Goal: Information Seeking & Learning: Learn about a topic

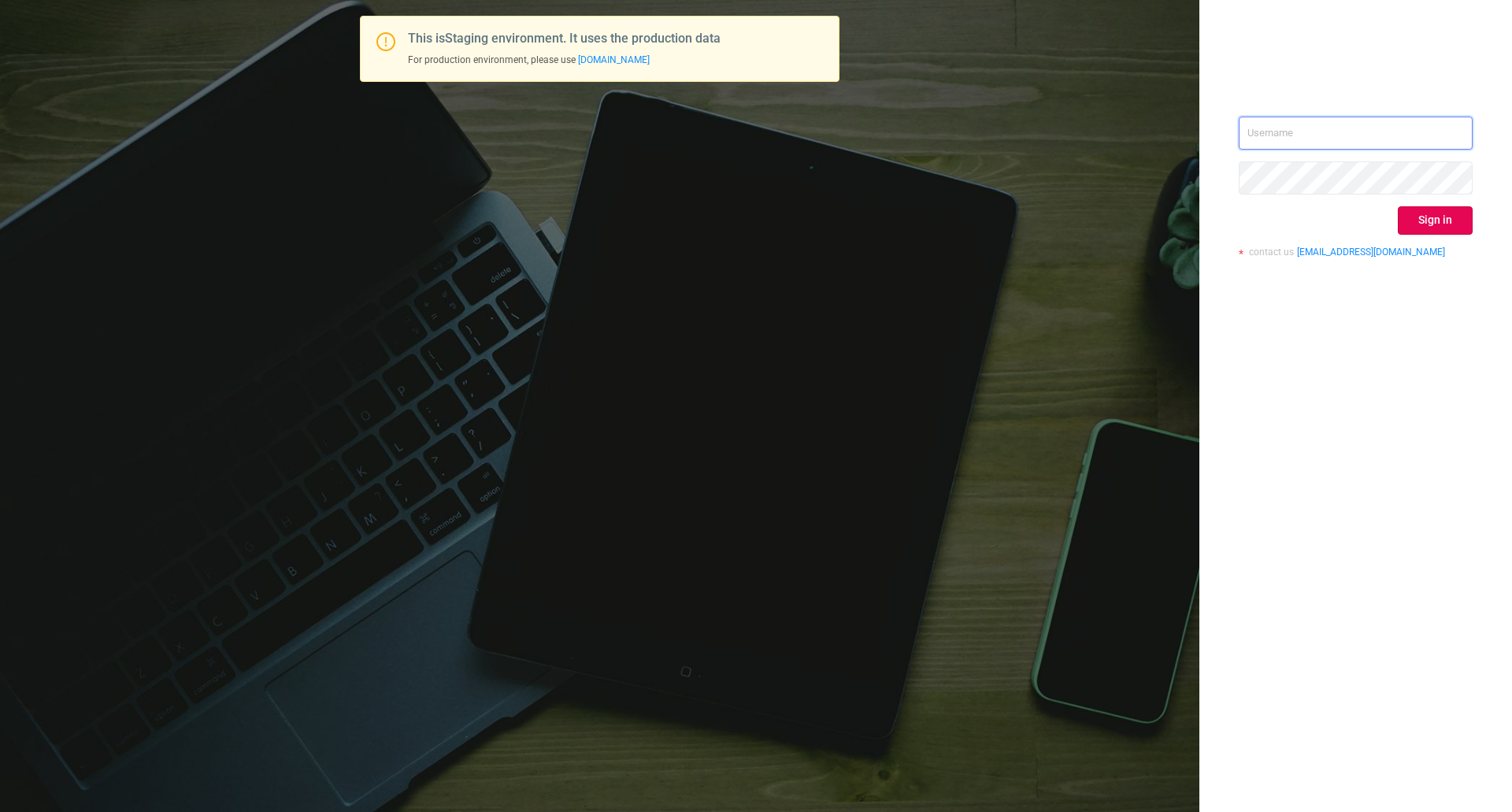
click at [1309, 129] on input "text" at bounding box center [1355, 132] width 234 height 33
type input "[EMAIL_ADDRESS][DOMAIN_NAME]"
click at [1431, 222] on button "Sign in" at bounding box center [1436, 221] width 75 height 29
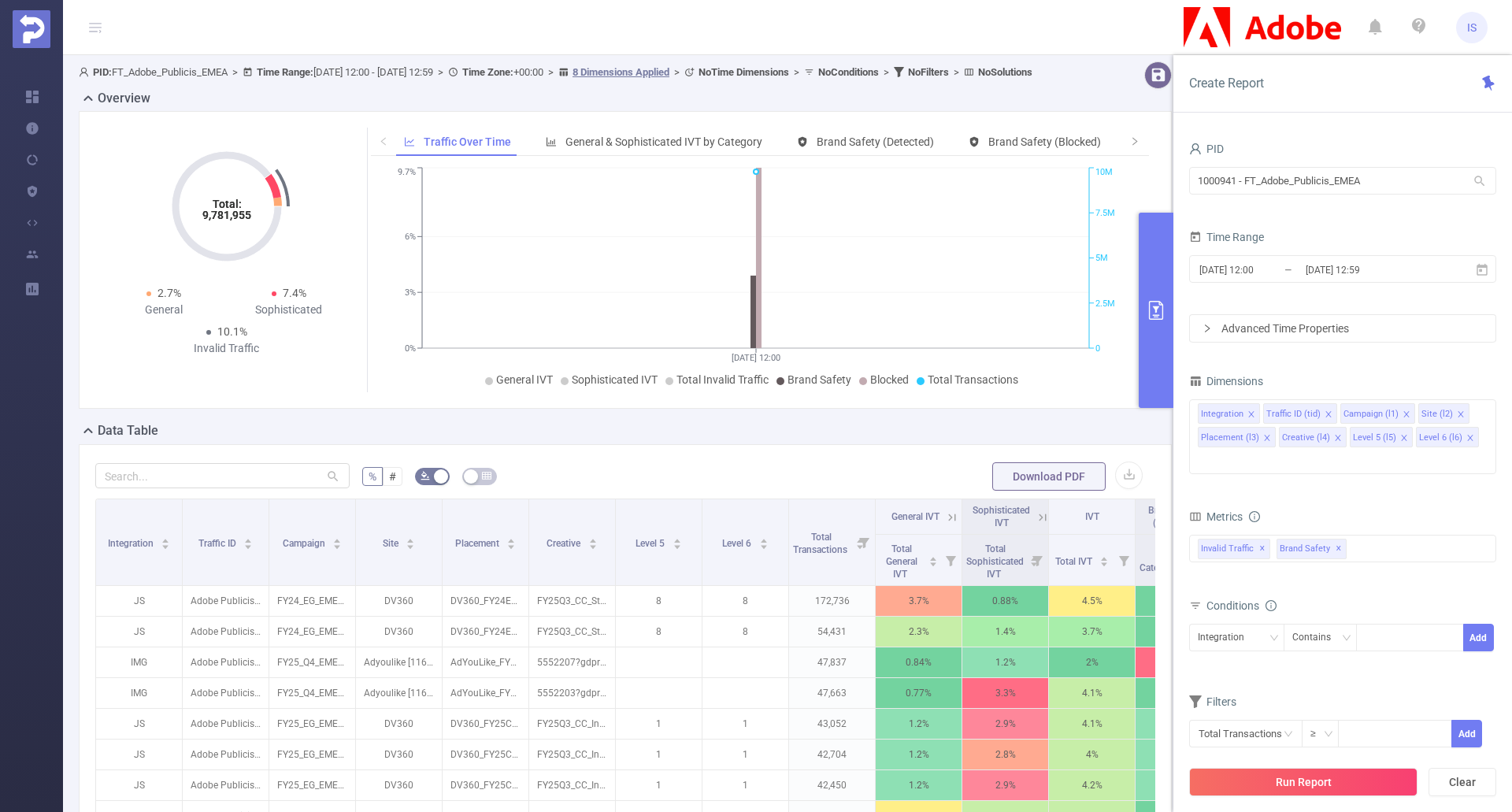
click at [1163, 281] on button "primary" at bounding box center [1156, 310] width 35 height 195
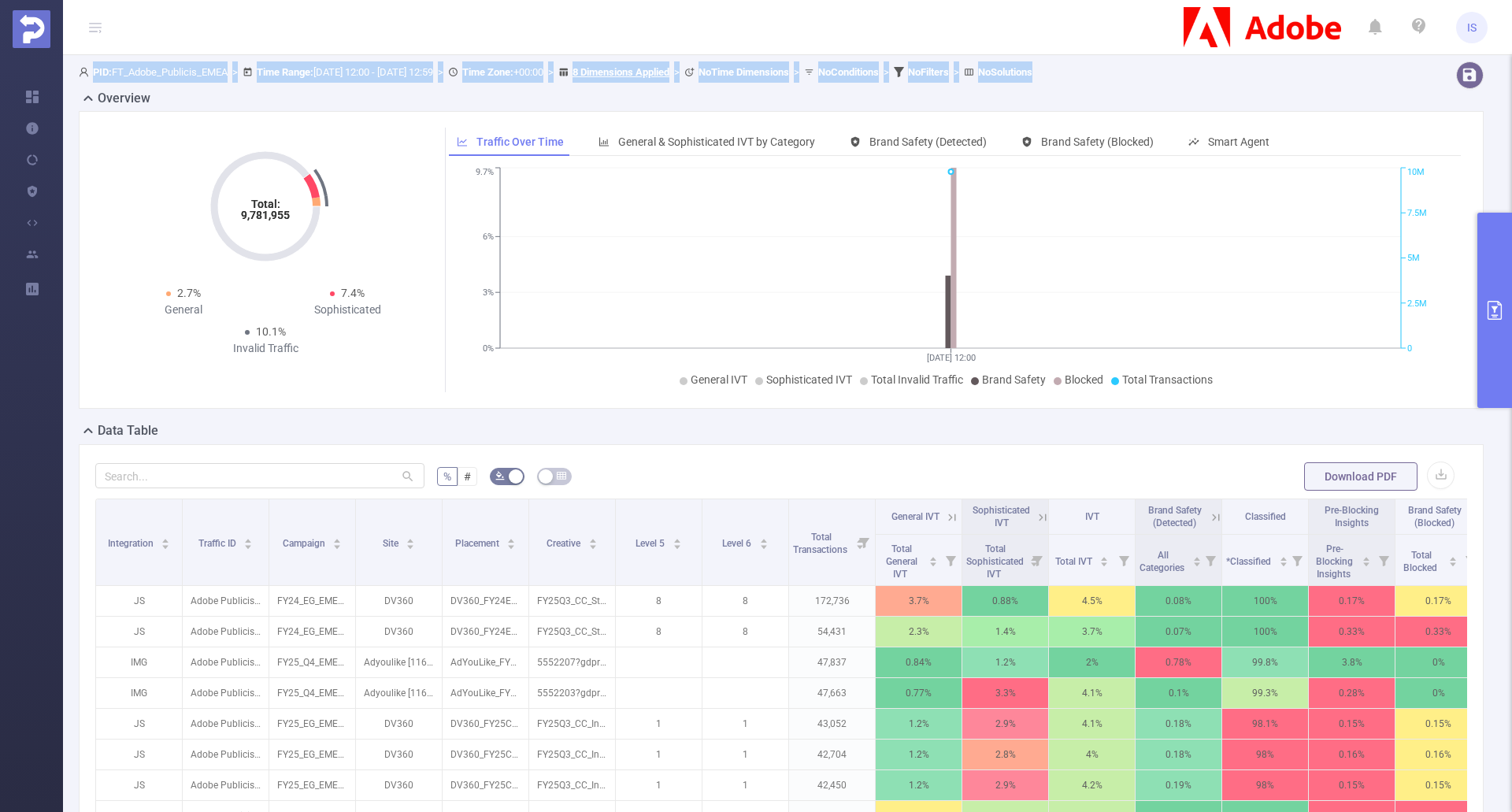
drag, startPoint x: 91, startPoint y: 68, endPoint x: 1153, endPoint y: 81, distance: 1062.1
click at [1153, 81] on div "PID: FT_Adobe_Publicis_EMEA > Time Range: [DATE] 12:00 - [DATE] 12:59 > Time Zo…" at bounding box center [722, 75] width 1300 height 28
click at [1231, 84] on div "PID: FT_Adobe_Publicis_EMEA > Time Range: [DATE] 12:00 - [DATE] 12:59 > Time Zo…" at bounding box center [722, 75] width 1300 height 28
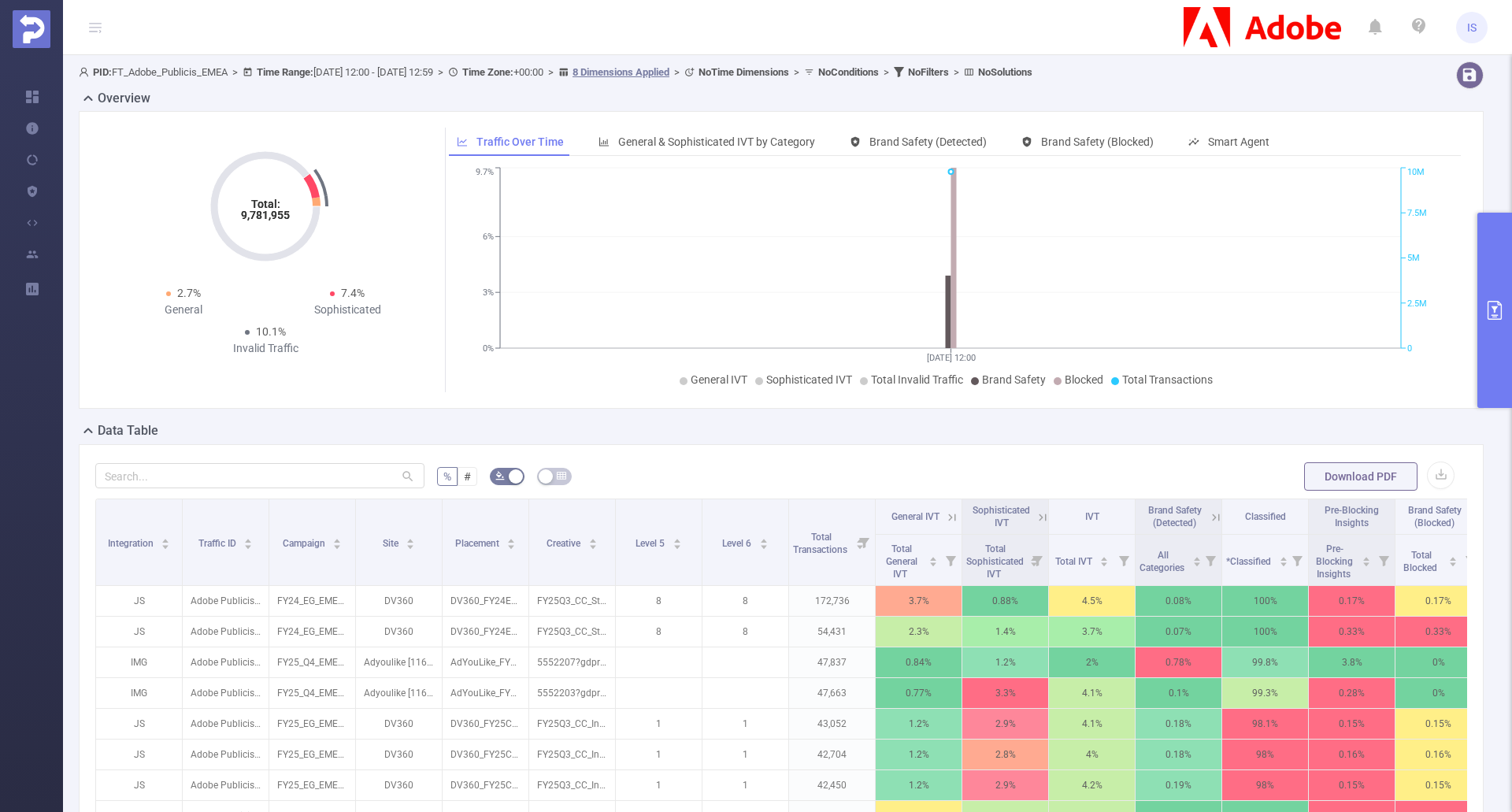
click at [144, 72] on span "PID: FT_Adobe_Publicis_EMEA > Time Range: [DATE] 12:00 - [DATE] 12:59 > Time Zo…" at bounding box center [556, 72] width 954 height 12
drag, startPoint x: 413, startPoint y: 78, endPoint x: 506, endPoint y: 72, distance: 93.2
click at [413, 76] on div "PID: FT_Adobe_Publicis_EMEA > Time Range: [DATE] 12:00 - [DATE] 12:59 > Time Zo…" at bounding box center [722, 72] width 1287 height 21
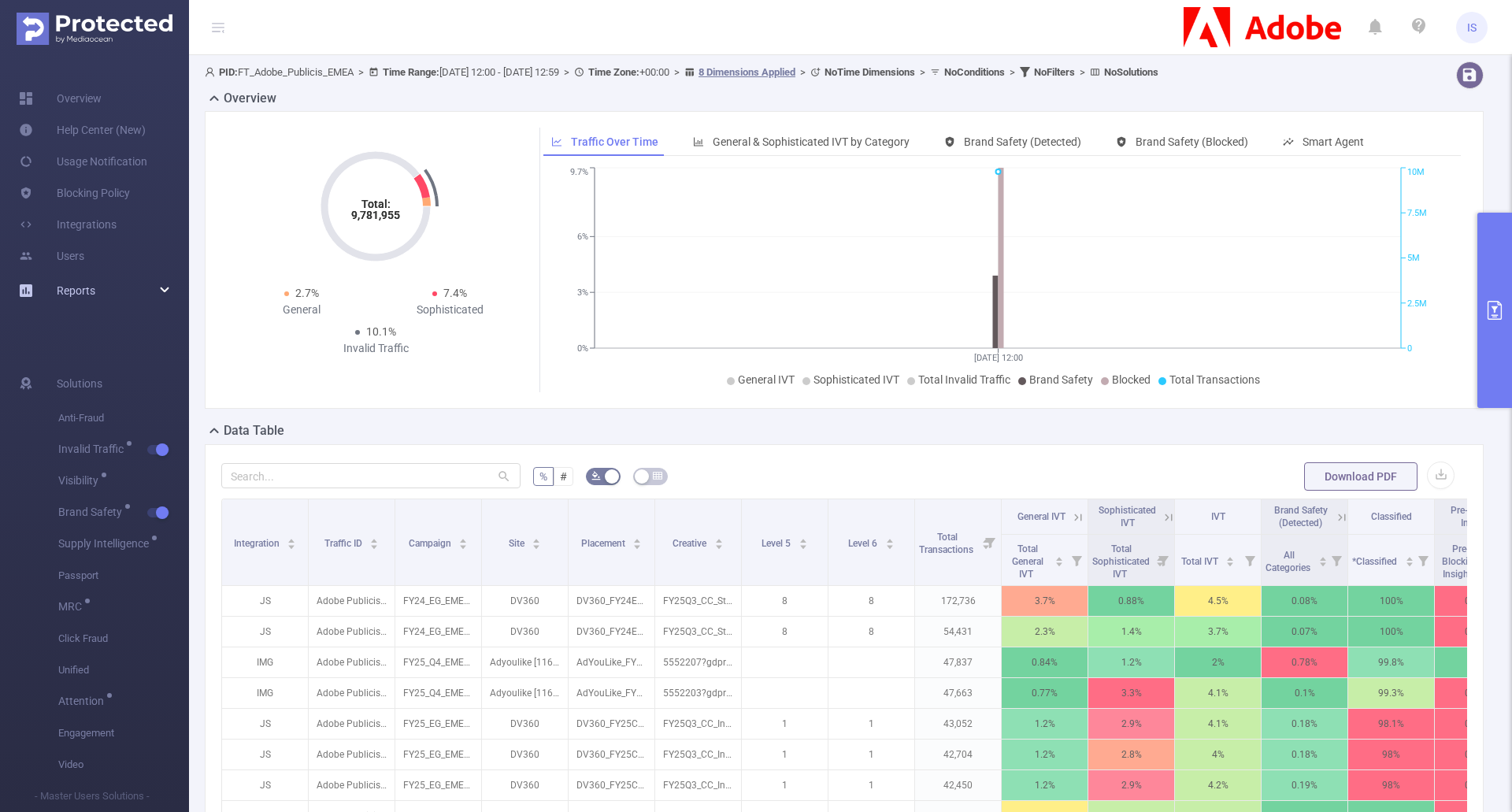
drag, startPoint x: 161, startPoint y: 293, endPoint x: 125, endPoint y: 293, distance: 36.0
click at [161, 293] on div "Reports" at bounding box center [94, 290] width 189 height 31
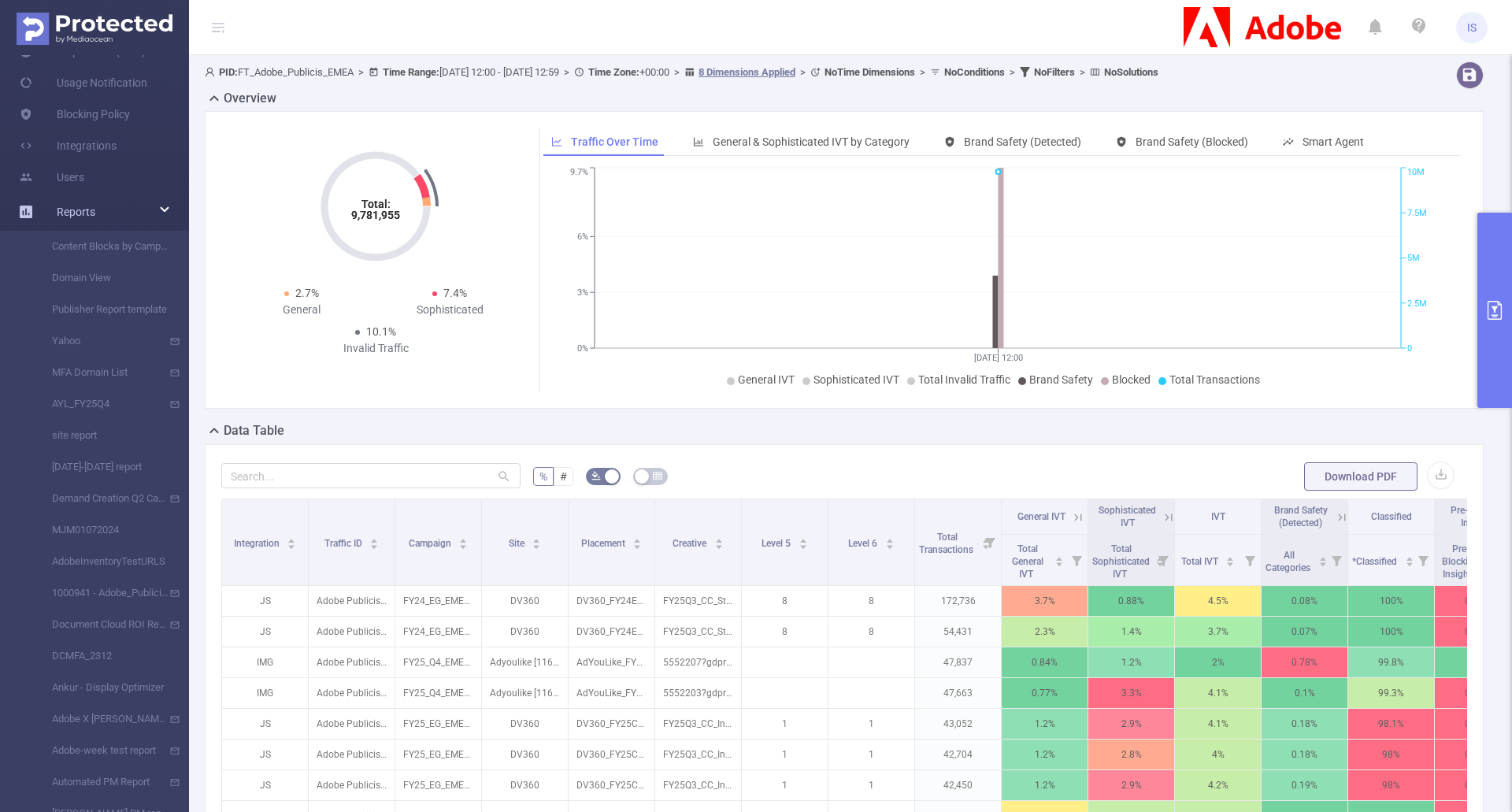
click at [162, 210] on icon at bounding box center [165, 210] width 8 height 0
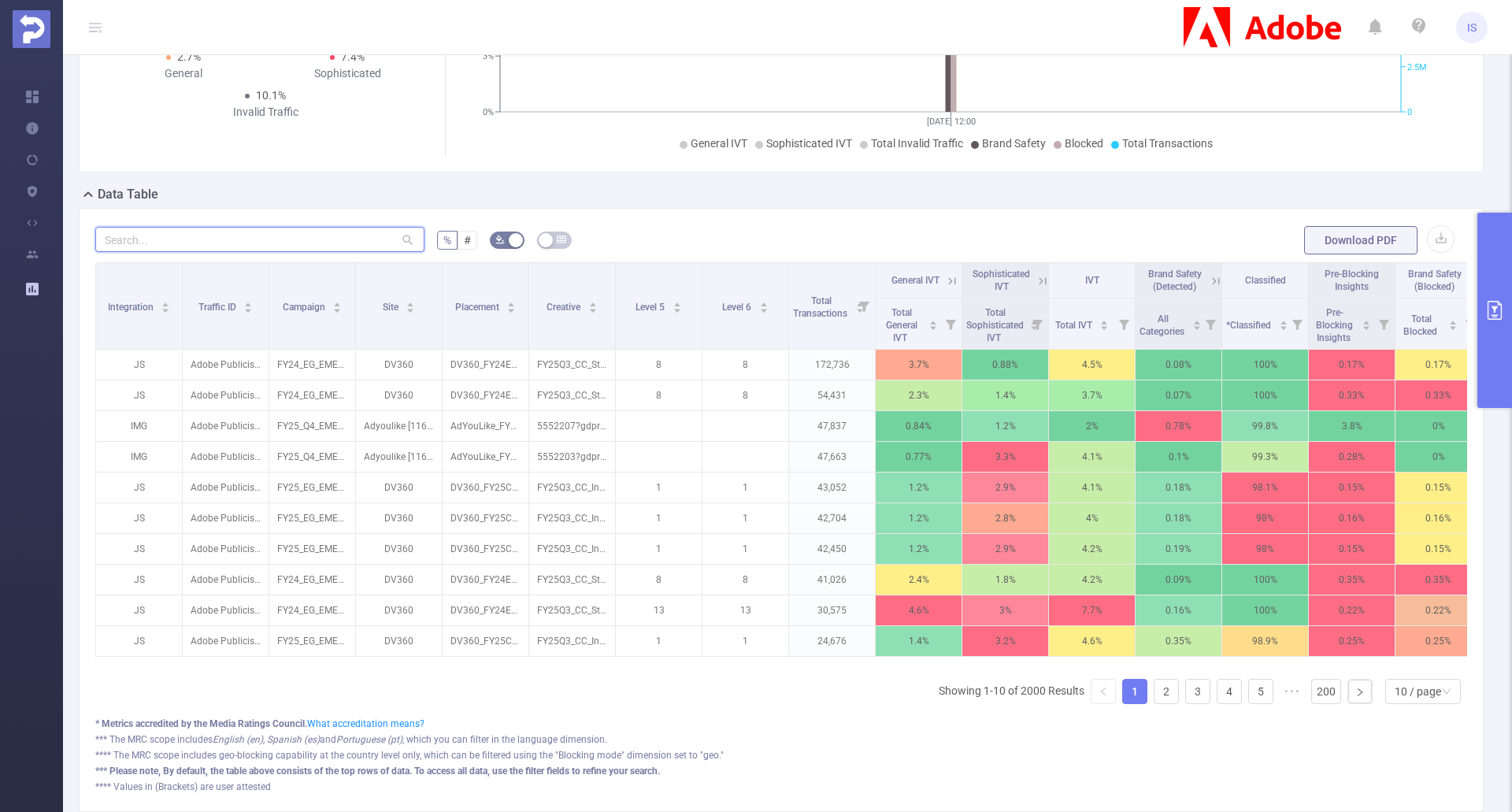
click at [304, 233] on input "text" at bounding box center [260, 240] width 329 height 25
click at [464, 243] on span "#" at bounding box center [468, 240] width 7 height 13
click at [464, 244] on input "#" at bounding box center [464, 244] width 0 height 0
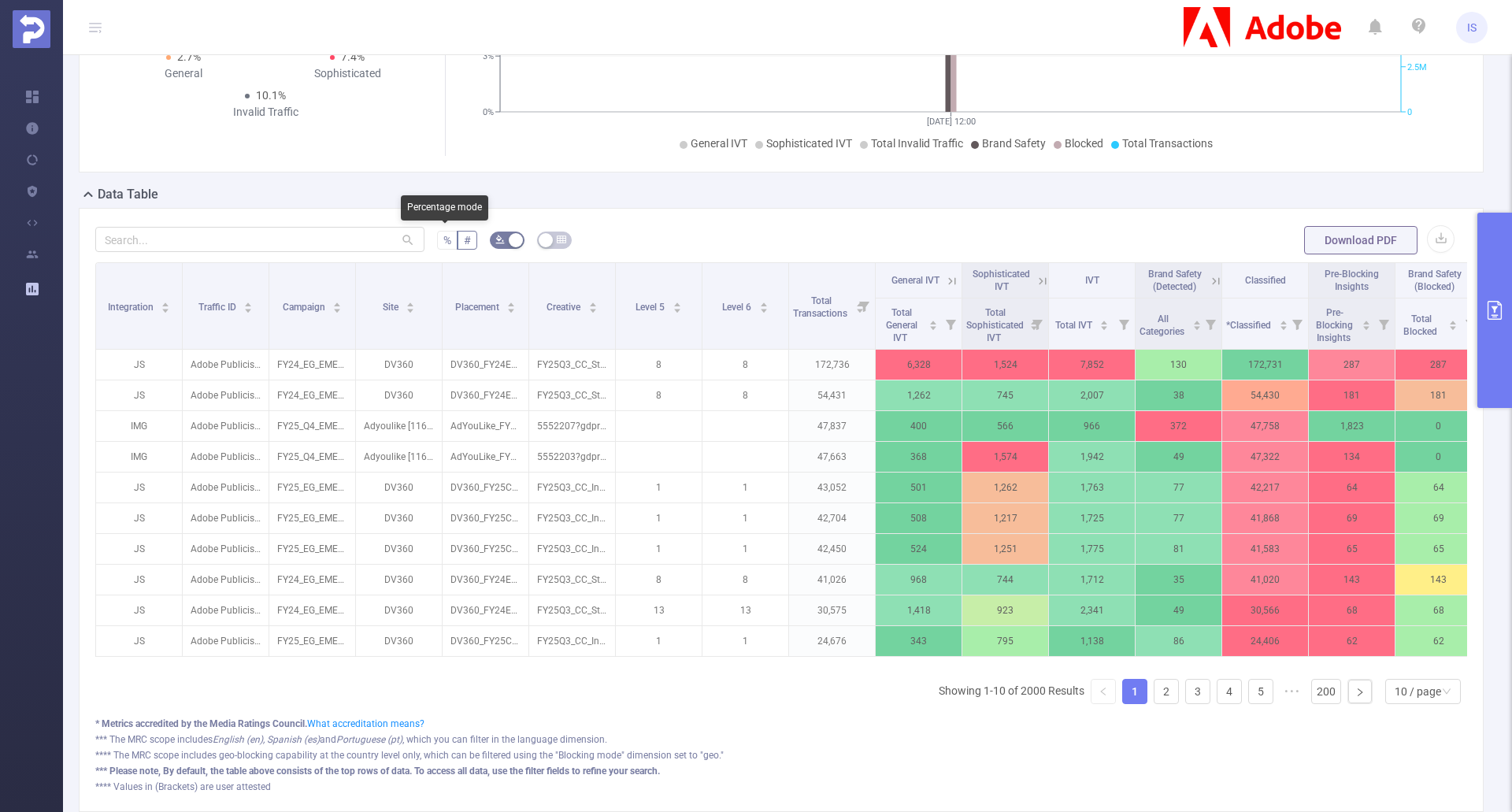
click at [437, 236] on label "%" at bounding box center [447, 240] width 21 height 19
click at [444, 244] on input "%" at bounding box center [444, 244] width 0 height 0
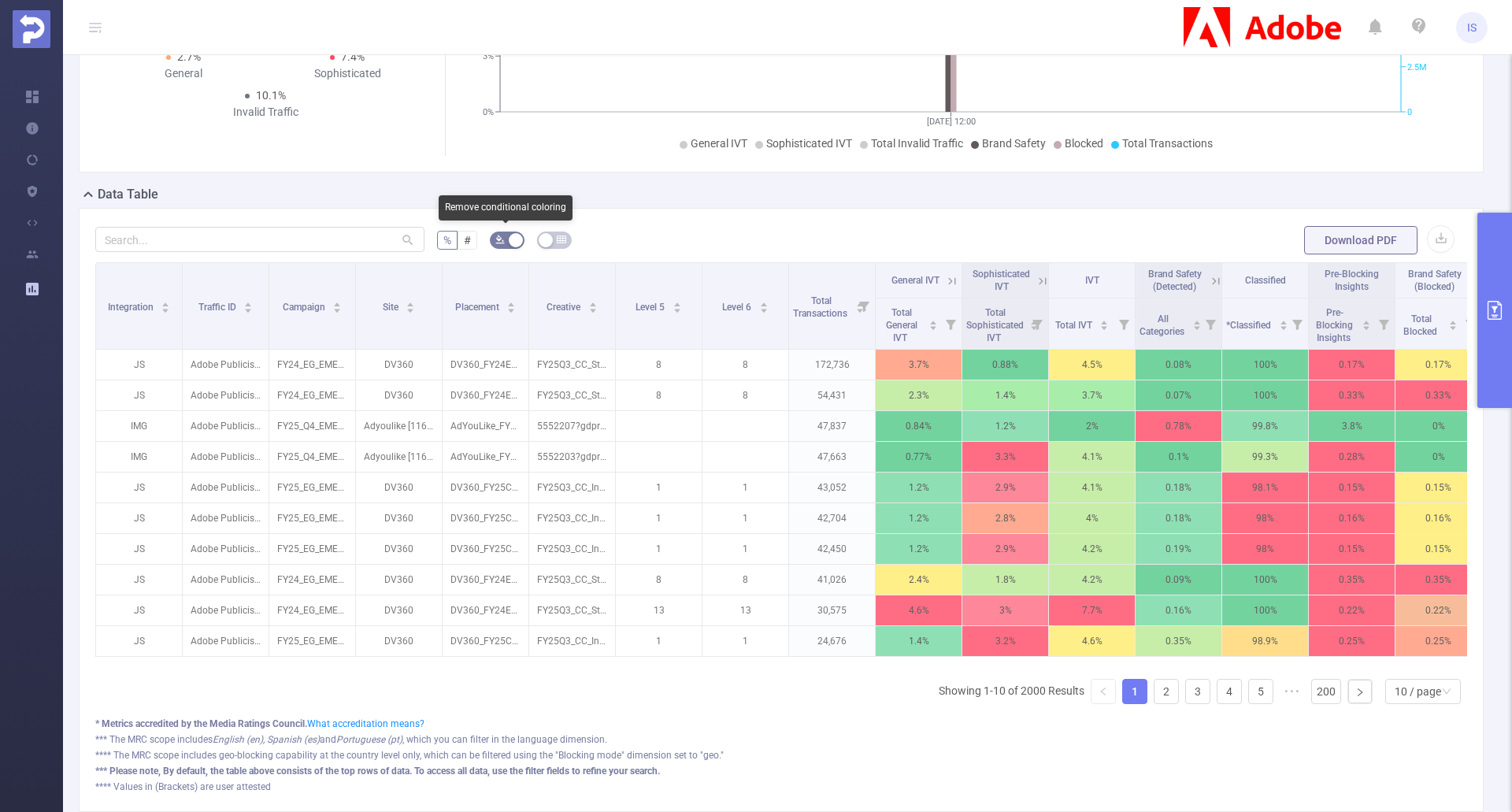
click at [504, 241] on button "button" at bounding box center [507, 240] width 35 height 17
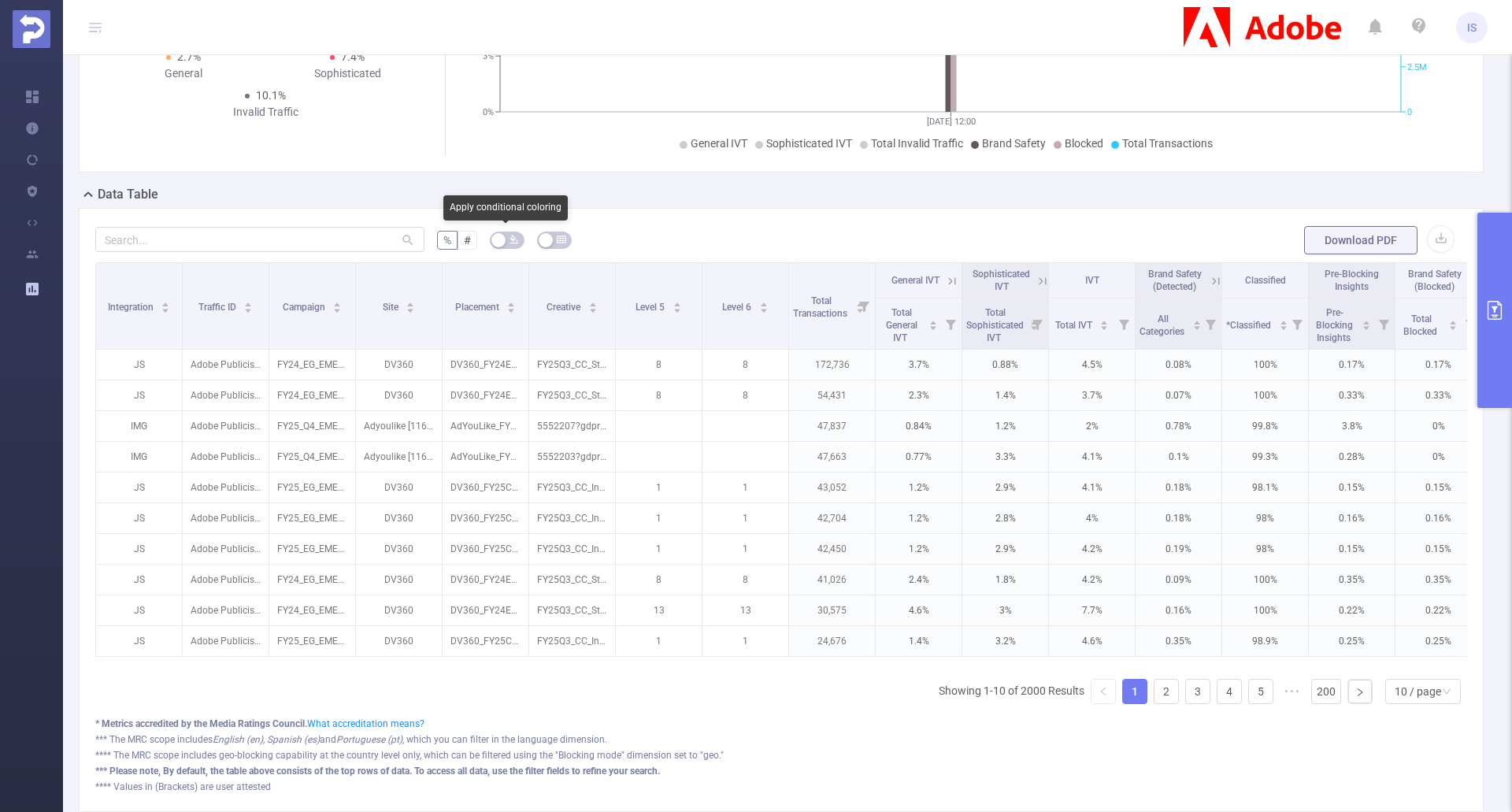
click at [511, 242] on icon "icon: bg-colors" at bounding box center [515, 240] width 9 height 9
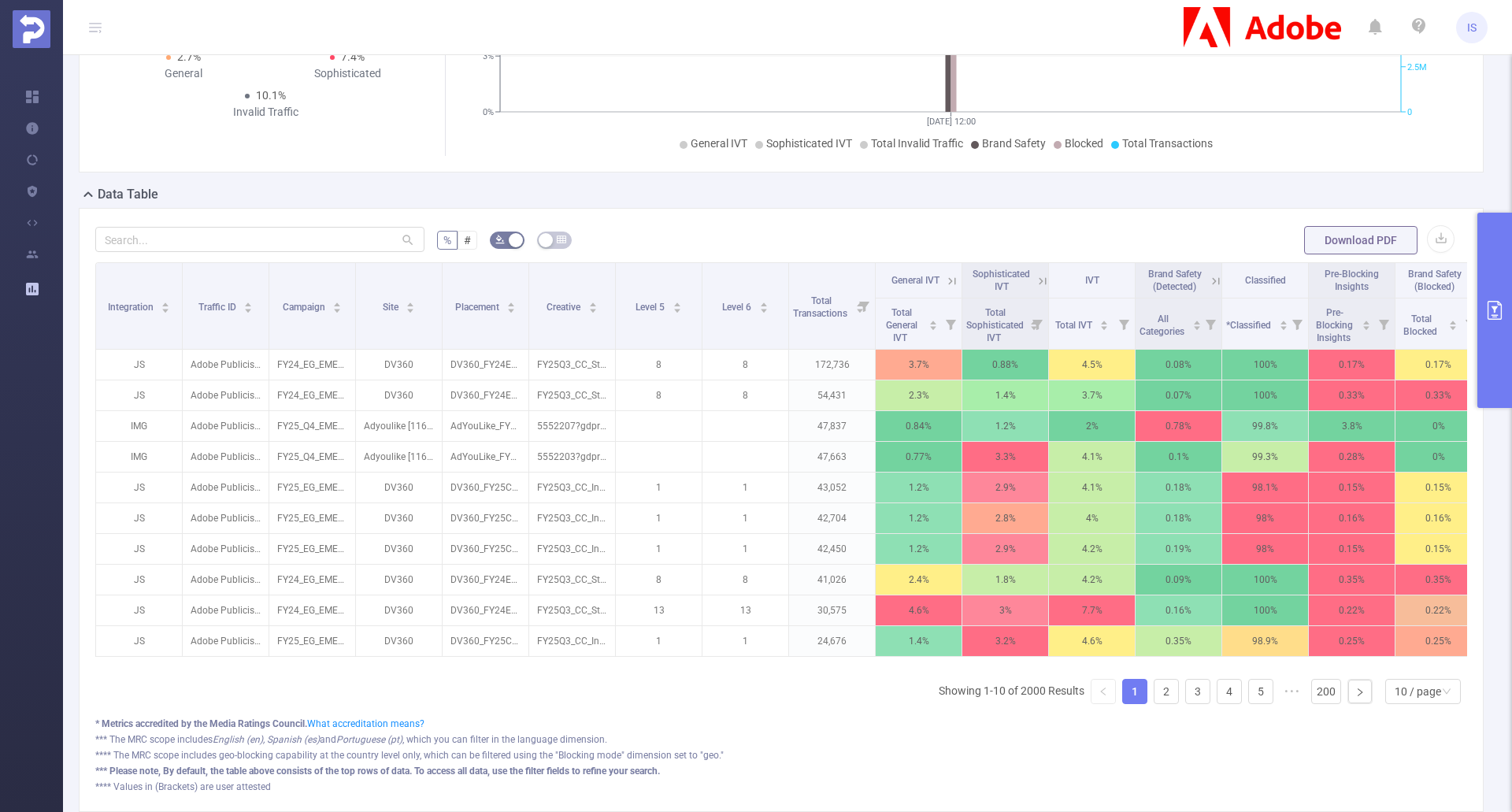
drag, startPoint x: 1198, startPoint y: 664, endPoint x: 1367, endPoint y: 681, distance: 169.9
click at [1367, 681] on div "Integration Traffic ID Campaign Site Placement Creative Level 5 Level 6 Total T…" at bounding box center [782, 489] width 1372 height 454
click at [559, 240] on icon "icon: table" at bounding box center [561, 239] width 10 height 10
click at [543, 240] on icon "icon: table" at bounding box center [548, 240] width 10 height 7
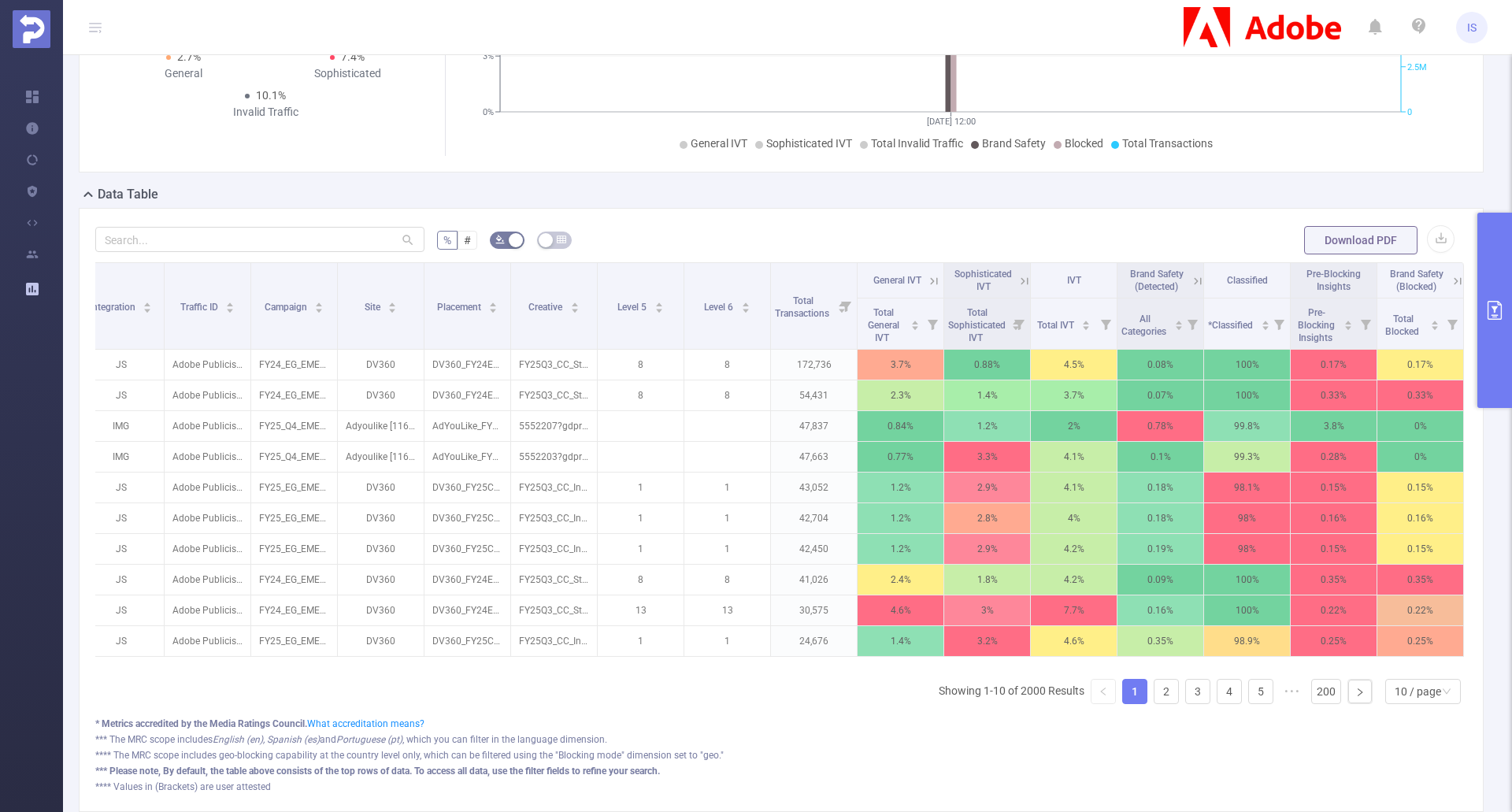
click at [1500, 293] on button "primary" at bounding box center [1495, 310] width 35 height 195
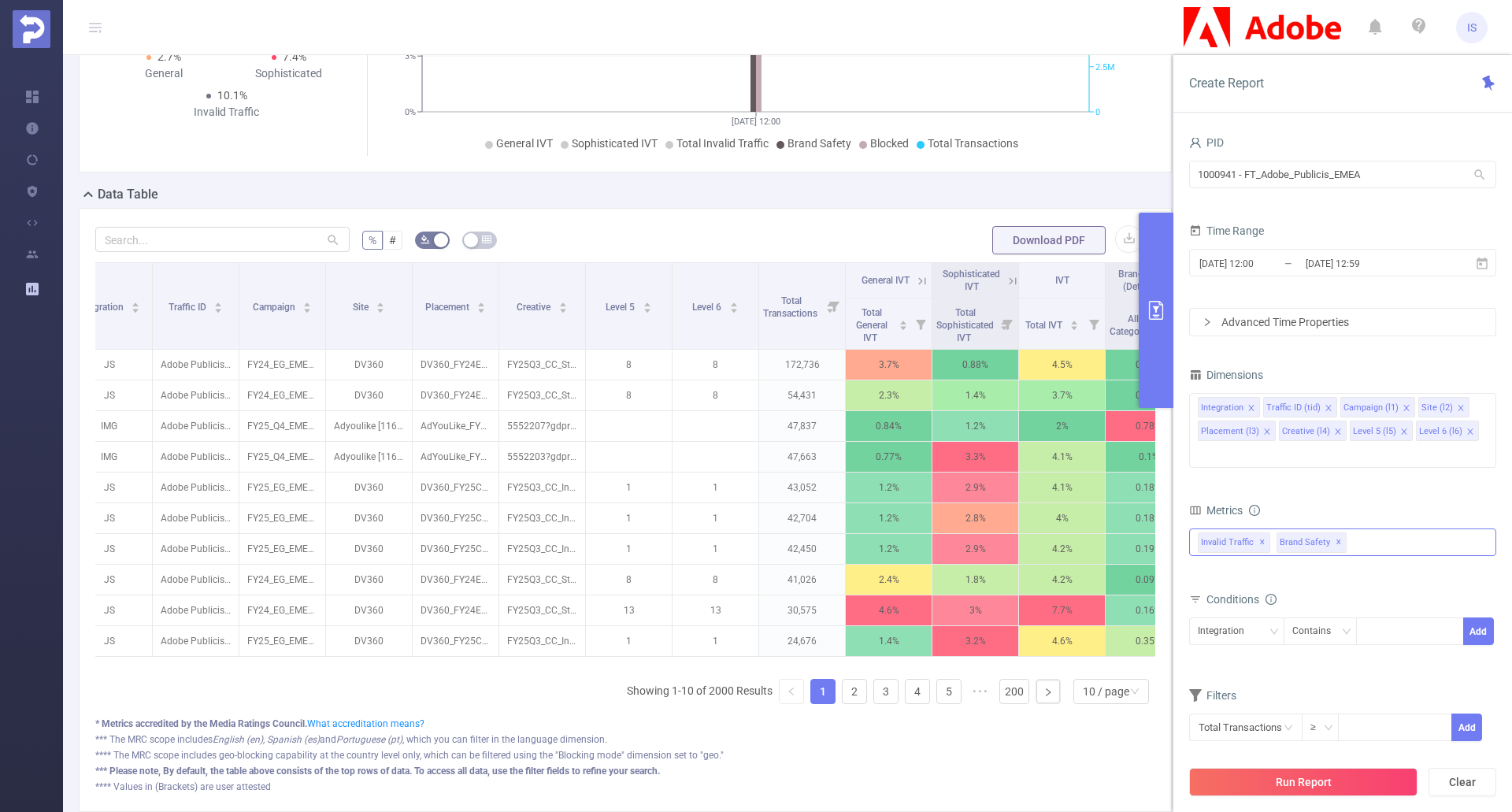
click at [1386, 529] on div "Invalid Traffic ✕ Brand Safety ✕" at bounding box center [1342, 542] width 307 height 28
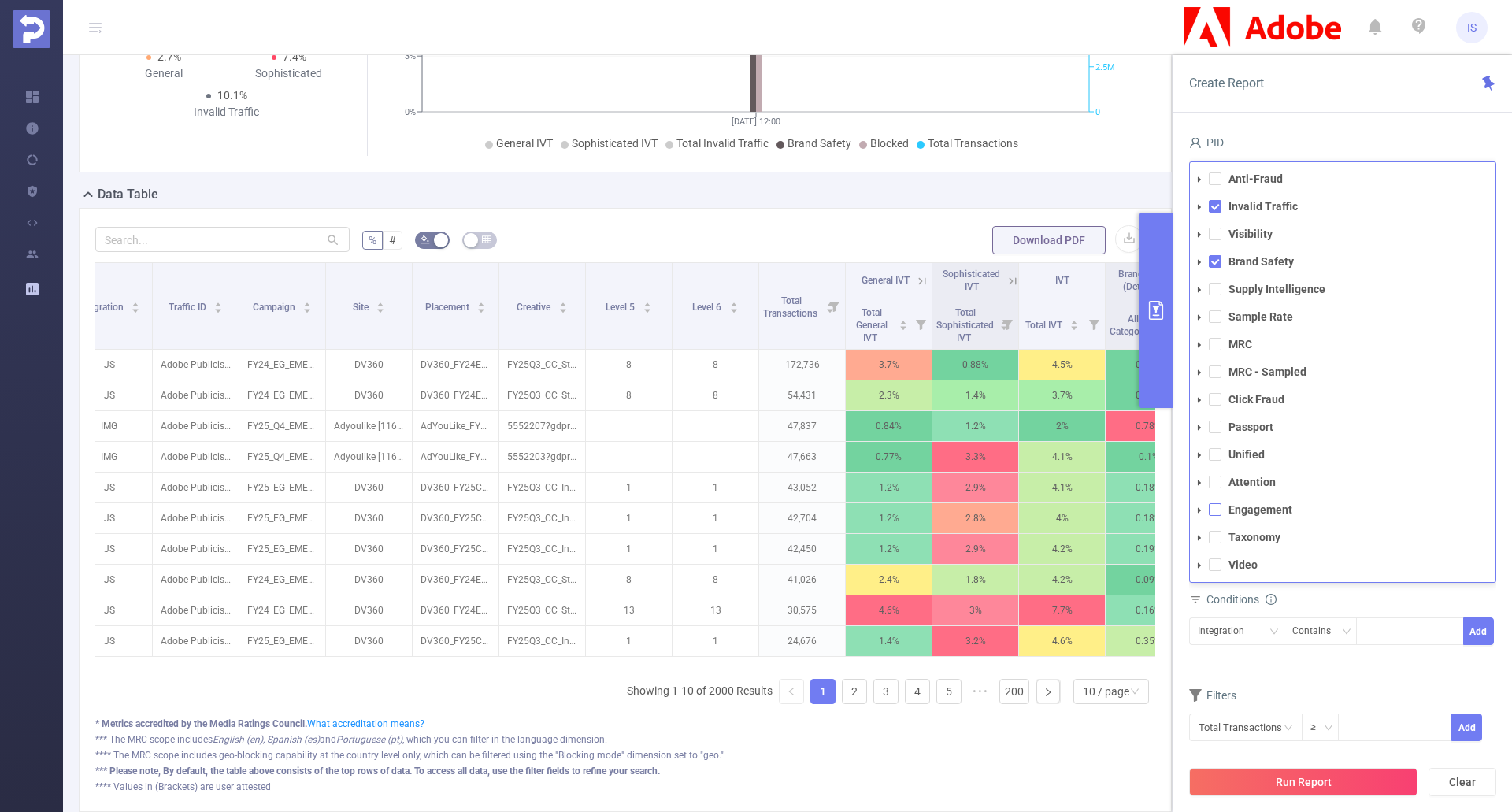
click at [1216, 503] on span at bounding box center [1215, 510] width 13 height 13
click at [1214, 476] on span at bounding box center [1215, 482] width 13 height 13
click at [1217, 448] on span at bounding box center [1215, 454] width 13 height 13
click at [1221, 420] on span at bounding box center [1215, 427] width 13 height 13
click at [1210, 393] on span at bounding box center [1215, 399] width 13 height 13
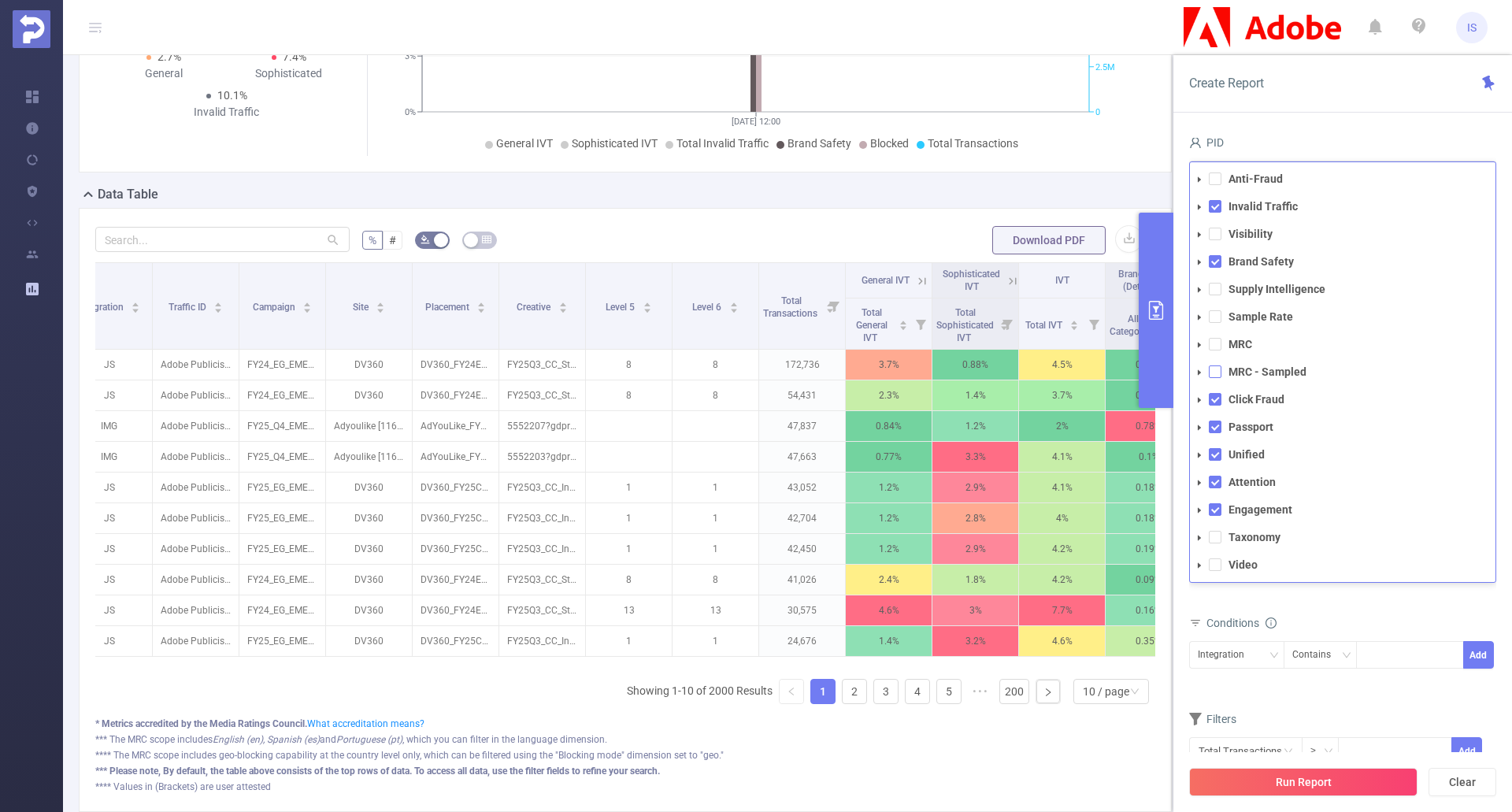
click at [1216, 366] on span at bounding box center [1215, 372] width 13 height 13
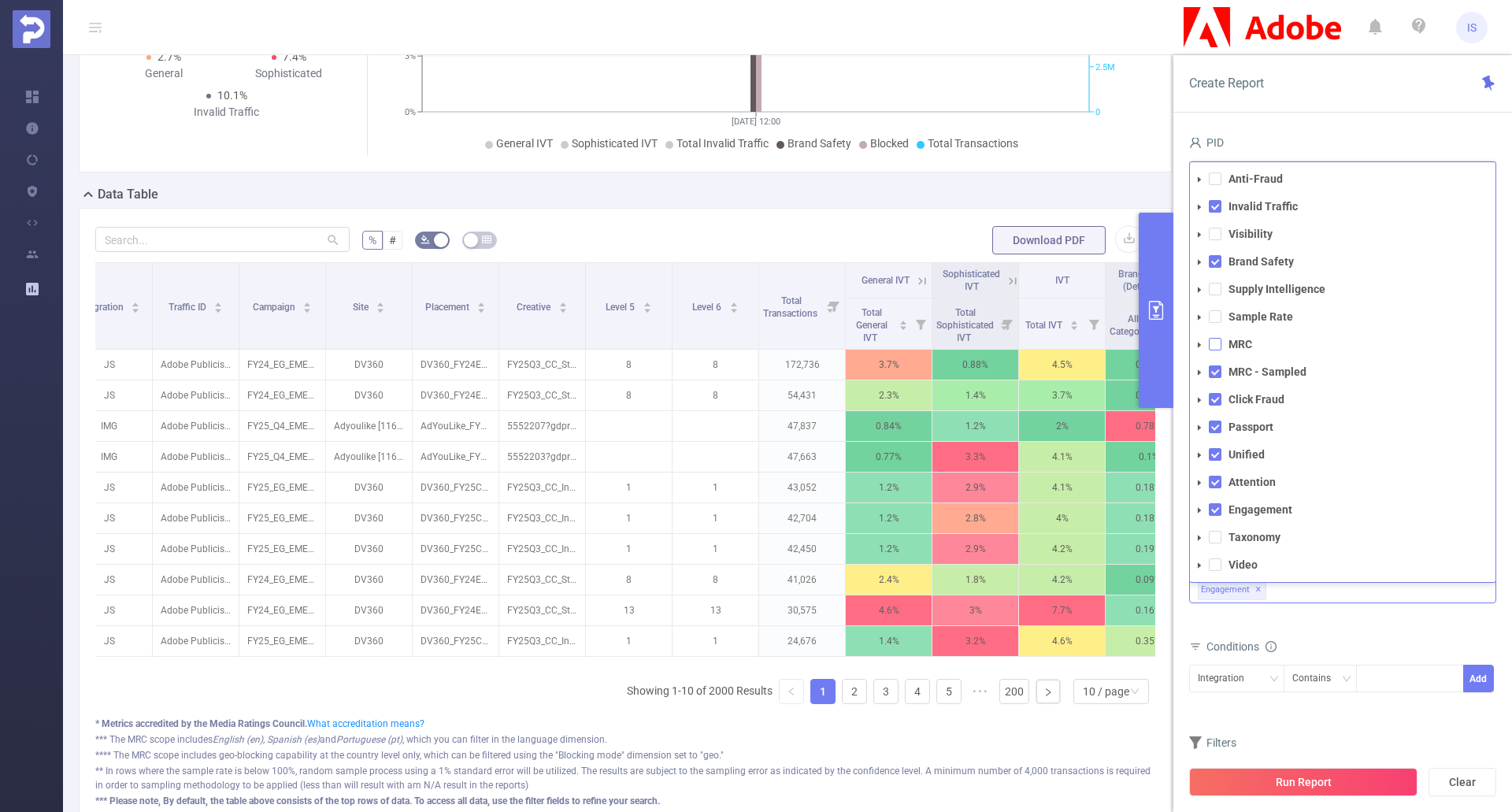
click at [1219, 338] on span at bounding box center [1215, 344] width 13 height 13
click at [1216, 310] on span at bounding box center [1215, 317] width 13 height 13
click at [1215, 283] on span at bounding box center [1215, 289] width 13 height 13
click at [1216, 227] on span at bounding box center [1215, 233] width 13 height 13
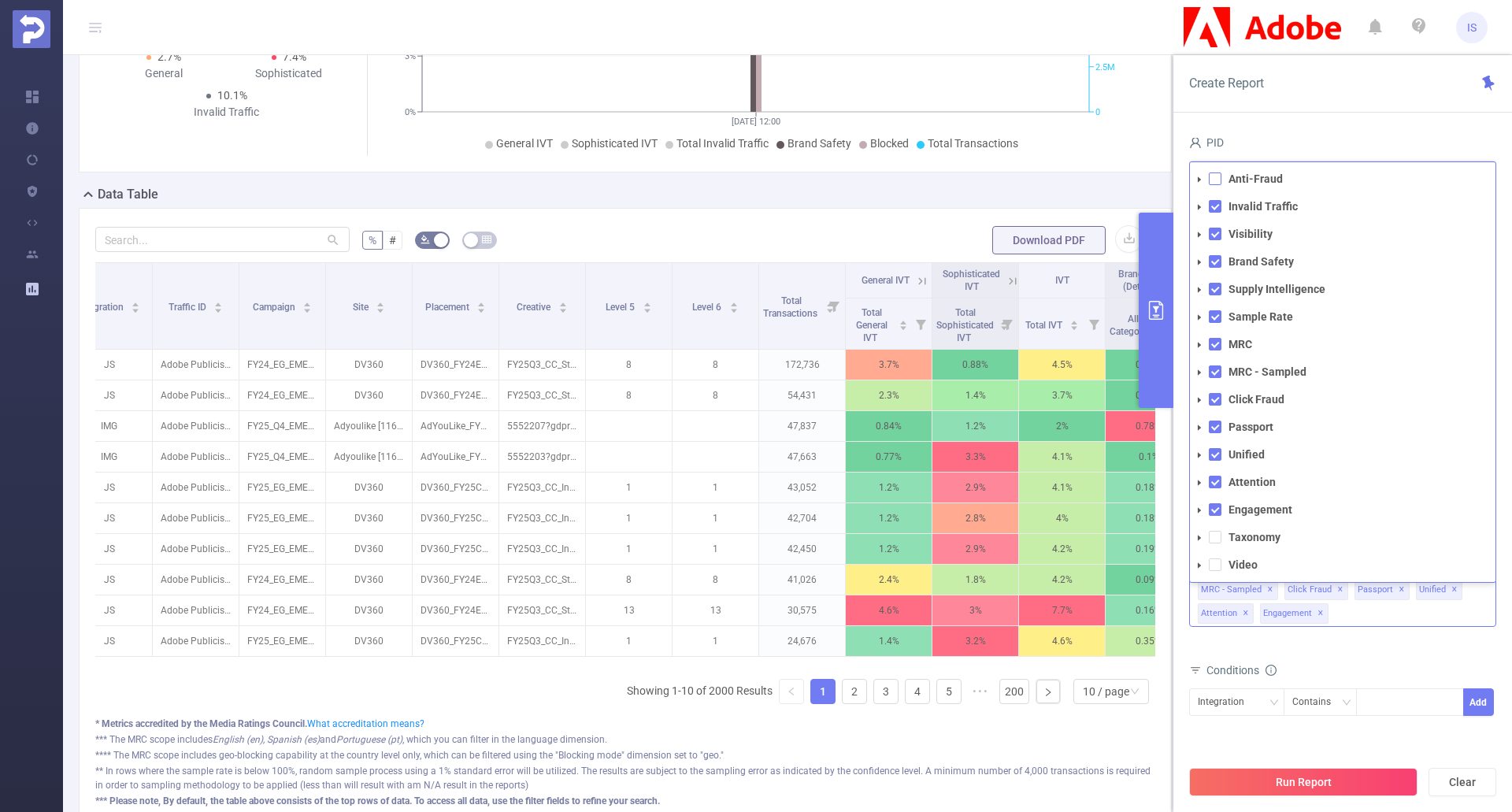
click at [1219, 173] on span at bounding box center [1215, 179] width 13 height 13
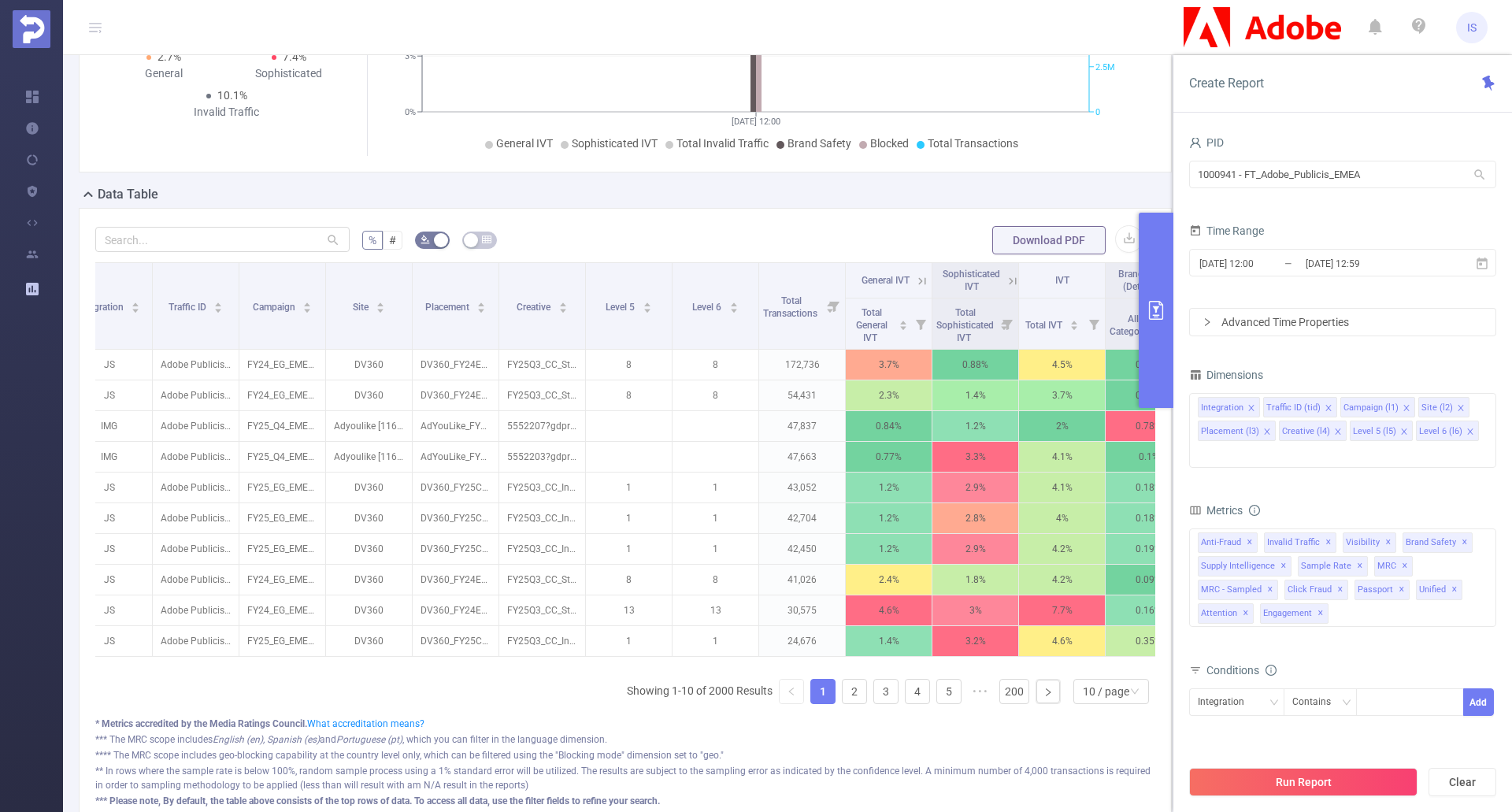
click at [1380, 629] on div "Metrics Total General IVT Data Centers Disclosed Bots Known Crawlers Irregular …" at bounding box center [1342, 579] width 307 height 159
click at [1489, 261] on icon at bounding box center [1482, 264] width 14 height 14
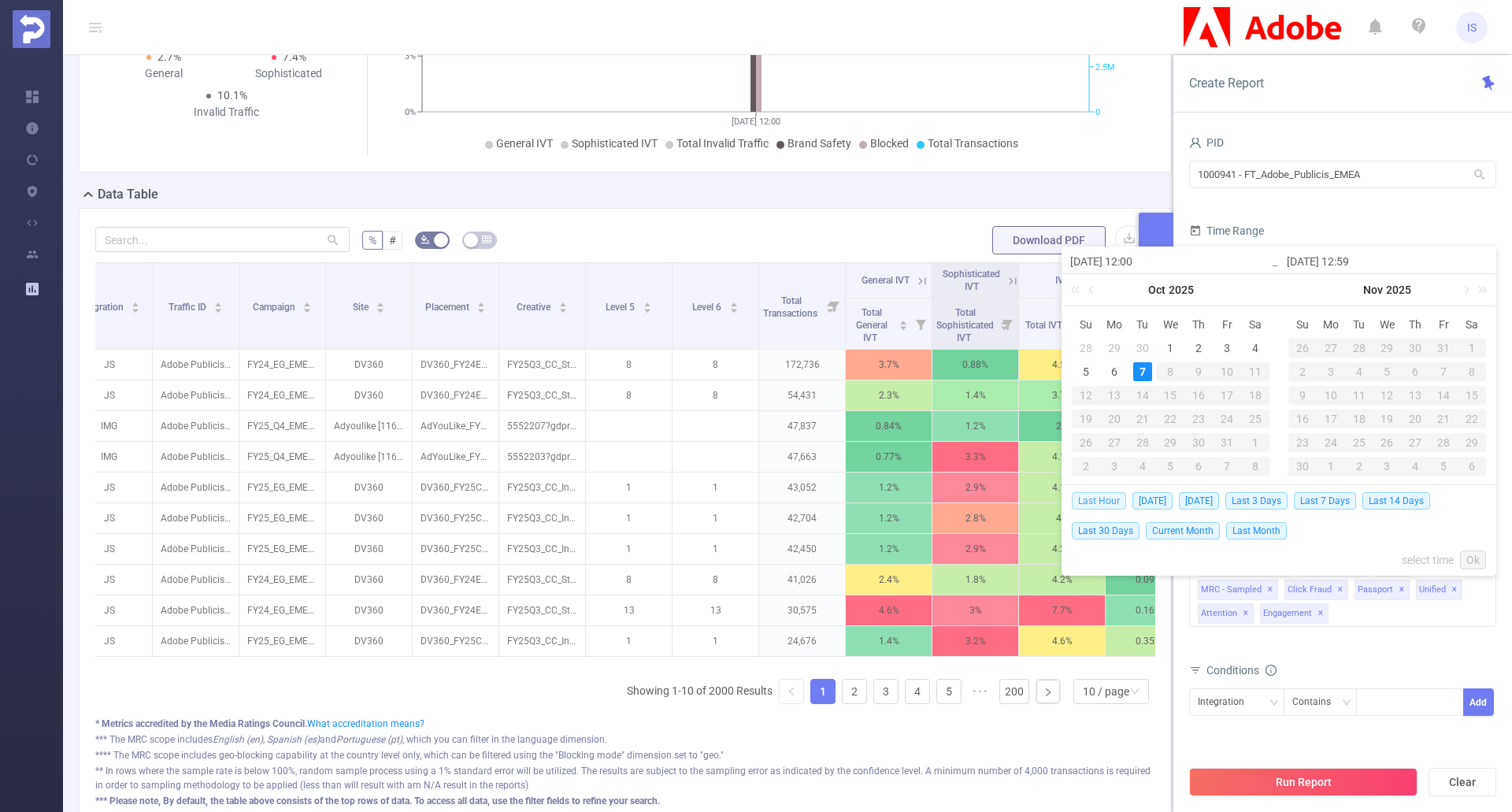
click at [1106, 501] on span "Last Hour" at bounding box center [1099, 500] width 55 height 17
type input "[DATE] 11:00"
type input "[DATE] 11:59"
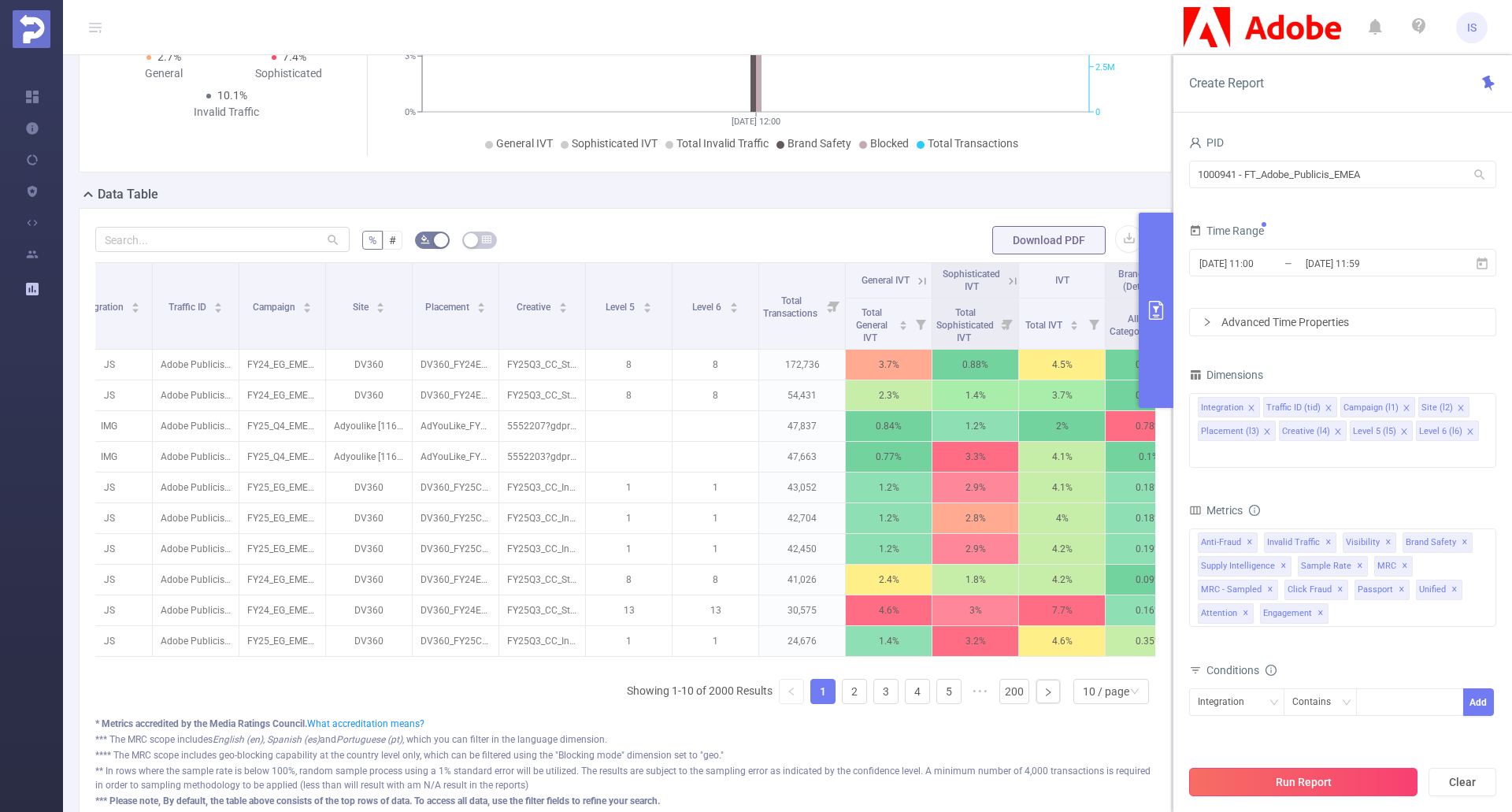
click at [1304, 775] on button "Run Report" at bounding box center [1303, 782] width 228 height 29
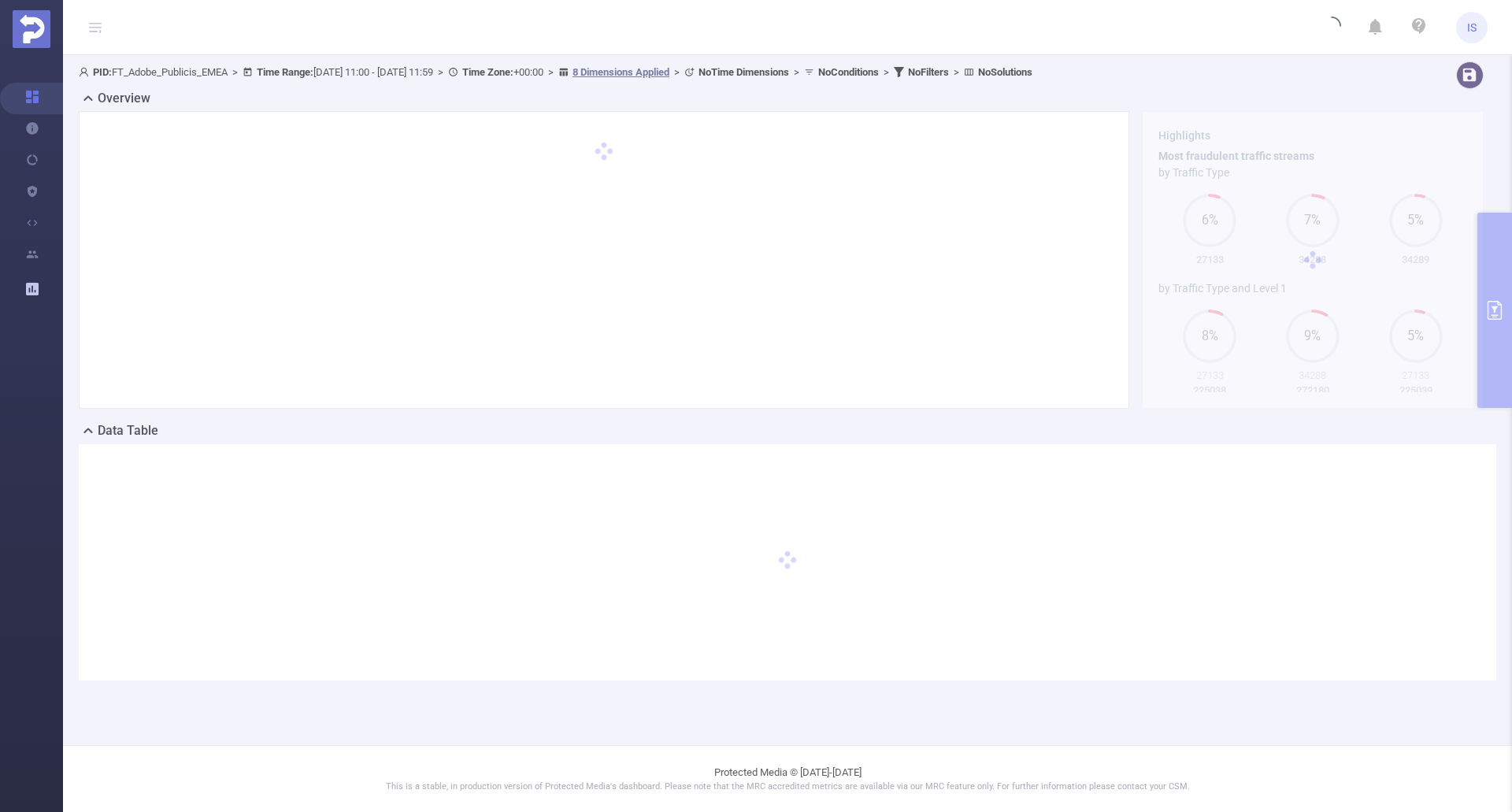
scroll to position [0, 0]
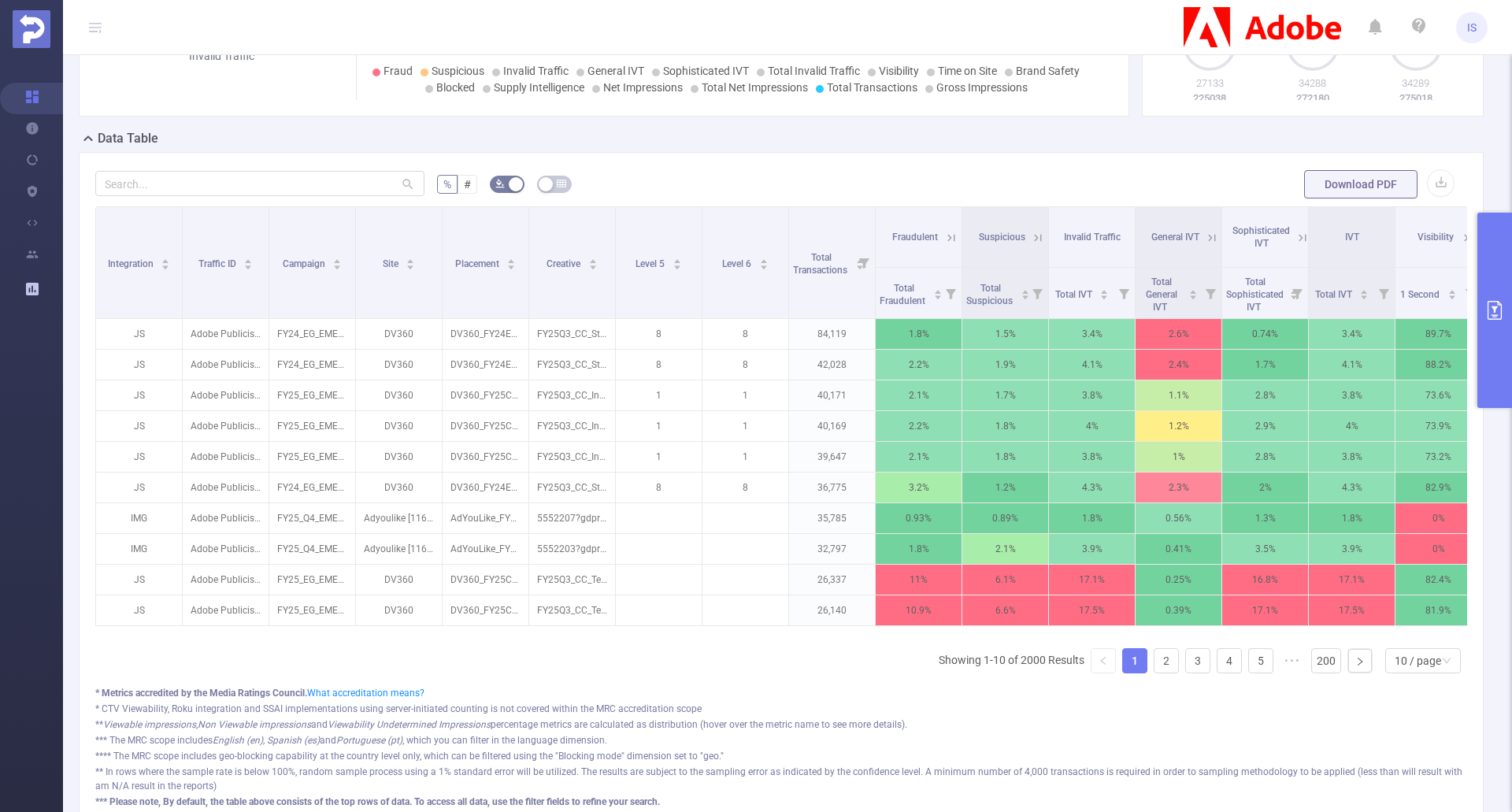
scroll to position [292, 0]
click at [947, 239] on icon at bounding box center [952, 239] width 14 height 14
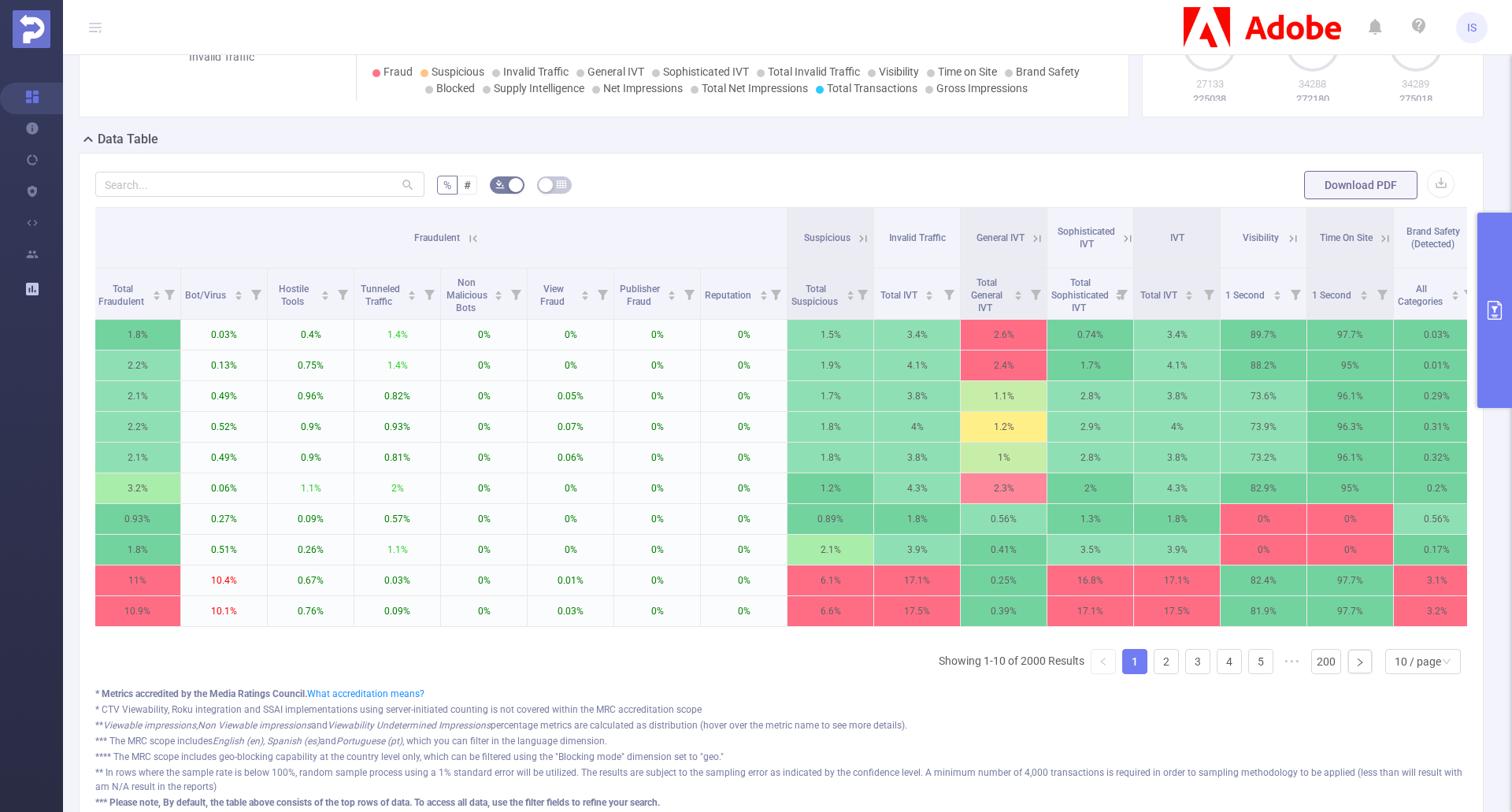
scroll to position [0, 631]
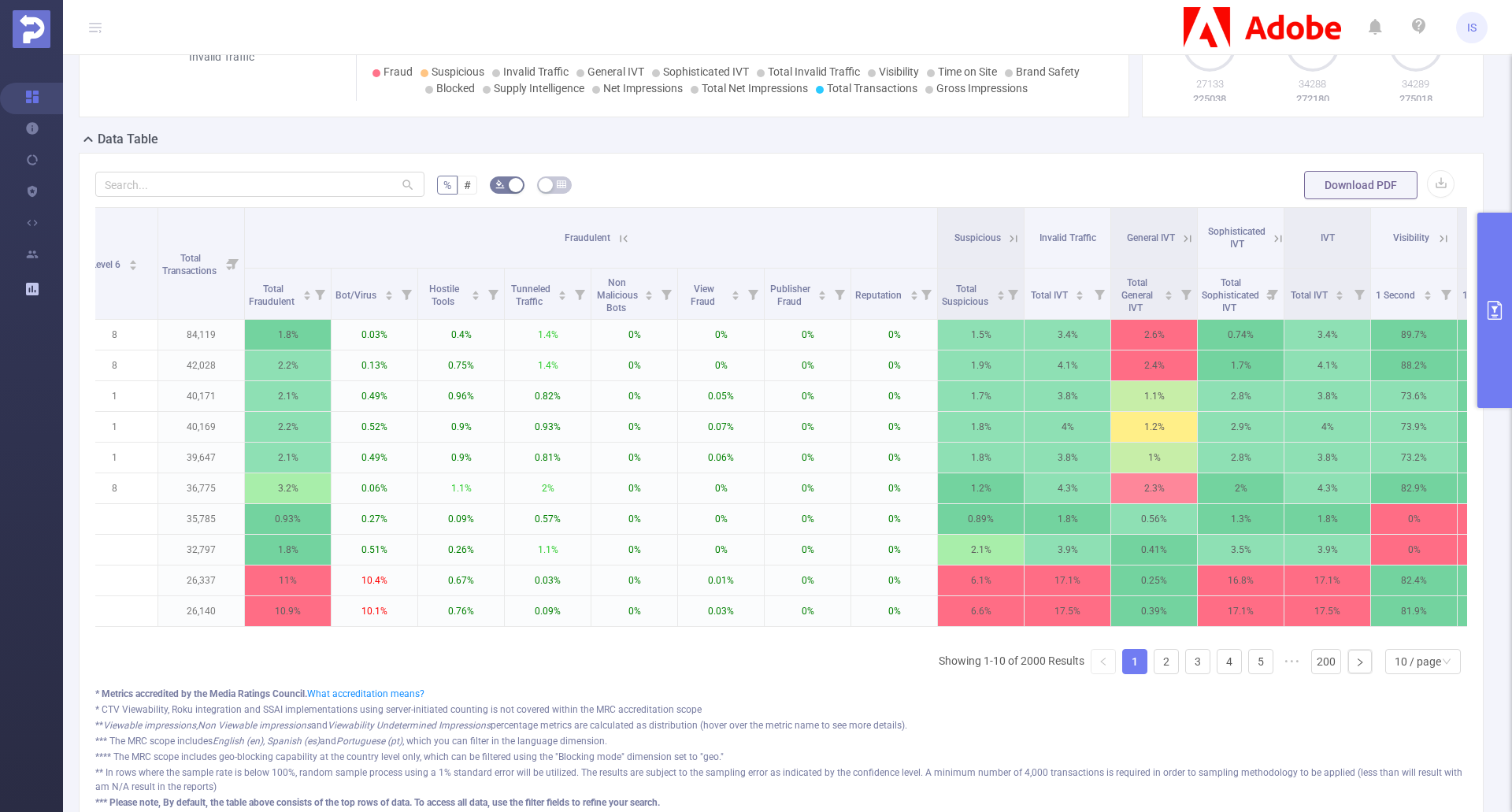
click at [618, 236] on icon at bounding box center [624, 239] width 14 height 14
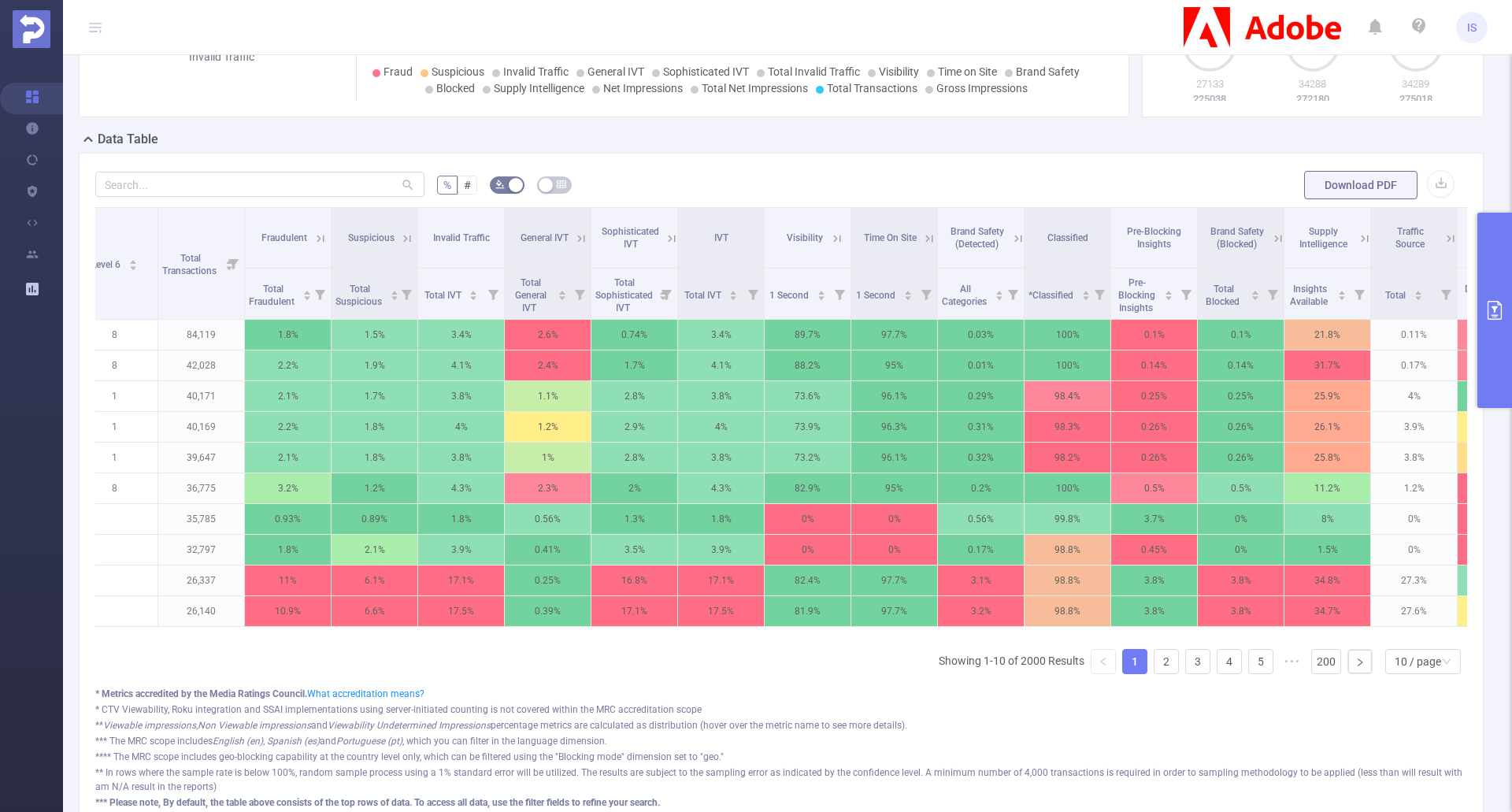
click at [1500, 315] on icon "primary" at bounding box center [1495, 309] width 19 height 19
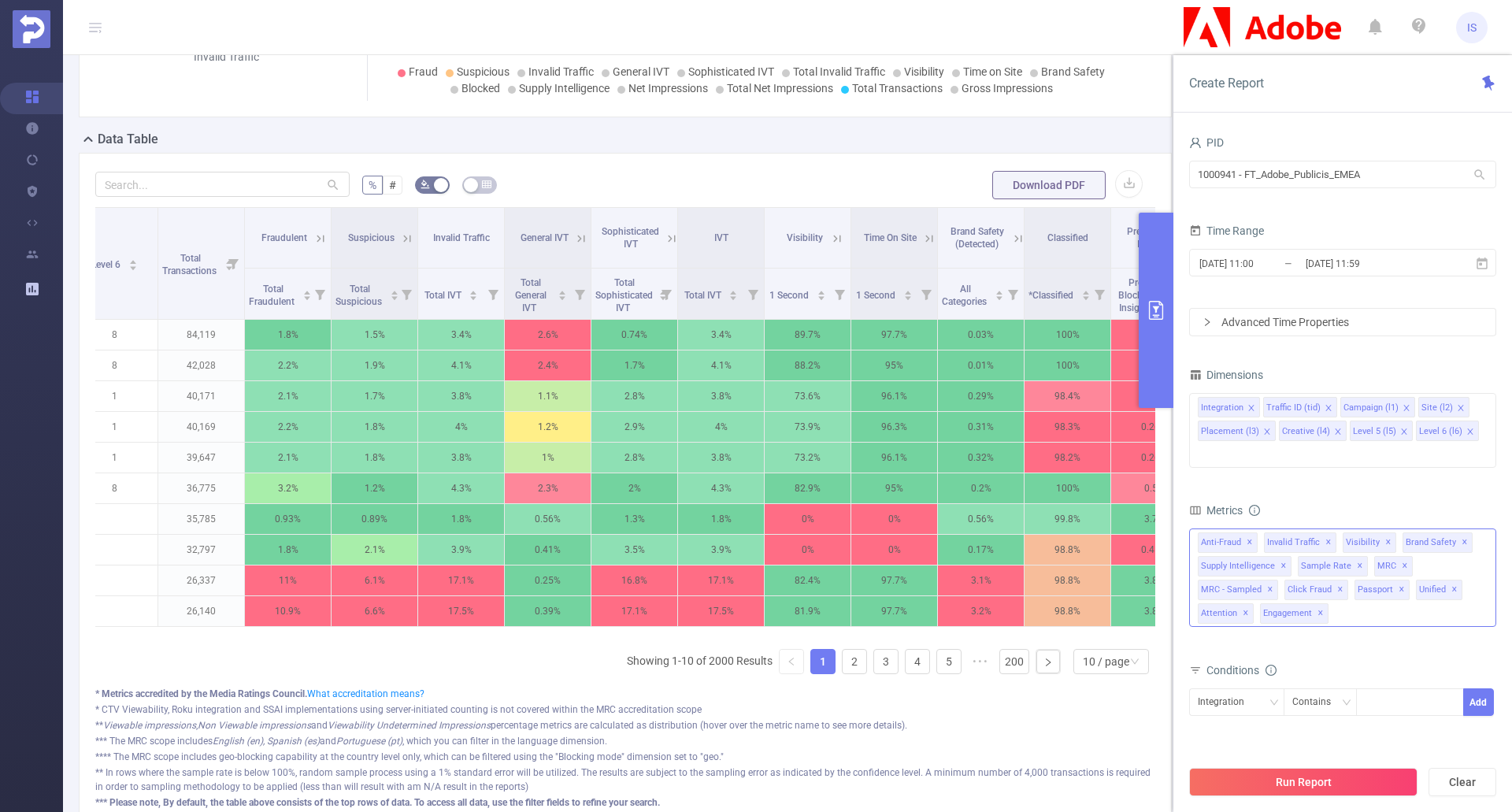
click at [1478, 541] on div "Anti-Fraud Invalid Traffic Visibility Brand Safety Supply Intelligence Sample R…" at bounding box center [1342, 578] width 307 height 98
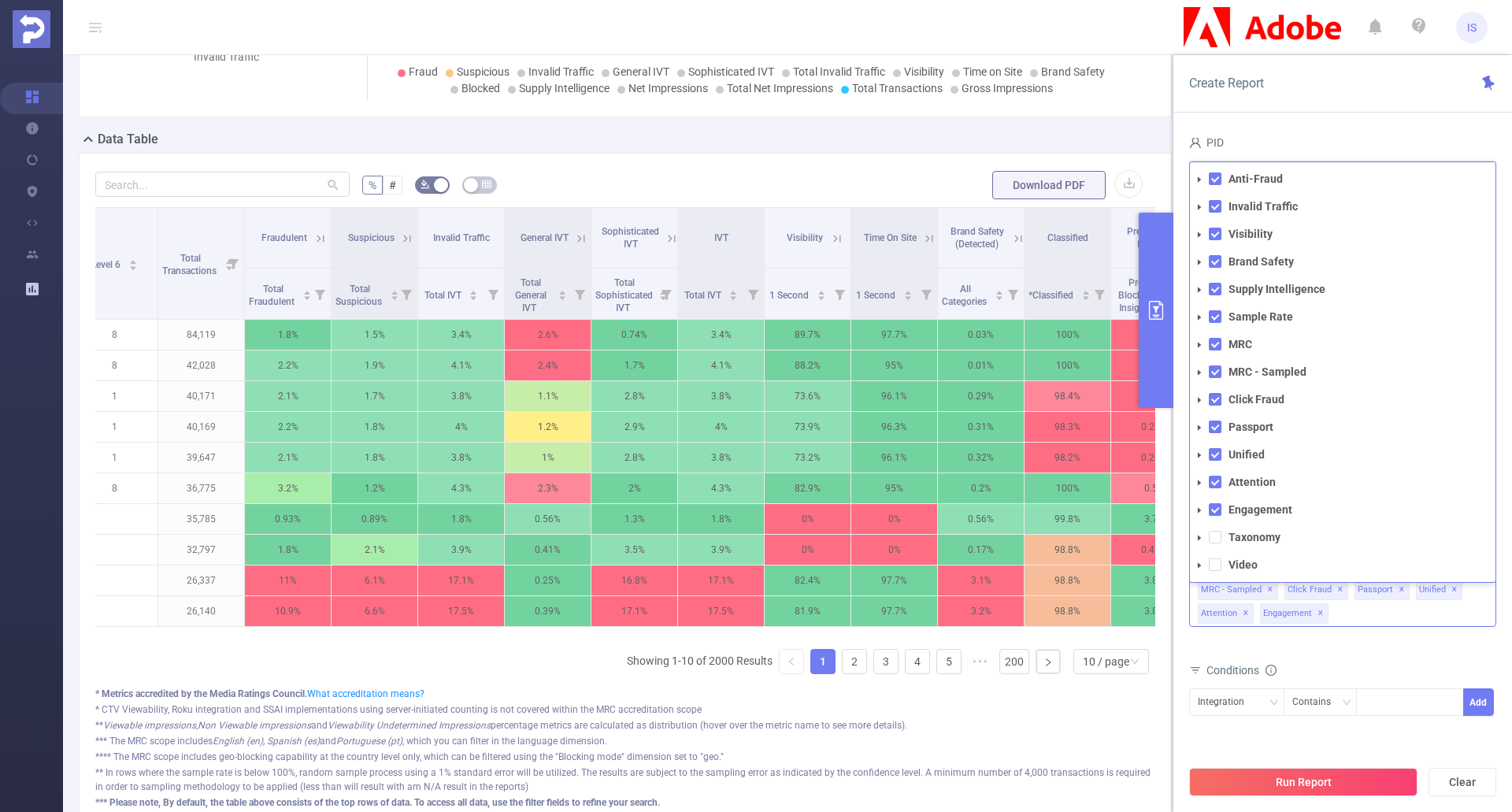
click at [1199, 175] on icon "icon: caret-down" at bounding box center [1200, 179] width 8 height 8
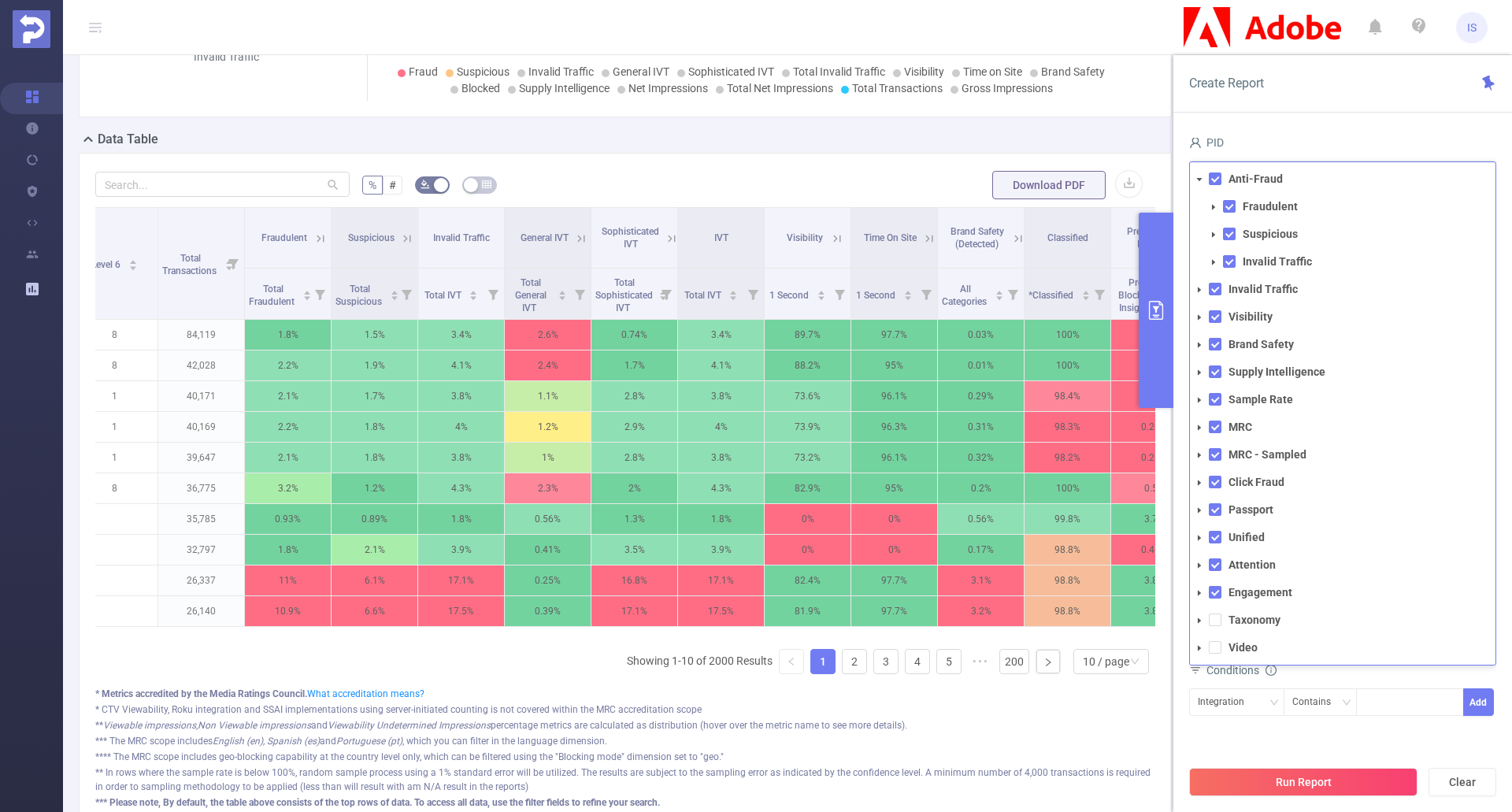
click at [1215, 203] on icon "icon: caret-down" at bounding box center [1213, 207] width 8 height 8
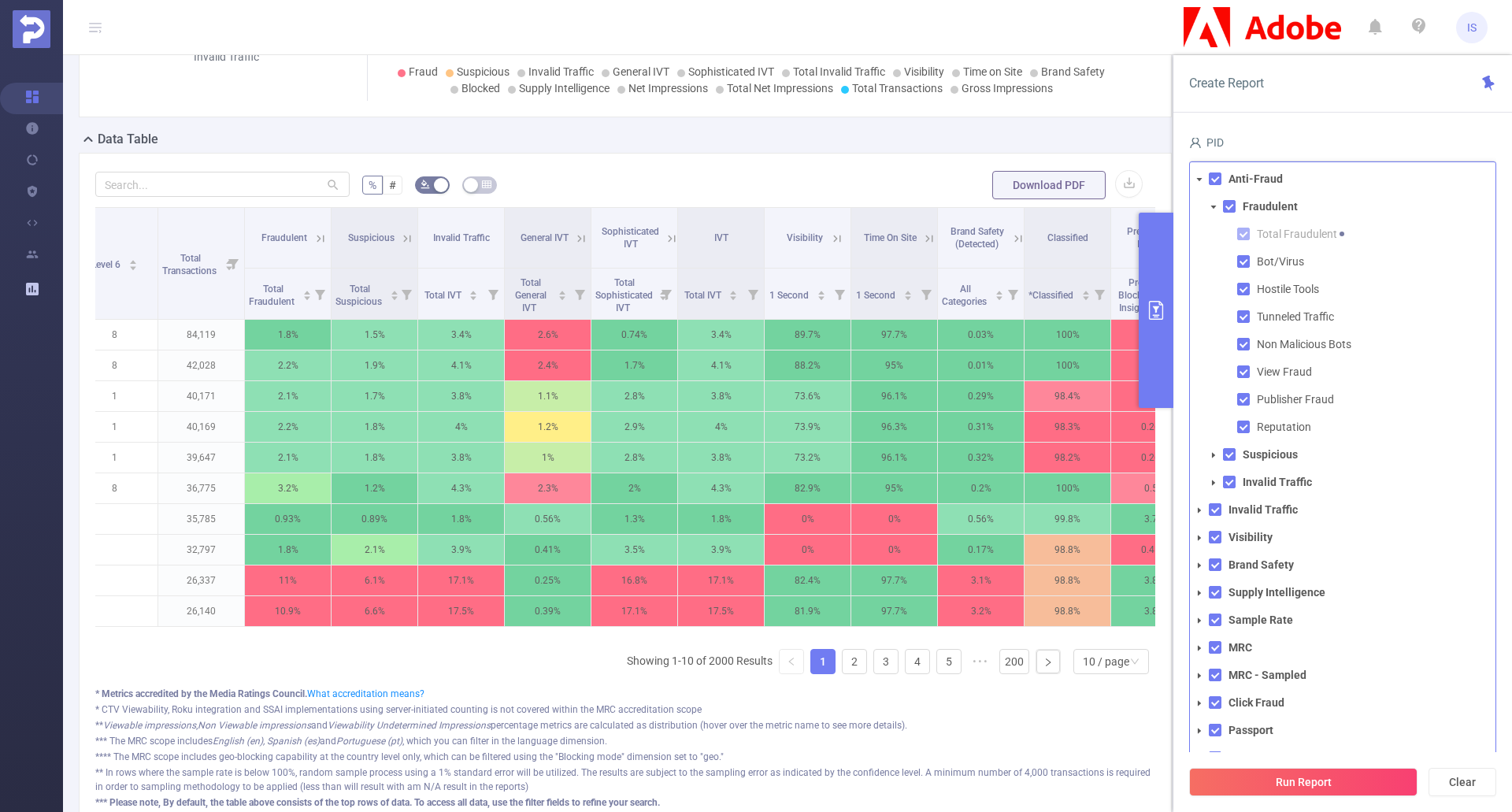
click at [1212, 203] on icon "icon: caret-down" at bounding box center [1213, 207] width 8 height 8
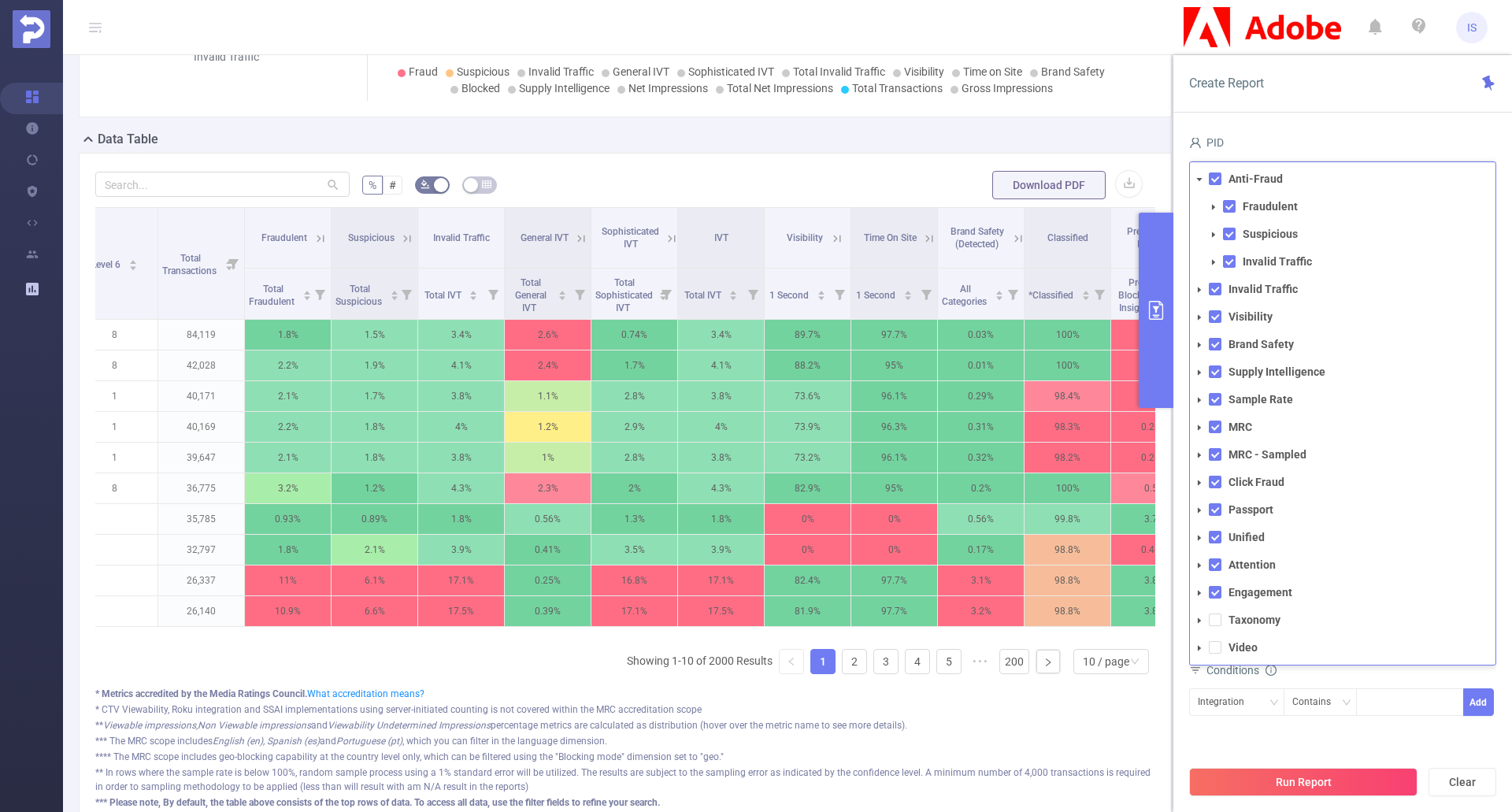
click at [1202, 175] on icon "icon: caret-down" at bounding box center [1200, 179] width 8 height 8
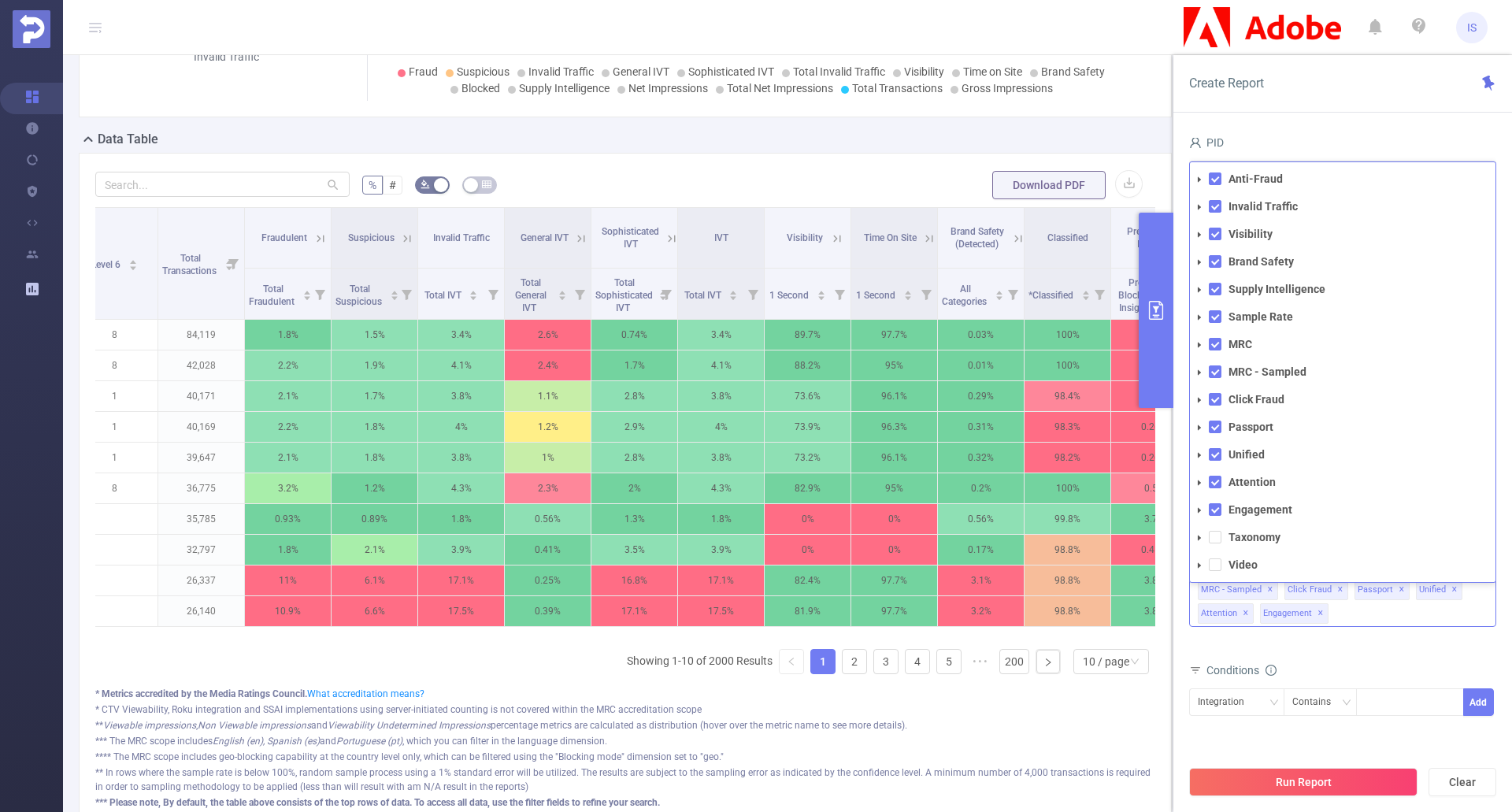
click at [1203, 529] on span at bounding box center [1199, 537] width 19 height 19
click at [1214, 562] on icon "icon: caret-down" at bounding box center [1214, 565] width 4 height 5
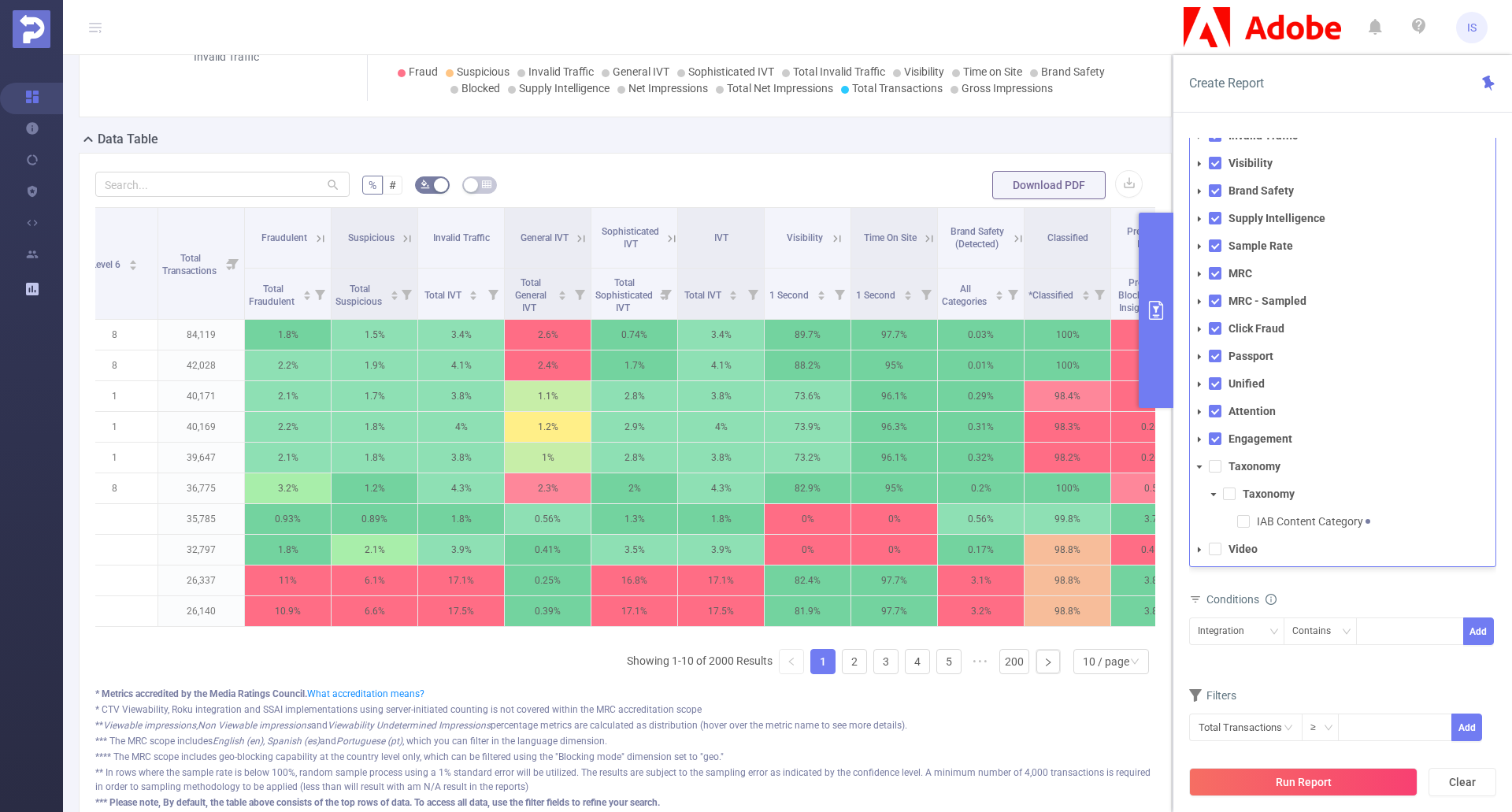
click at [1200, 465] on icon "icon: caret-down" at bounding box center [1200, 467] width 5 height 4
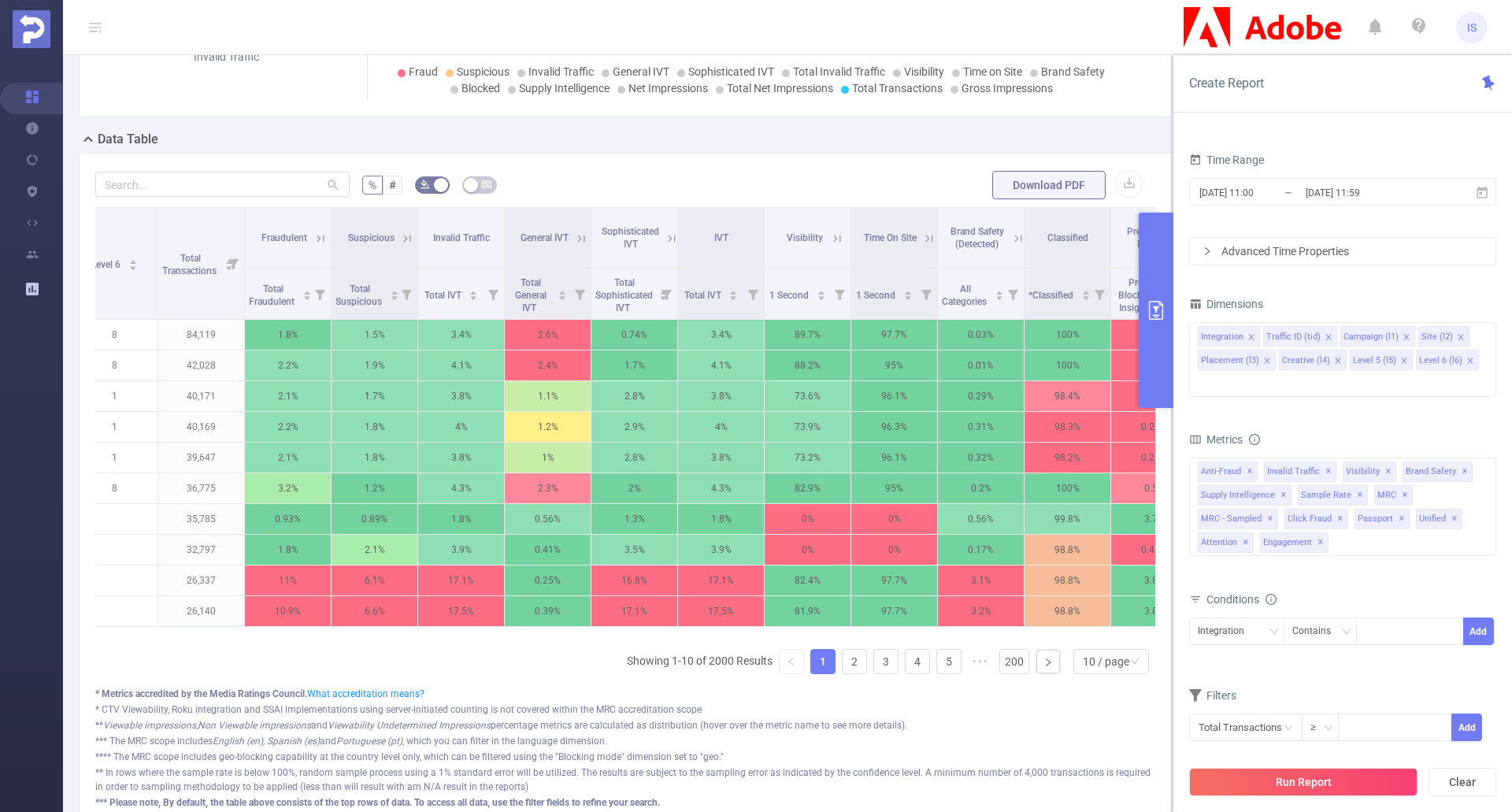
click at [505, 687] on div "Integration Traffic ID Campaign Site Placement Creative Level 5 Level 6 Total T…" at bounding box center [625, 447] width 1060 height 479
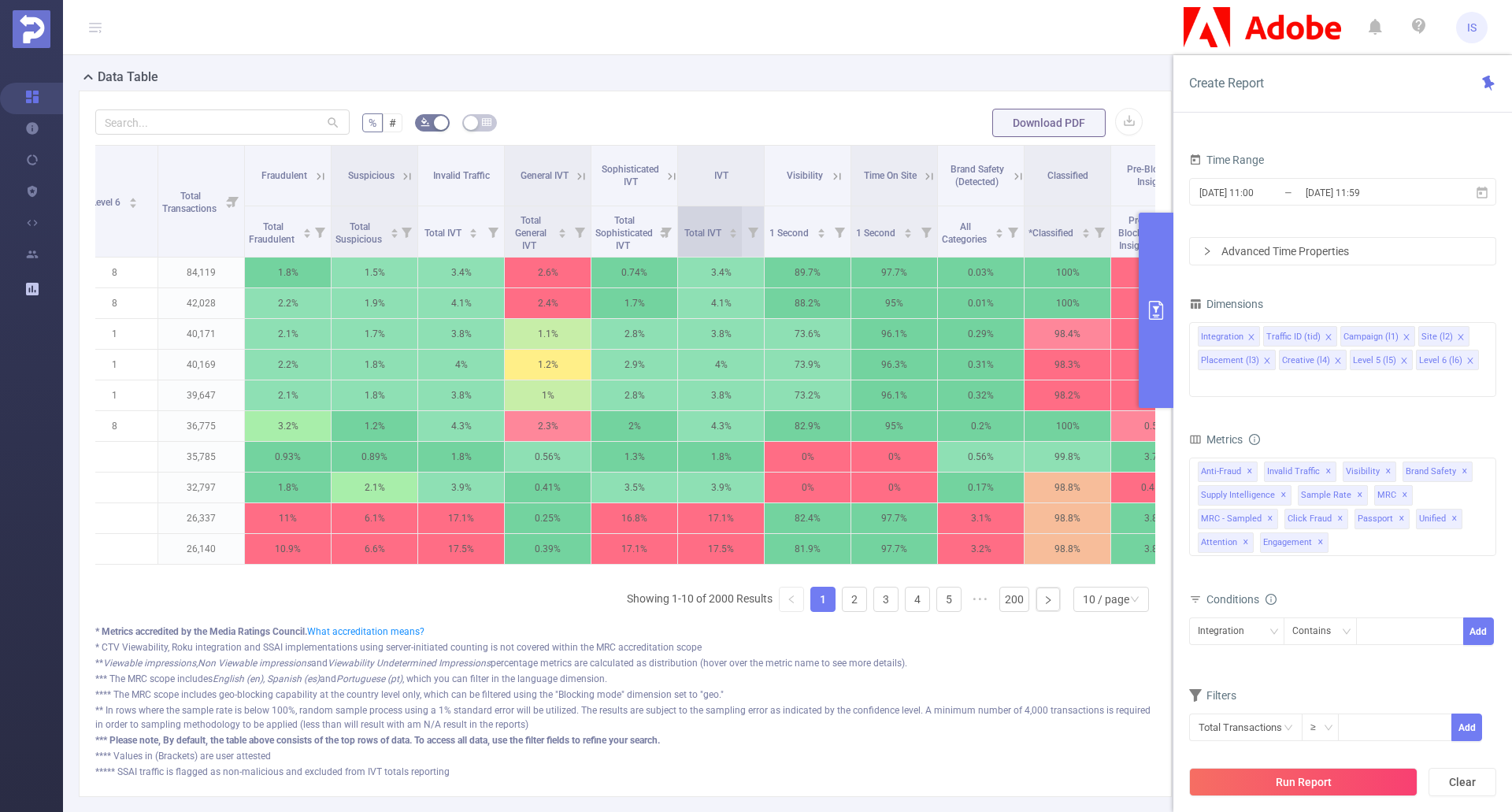
scroll to position [449, 0]
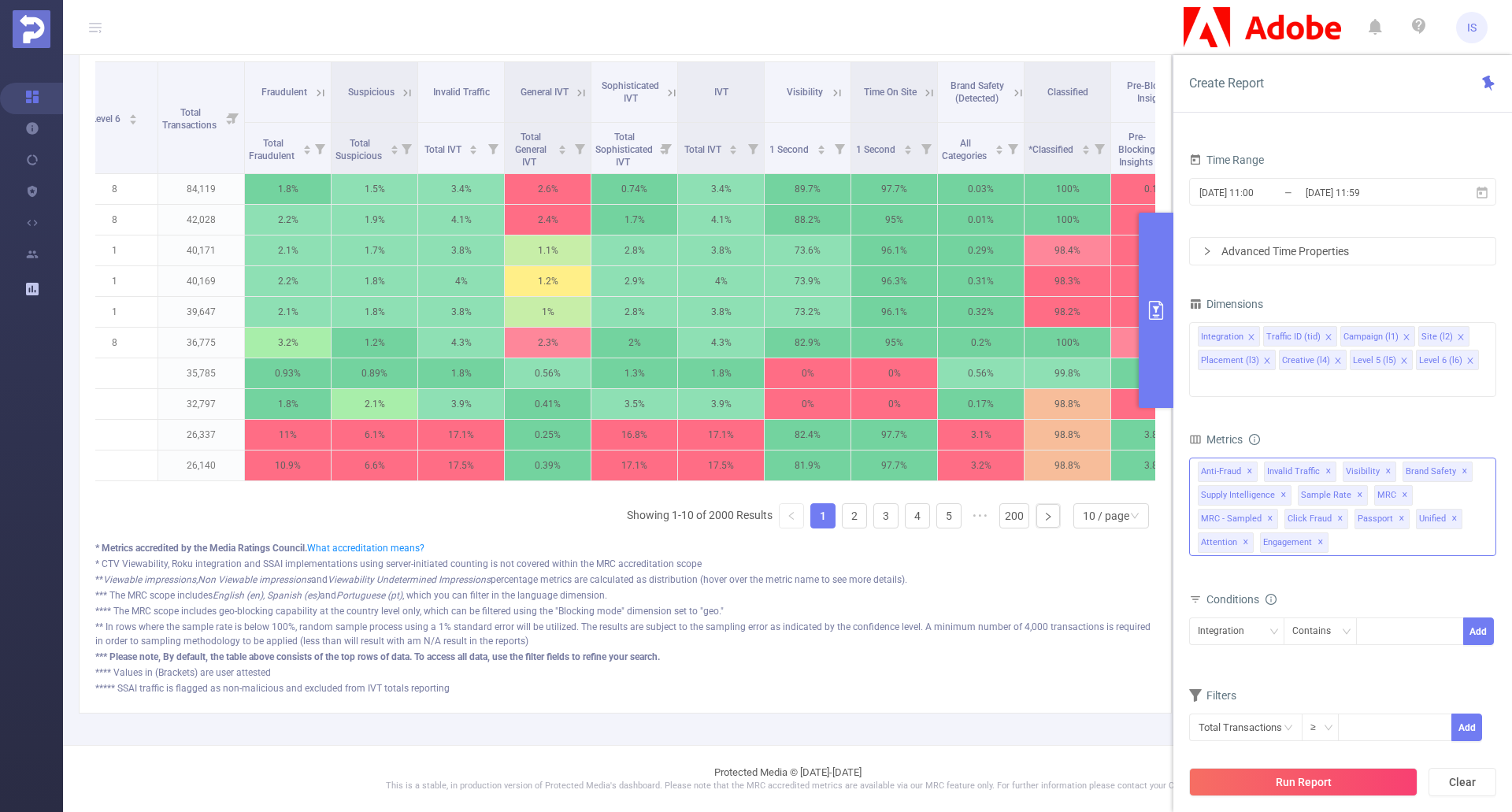
click at [1380, 520] on div "Anti-Fraud Invalid Traffic Visibility Brand Safety Supply Intelligence Sample R…" at bounding box center [1342, 507] width 307 height 98
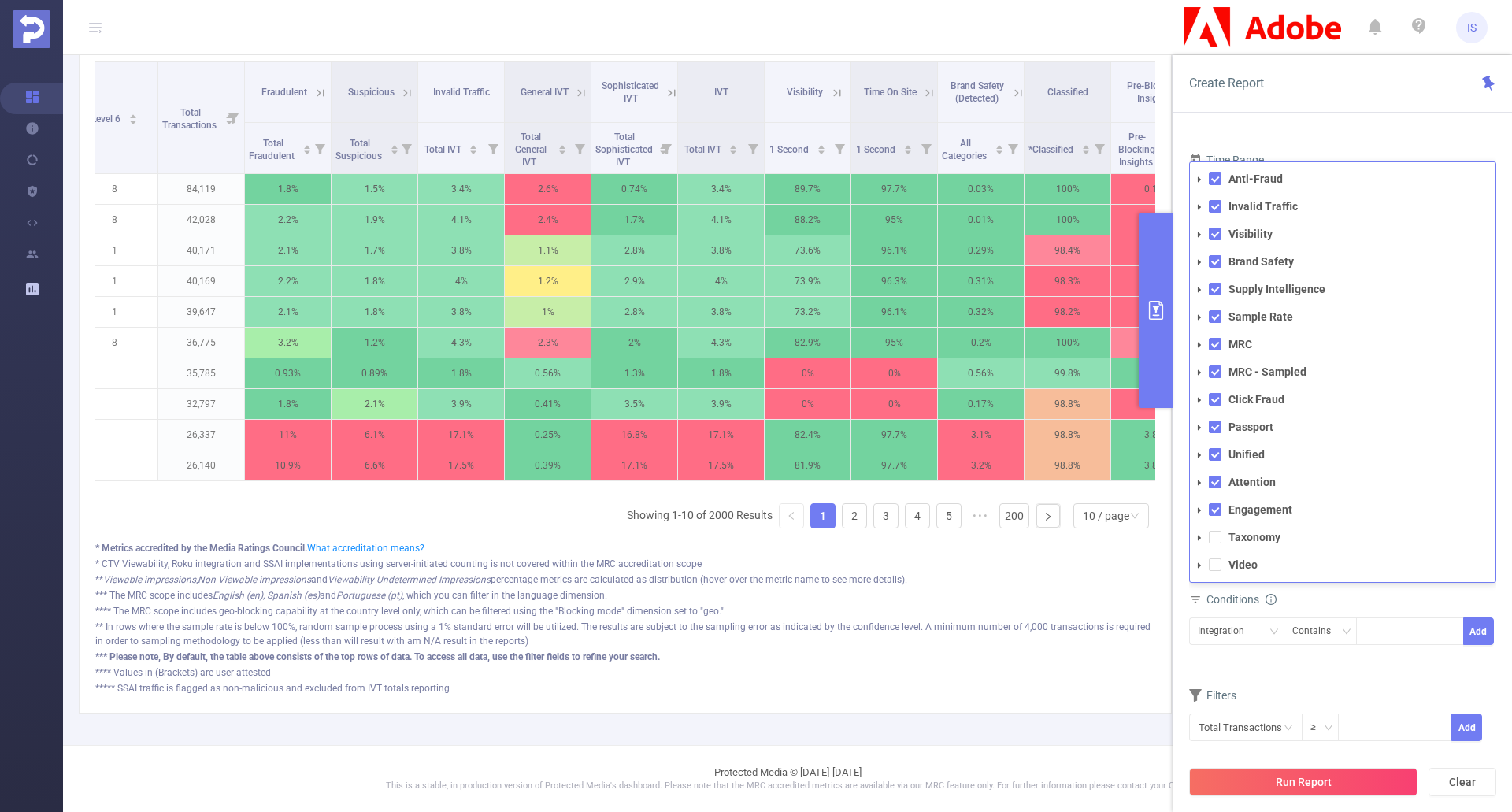
click at [1195, 170] on span at bounding box center [1199, 179] width 19 height 19
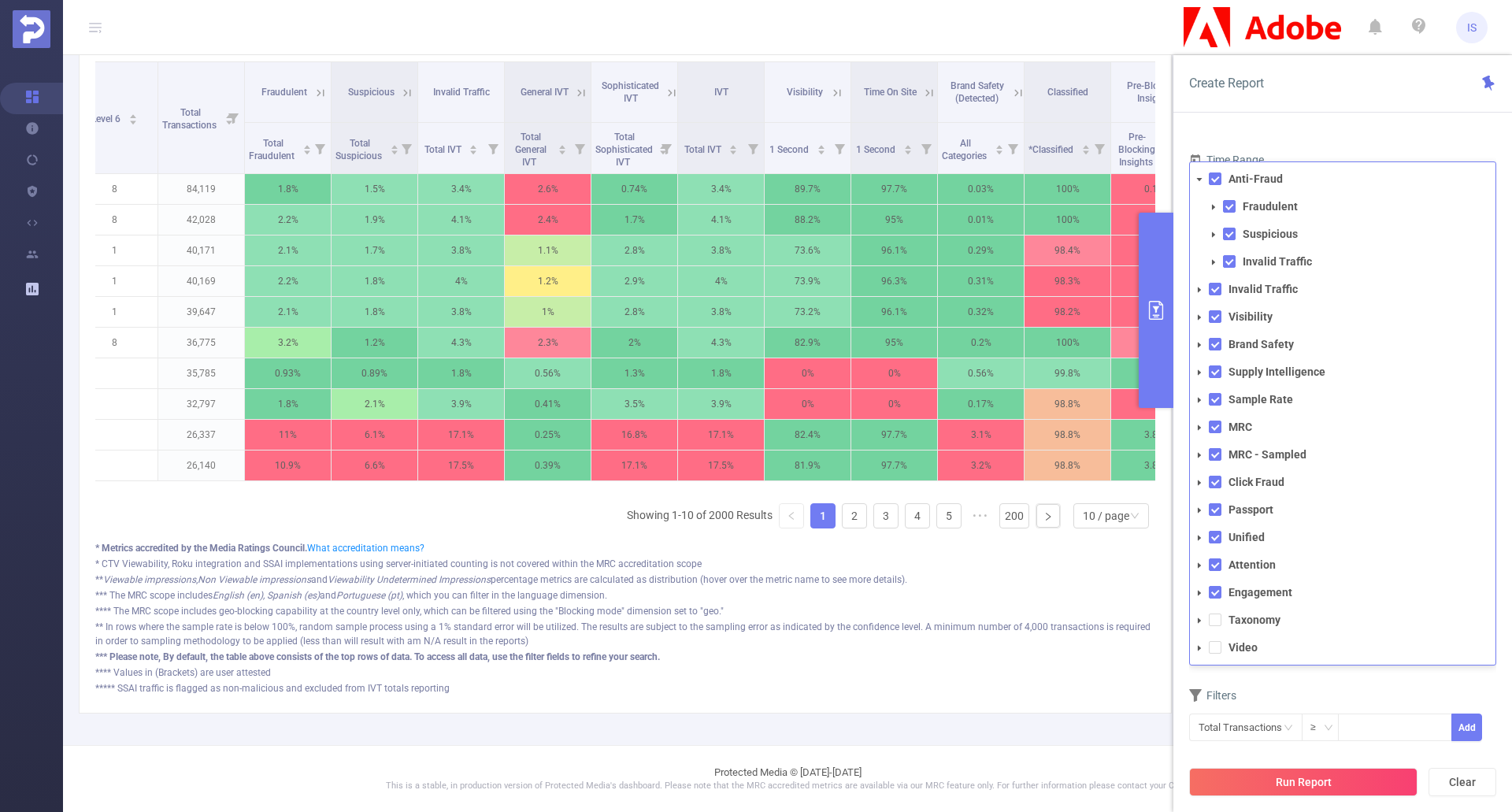
click at [1212, 204] on icon "icon: caret-down" at bounding box center [1214, 207] width 4 height 5
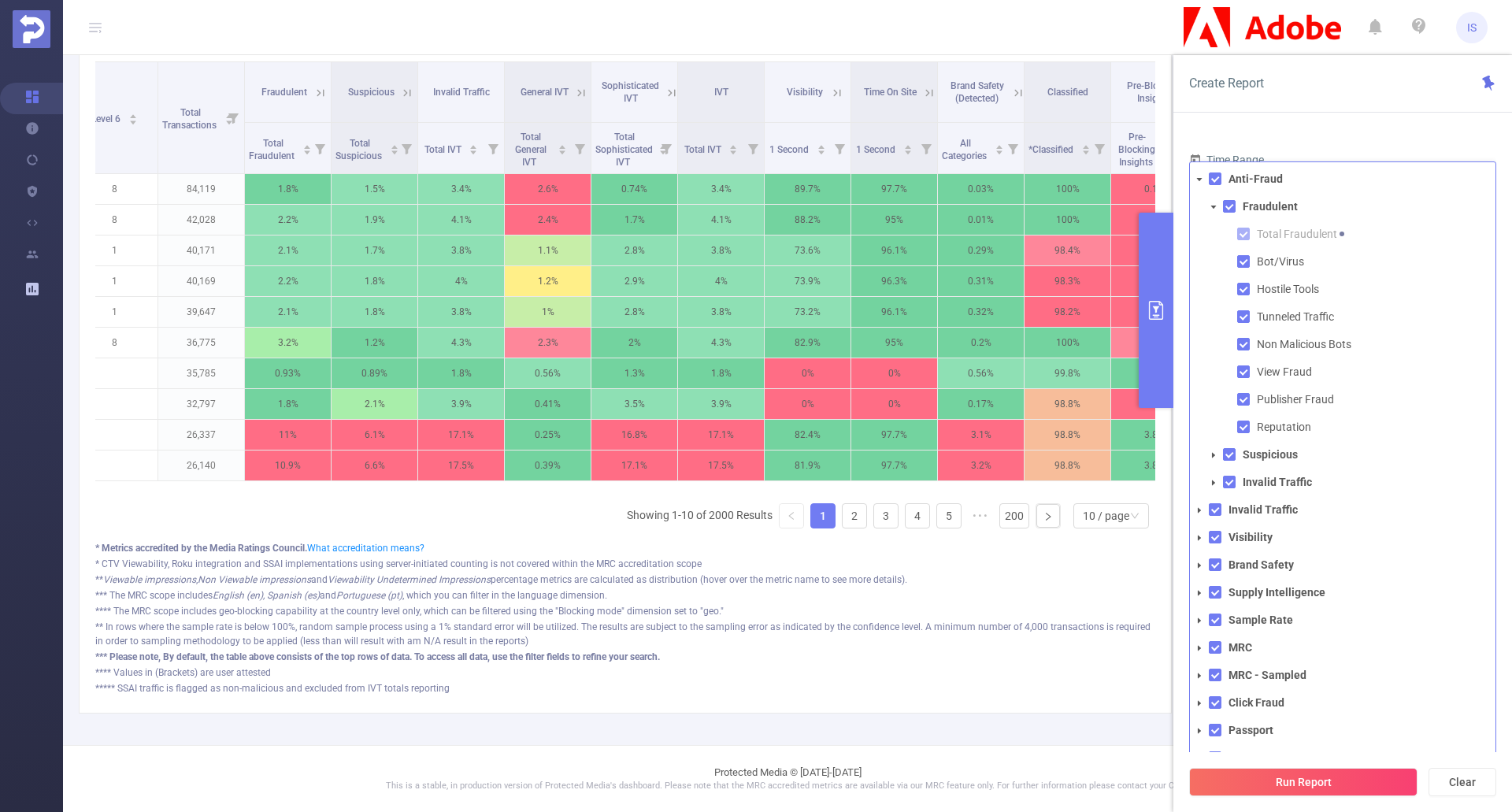
click at [1202, 175] on icon "icon: caret-down" at bounding box center [1200, 179] width 8 height 8
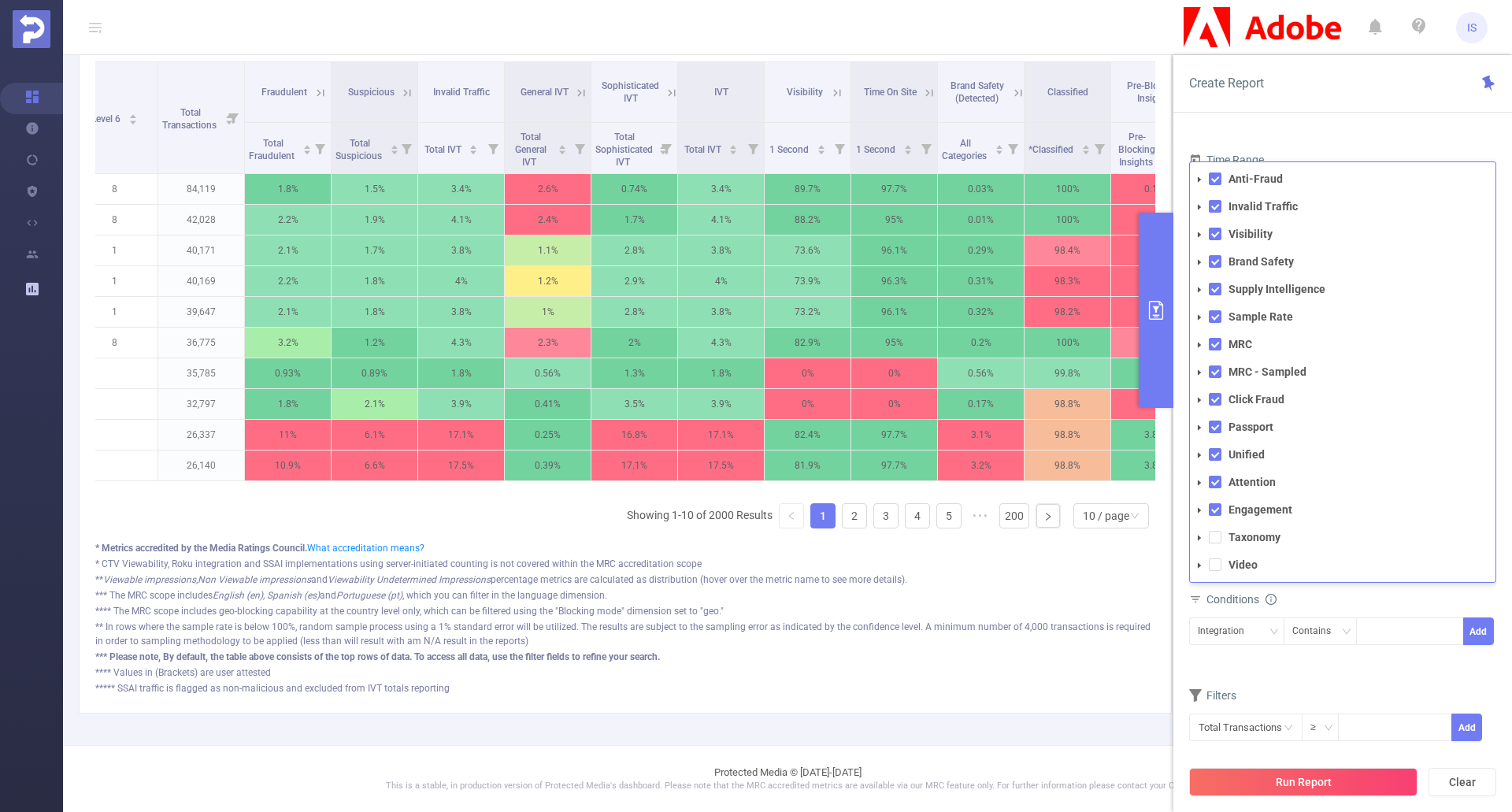
click at [1339, 684] on div "Filters" at bounding box center [1342, 697] width 307 height 26
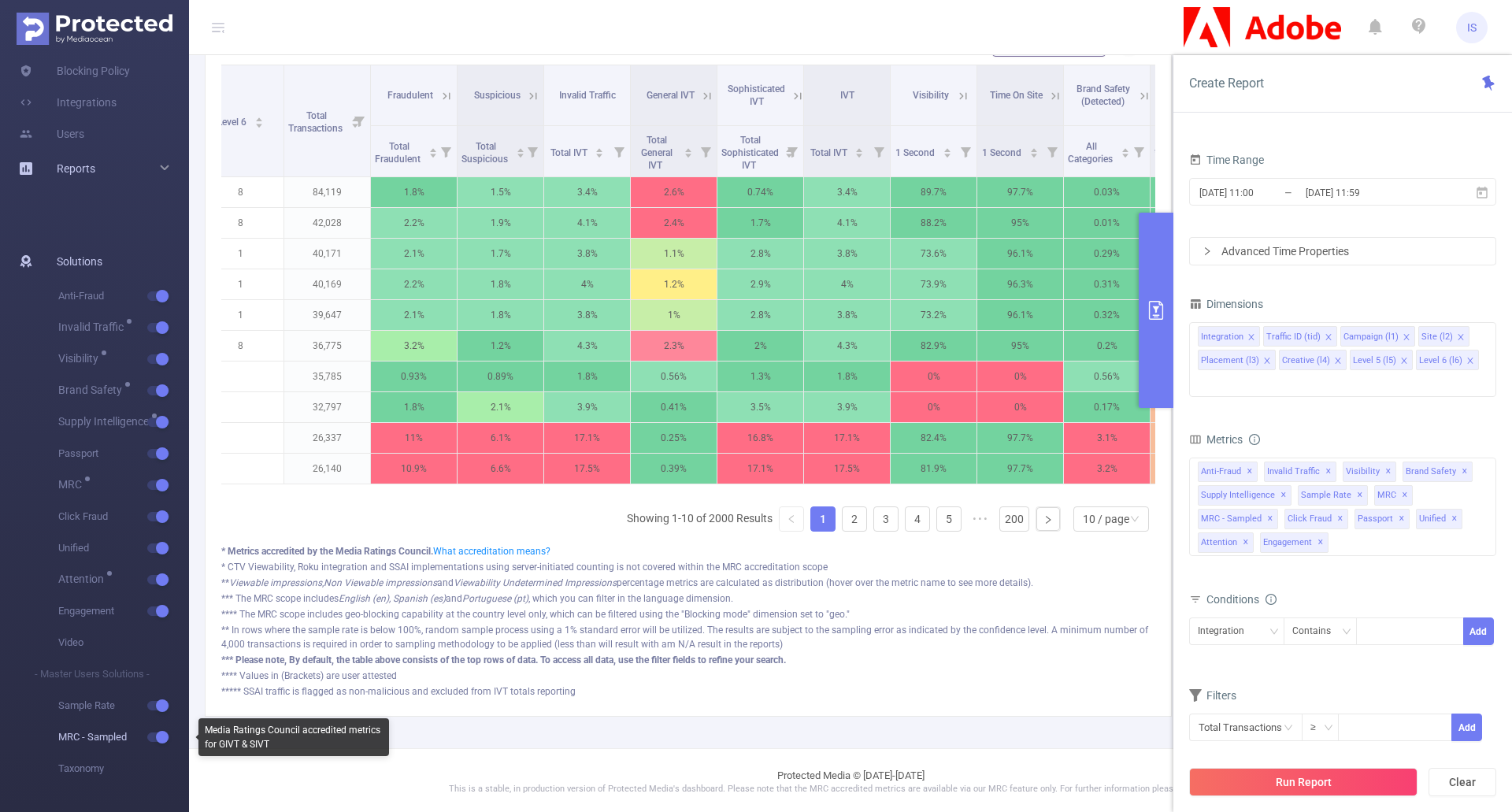
click at [157, 733] on button "button" at bounding box center [158, 737] width 22 height 10
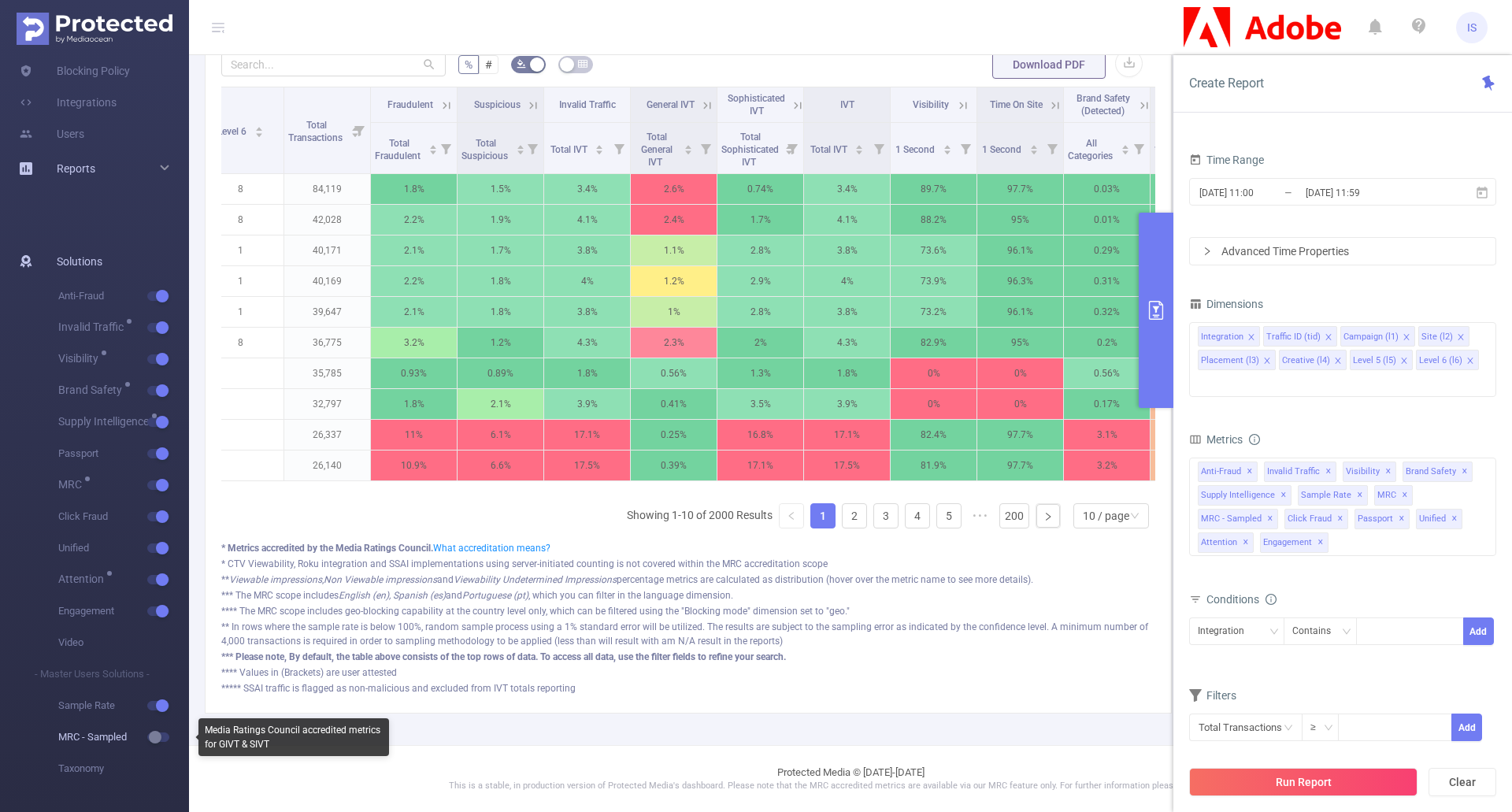
click at [157, 733] on button "button" at bounding box center [158, 737] width 22 height 10
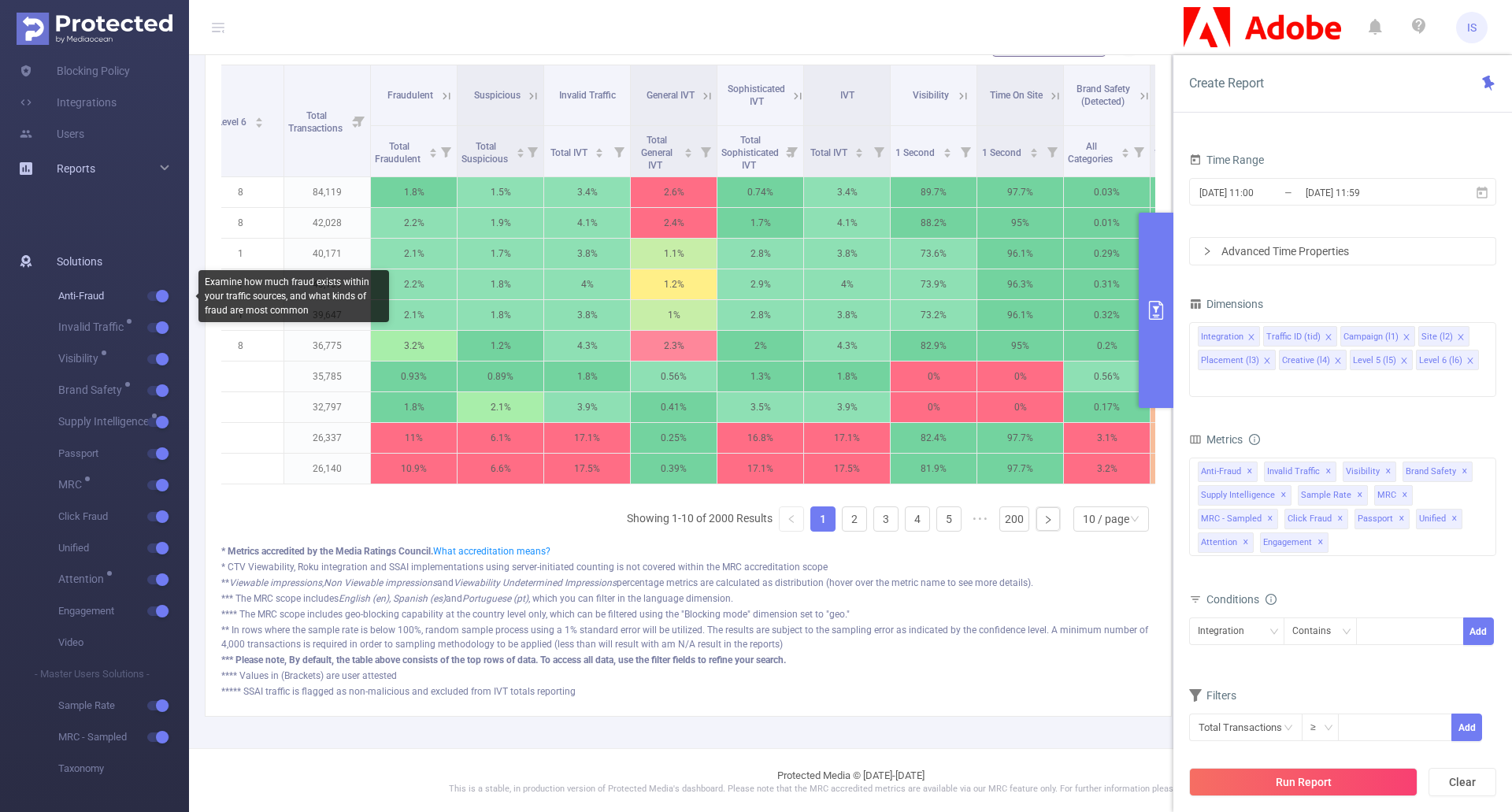
click at [149, 293] on button "button" at bounding box center [158, 296] width 22 height 10
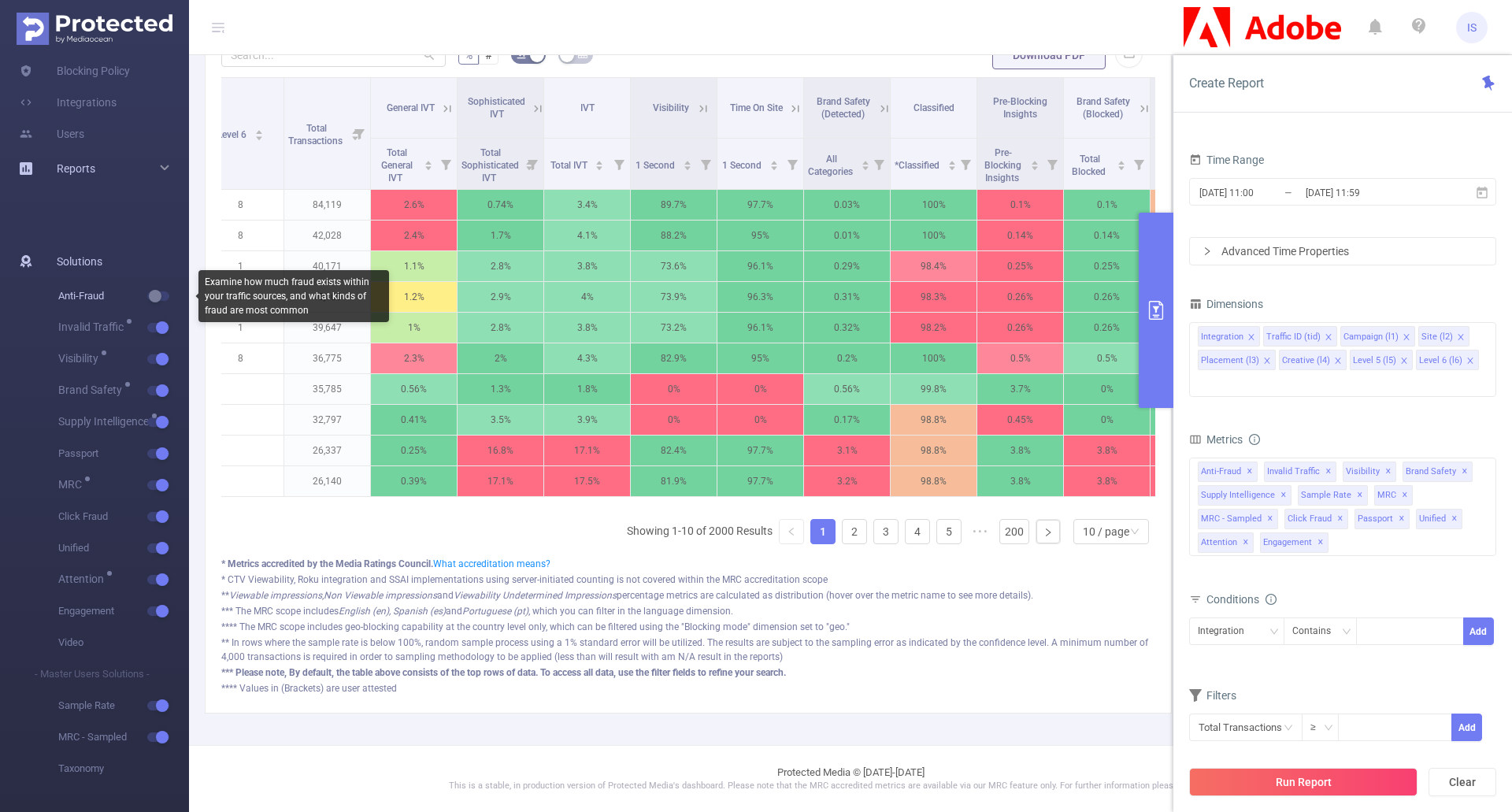
click at [149, 292] on button "button" at bounding box center [158, 296] width 22 height 10
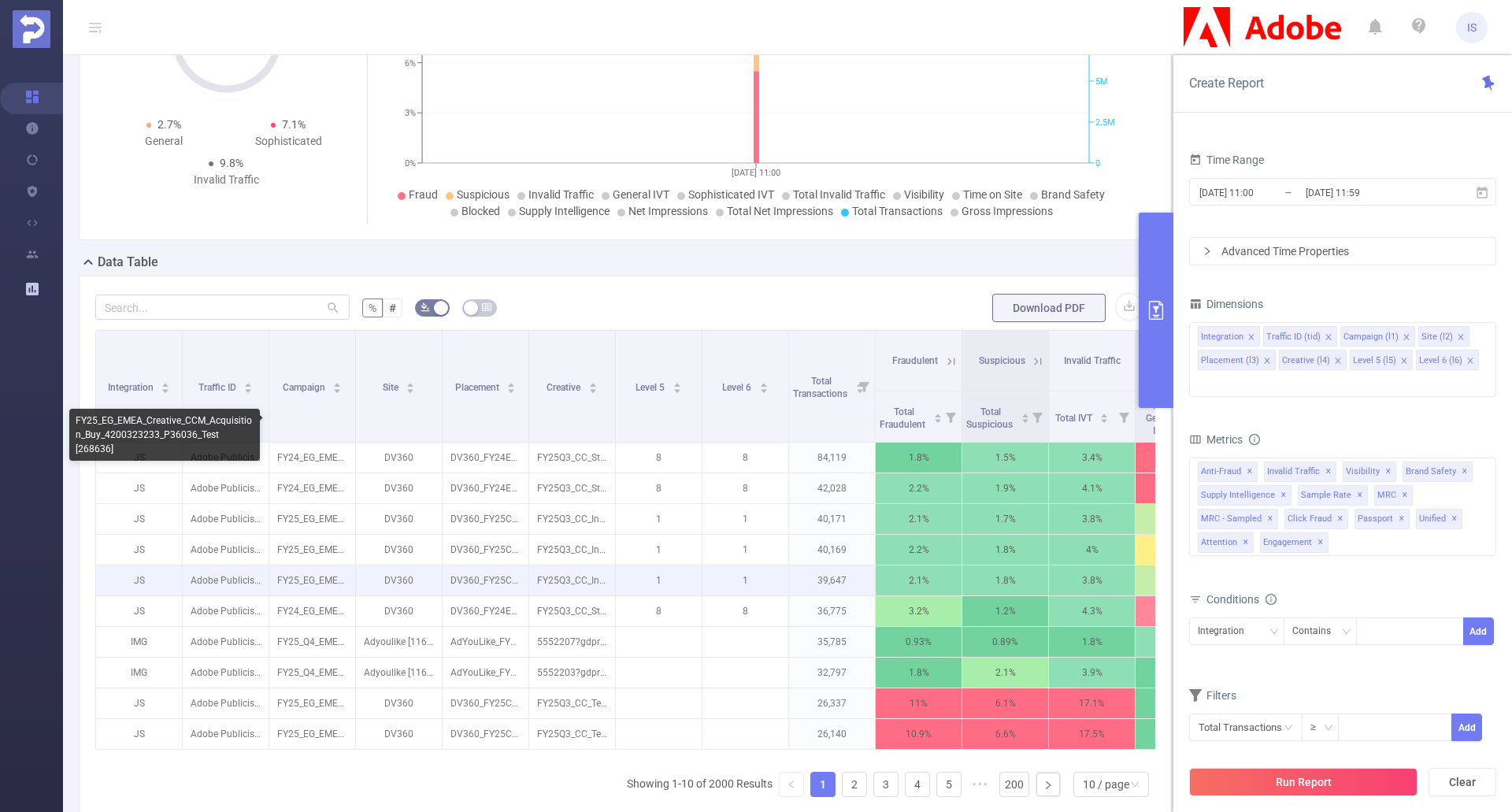
scroll to position [134, 0]
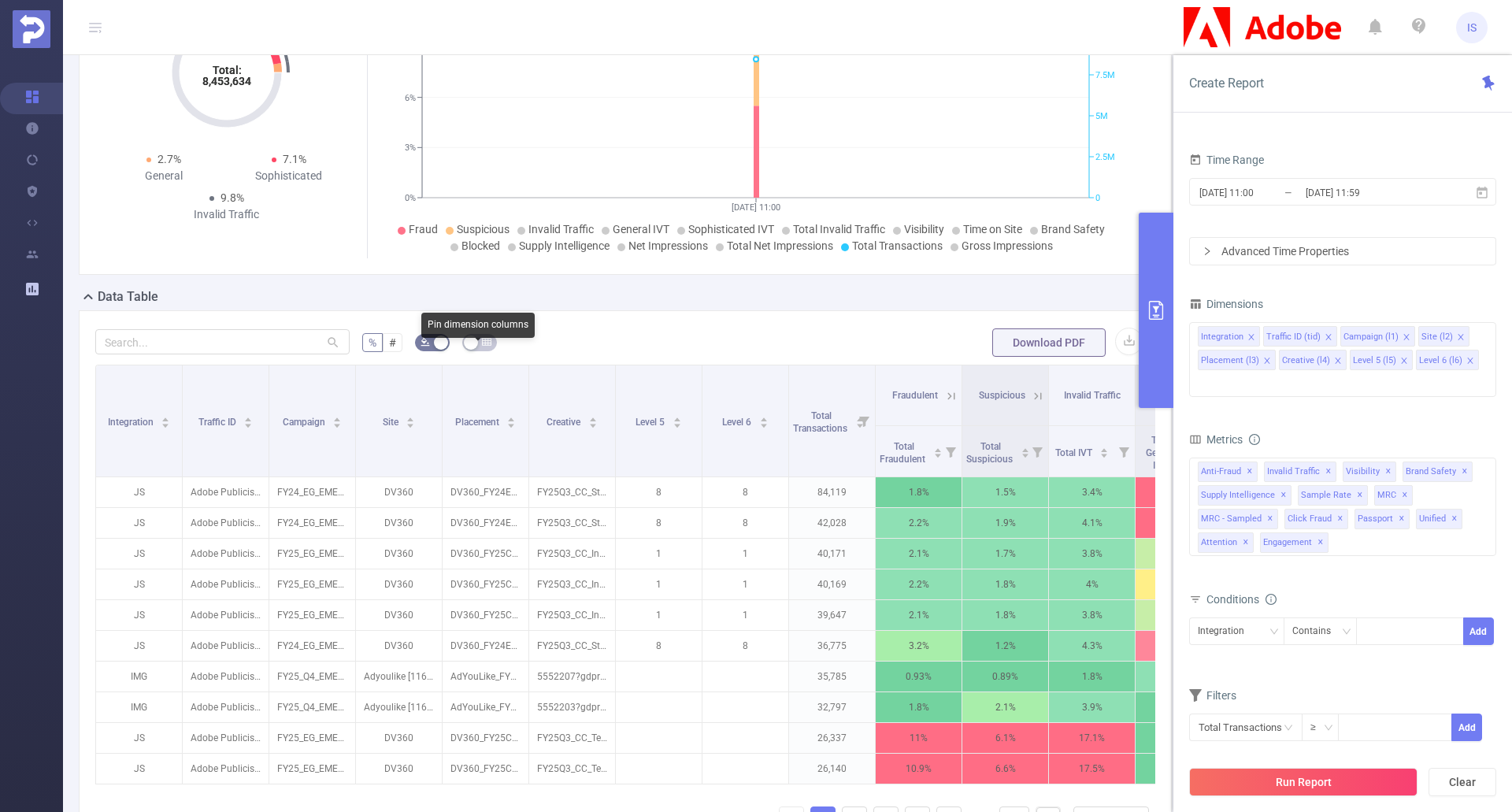
click at [482, 346] on icon "icon: table" at bounding box center [487, 342] width 10 height 10
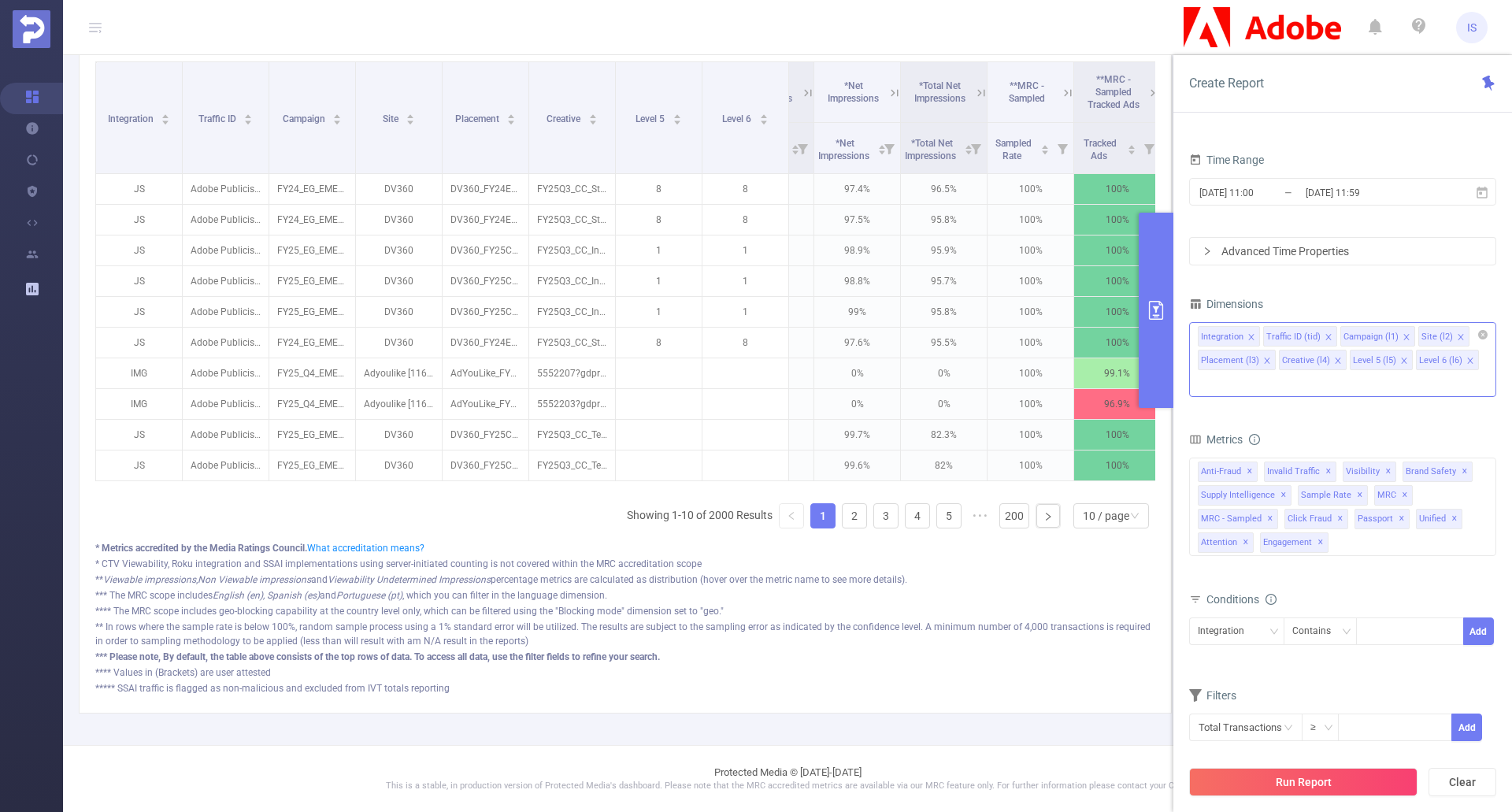
scroll to position [0, 1598]
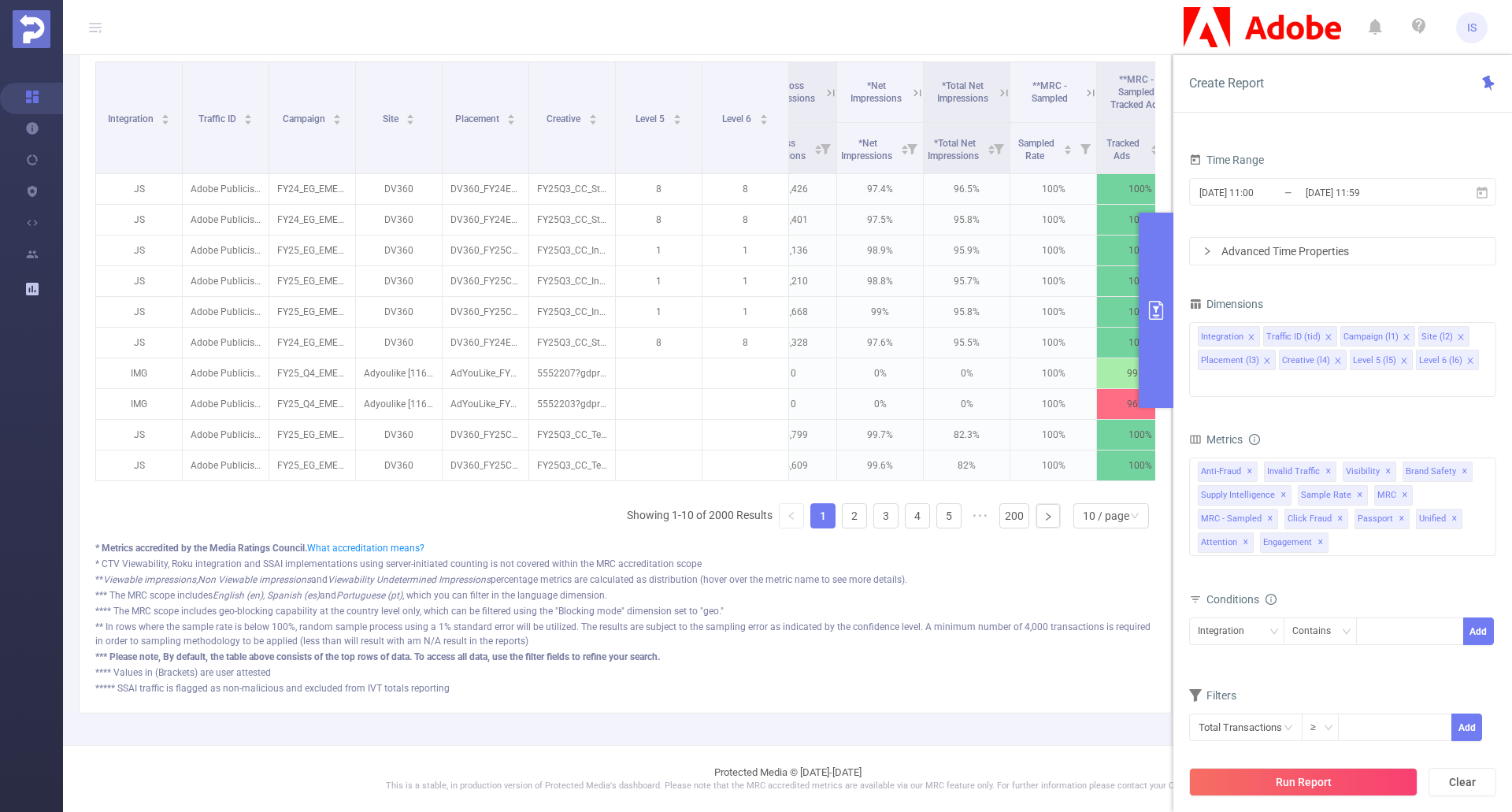
click at [1151, 345] on button "primary" at bounding box center [1156, 310] width 35 height 195
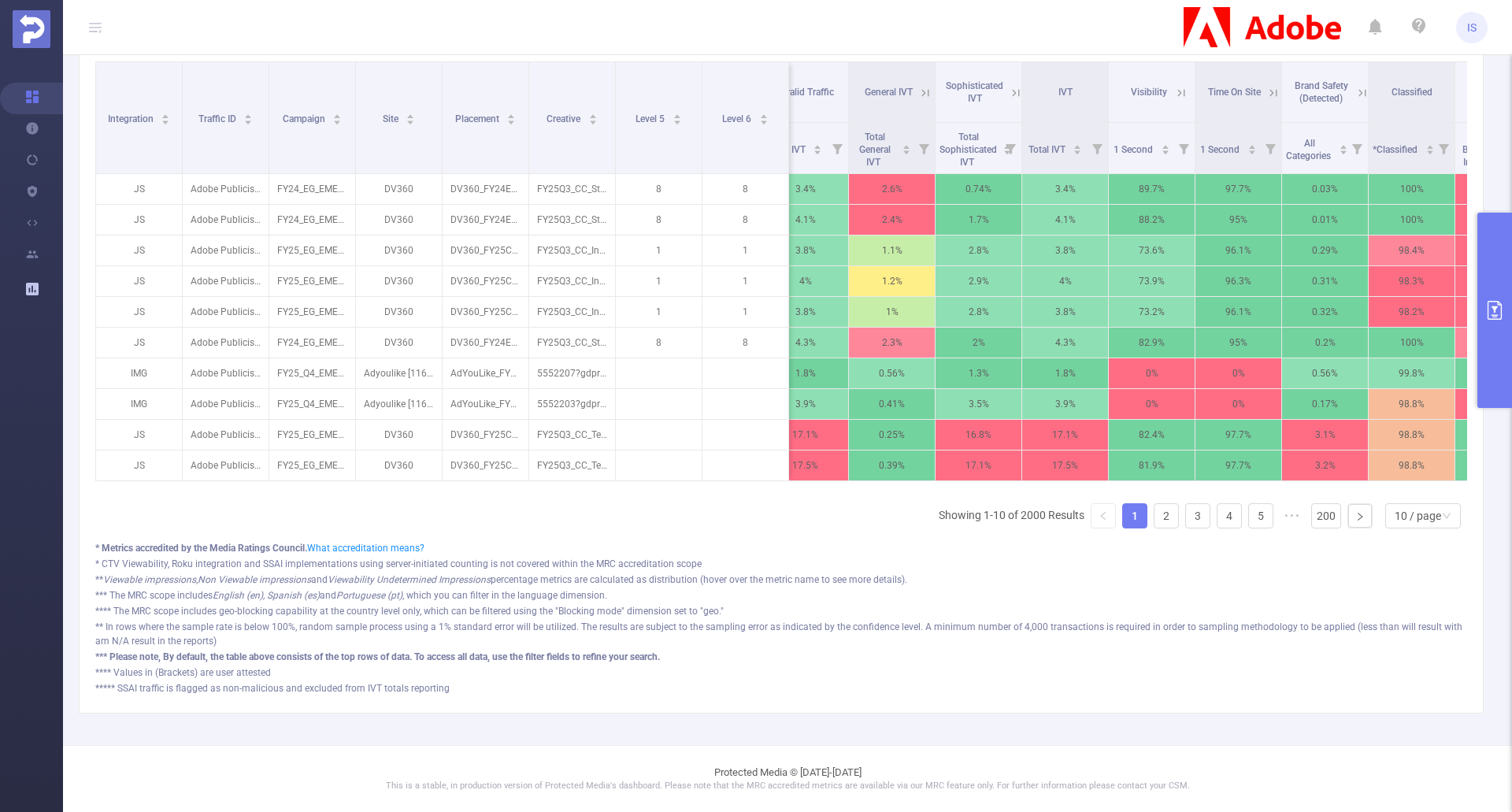
scroll to position [0, 0]
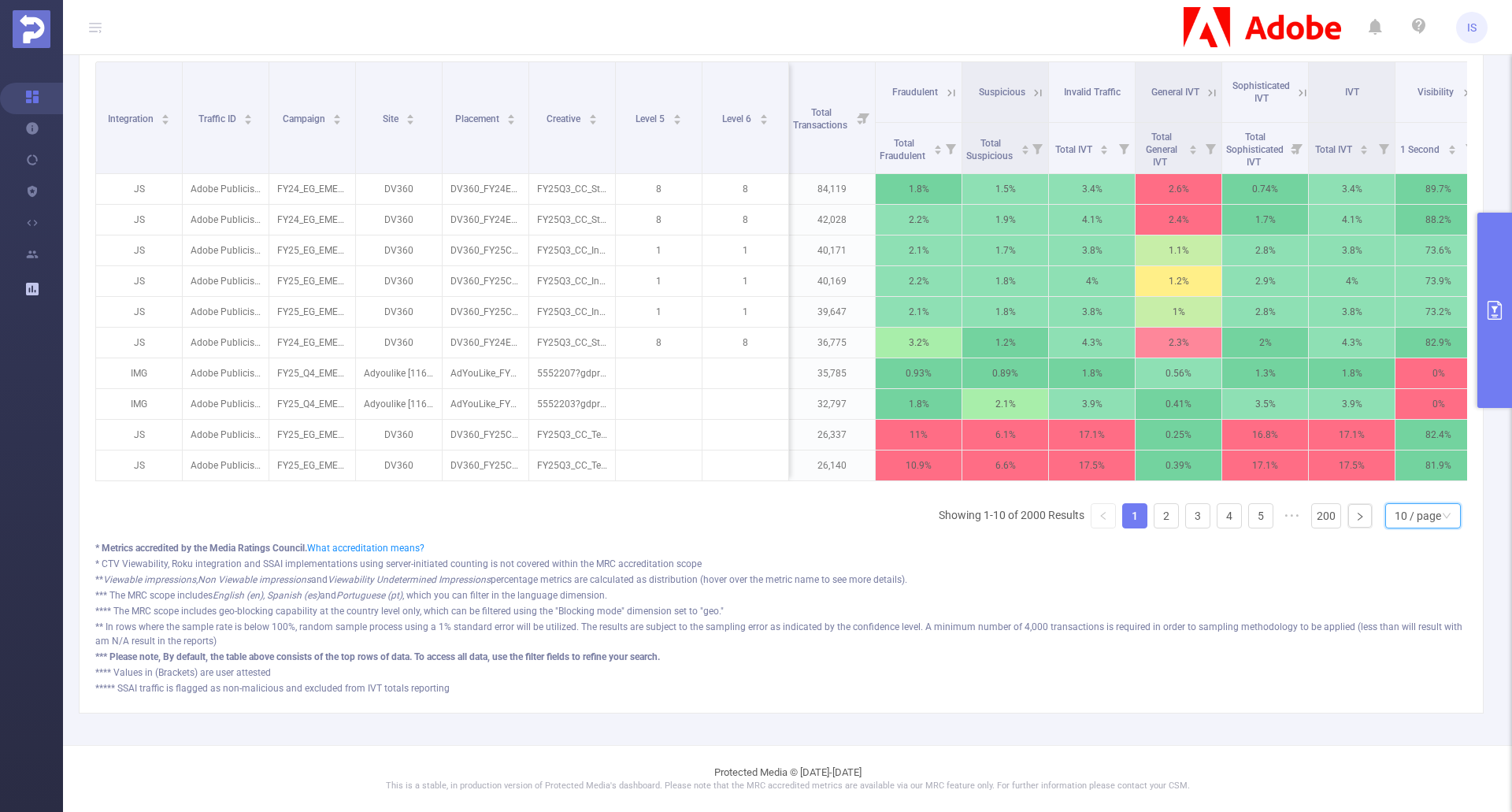
click at [1425, 512] on div "10 / page" at bounding box center [1418, 515] width 47 height 23
click at [1423, 486] on li "50 / page" at bounding box center [1411, 499] width 76 height 25
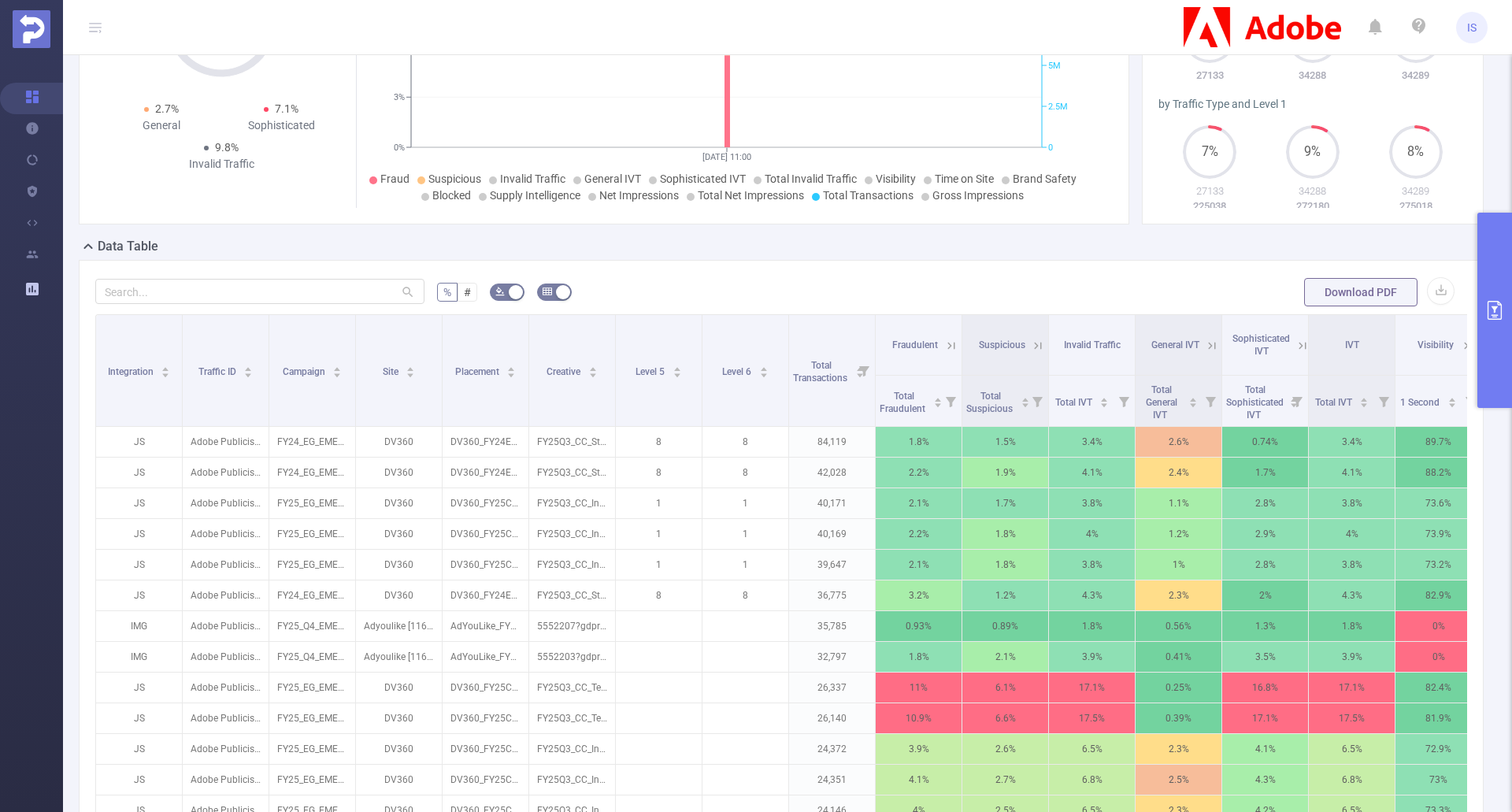
scroll to position [55, 0]
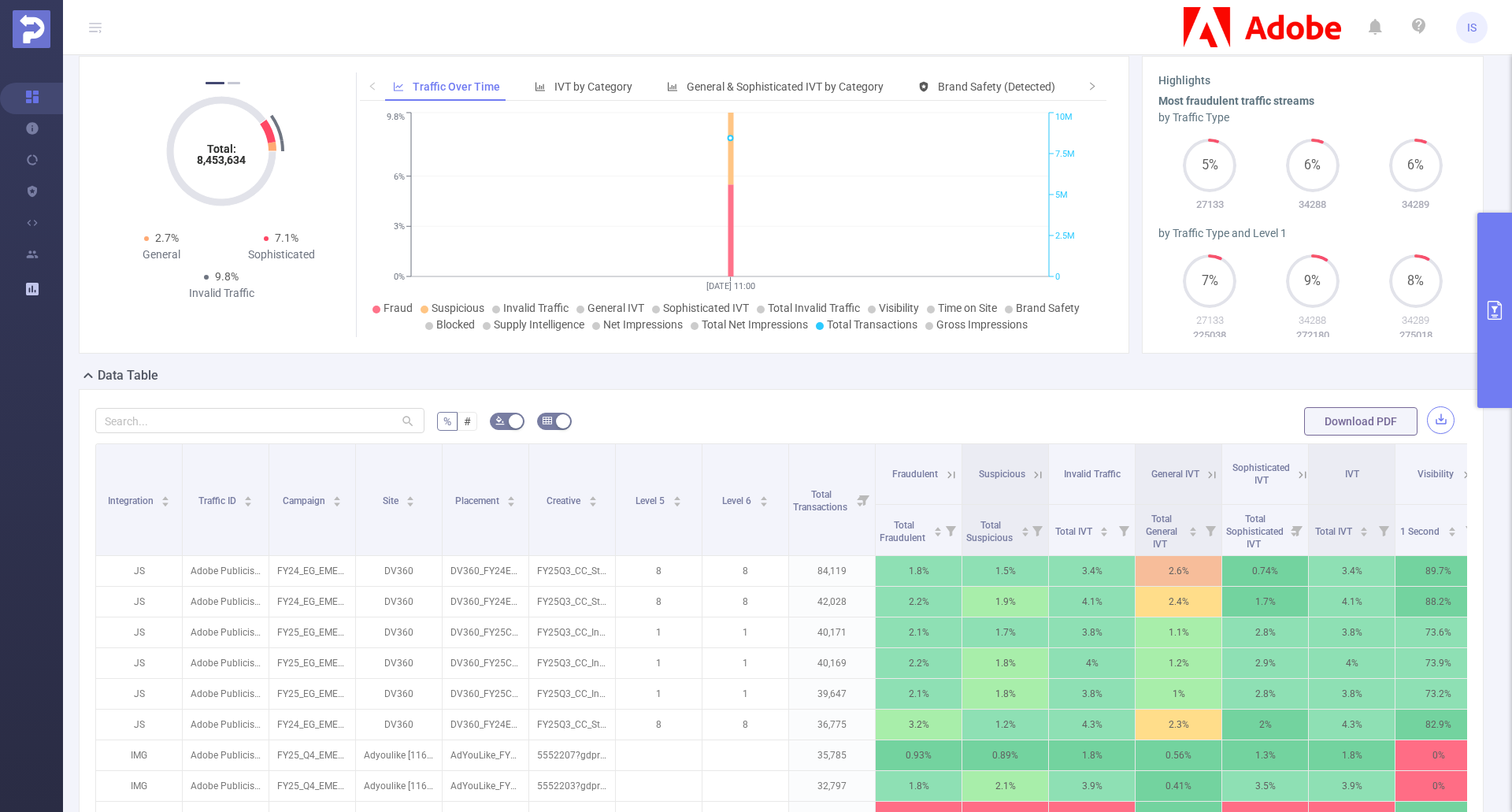
click at [1427, 419] on button "button" at bounding box center [1440, 419] width 28 height 28
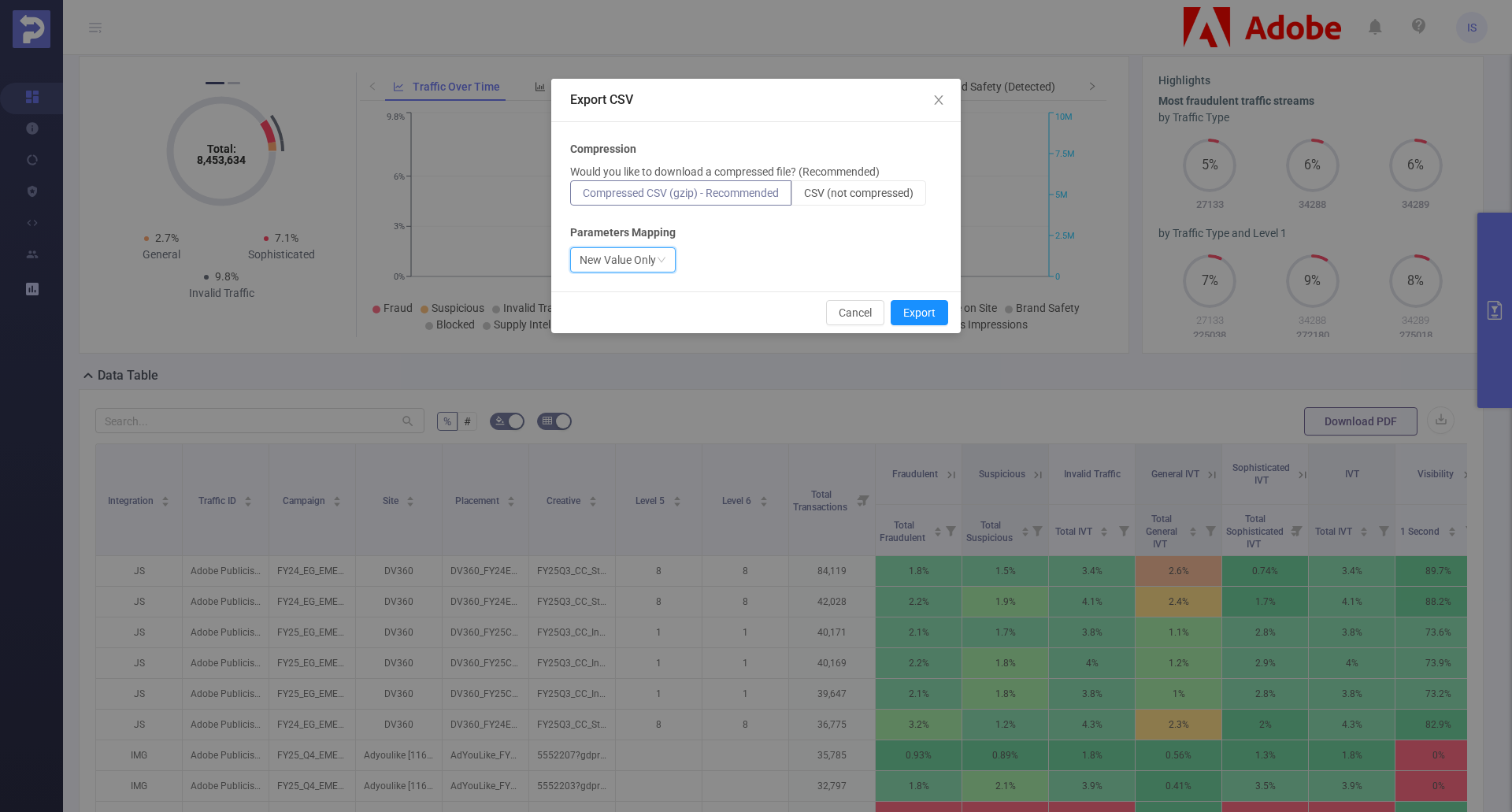
click at [662, 256] on icon "icon: down" at bounding box center [661, 259] width 10 height 10
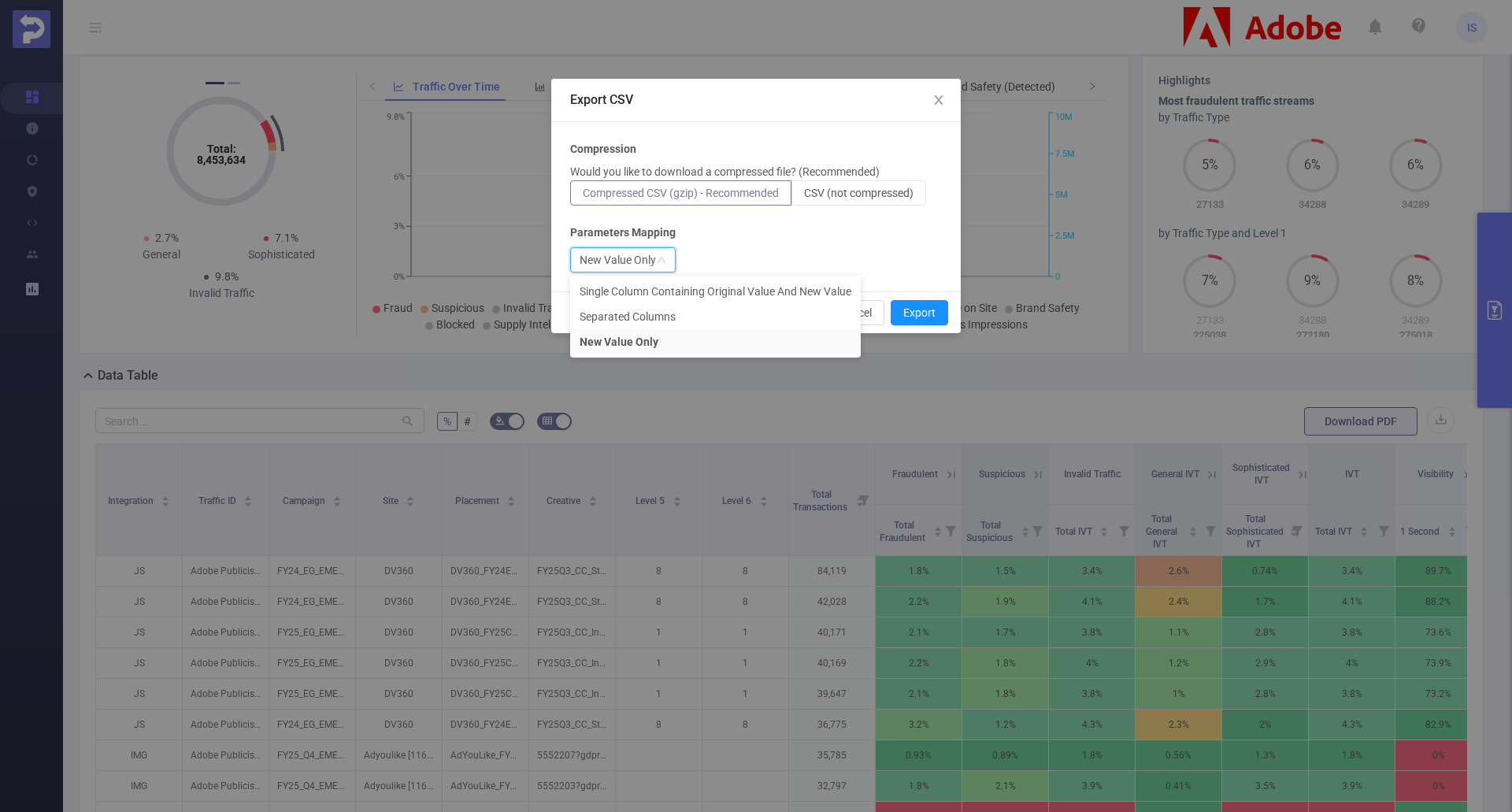
click at [757, 250] on div "New Value Only" at bounding box center [756, 259] width 372 height 25
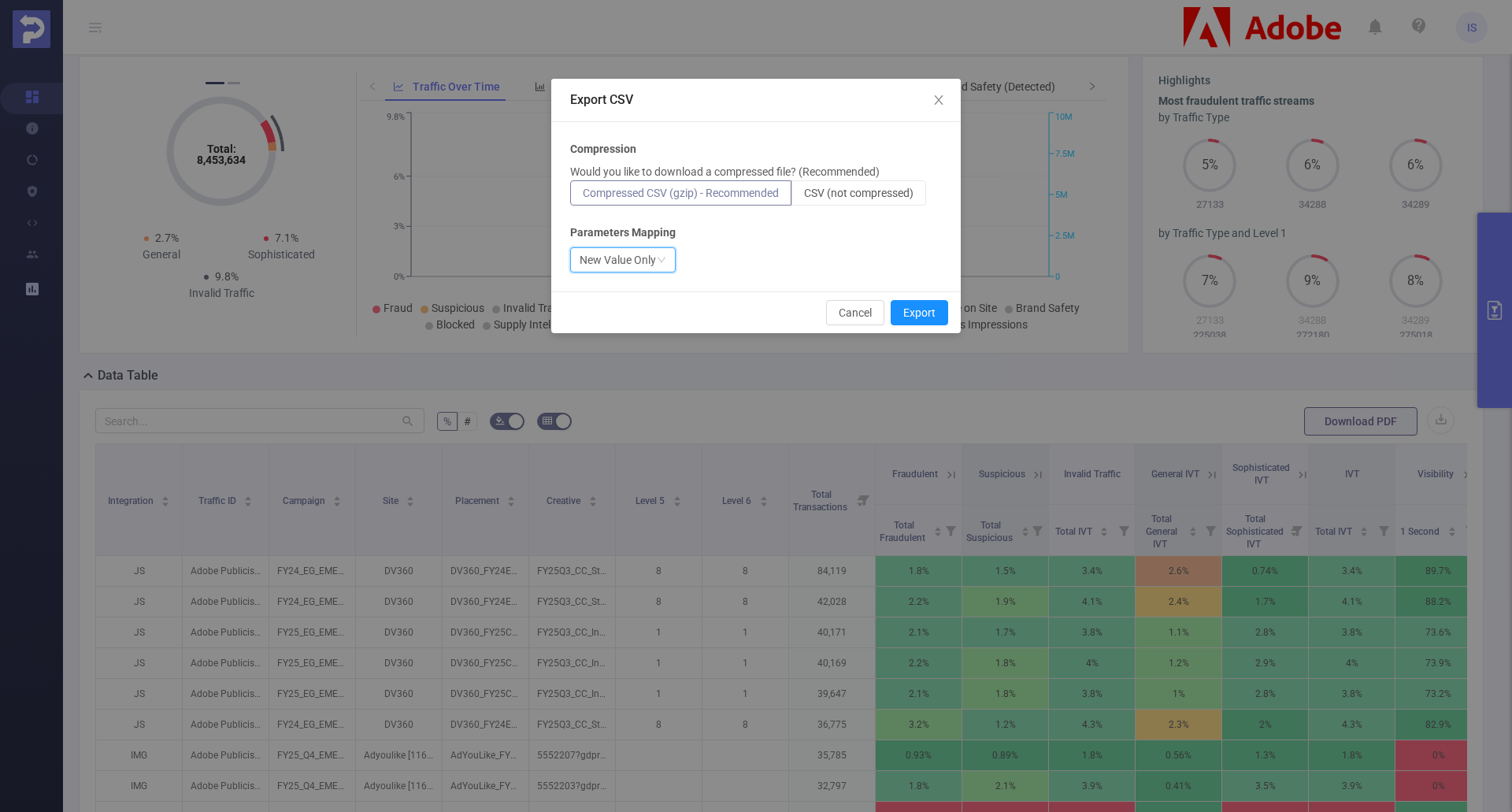
click at [647, 257] on div "New Value Only" at bounding box center [617, 259] width 76 height 23
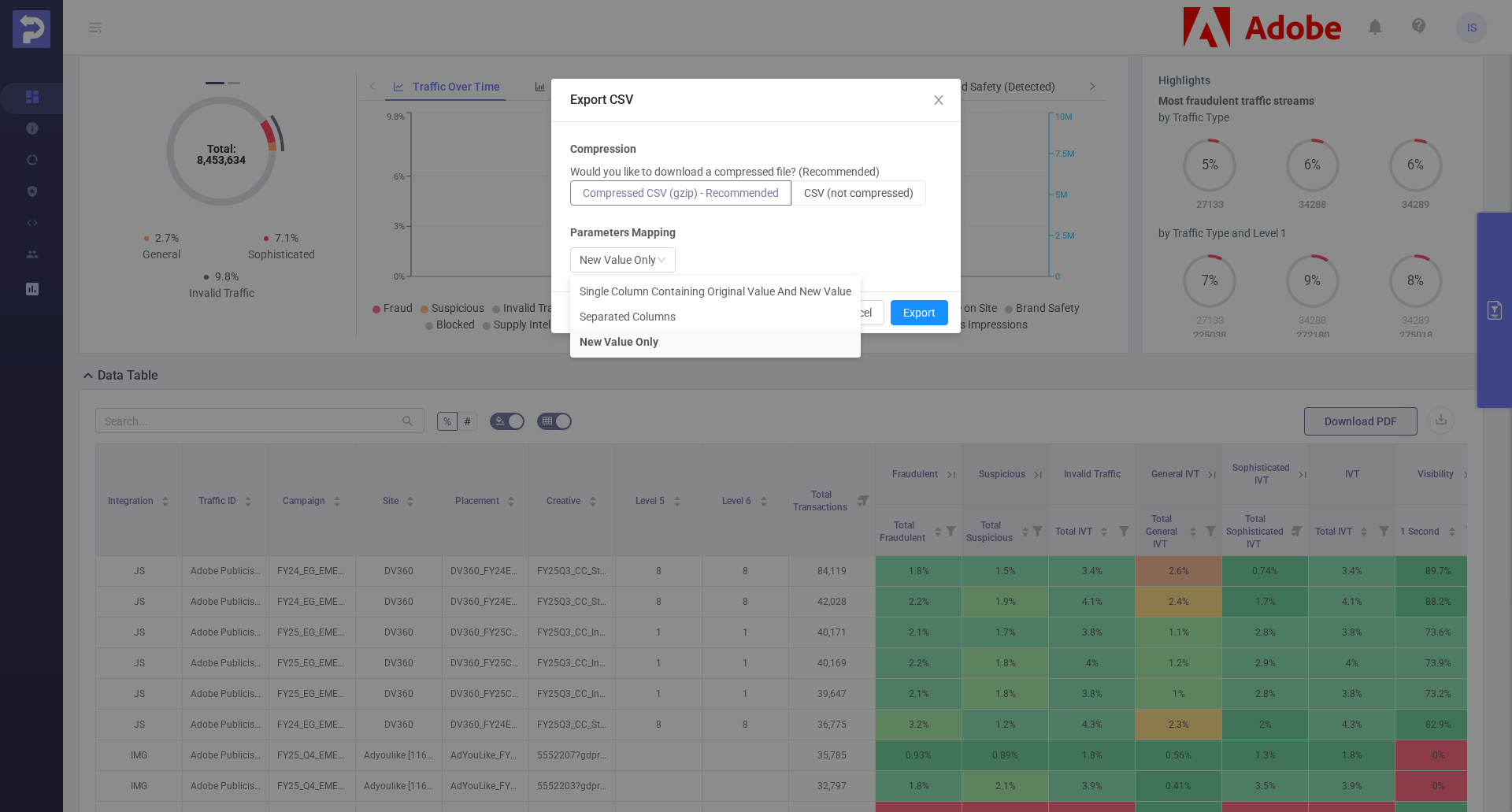
click at [757, 225] on div "Parameters Mapping" at bounding box center [756, 233] width 372 height 16
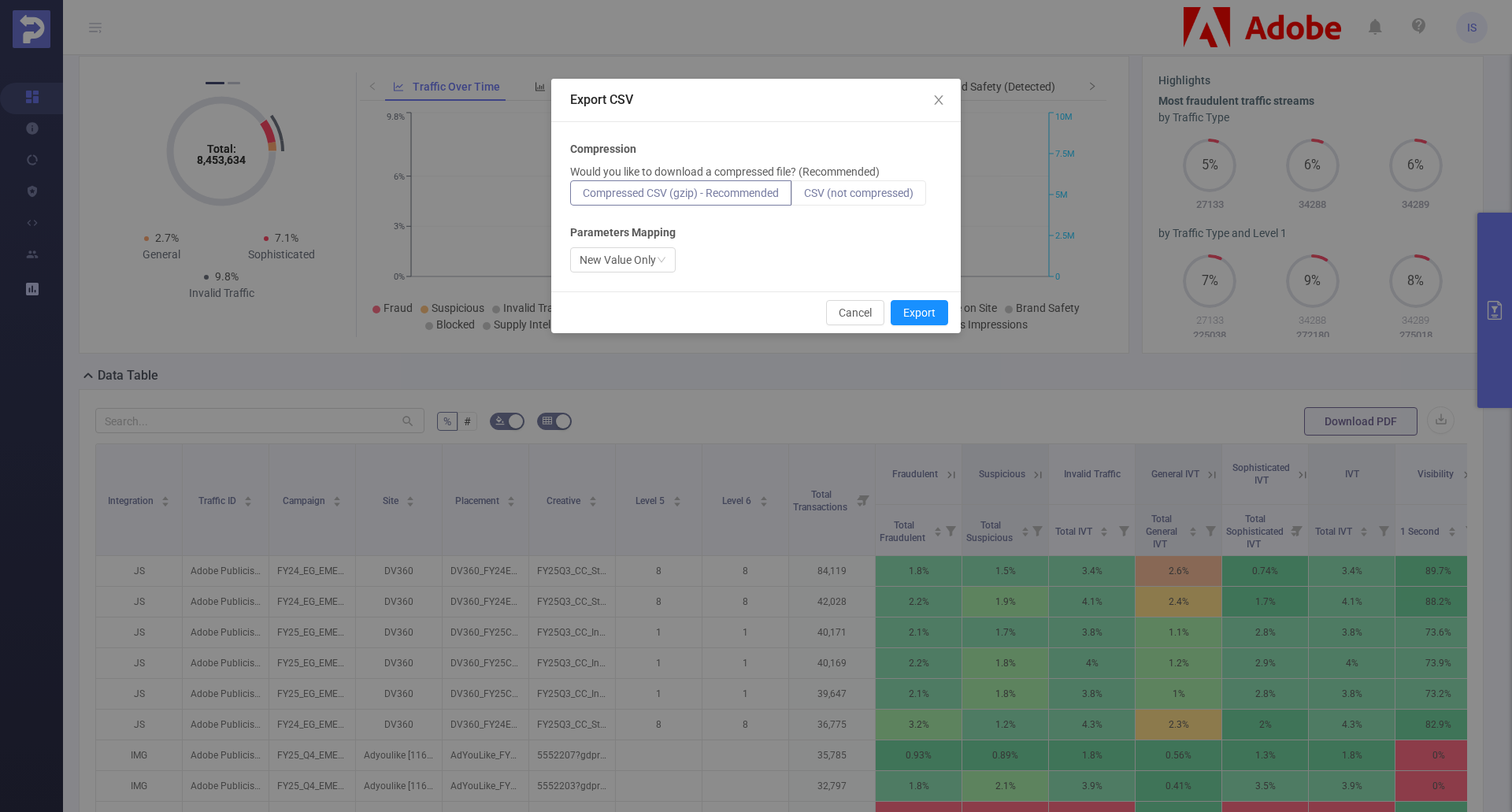
click at [859, 189] on span "CSV (not compressed)" at bounding box center [859, 193] width 109 height 13
click at [804, 197] on input "CSV (not compressed)" at bounding box center [804, 197] width 0 height 0
click at [728, 198] on span "Compressed CSV (gzip) - Recommended" at bounding box center [681, 193] width 196 height 13
click at [583, 197] on input "Compressed CSV (gzip) - Recommended" at bounding box center [583, 197] width 0 height 0
click at [866, 319] on button "Cancel" at bounding box center [855, 312] width 58 height 25
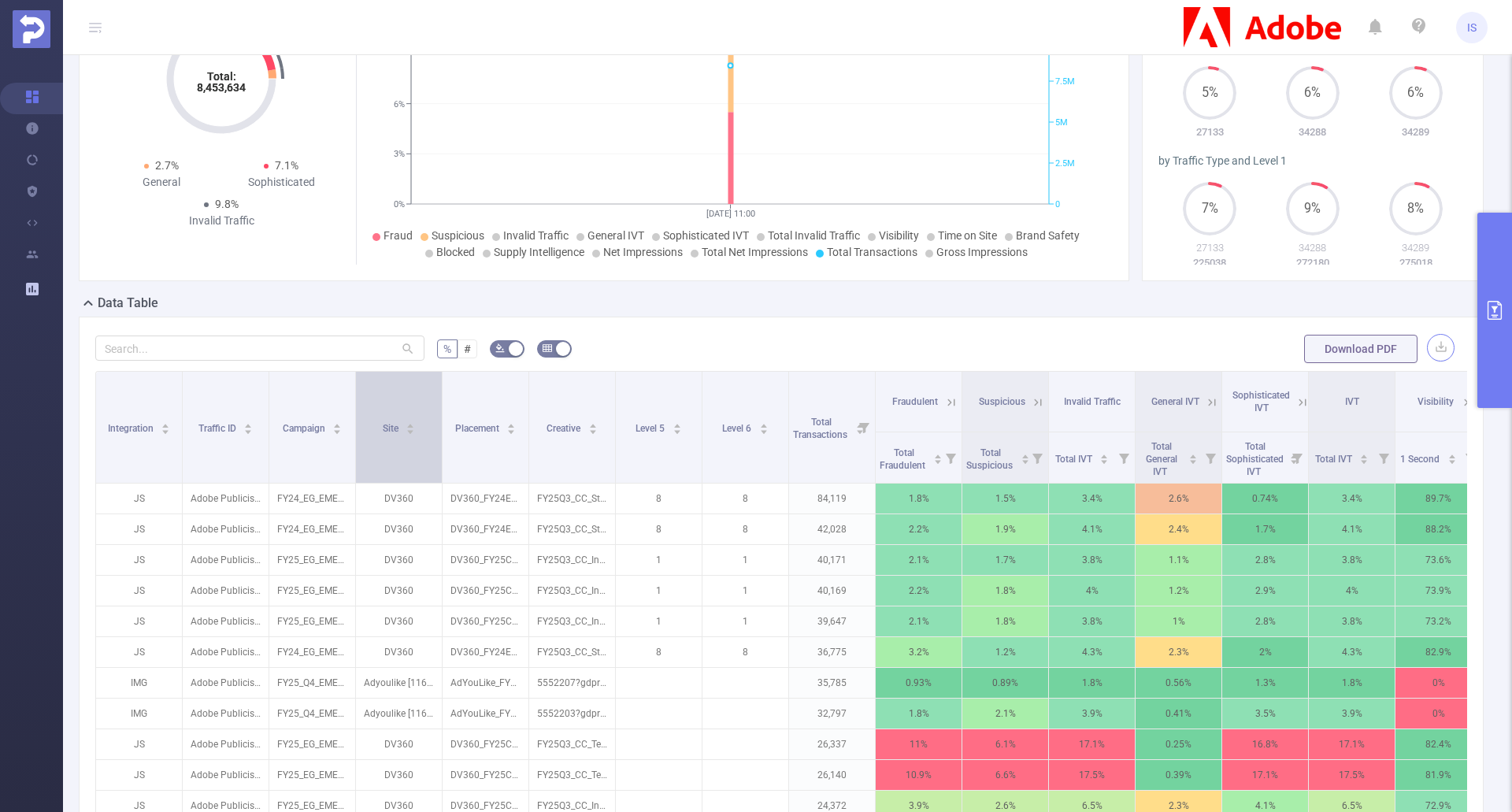
scroll to position [134, 0]
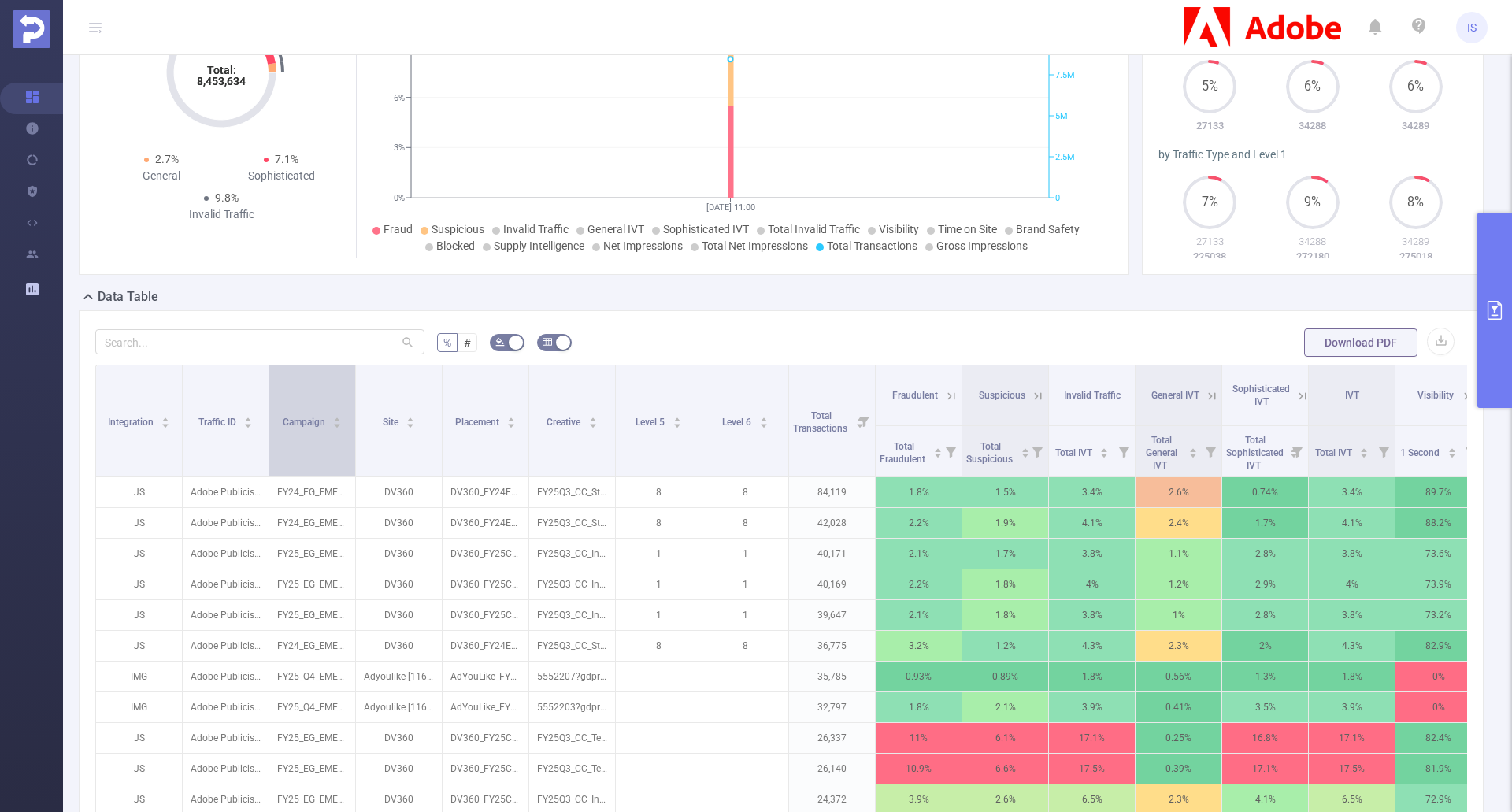
drag, startPoint x: 355, startPoint y: 405, endPoint x: 471, endPoint y: 397, distance: 116.3
click at [359, 402] on span at bounding box center [355, 421] width 8 height 111
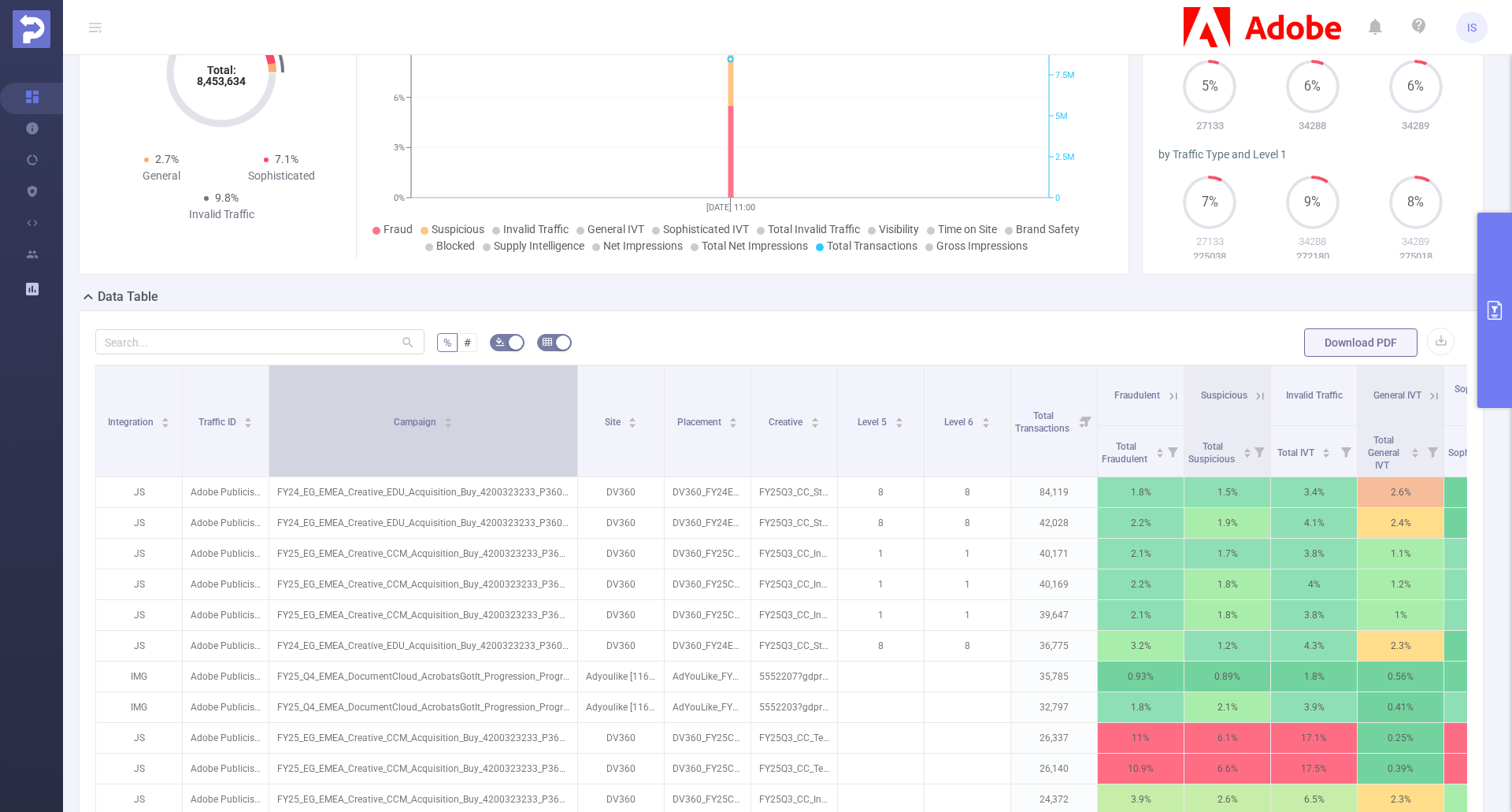
drag, startPoint x: 719, startPoint y: 411, endPoint x: 739, endPoint y: 464, distance: 56.6
click at [582, 407] on span at bounding box center [577, 421] width 8 height 111
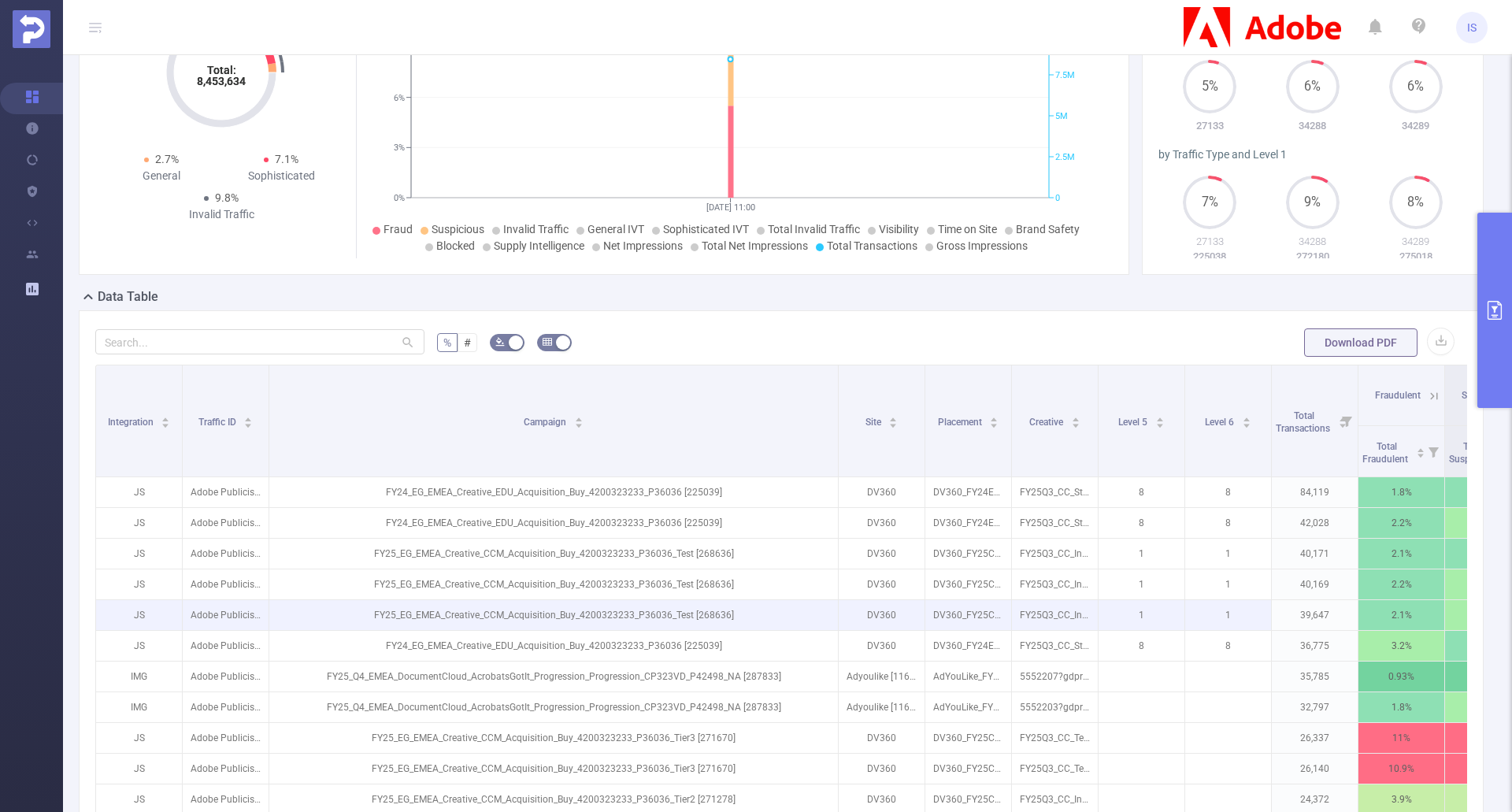
scroll to position [292, 0]
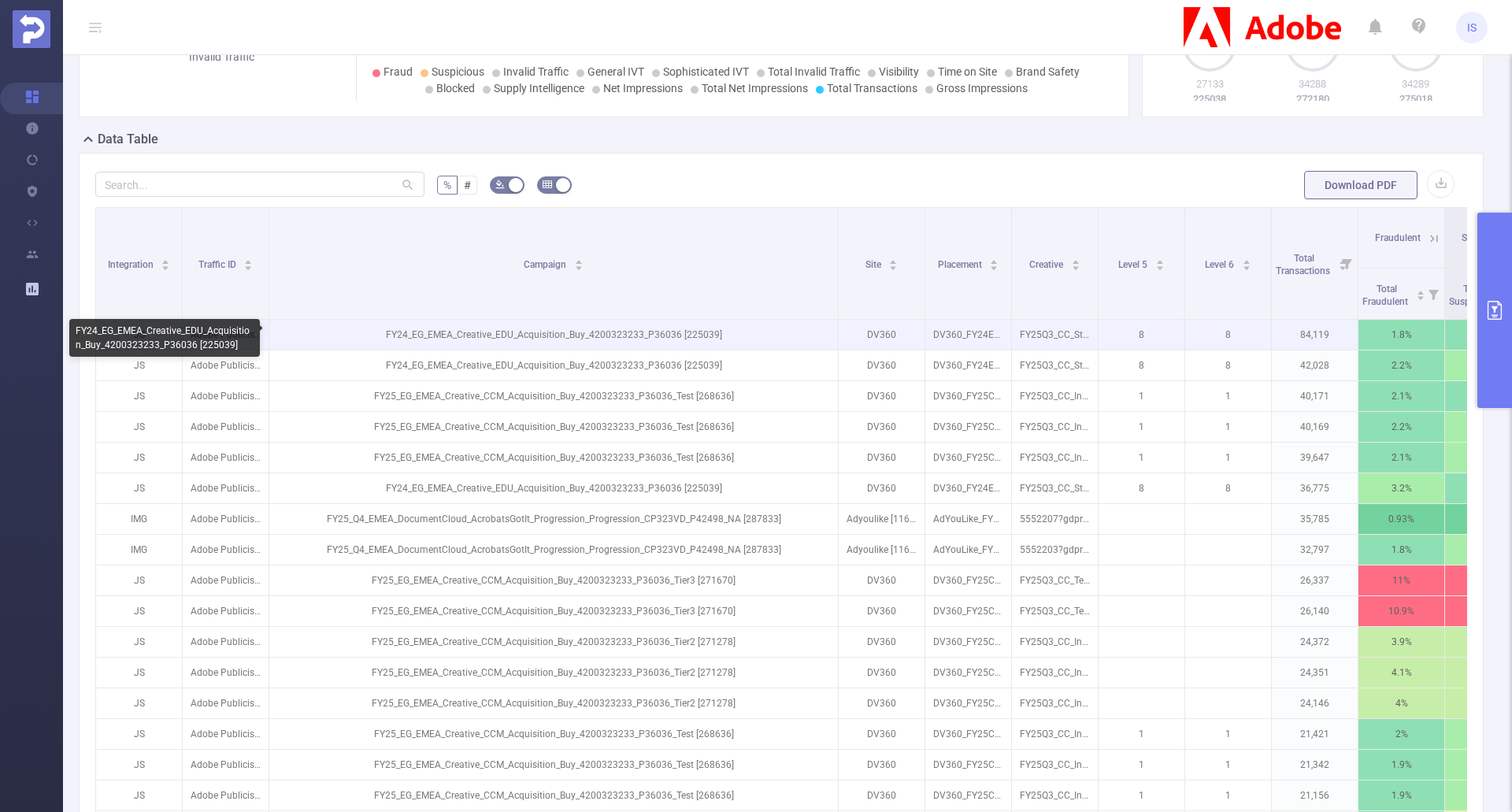
click at [692, 331] on p "FY24_EG_EMEA_Creative_EDU_Acquisition_Buy_4200323233_P36036 [225039]" at bounding box center [554, 334] width 569 height 30
drag, startPoint x: 385, startPoint y: 329, endPoint x: 682, endPoint y: 341, distance: 297.2
click at [682, 341] on p "FY24_EG_EMEA_Creative_EDU_Acquisition_Buy_4200323233_P36036 [225039]" at bounding box center [554, 334] width 569 height 30
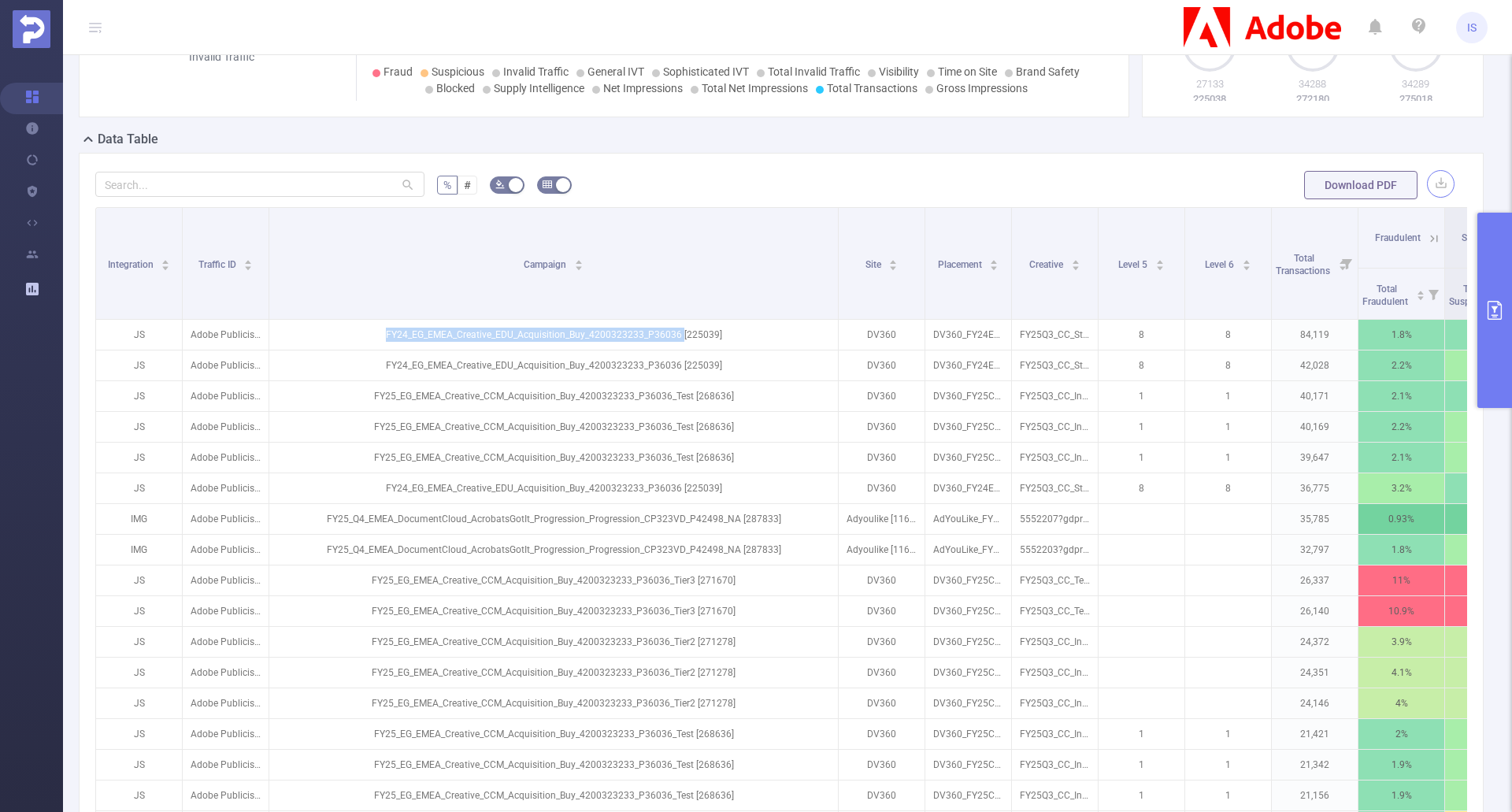
click at [1434, 189] on button "button" at bounding box center [1440, 183] width 28 height 28
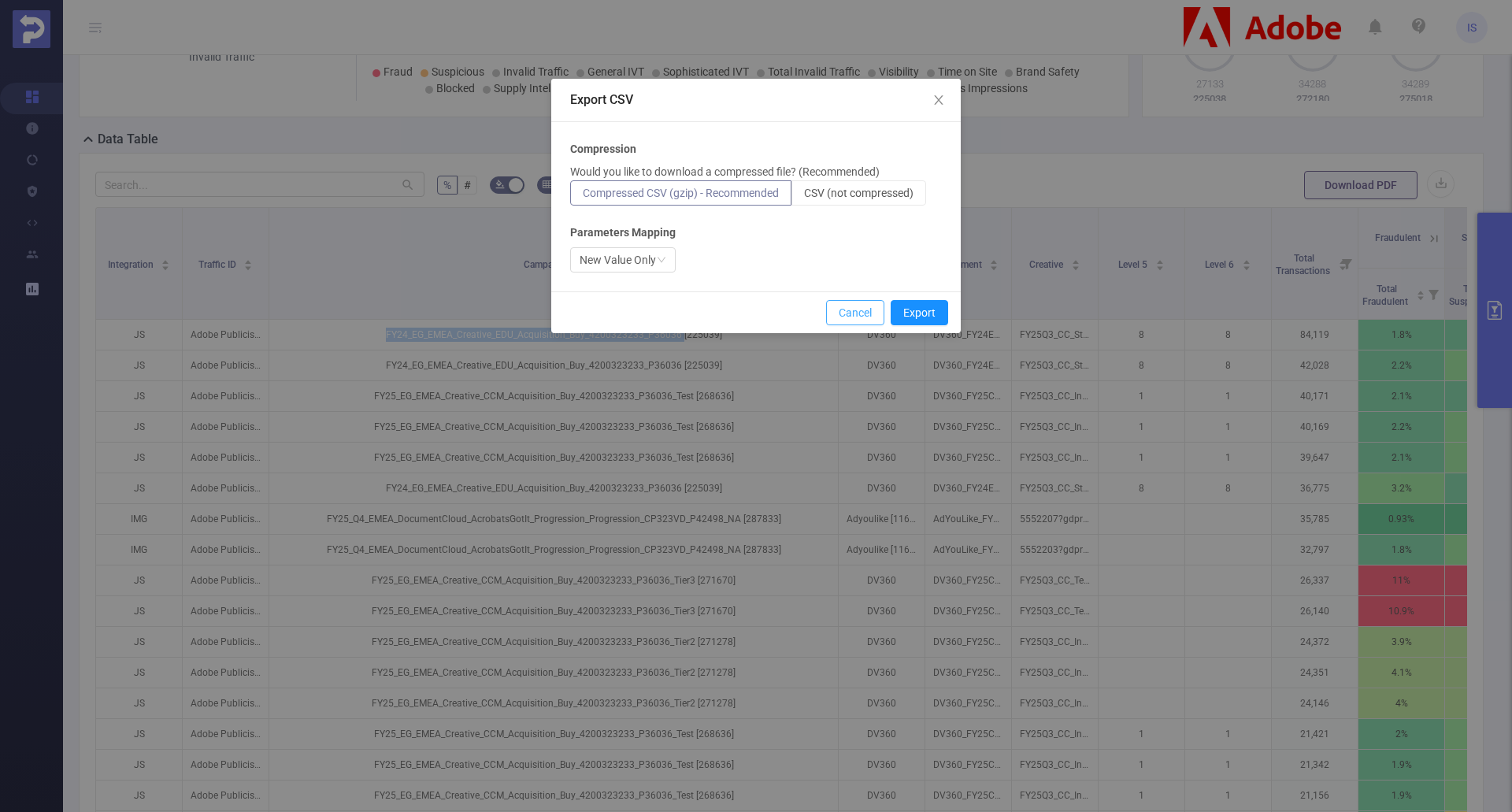
click at [854, 307] on button "Cancel" at bounding box center [855, 312] width 58 height 25
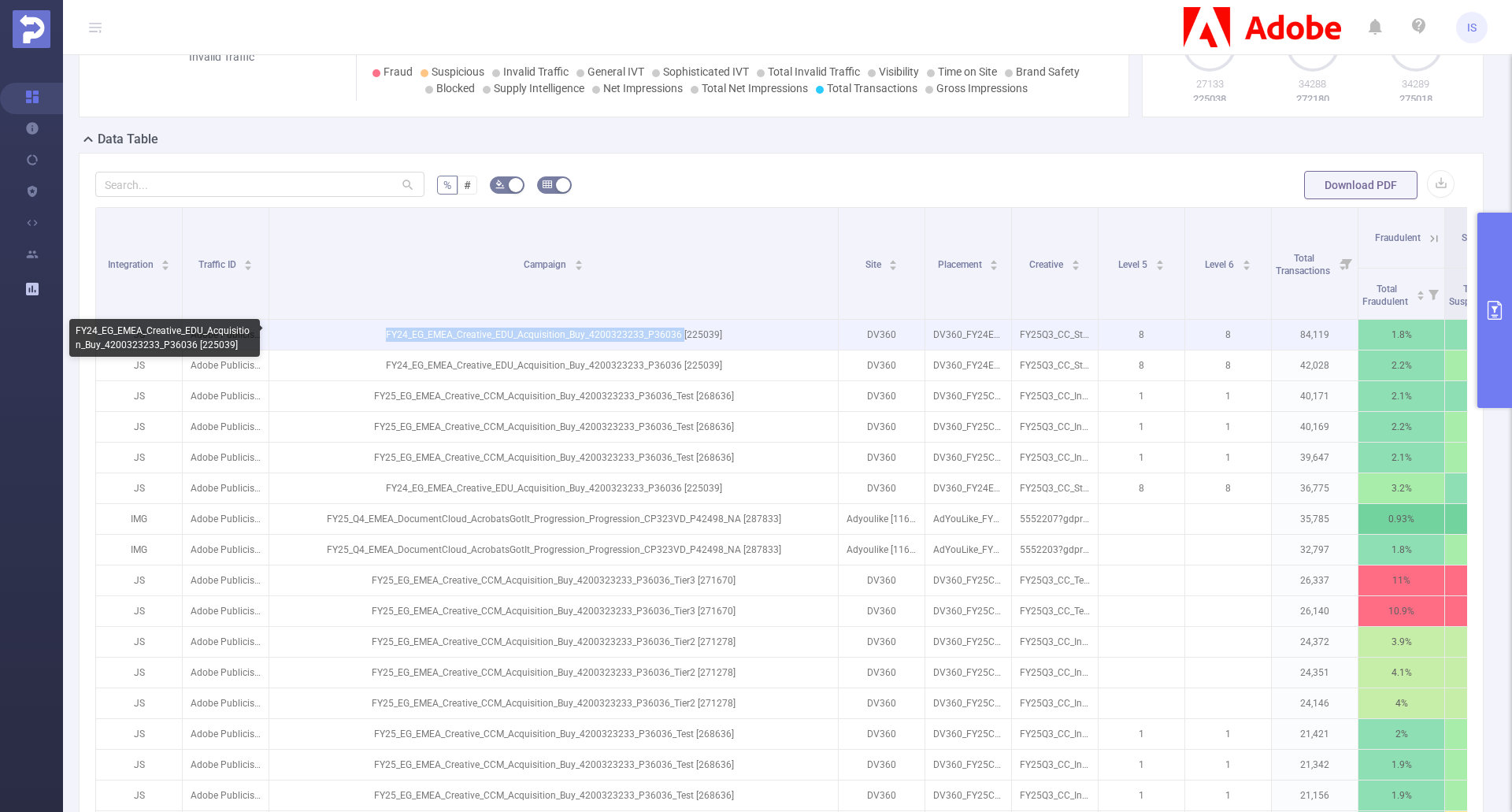
click at [414, 336] on p "FY24_EG_EMEA_Creative_EDU_Acquisition_Buy_4200323233_P36036 [225039]" at bounding box center [554, 334] width 569 height 30
click at [704, 328] on p "FY24_EG_EMEA_Creative_EDU_Acquisition_Buy_4200323233_P36036 [225039]" at bounding box center [554, 334] width 569 height 30
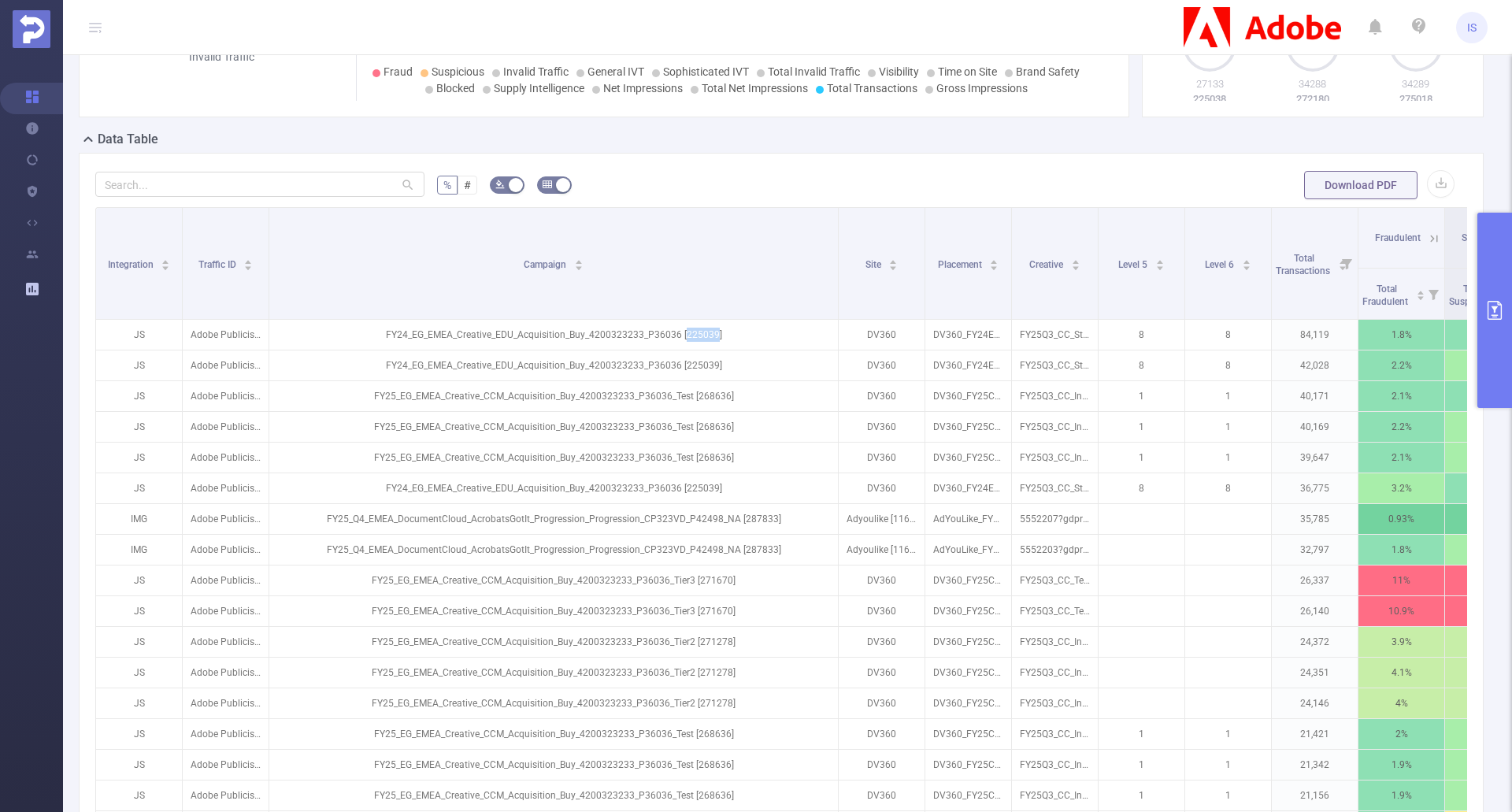
click at [1447, 174] on form "% # Download PDF" at bounding box center [782, 184] width 1372 height 31
click at [1434, 179] on button "button" at bounding box center [1440, 183] width 28 height 28
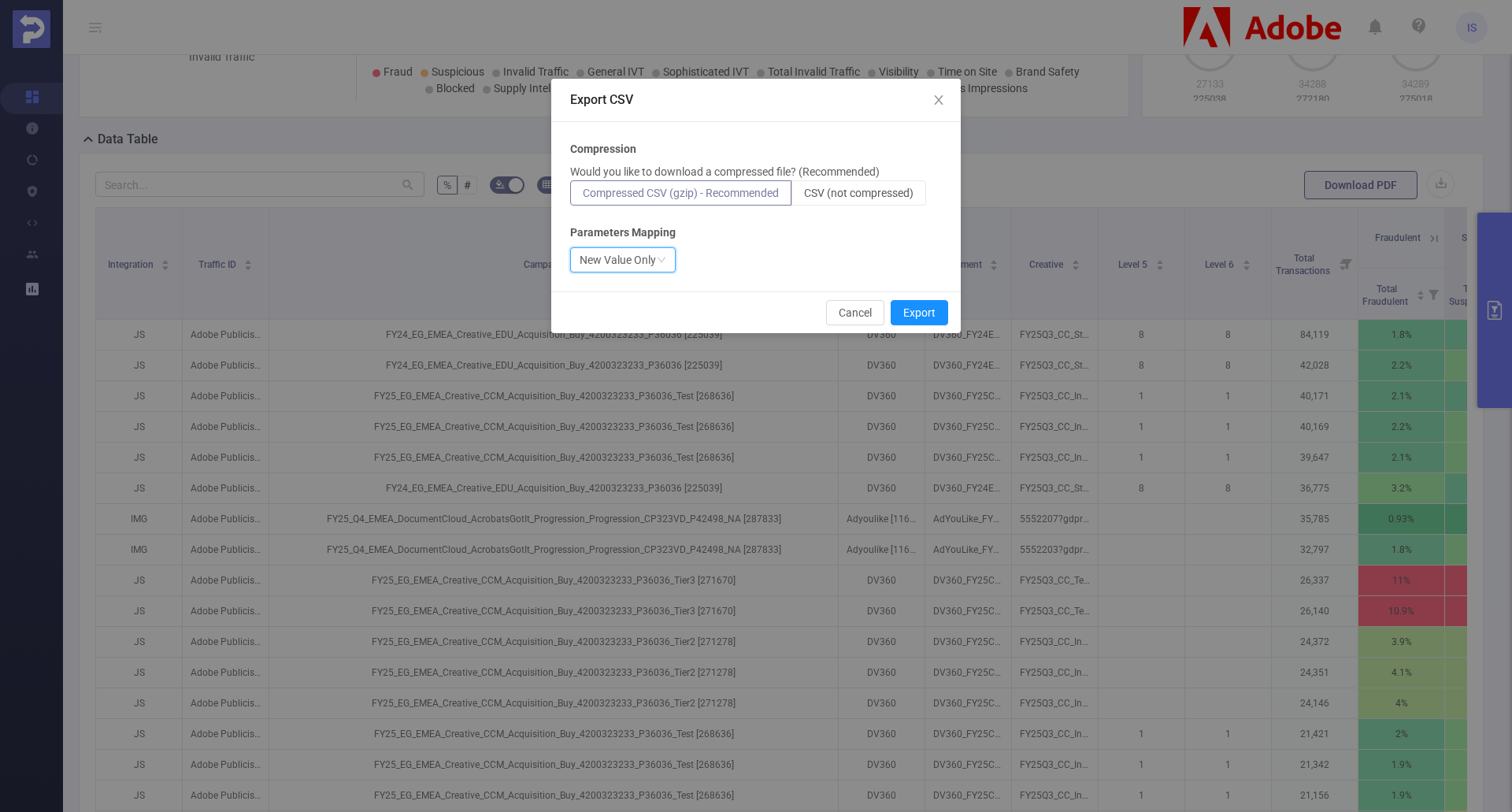
click at [649, 258] on div "New Value Only" at bounding box center [617, 259] width 76 height 23
click at [939, 101] on icon "icon: close" at bounding box center [939, 100] width 9 height 10
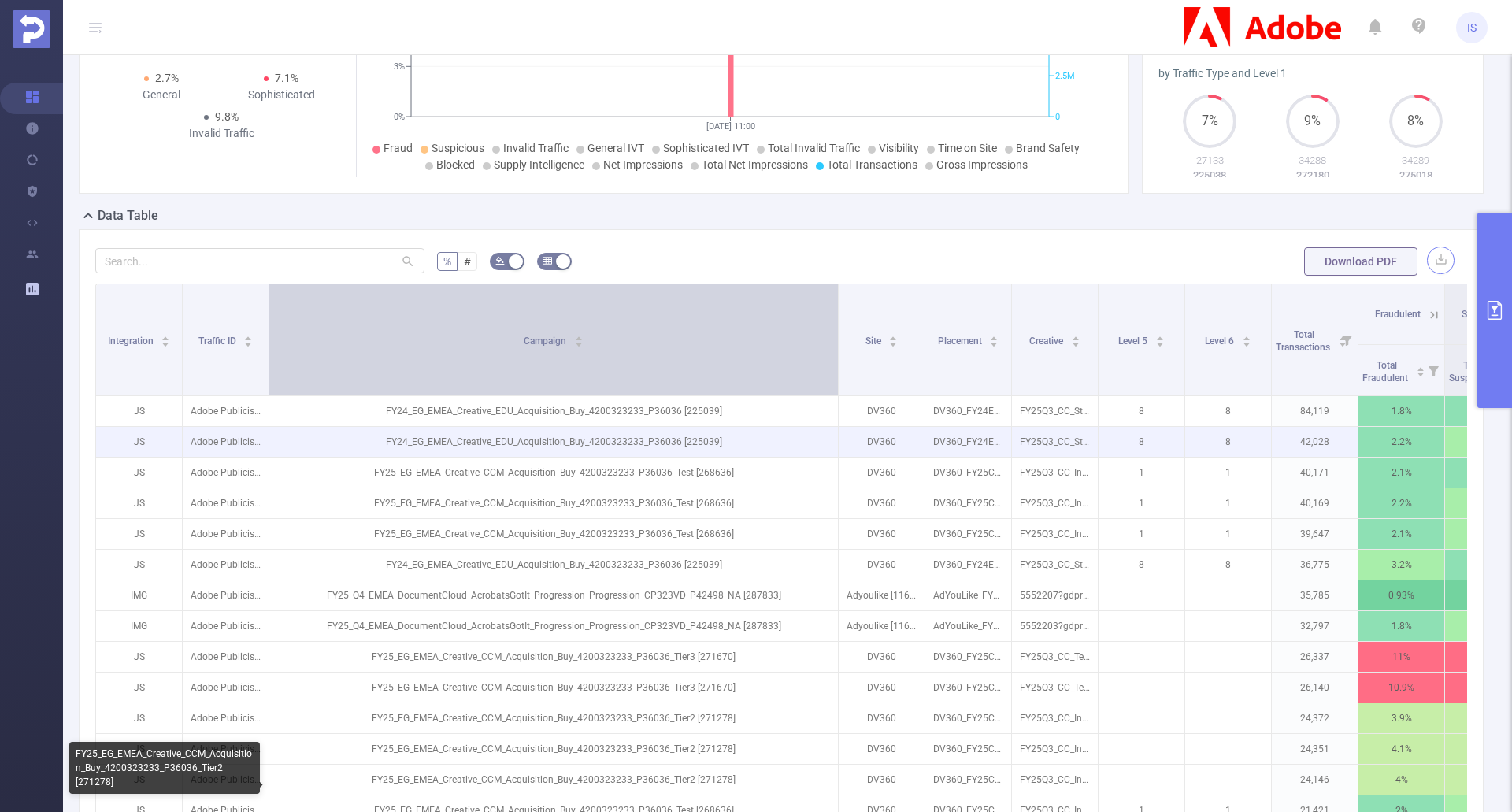
scroll to position [213, 0]
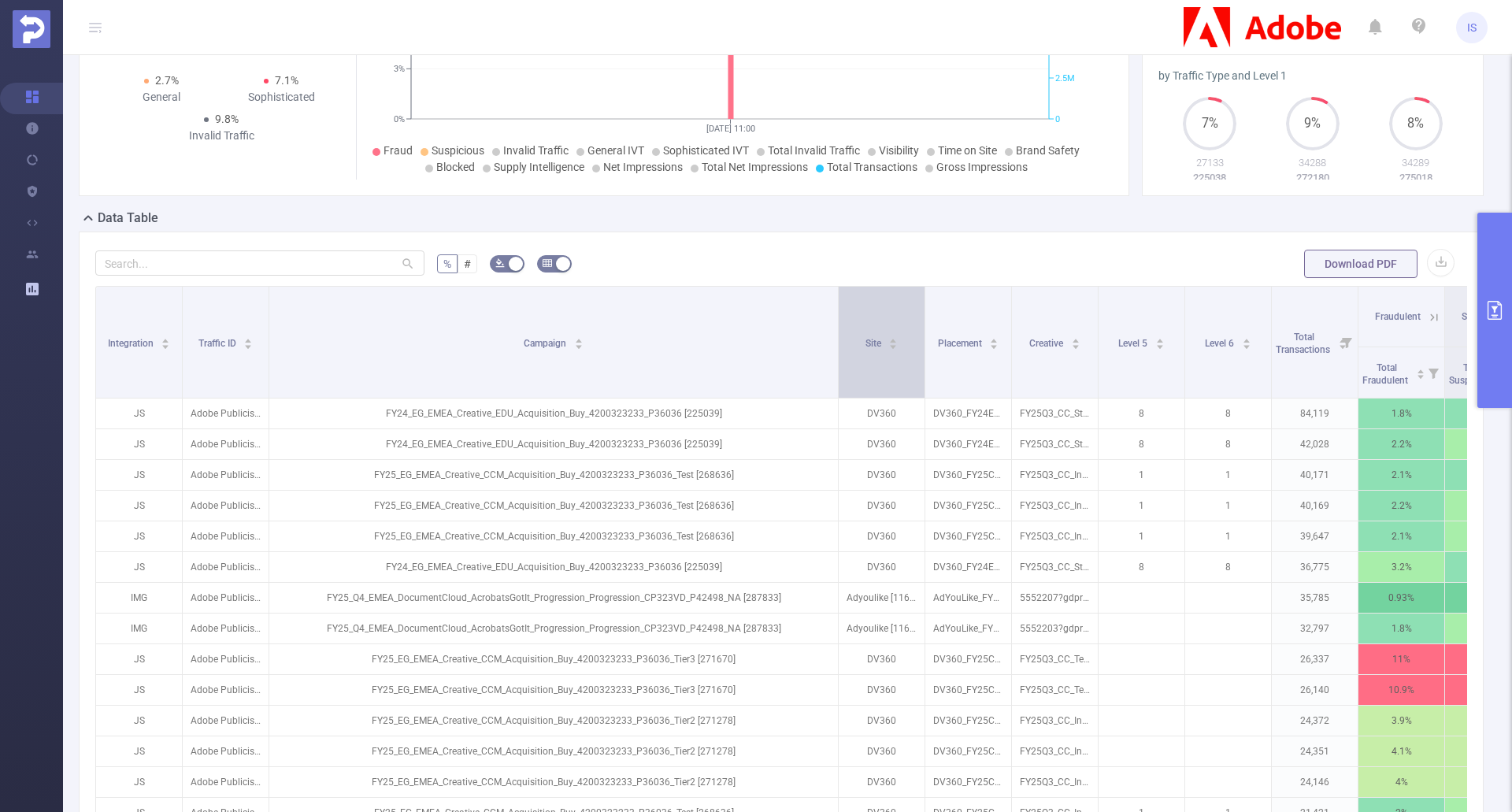
drag, startPoint x: 838, startPoint y: 317, endPoint x: 726, endPoint y: 322, distance: 112.1
click at [834, 316] on span at bounding box center [837, 342] width 8 height 111
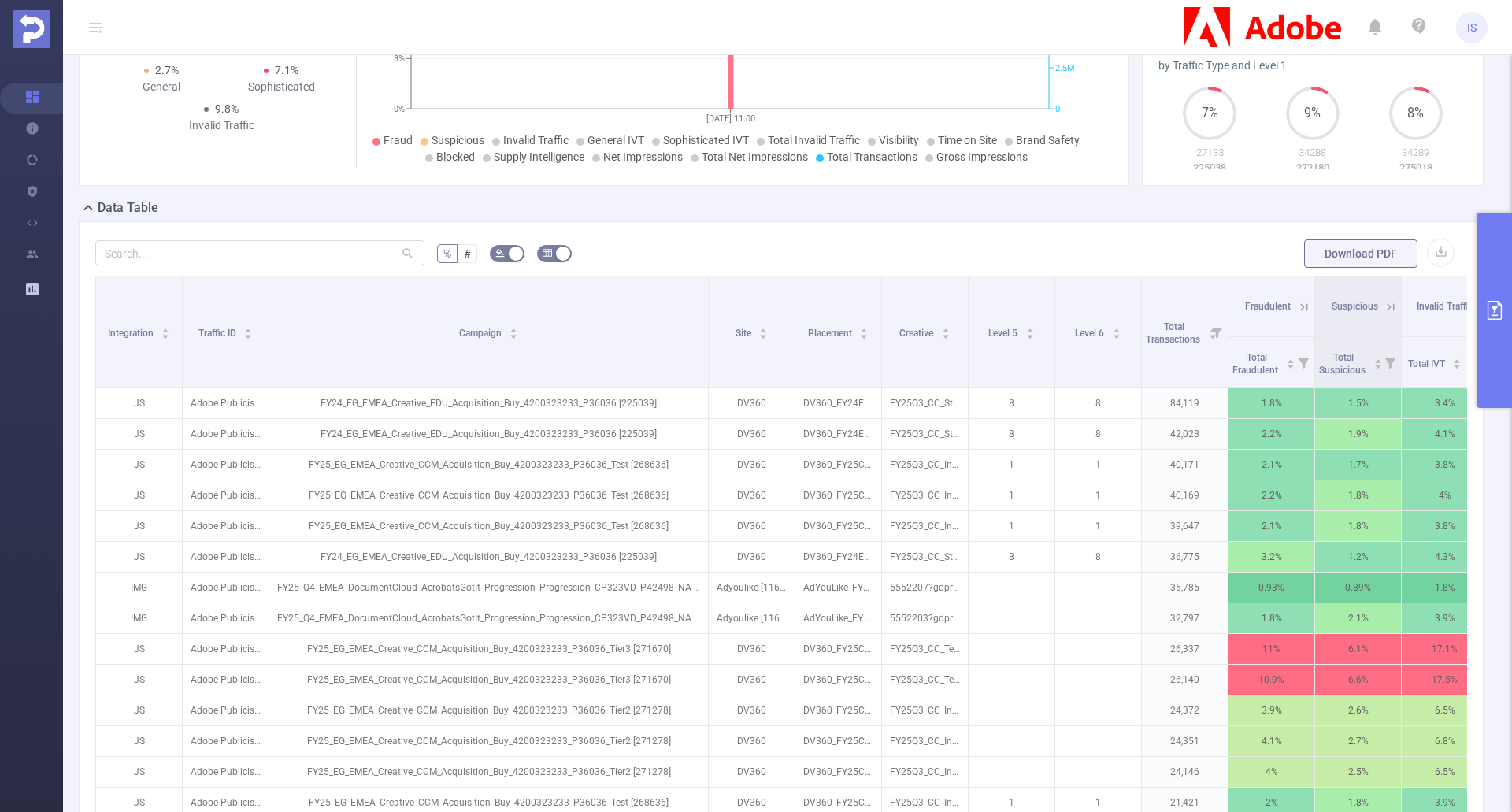
scroll to position [79, 0]
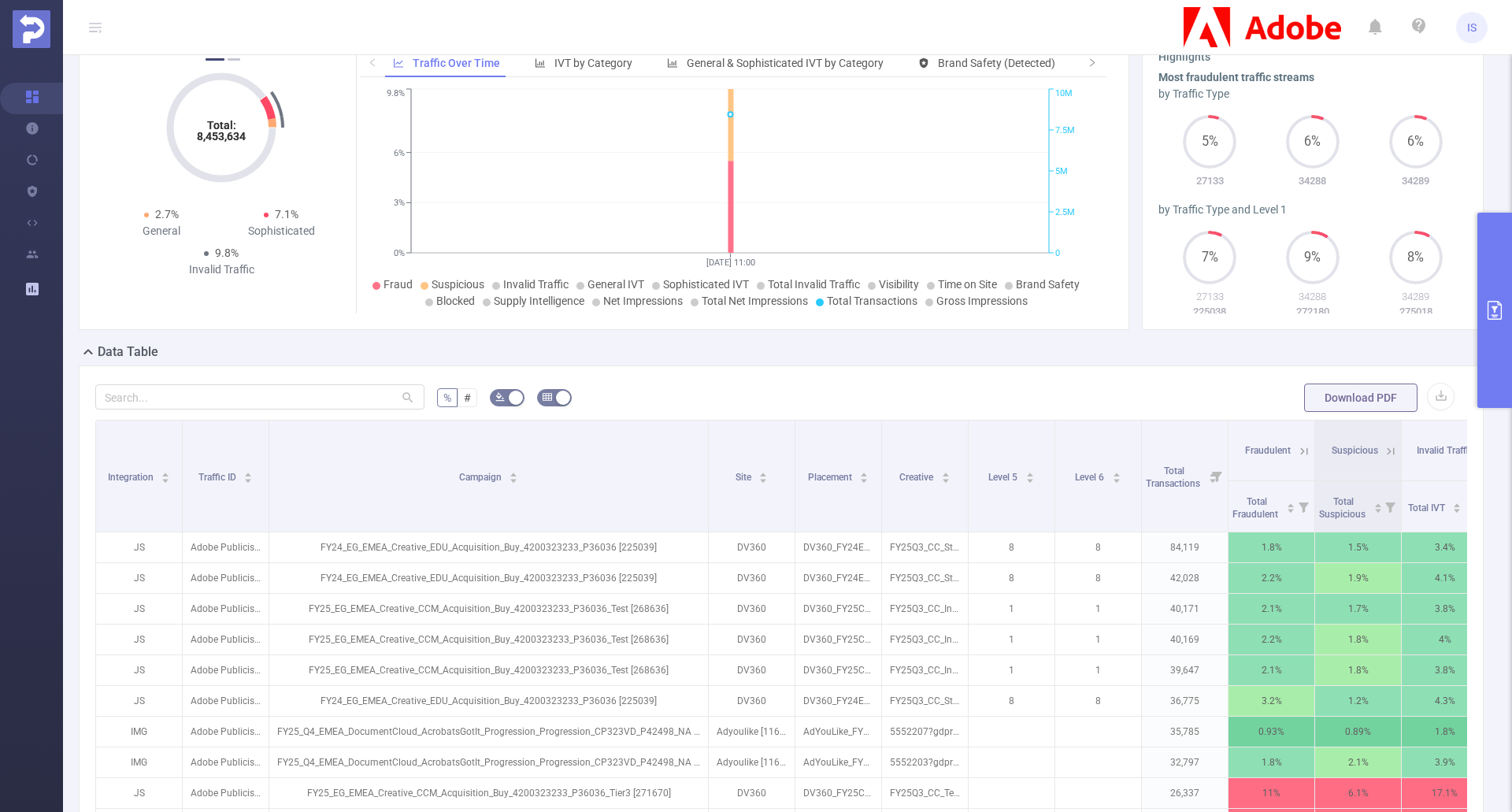
click at [1503, 321] on button "primary" at bounding box center [1495, 310] width 35 height 195
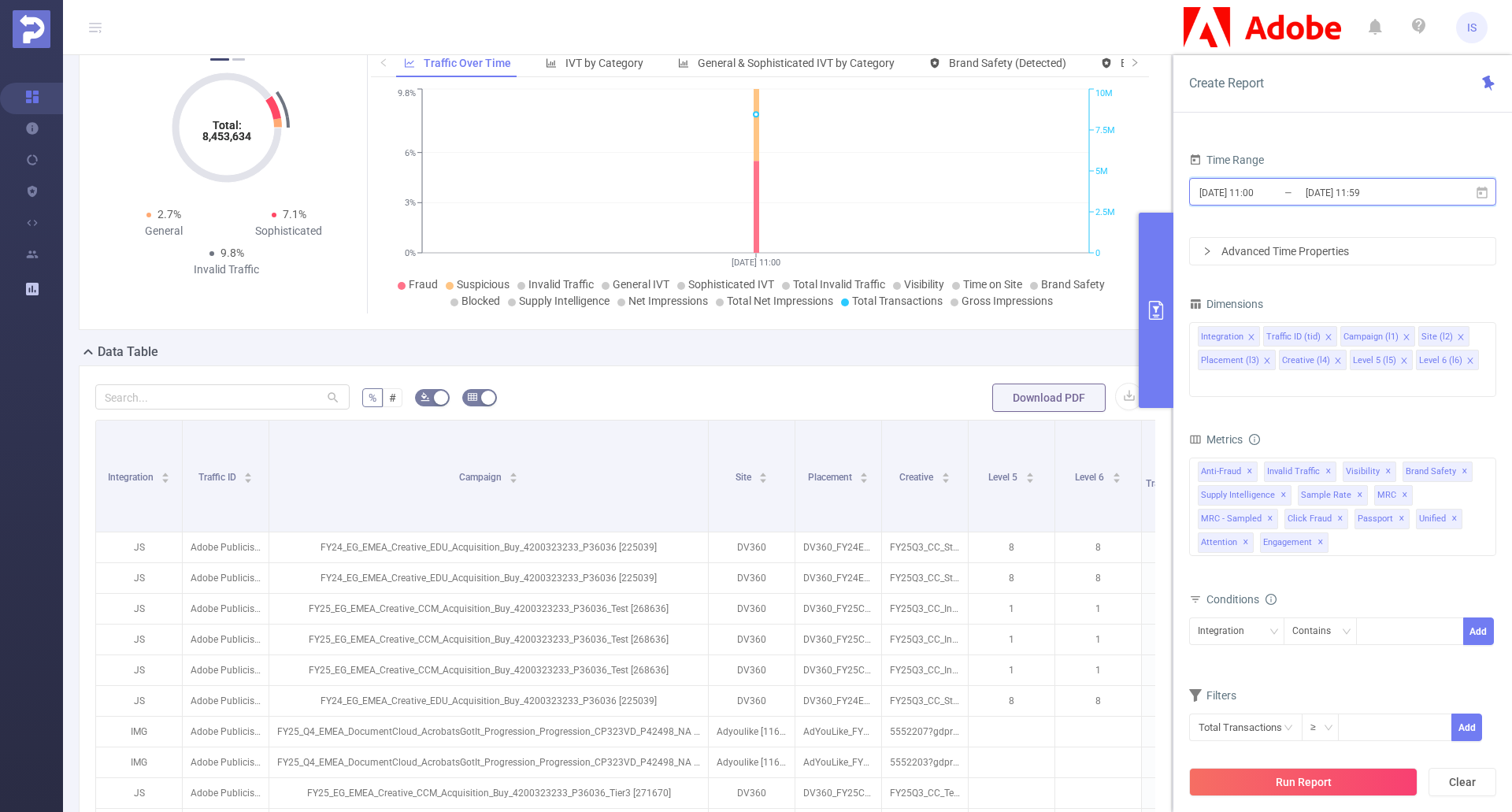
click at [1485, 194] on icon at bounding box center [1482, 193] width 14 height 14
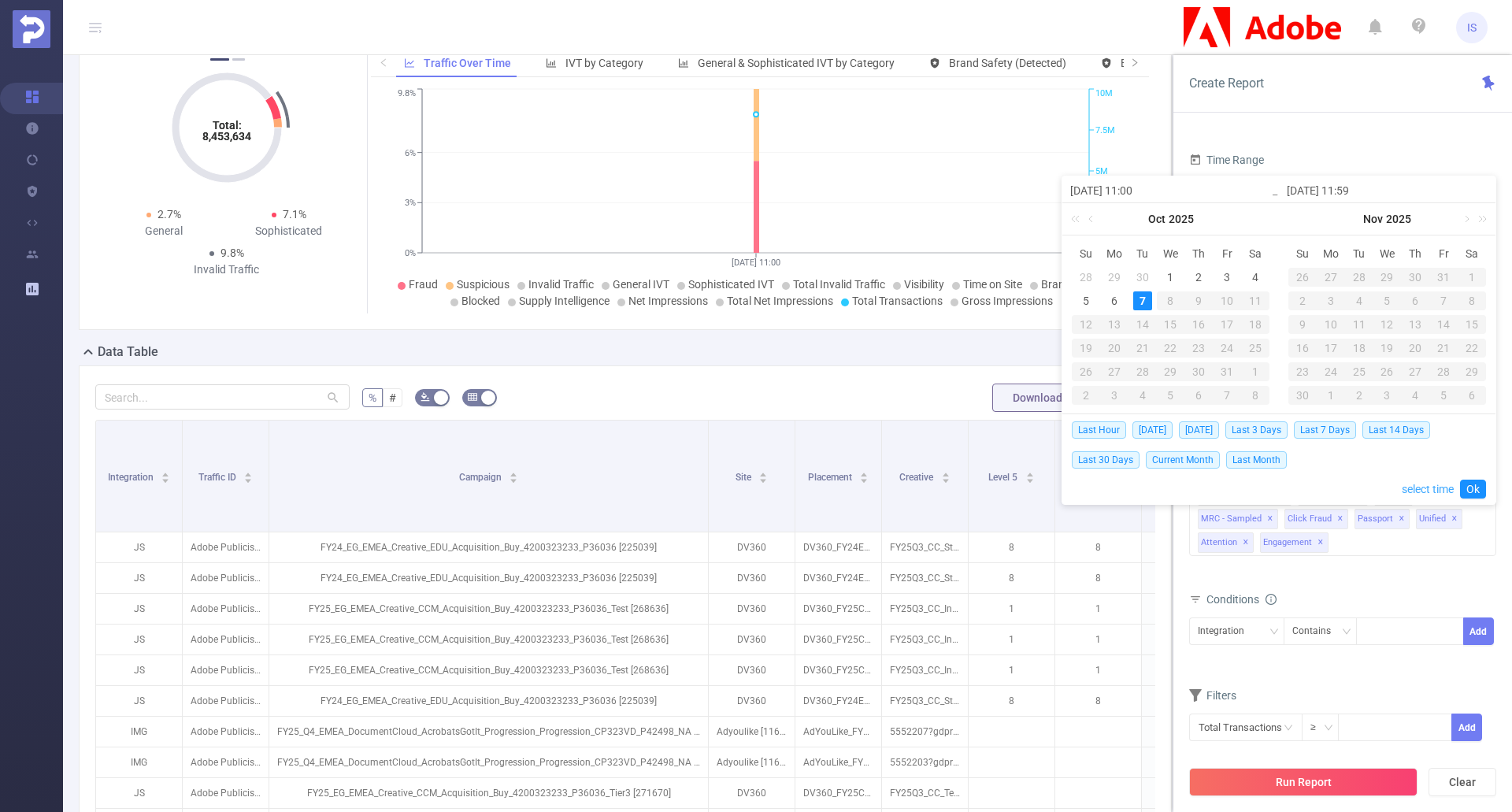
click at [1423, 491] on link "select time" at bounding box center [1428, 488] width 52 height 30
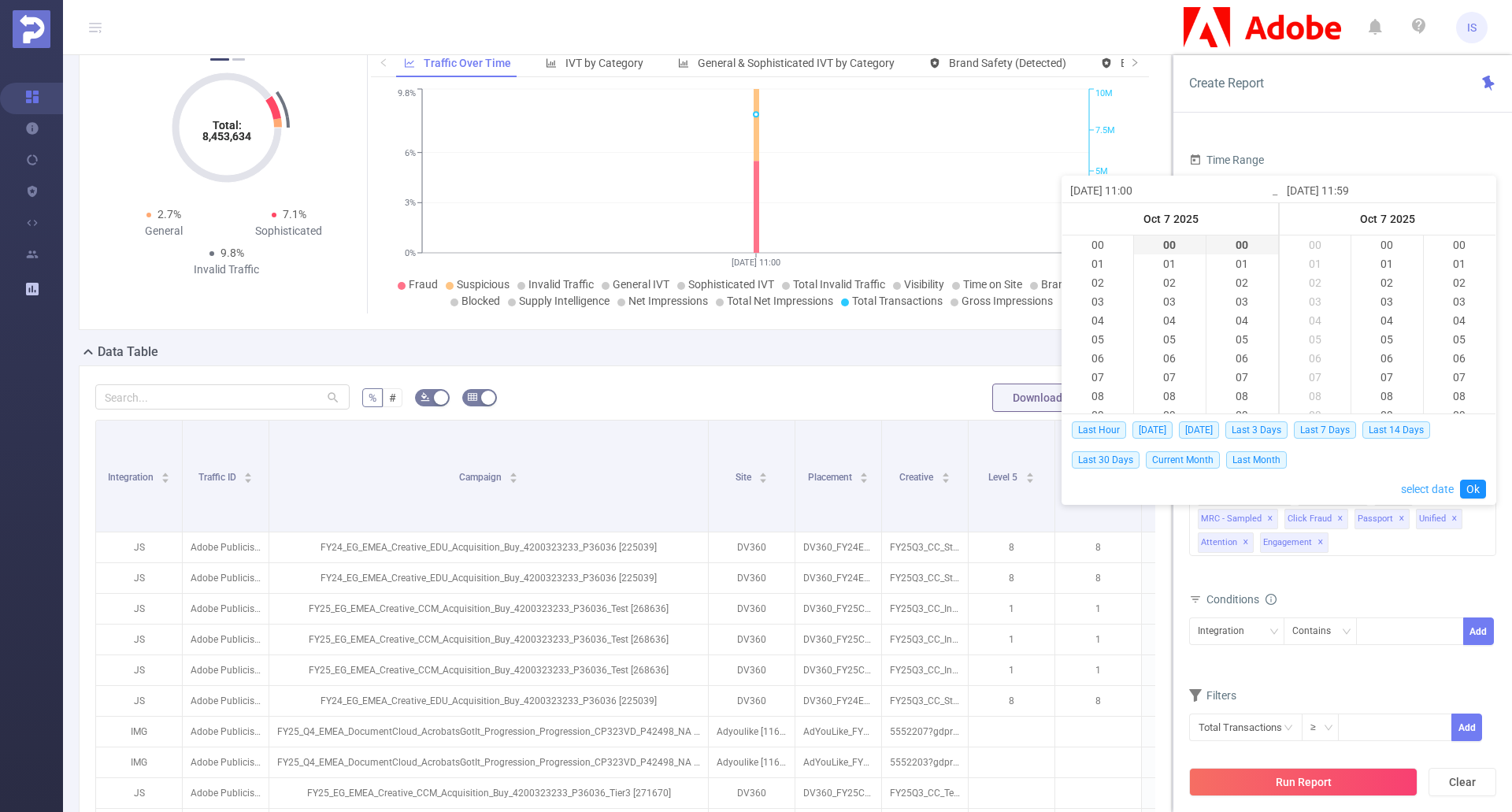
scroll to position [1115, 0]
click at [1430, 618] on div at bounding box center [1410, 630] width 90 height 26
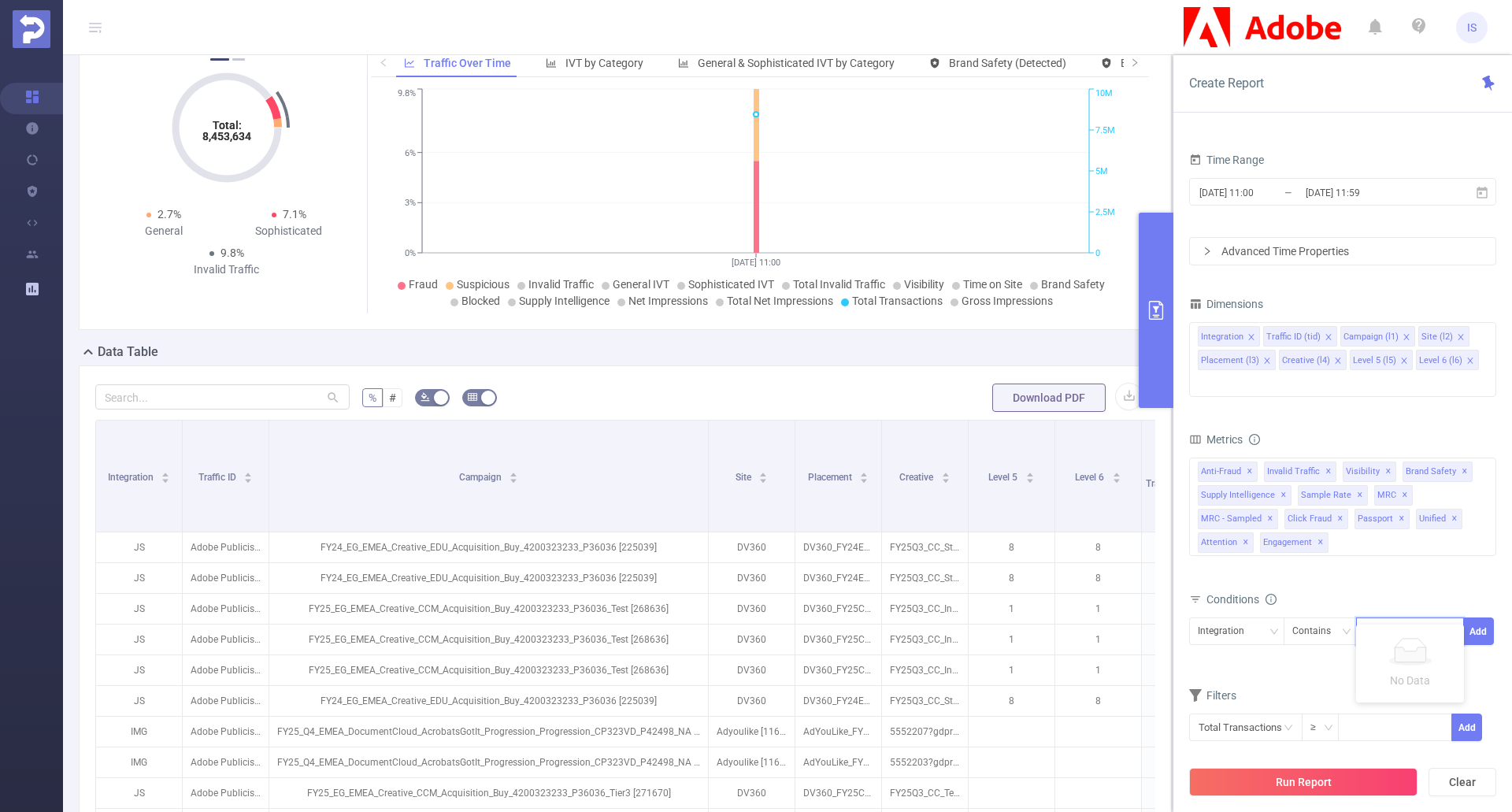
click at [1202, 251] on div "Advanced Time Properties" at bounding box center [1343, 251] width 306 height 27
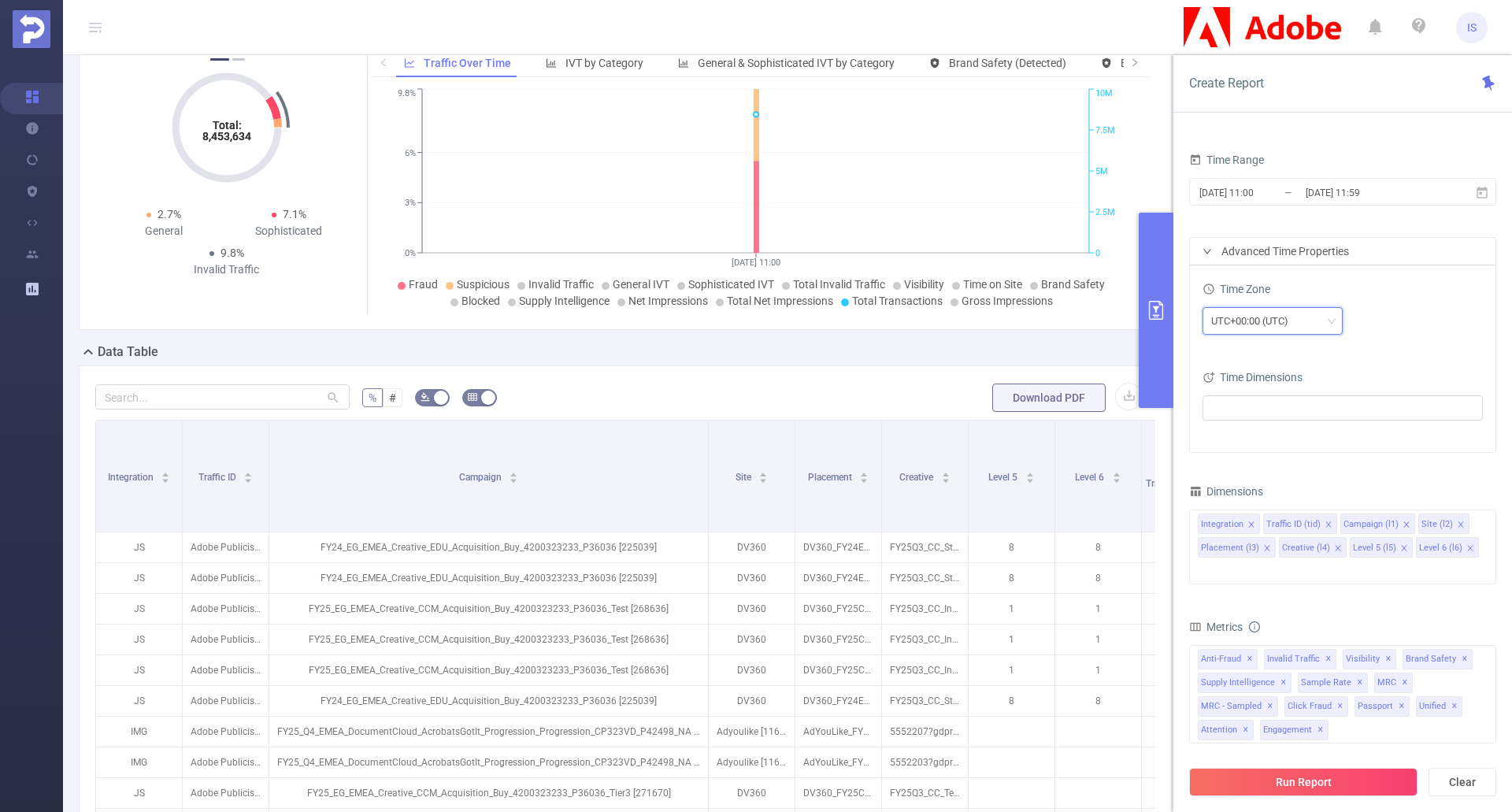
click at [1298, 319] on div "UTC+00:00 (UTC)" at bounding box center [1255, 320] width 89 height 26
click at [1267, 408] on ul at bounding box center [1338, 408] width 259 height 23
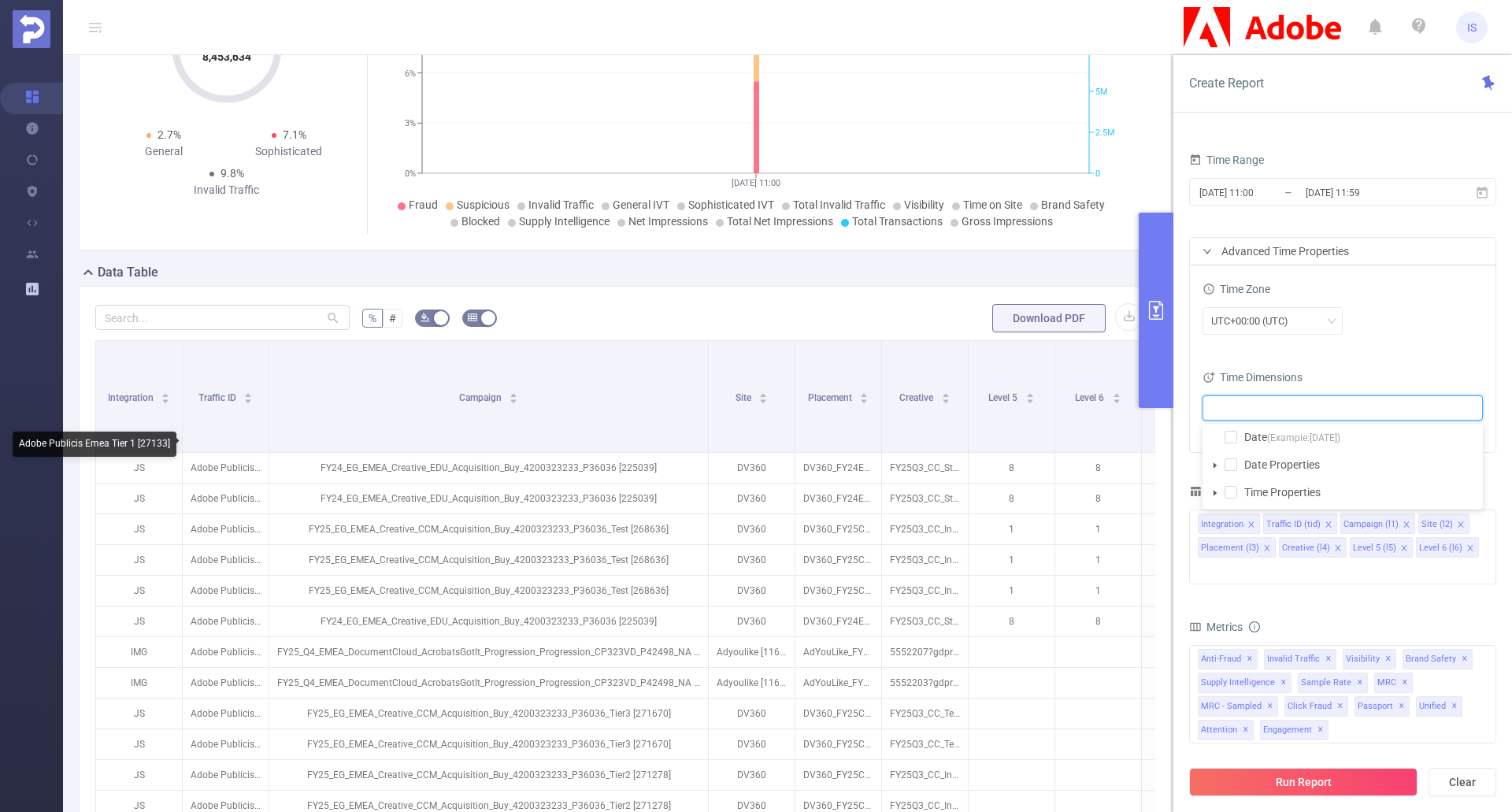
scroll to position [157, 0]
click at [1227, 435] on span at bounding box center [1231, 437] width 13 height 13
click at [1235, 468] on span at bounding box center [1231, 464] width 13 height 13
click at [1238, 491] on li "Time Properties" at bounding box center [1343, 493] width 274 height 21
click at [1228, 490] on span at bounding box center [1231, 492] width 13 height 13
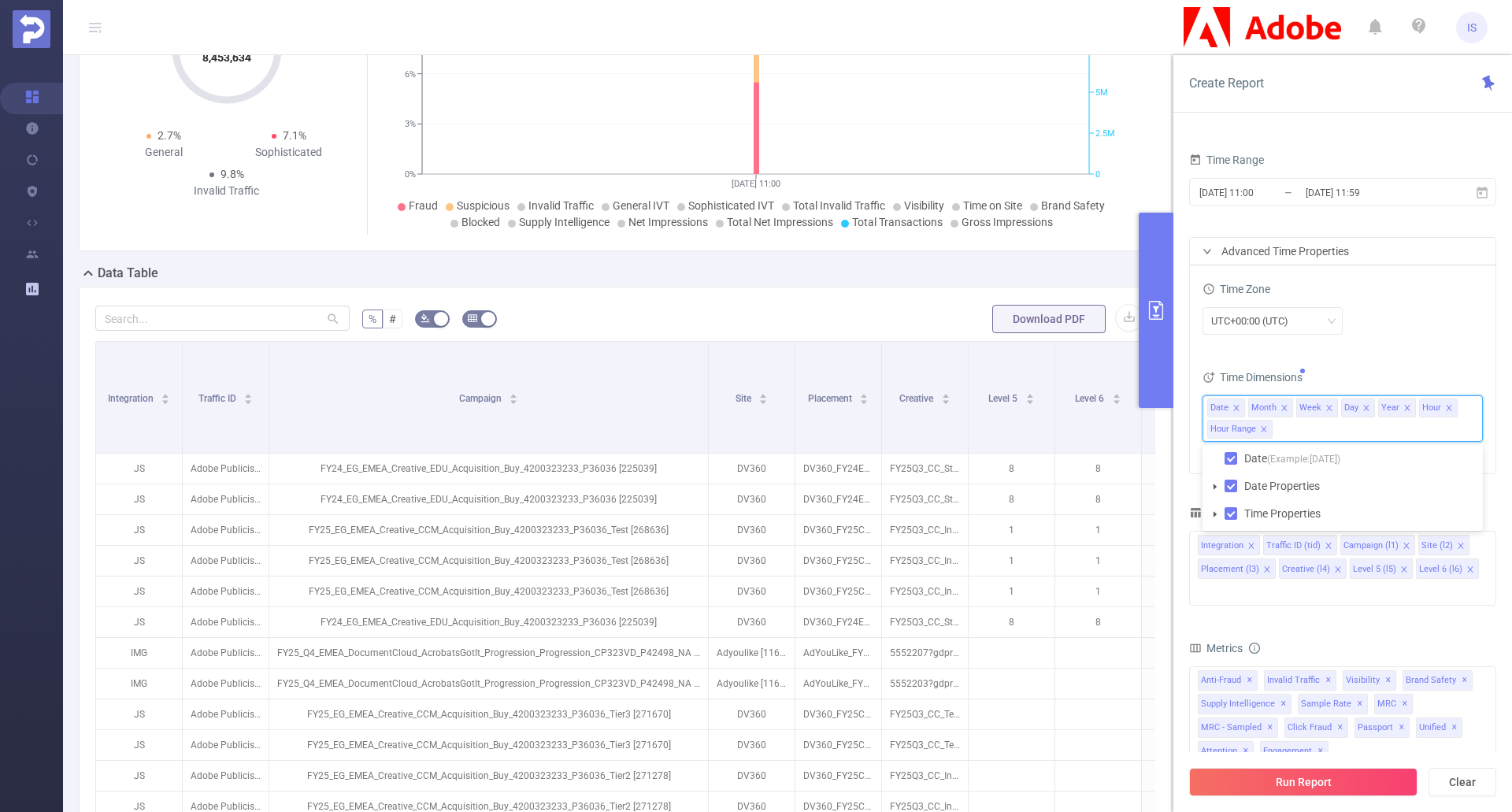
click at [1214, 517] on span at bounding box center [1215, 513] width 19 height 19
click at [1215, 486] on icon "icon: caret-down" at bounding box center [1216, 486] width 4 height 5
click at [1215, 486] on icon "icon: caret-down" at bounding box center [1216, 486] width 5 height 4
click at [1334, 777] on button "Run Report" at bounding box center [1303, 782] width 228 height 29
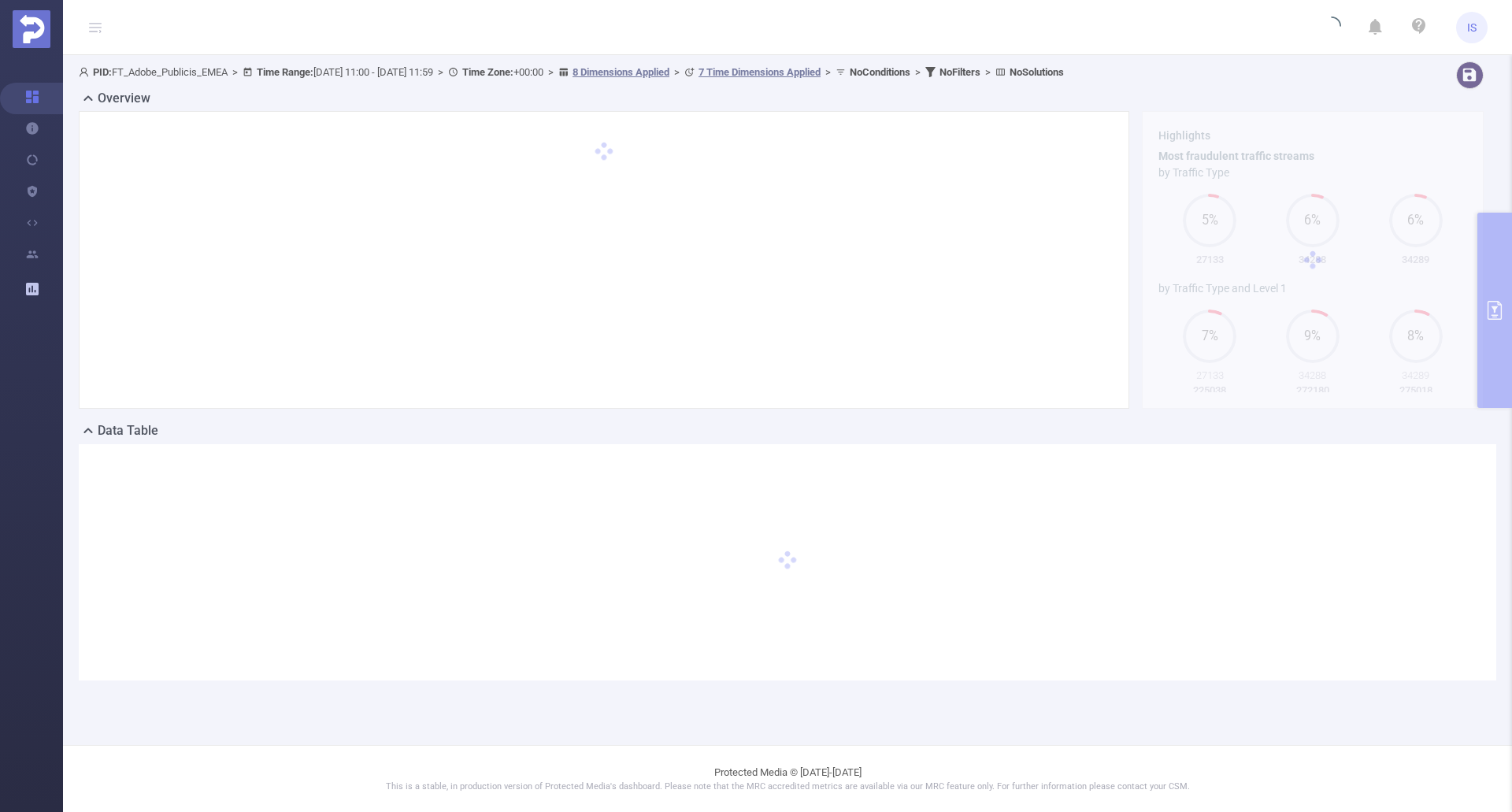
scroll to position [0, 0]
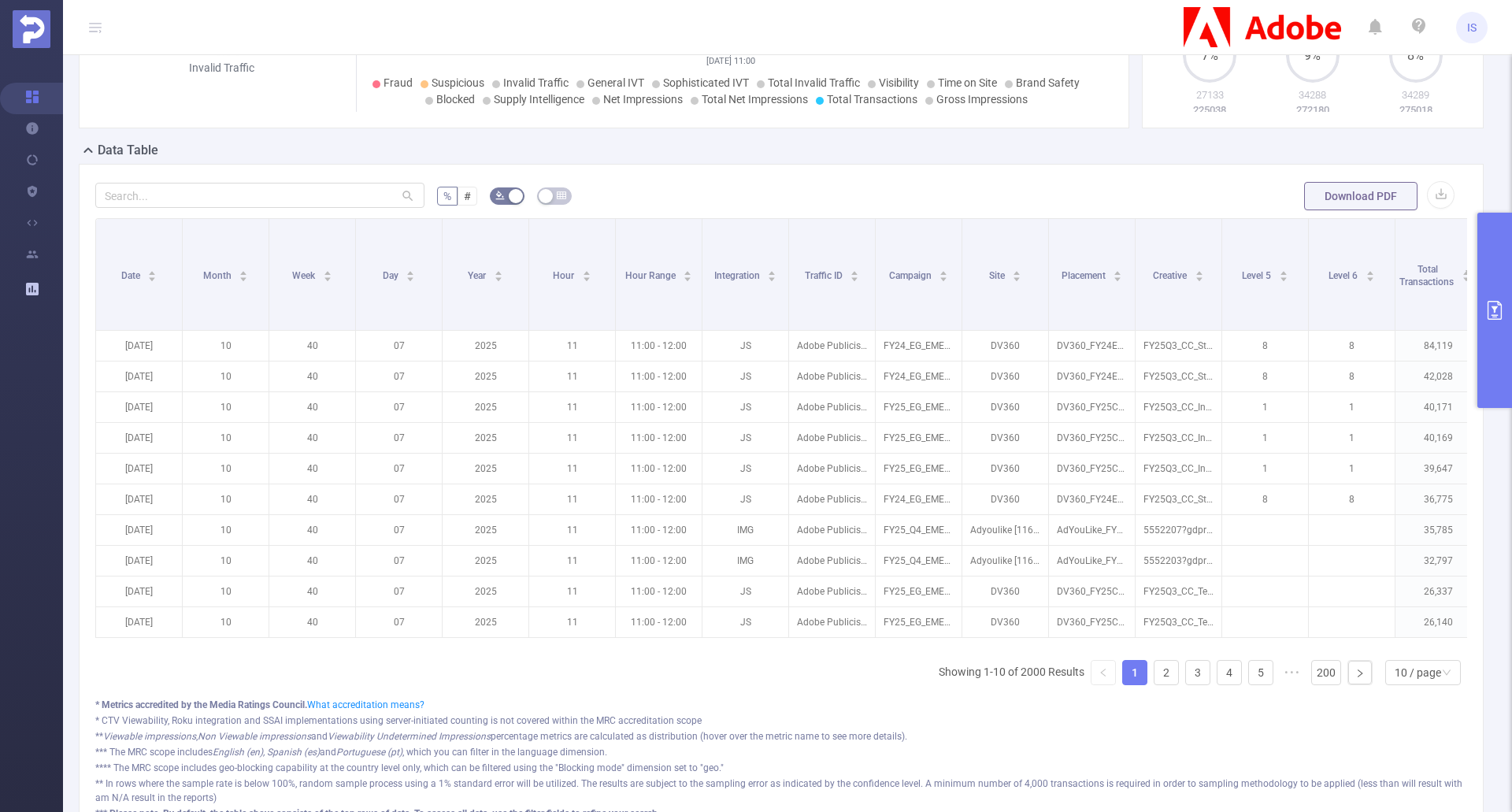
scroll to position [315, 0]
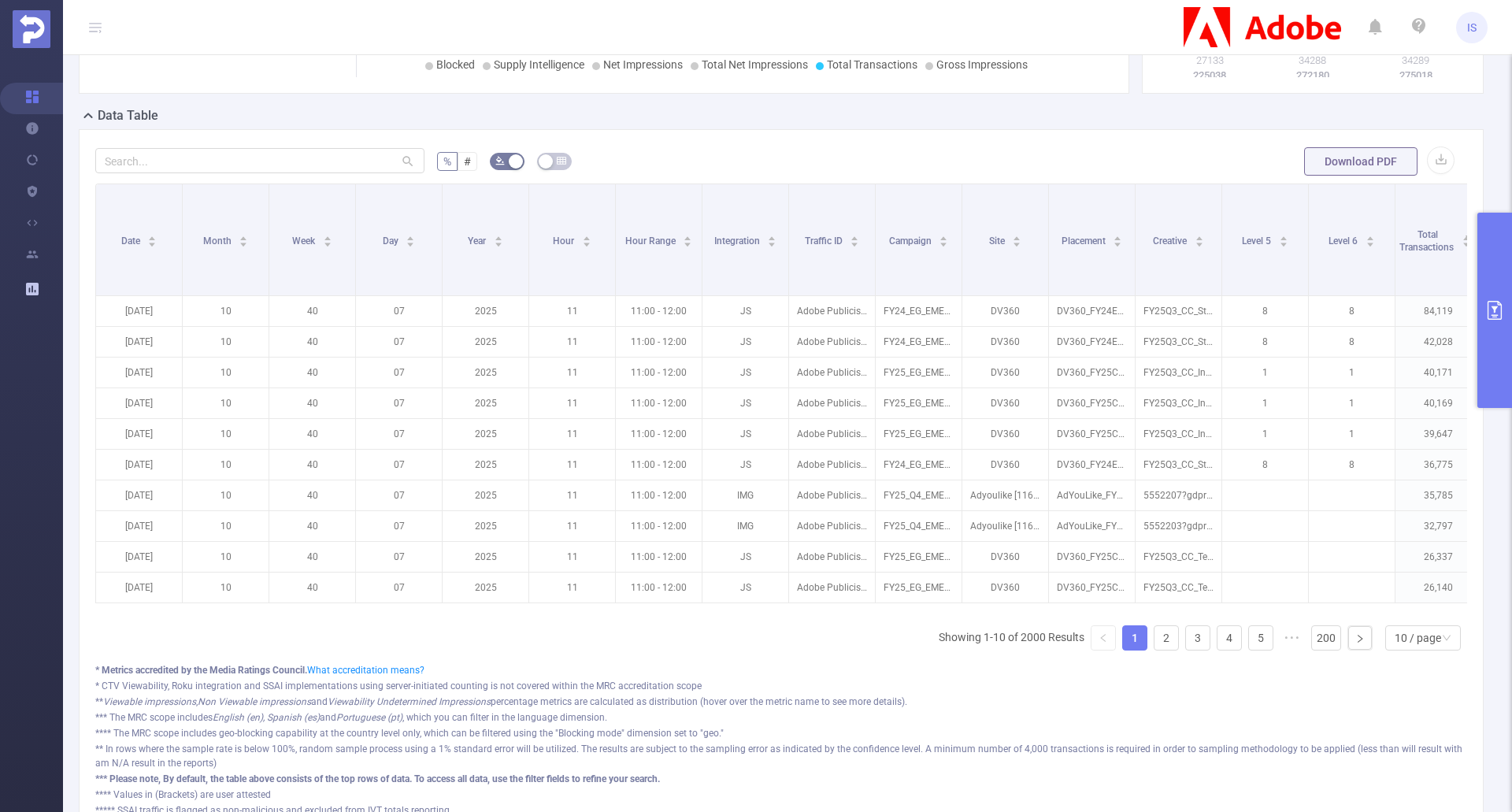
drag, startPoint x: 1499, startPoint y: 313, endPoint x: 1460, endPoint y: 318, distance: 39.3
click at [1500, 313] on icon "primary" at bounding box center [1495, 309] width 19 height 19
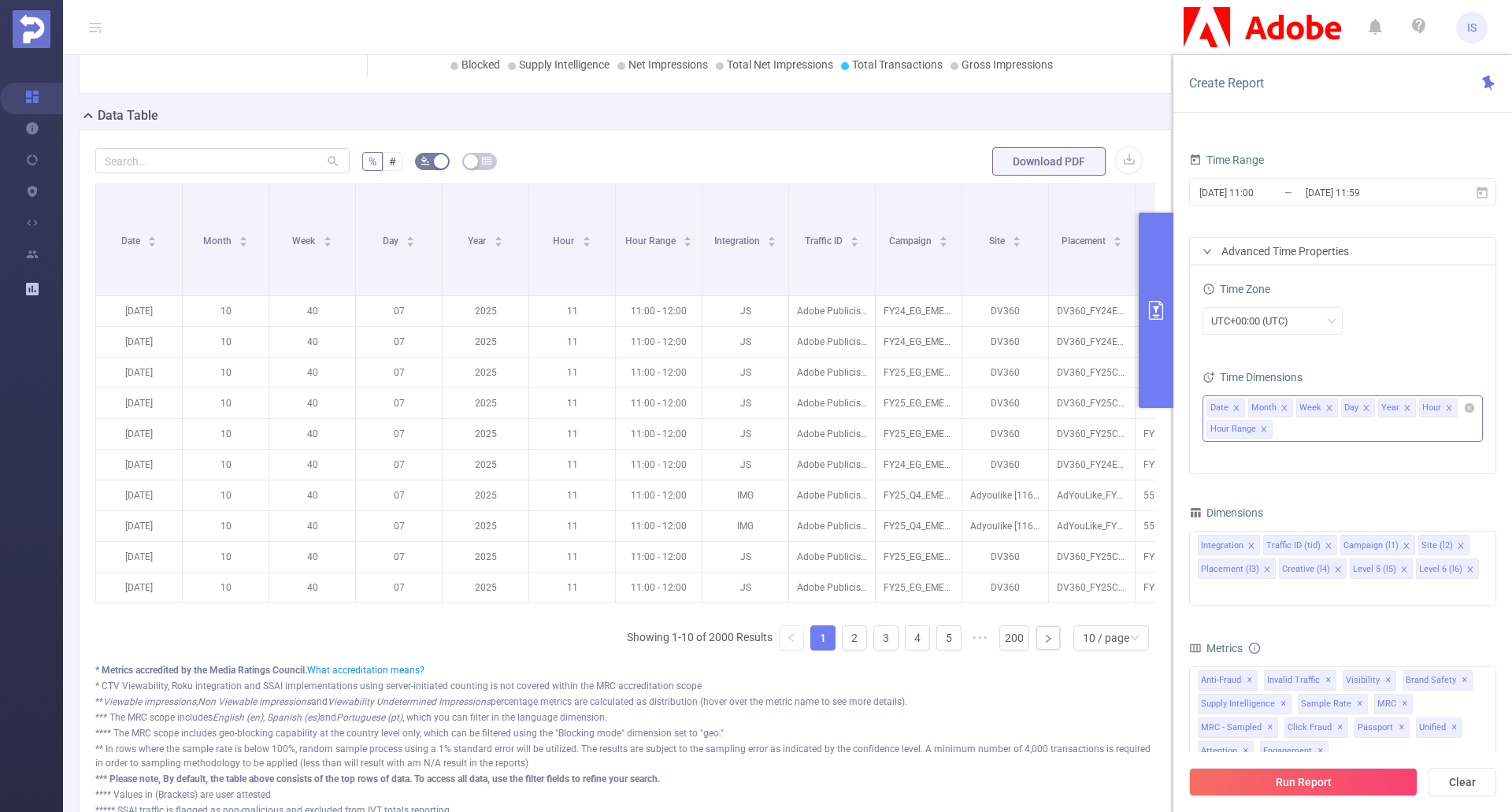
click at [1236, 409] on icon "icon: close" at bounding box center [1236, 408] width 8 height 8
click at [1242, 409] on icon "icon: close" at bounding box center [1244, 408] width 8 height 8
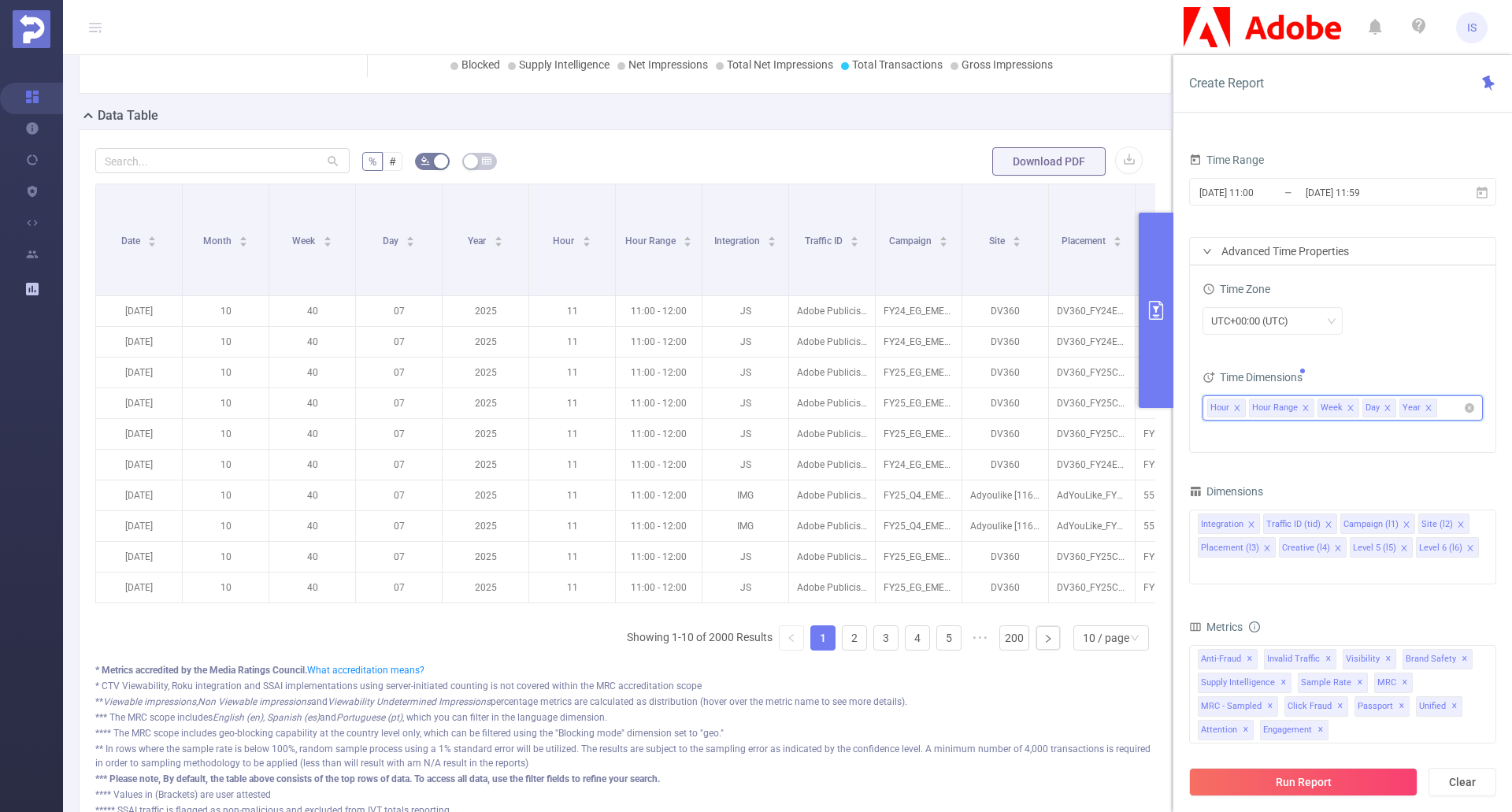
click at [1312, 405] on li "Hour Range" at bounding box center [1281, 408] width 65 height 19
click at [1427, 408] on icon "icon: close" at bounding box center [1429, 408] width 8 height 8
click at [1304, 411] on icon "icon: close" at bounding box center [1305, 408] width 8 height 8
click at [1394, 325] on div "UTC+00:00 (UTC)" at bounding box center [1342, 320] width 280 height 28
click at [1295, 784] on button "Run Report" at bounding box center [1303, 782] width 228 height 29
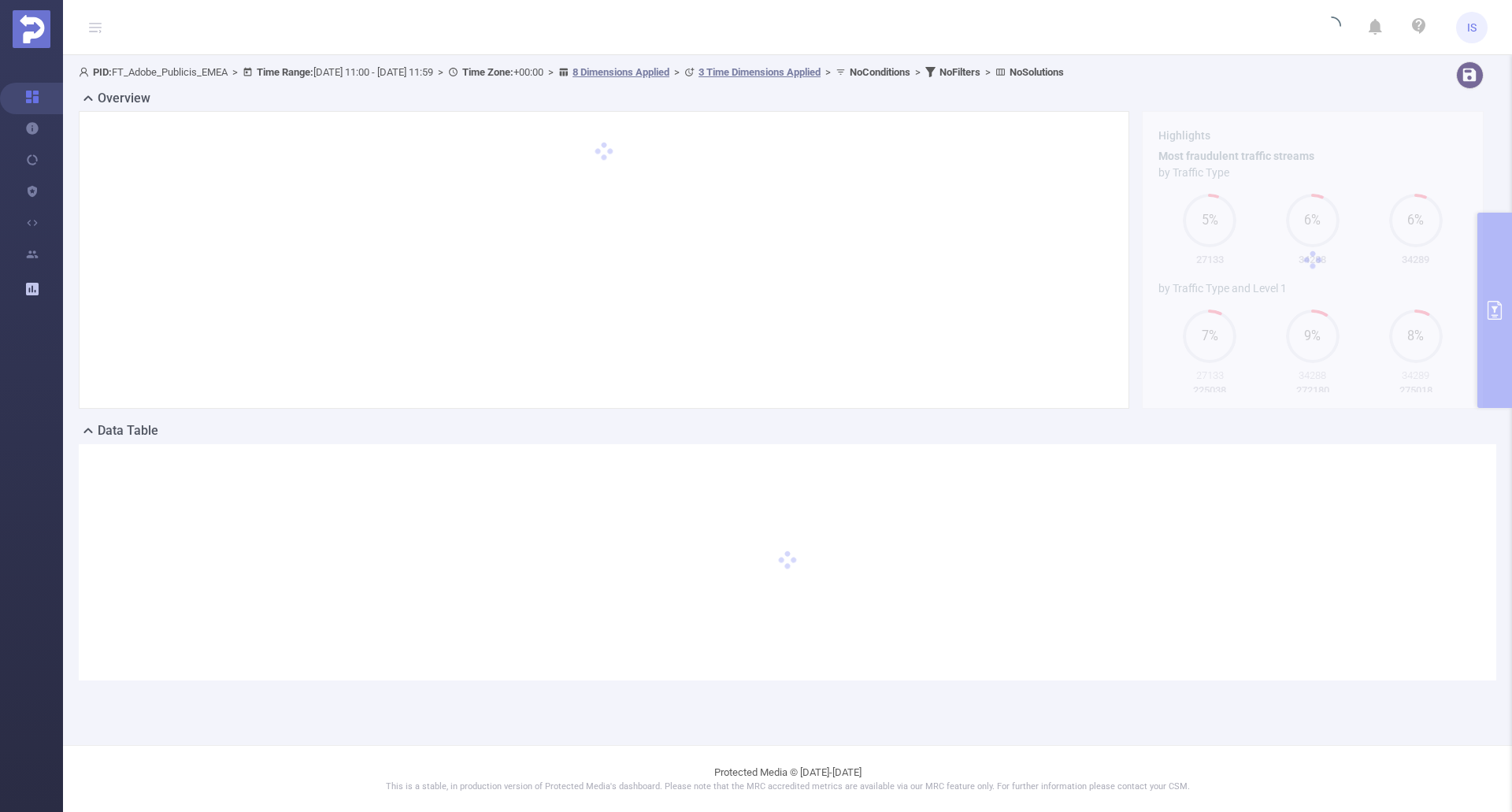
scroll to position [0, 0]
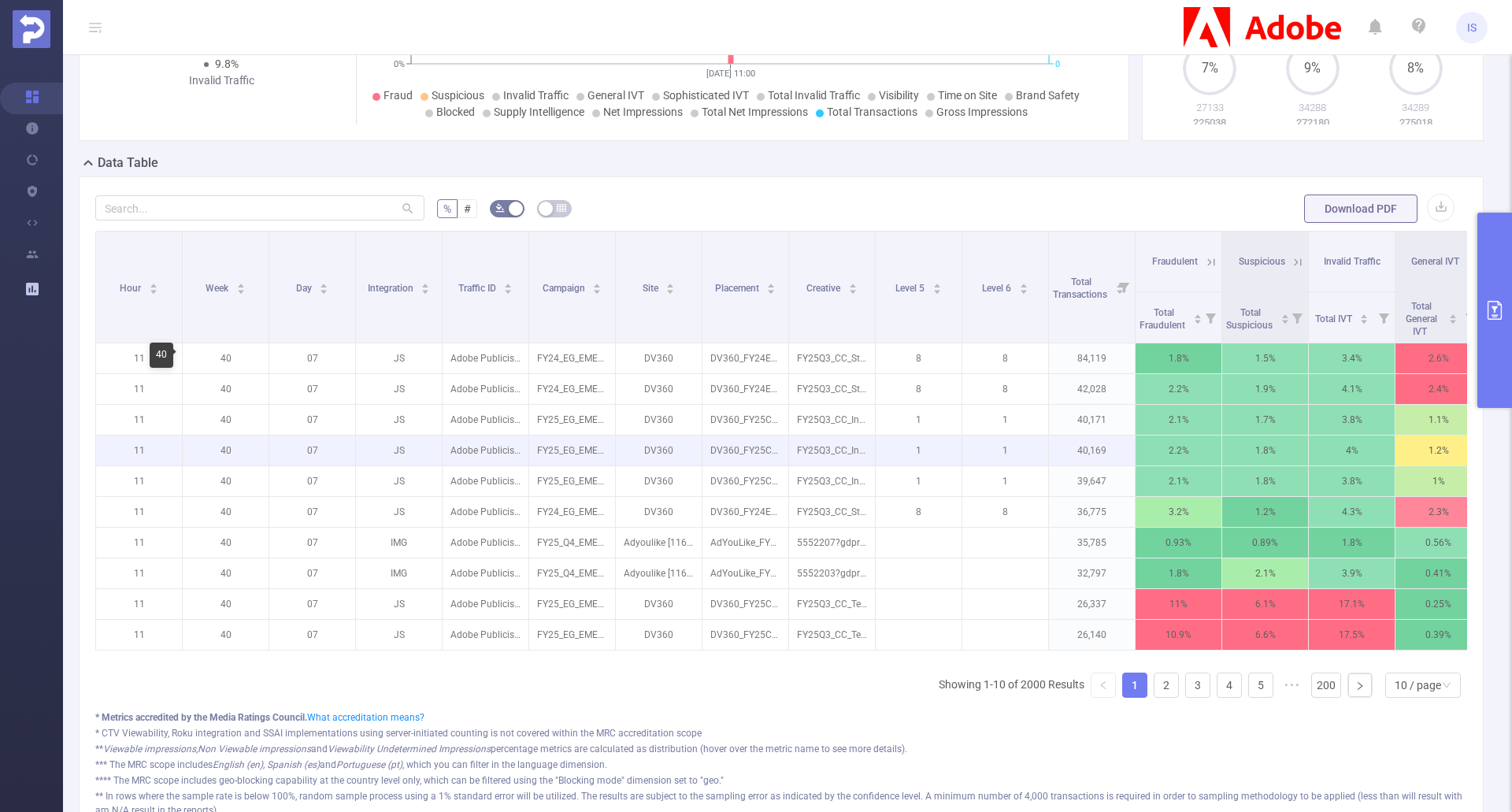
scroll to position [315, 0]
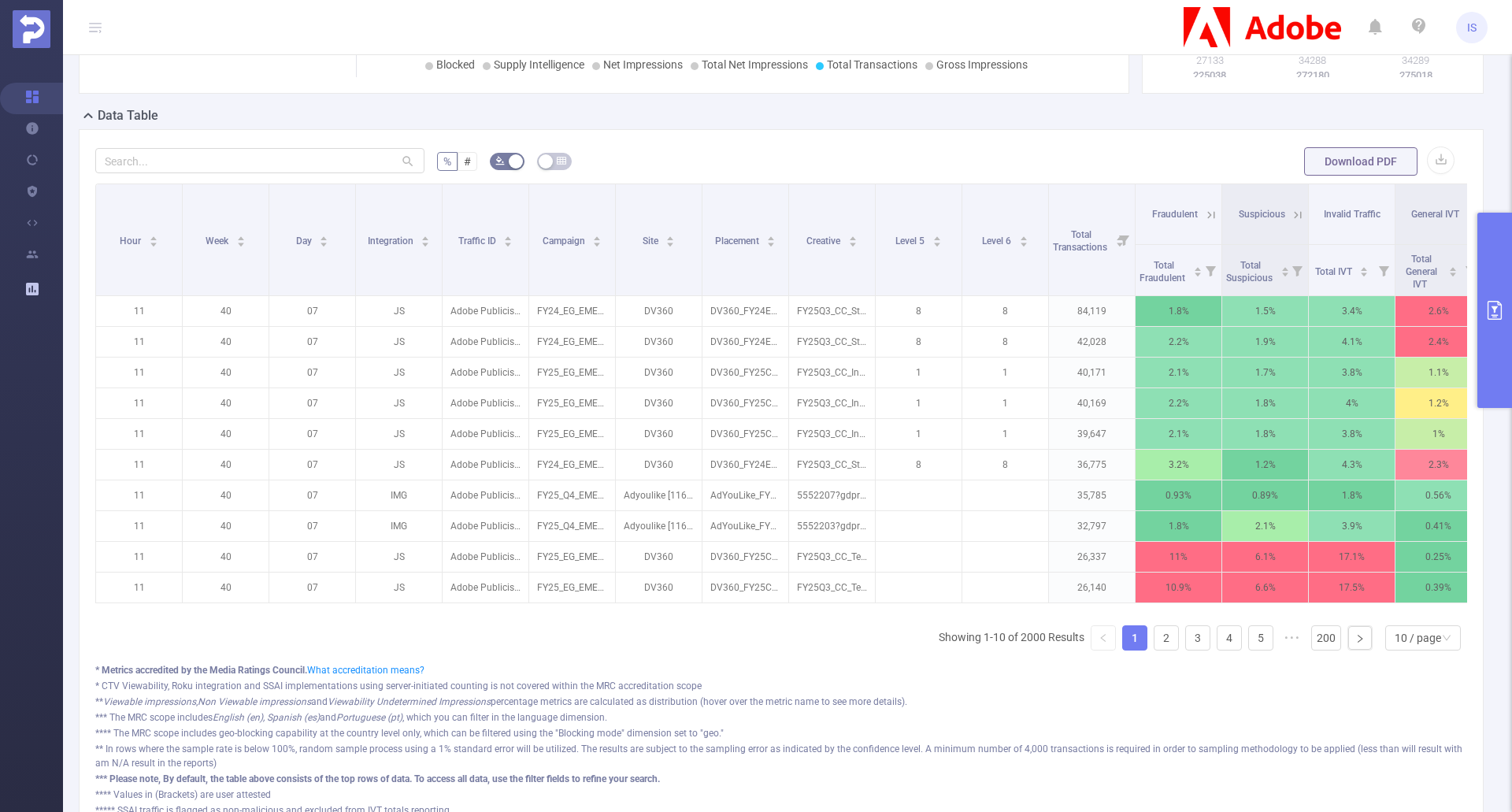
click at [1499, 320] on button "primary" at bounding box center [1495, 310] width 35 height 195
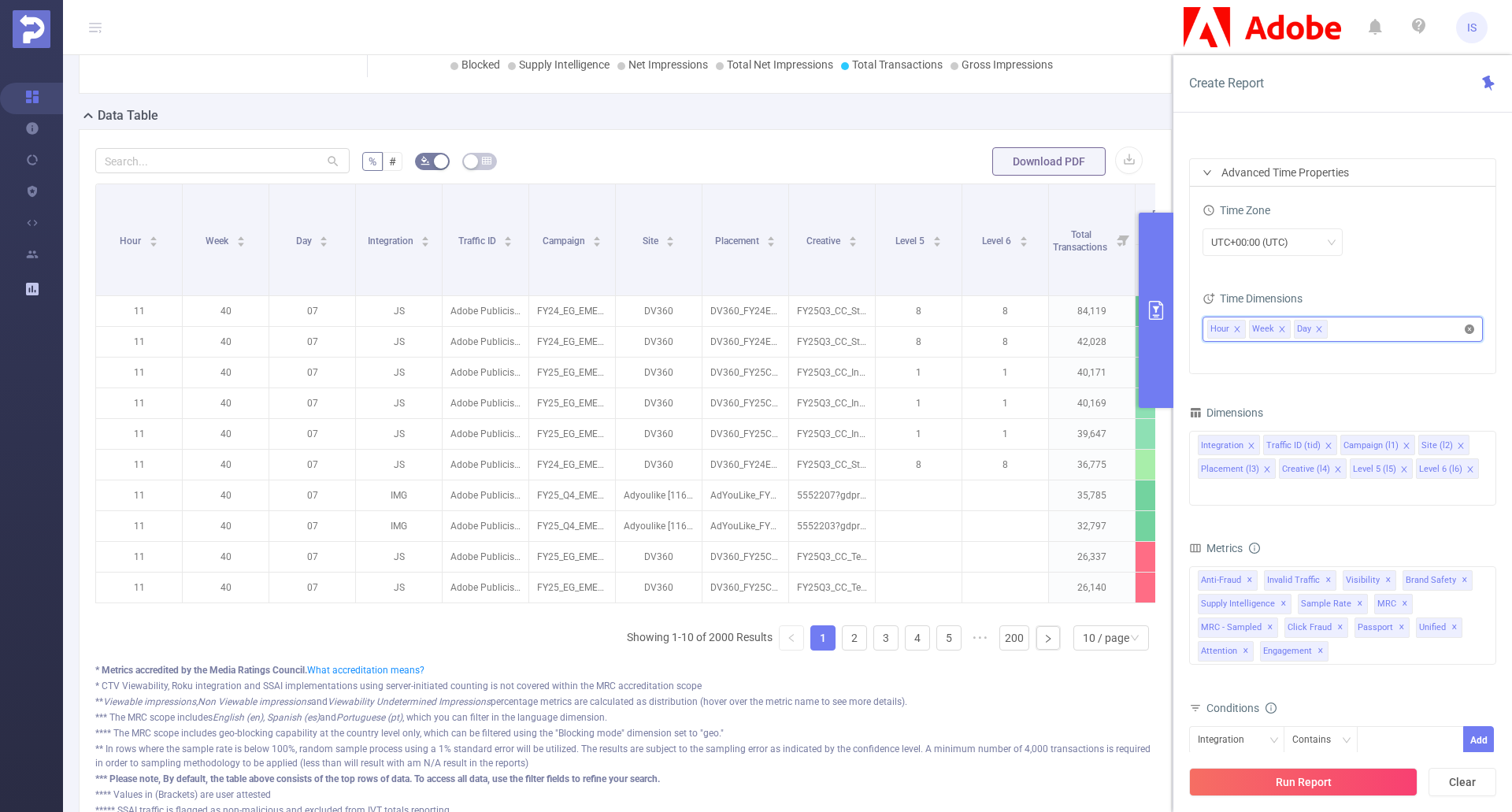
click at [1473, 328] on icon "icon: close-circle" at bounding box center [1470, 329] width 10 height 10
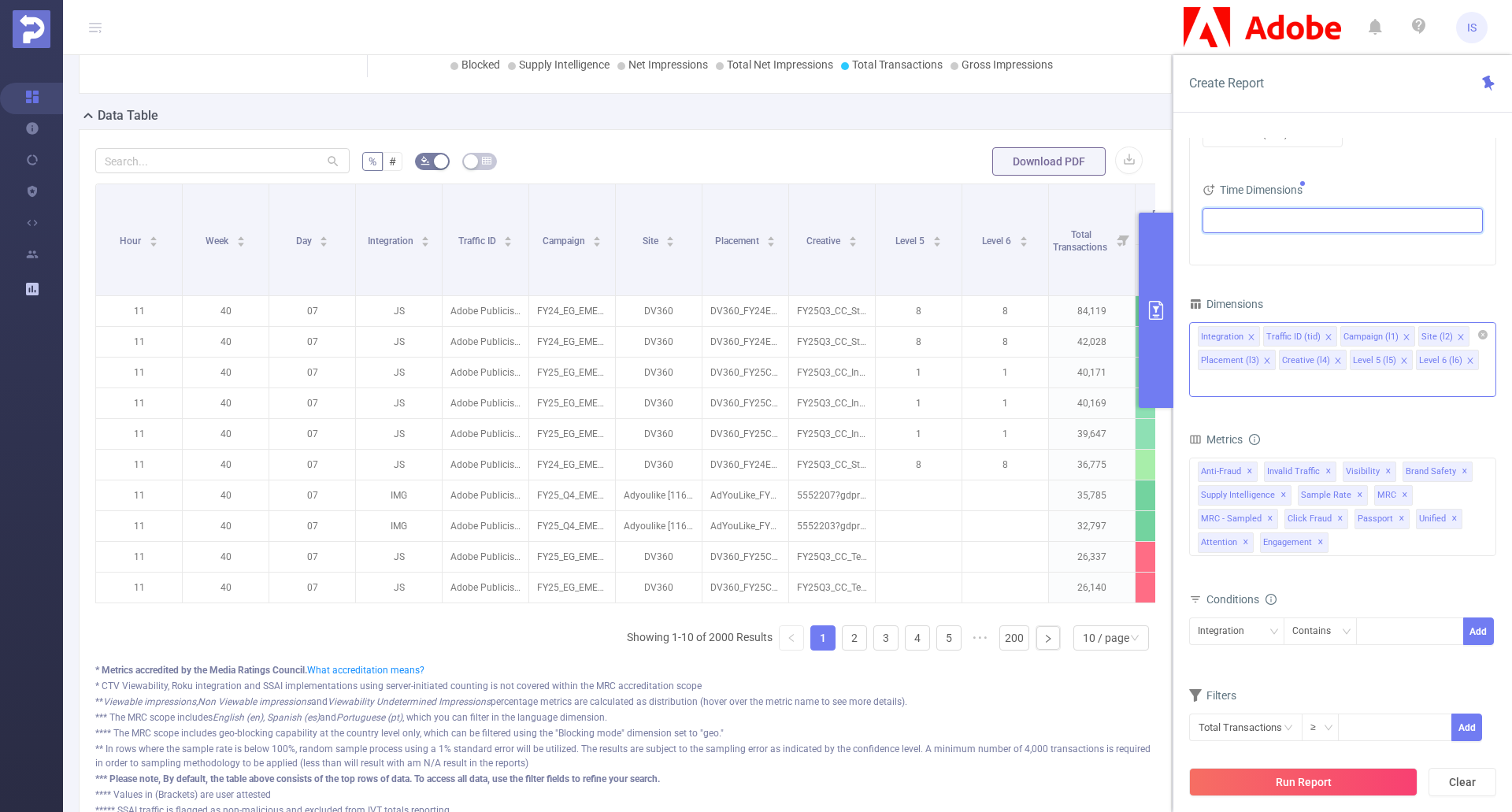
click at [1485, 358] on div "Integration Traffic ID (tid) Campaign (l1) Site (l2) Placement (l3) Creative (l…" at bounding box center [1342, 359] width 307 height 75
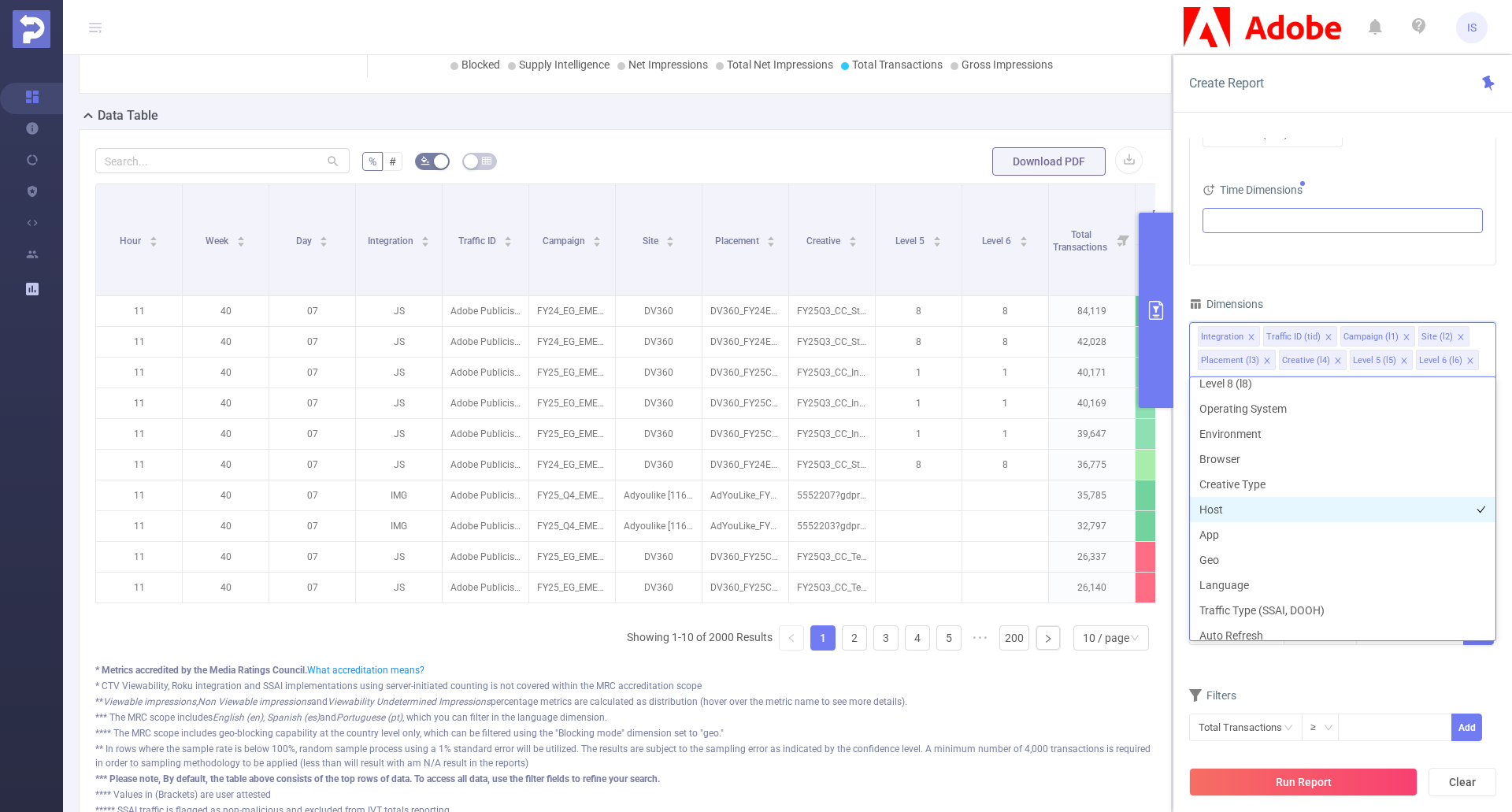
scroll to position [0, 0]
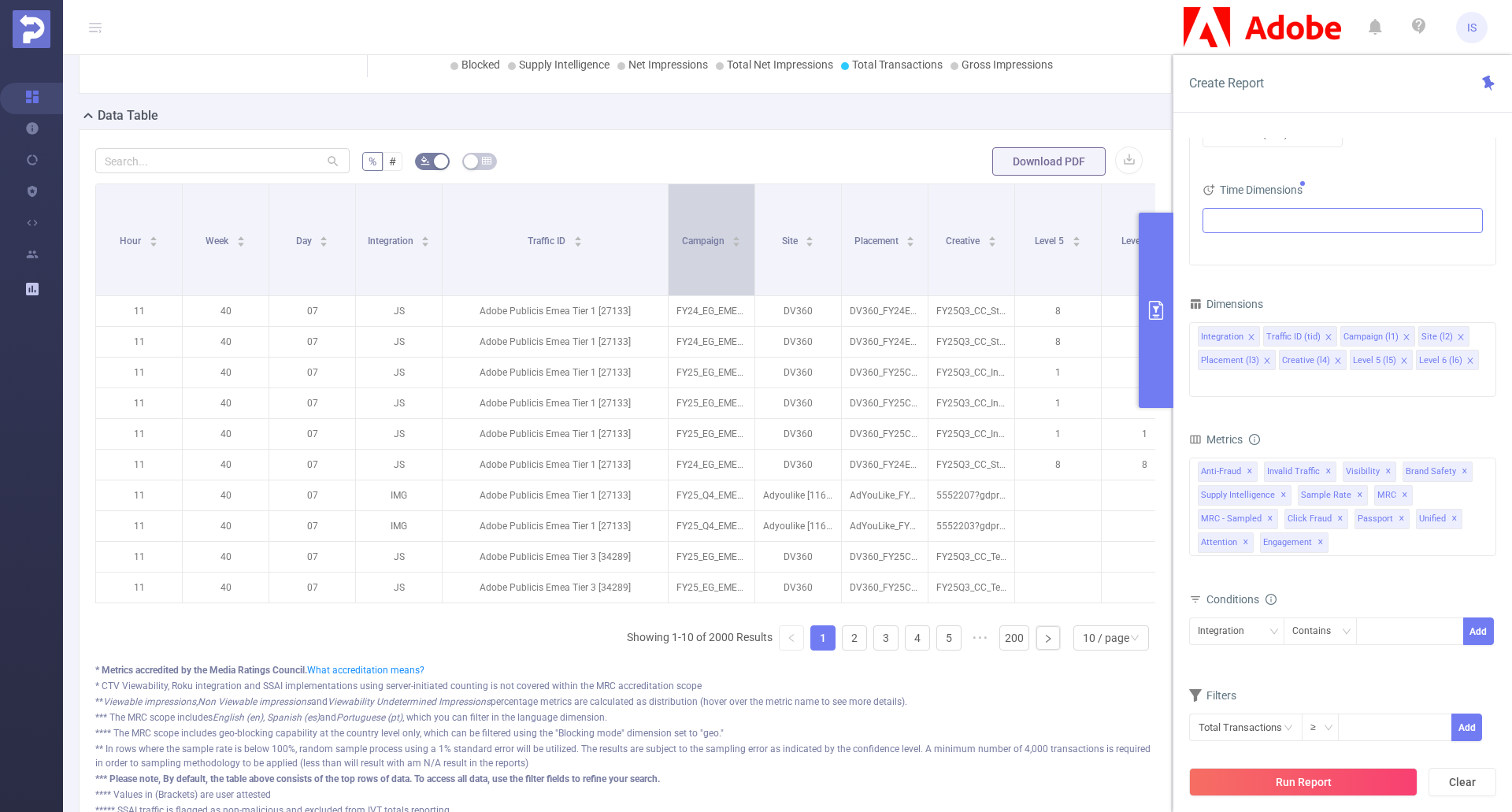
drag, startPoint x: 658, startPoint y: 268, endPoint x: 668, endPoint y: 267, distance: 10.0
click at [668, 267] on span at bounding box center [667, 240] width 8 height 111
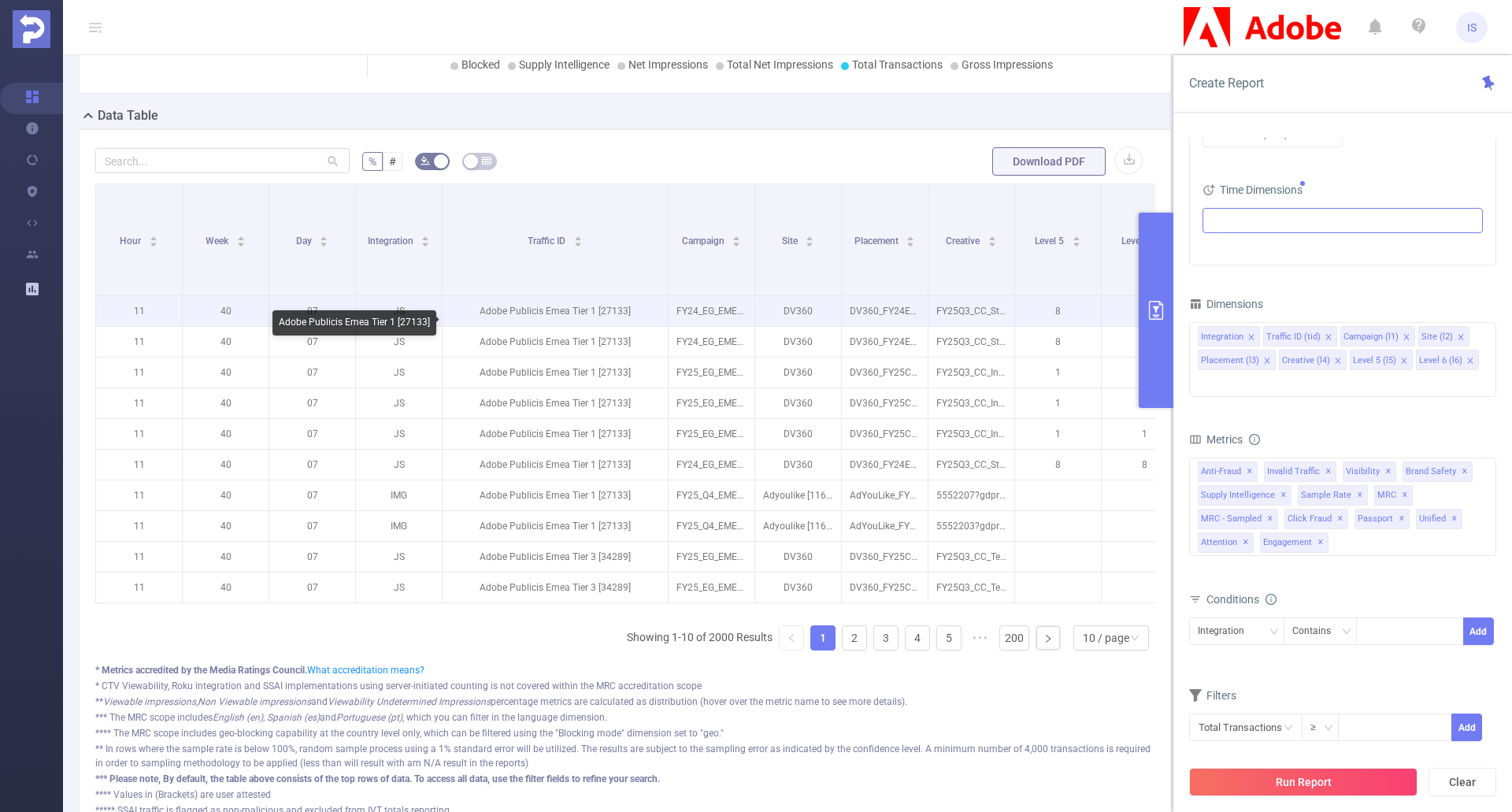
click at [612, 326] on p "Adobe Publicis Emea Tier 1 [27133]" at bounding box center [556, 310] width 225 height 30
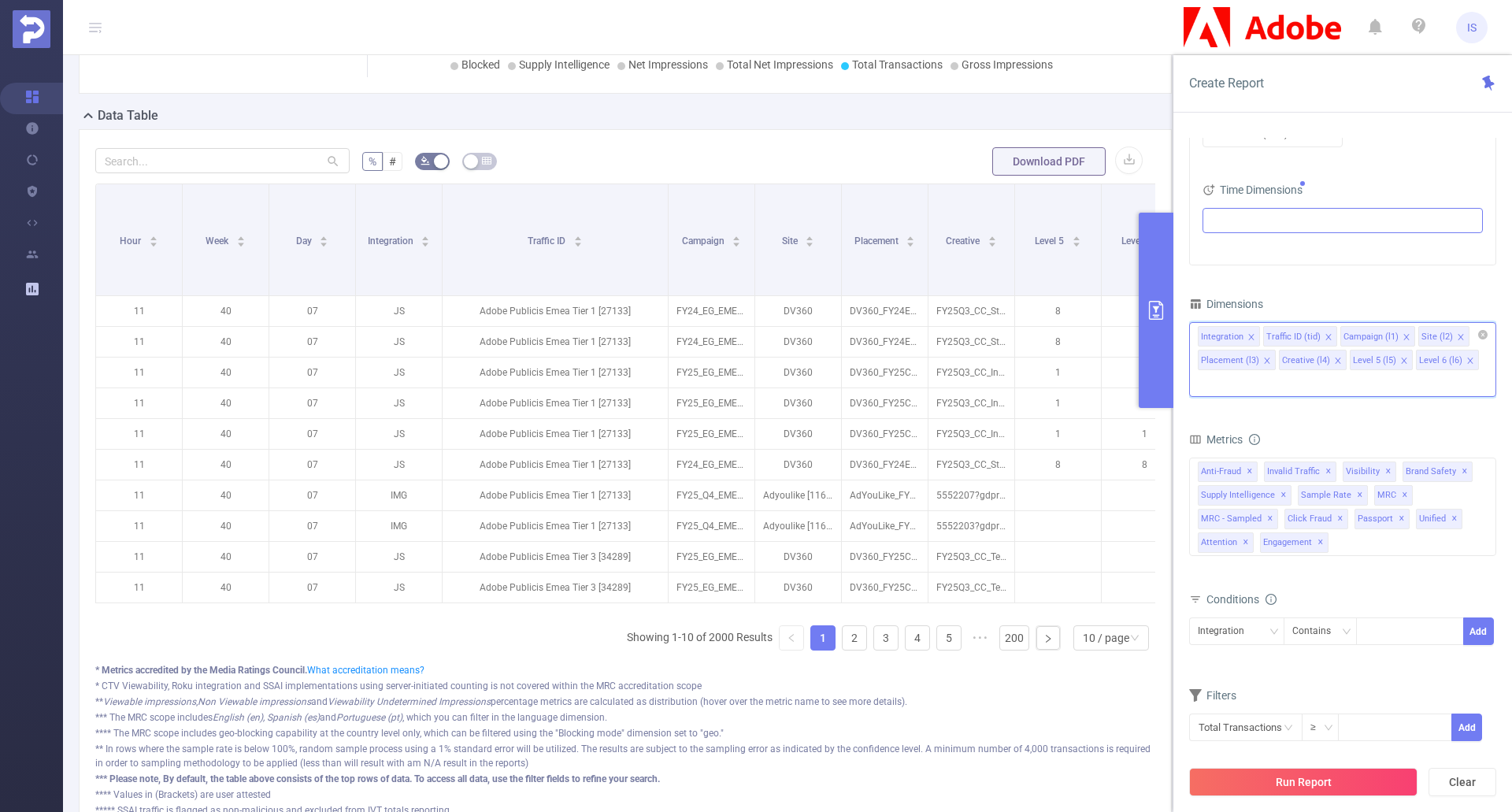
click at [1206, 373] on input at bounding box center [1202, 383] width 8 height 21
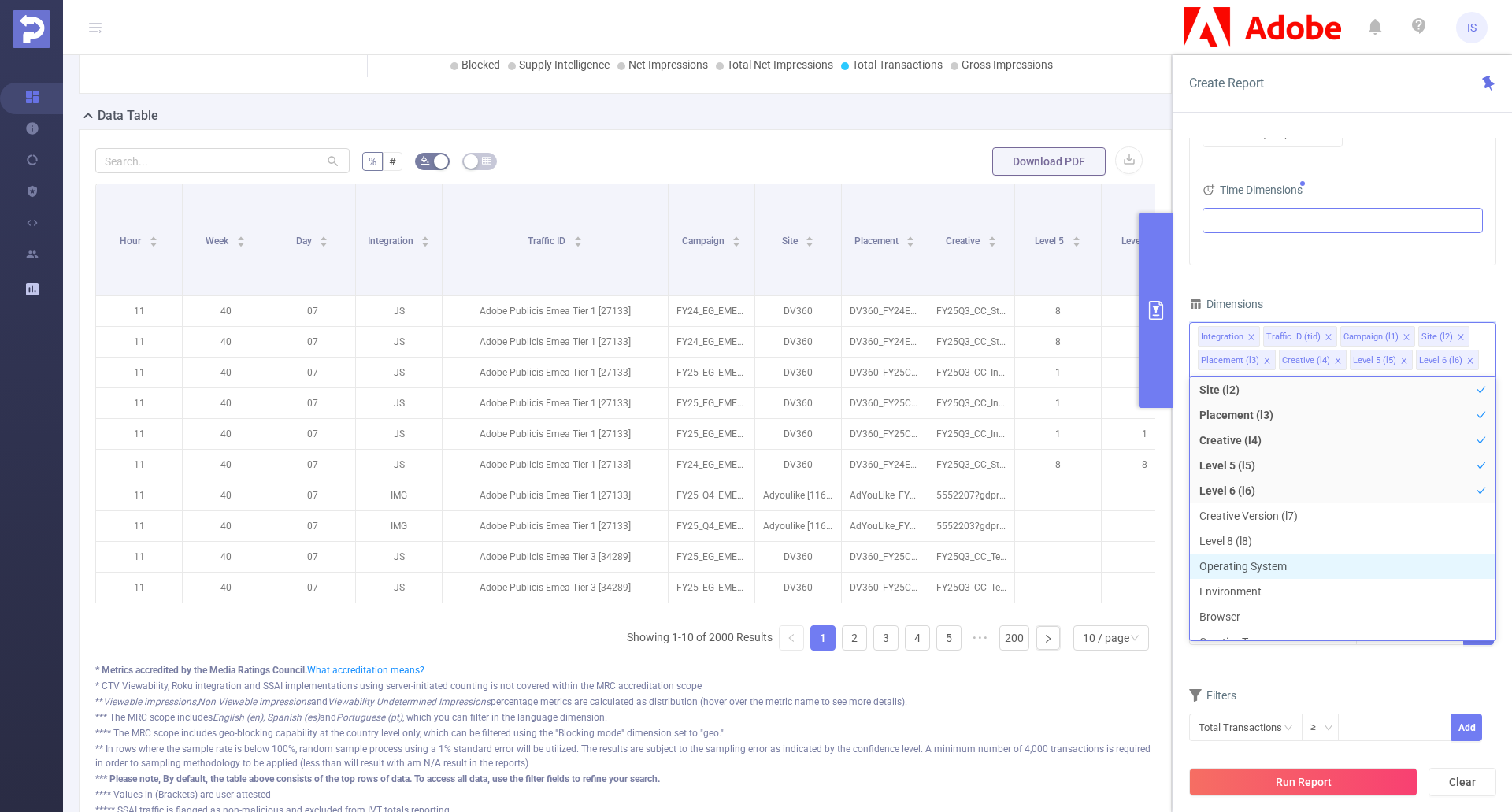
scroll to position [93, 0]
click at [1363, 684] on div "Filters" at bounding box center [1342, 697] width 307 height 26
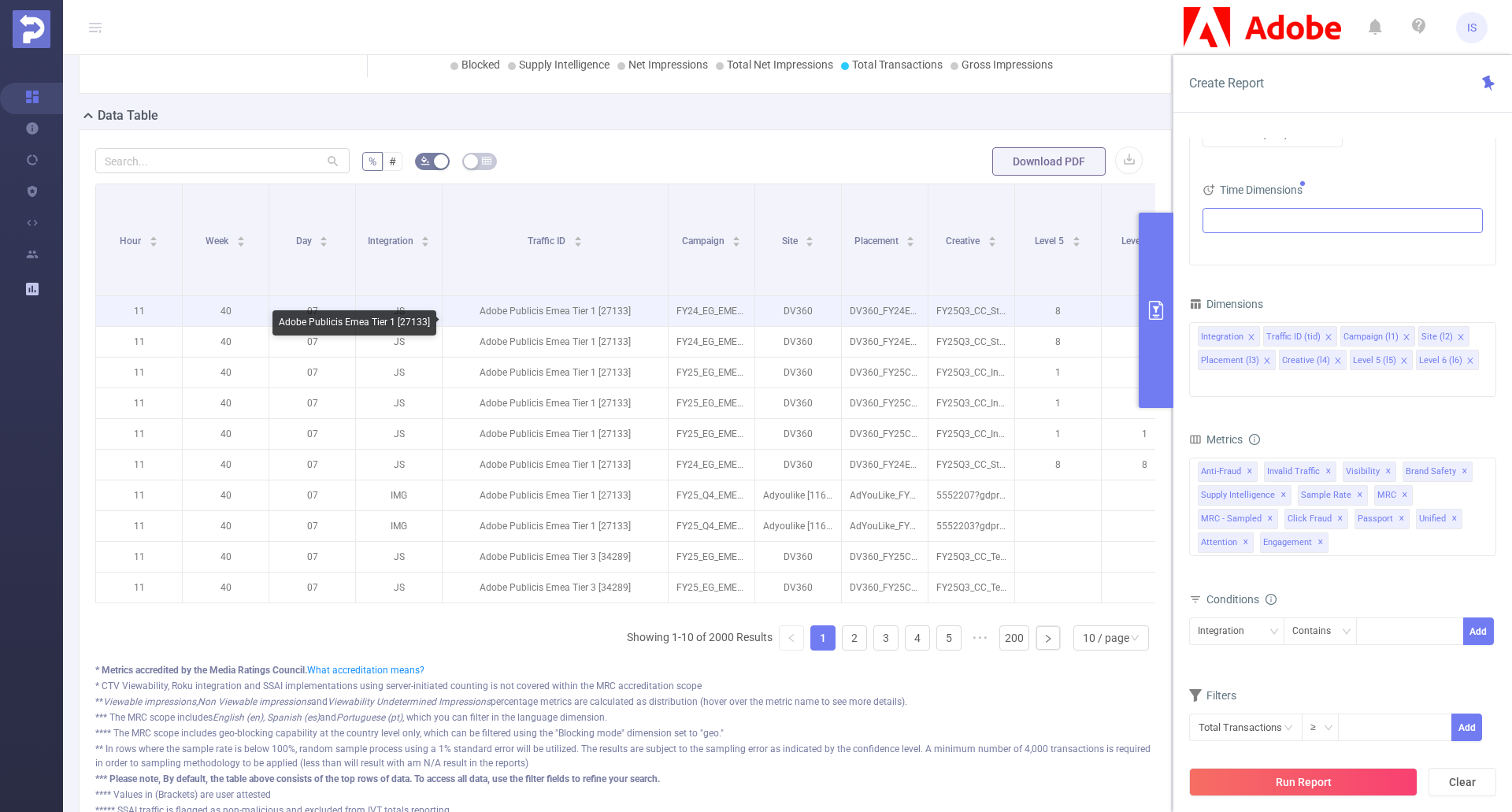
click at [538, 317] on p "Adobe Publicis Emea Tier 1 [27133]" at bounding box center [556, 310] width 225 height 30
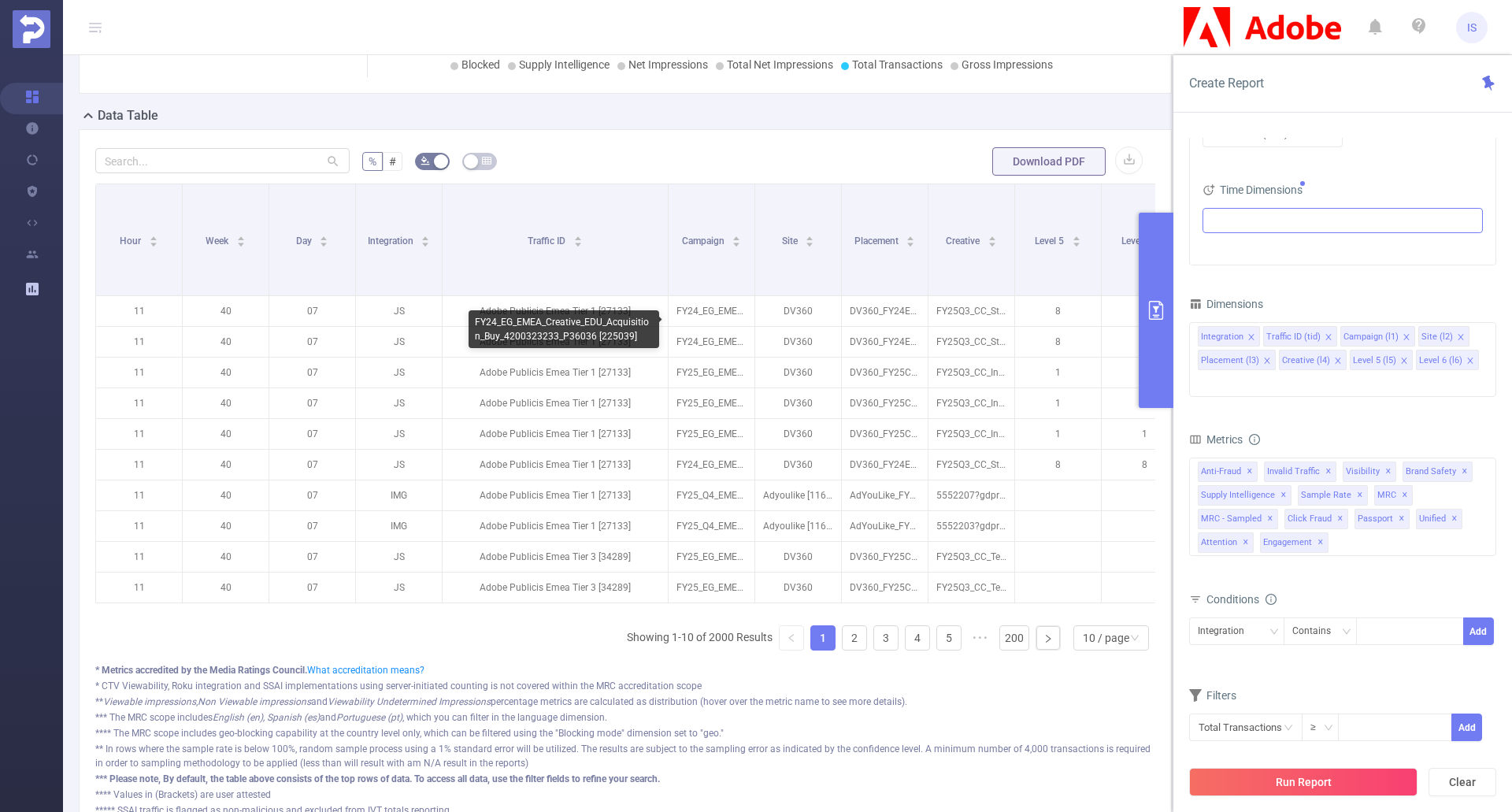
click at [624, 334] on div "FY24_EG_EMEA_Creative_EDU_Acquisition_Buy_4200323233_P36036 [225039]" at bounding box center [564, 329] width 191 height 38
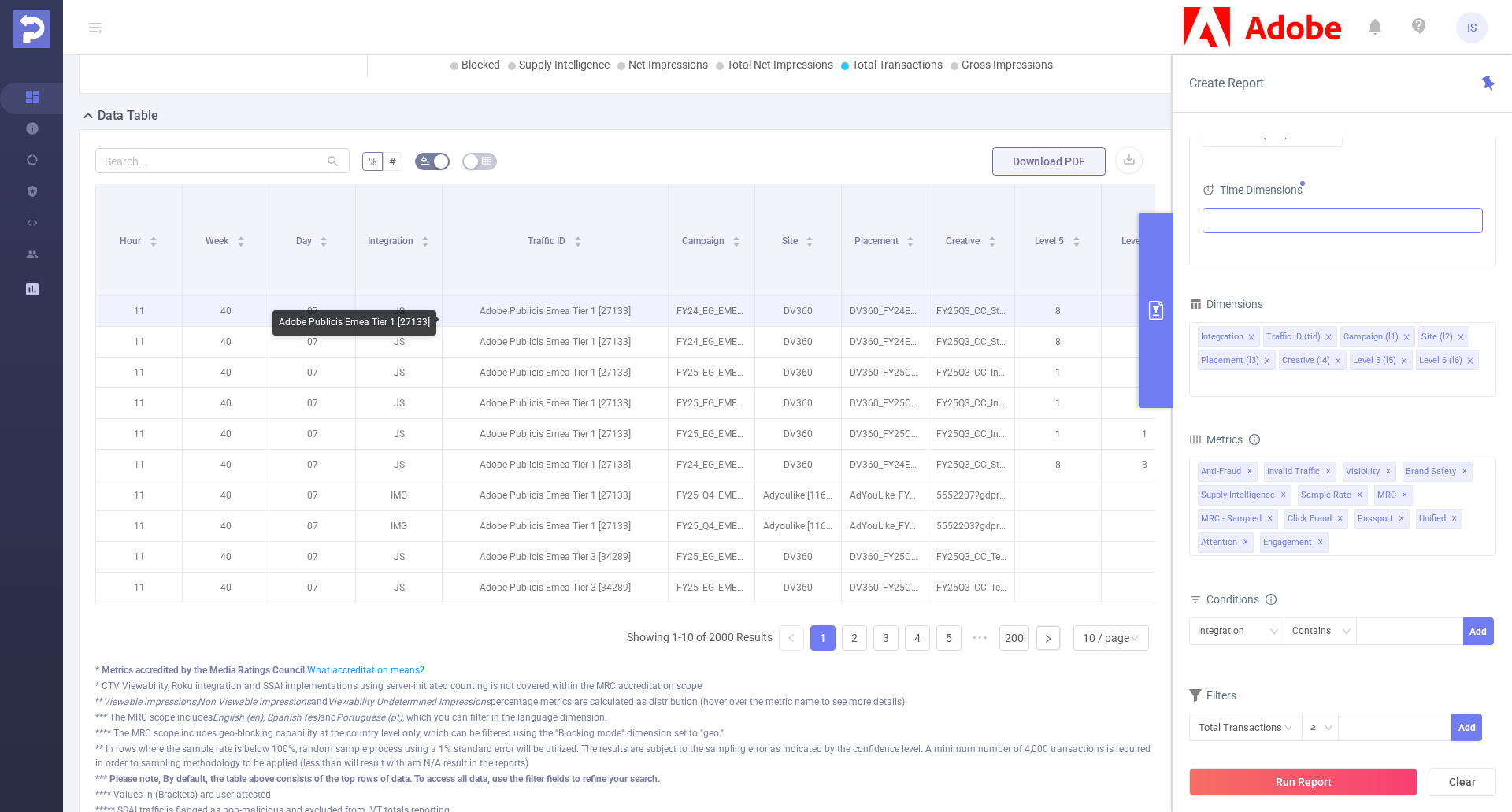
click at [617, 317] on p "Adobe Publicis Emea Tier 1 [27133]" at bounding box center [556, 310] width 225 height 30
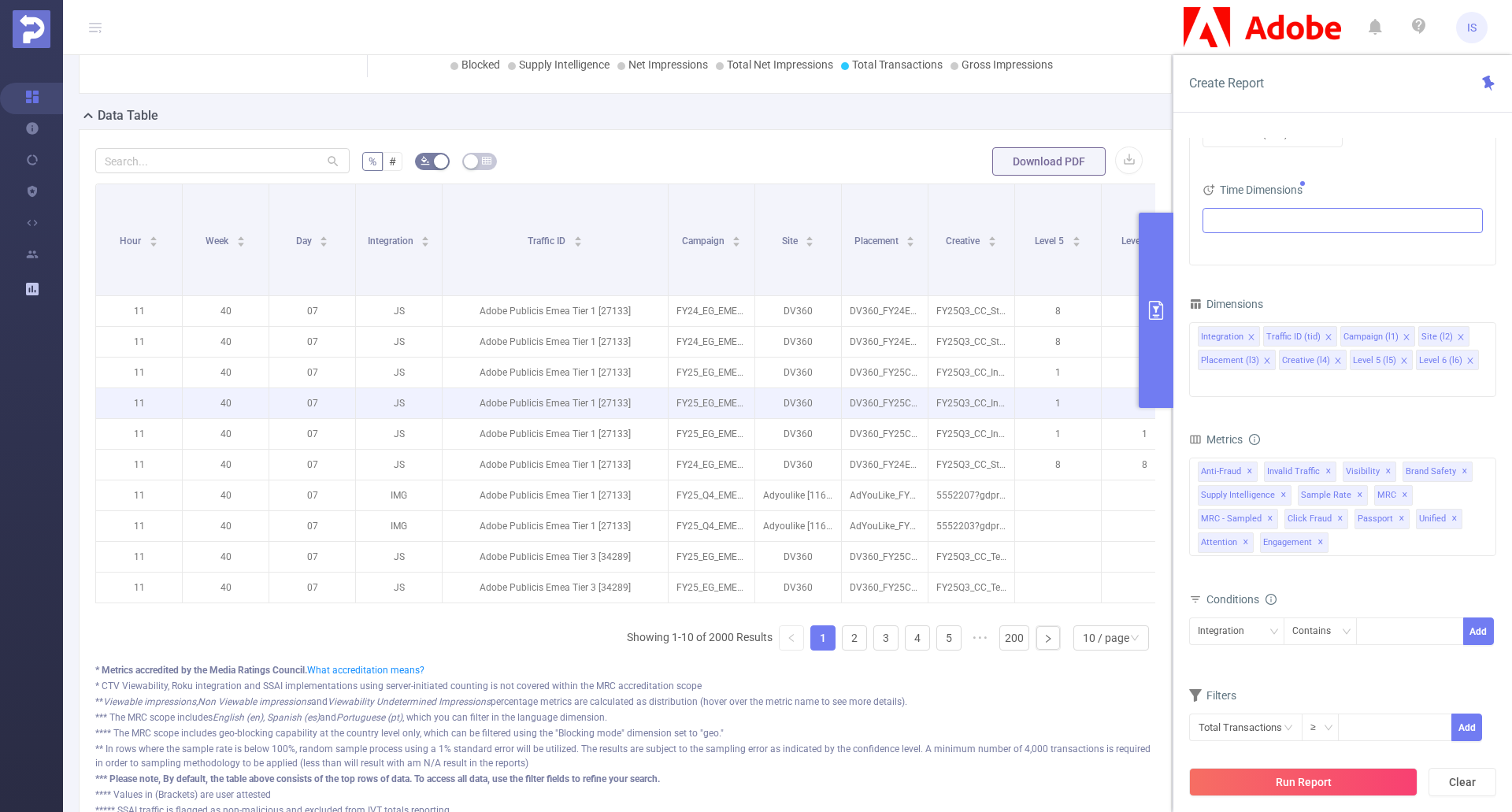
click at [649, 405] on p "Adobe Publicis Emea Tier 1 [27133]" at bounding box center [556, 402] width 225 height 30
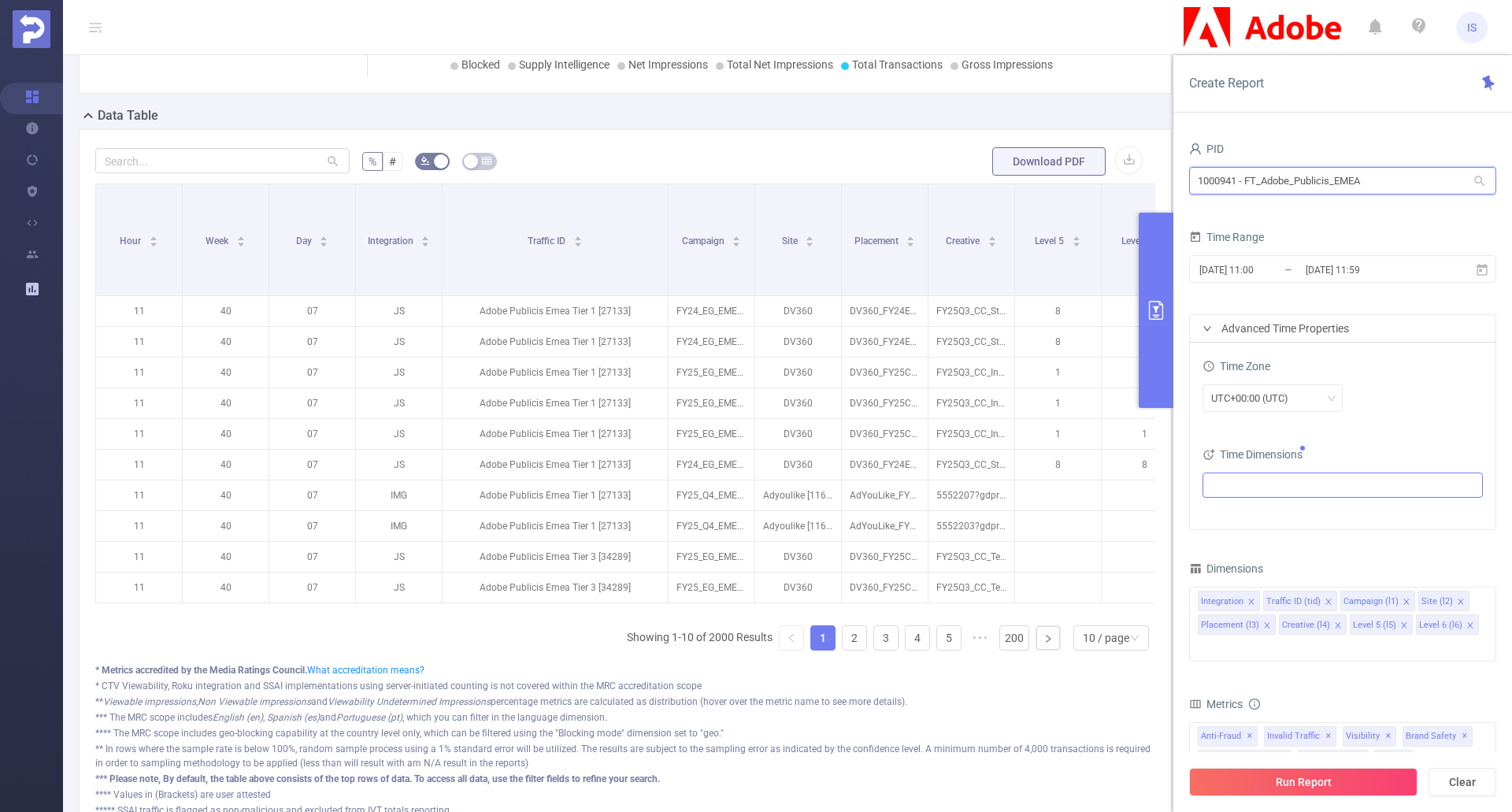
drag, startPoint x: 1376, startPoint y: 187, endPoint x: 1194, endPoint y: 175, distance: 182.4
click at [1196, 177] on input "1000941 - FT_Adobe_Publicis_EMEA" at bounding box center [1342, 181] width 307 height 28
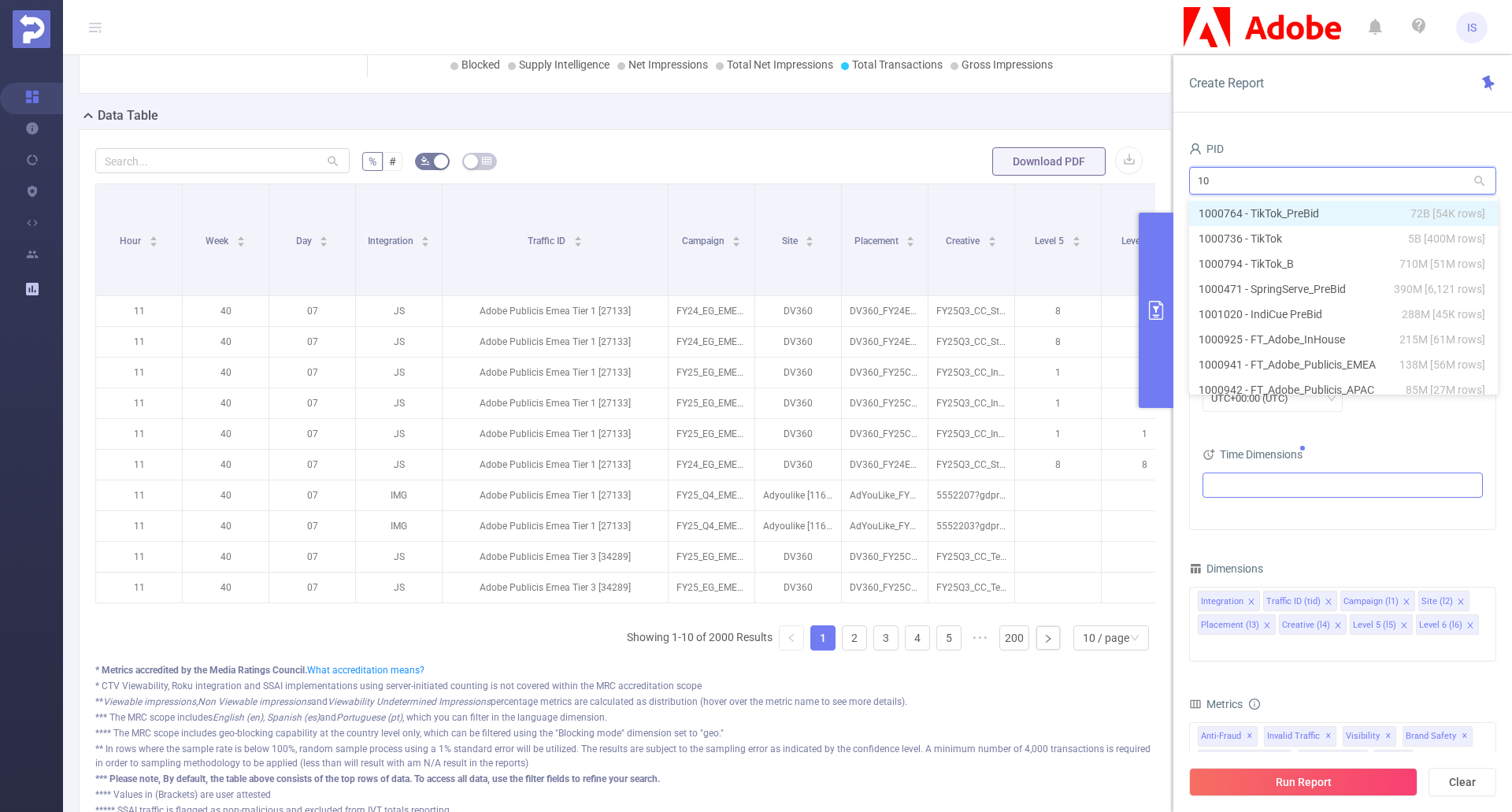
type input "100"
click at [1302, 218] on li "1000764 - TikTok_PreBid 72B [54K rows]" at bounding box center [1343, 214] width 309 height 25
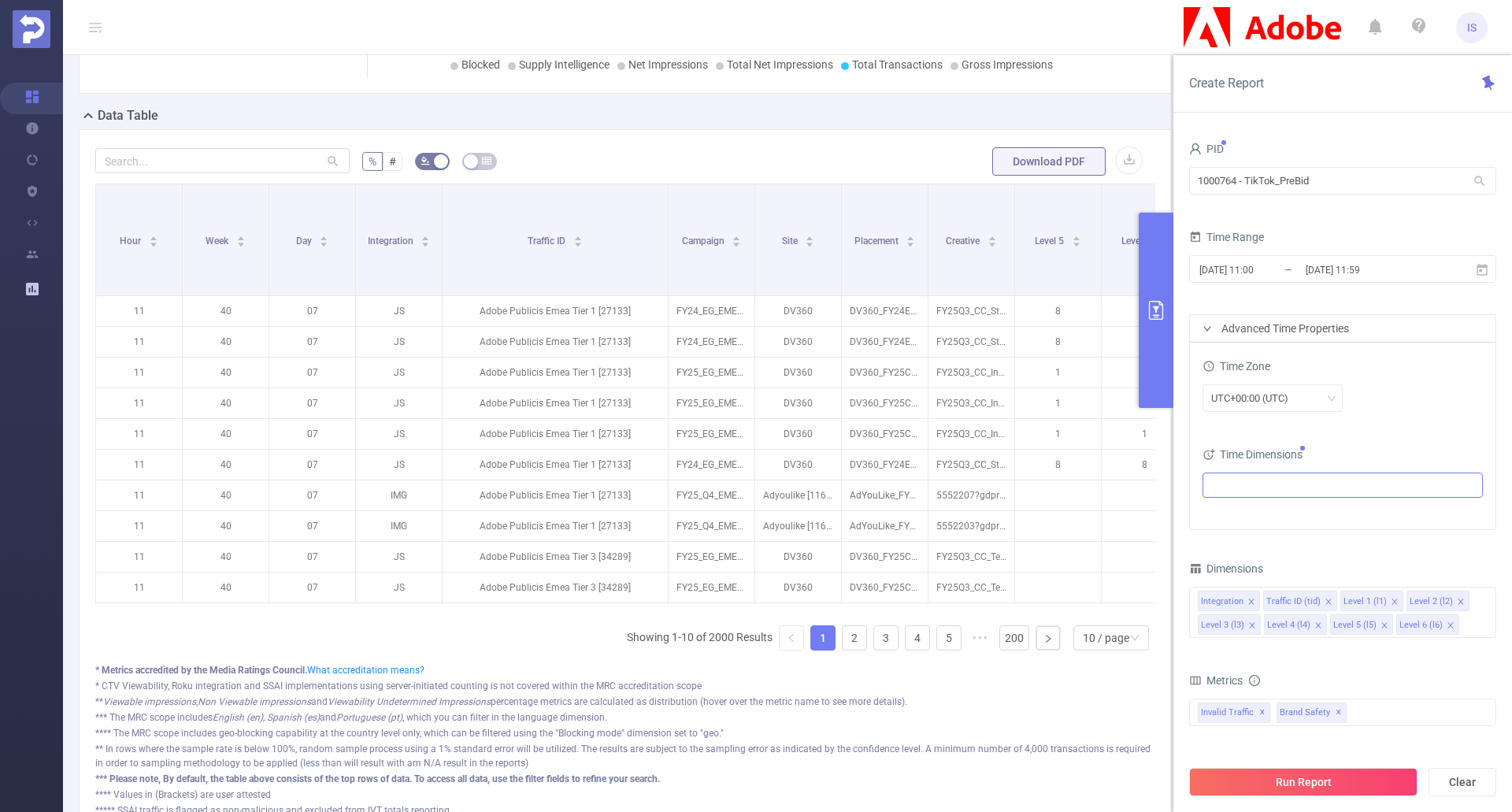
drag, startPoint x: 1304, startPoint y: 774, endPoint x: 1202, endPoint y: 783, distance: 102.4
click at [1305, 774] on button "Run Report" at bounding box center [1303, 782] width 228 height 29
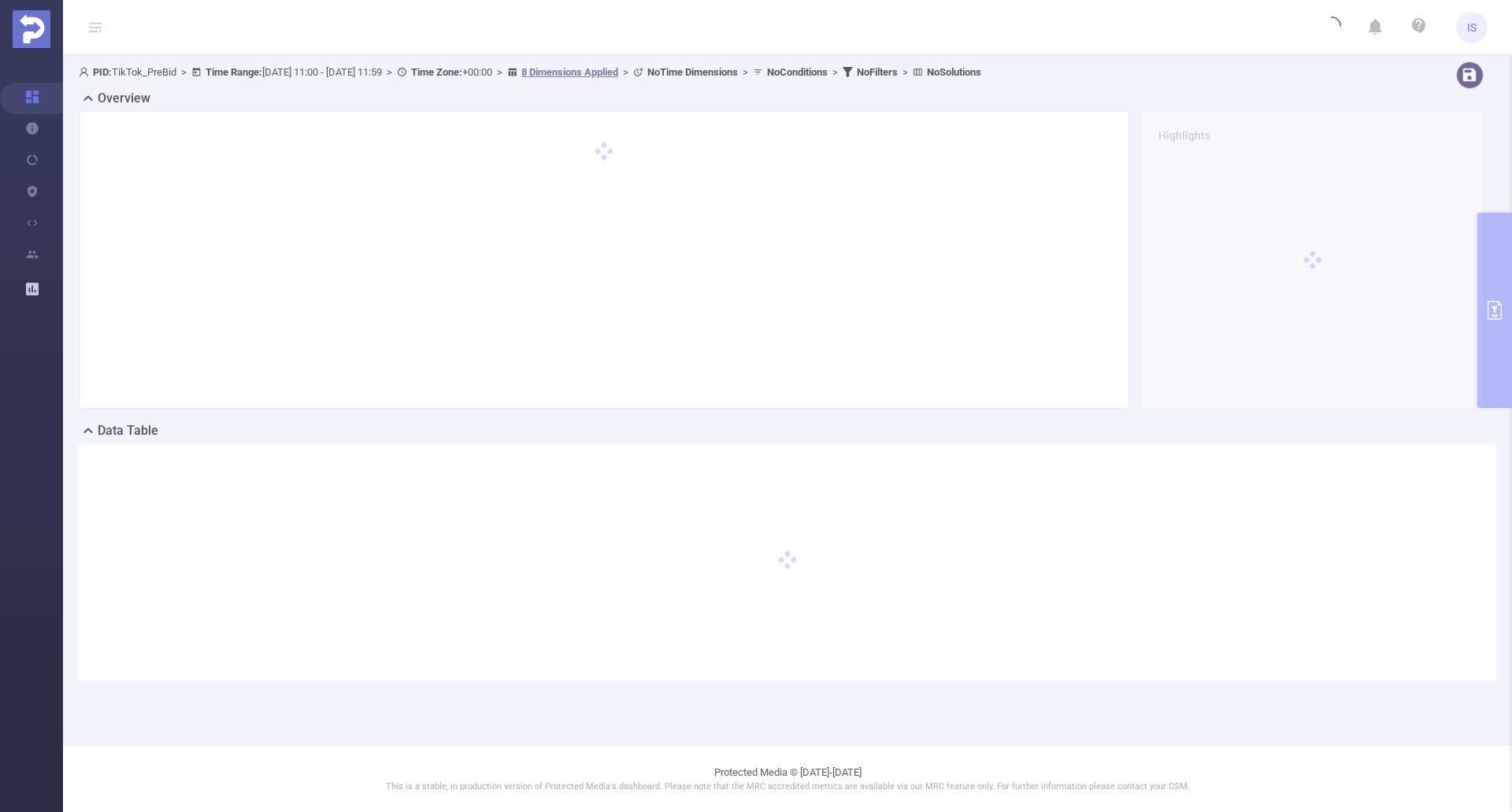
scroll to position [0, 0]
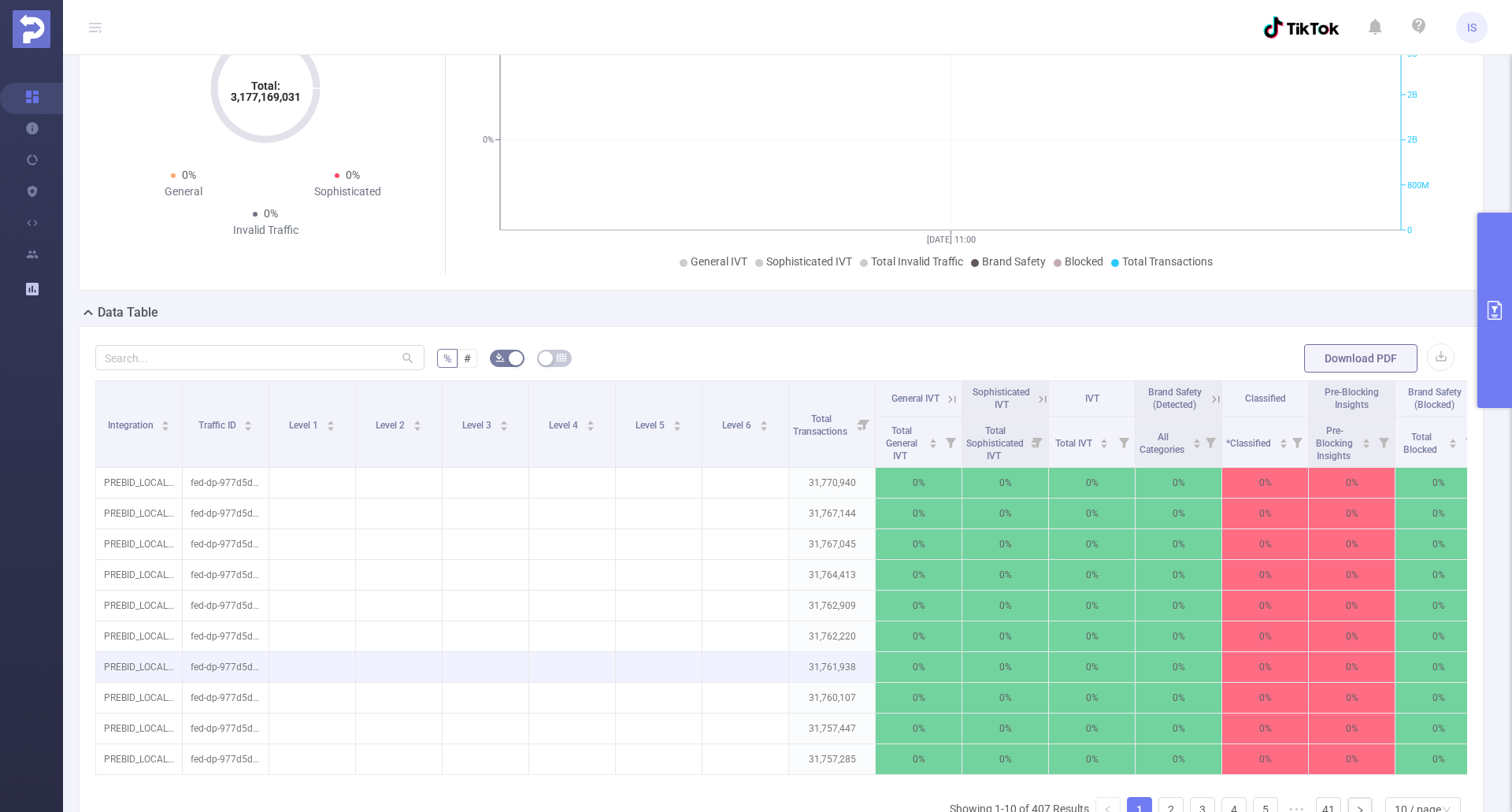
scroll to position [315, 0]
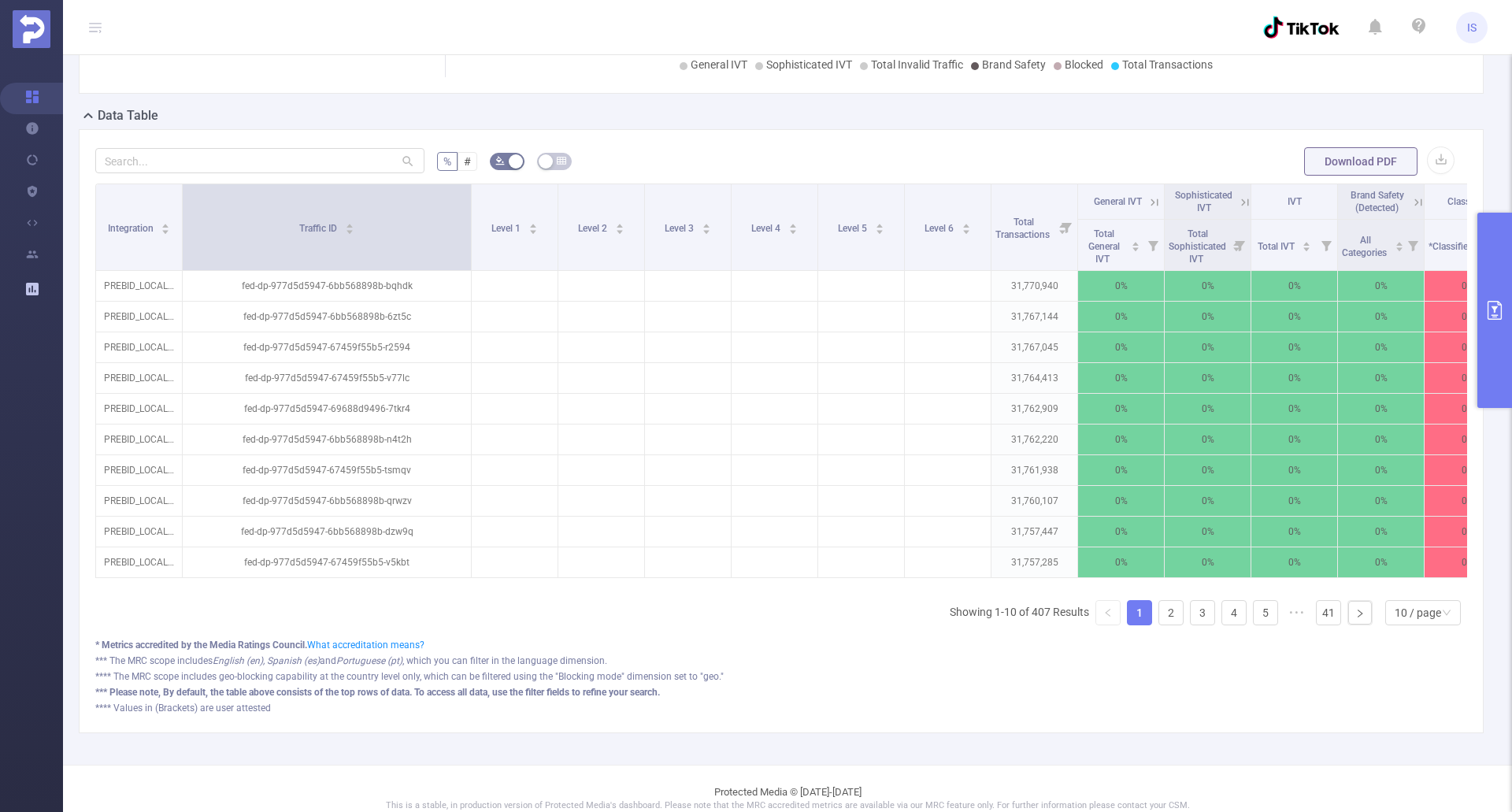
drag, startPoint x: 267, startPoint y: 245, endPoint x: 469, endPoint y: 245, distance: 202.0
click at [469, 245] on span at bounding box center [471, 227] width 8 height 86
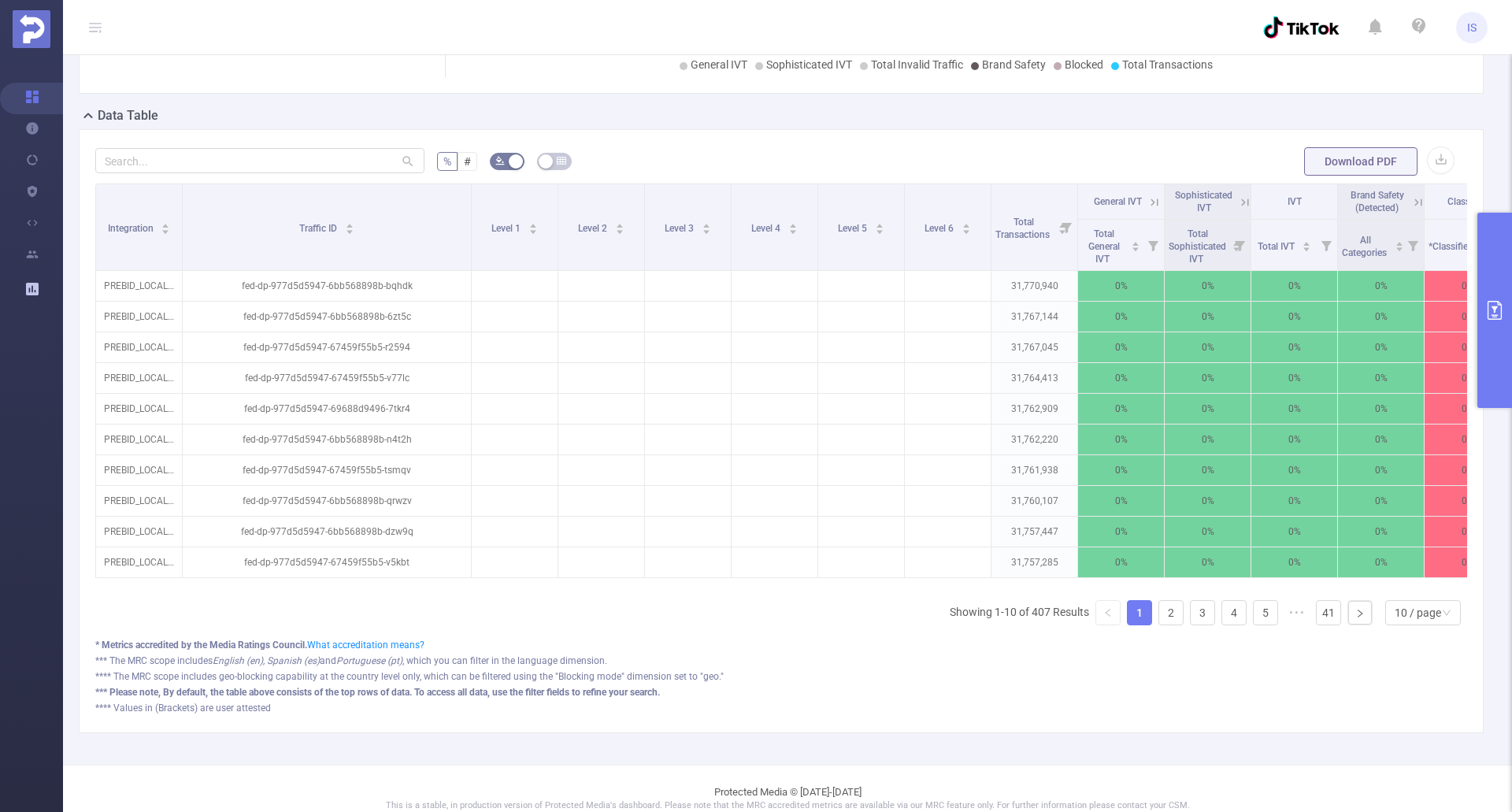
click at [1494, 310] on icon "primary" at bounding box center [1495, 309] width 19 height 19
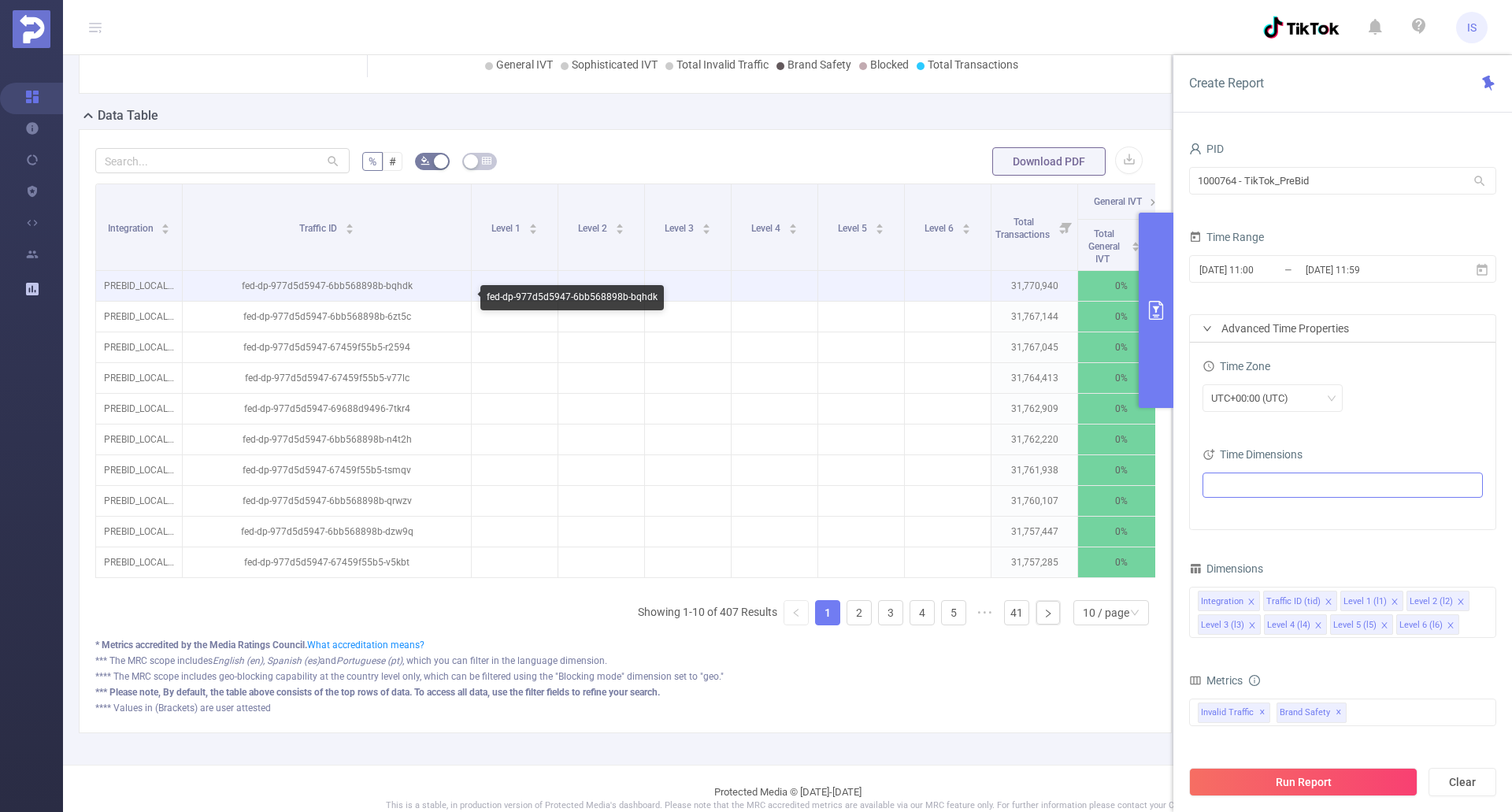
click at [290, 300] on p "fed-dp-977d5d5947-6bb568898b-bqhdk" at bounding box center [327, 285] width 288 height 30
click at [291, 300] on p "fed-dp-977d5d5947-6bb568898b-bqhdk" at bounding box center [327, 285] width 288 height 30
click at [243, 300] on p "fed-dp-977d5d5947-6bb568898b-bqhdk" at bounding box center [327, 285] width 288 height 30
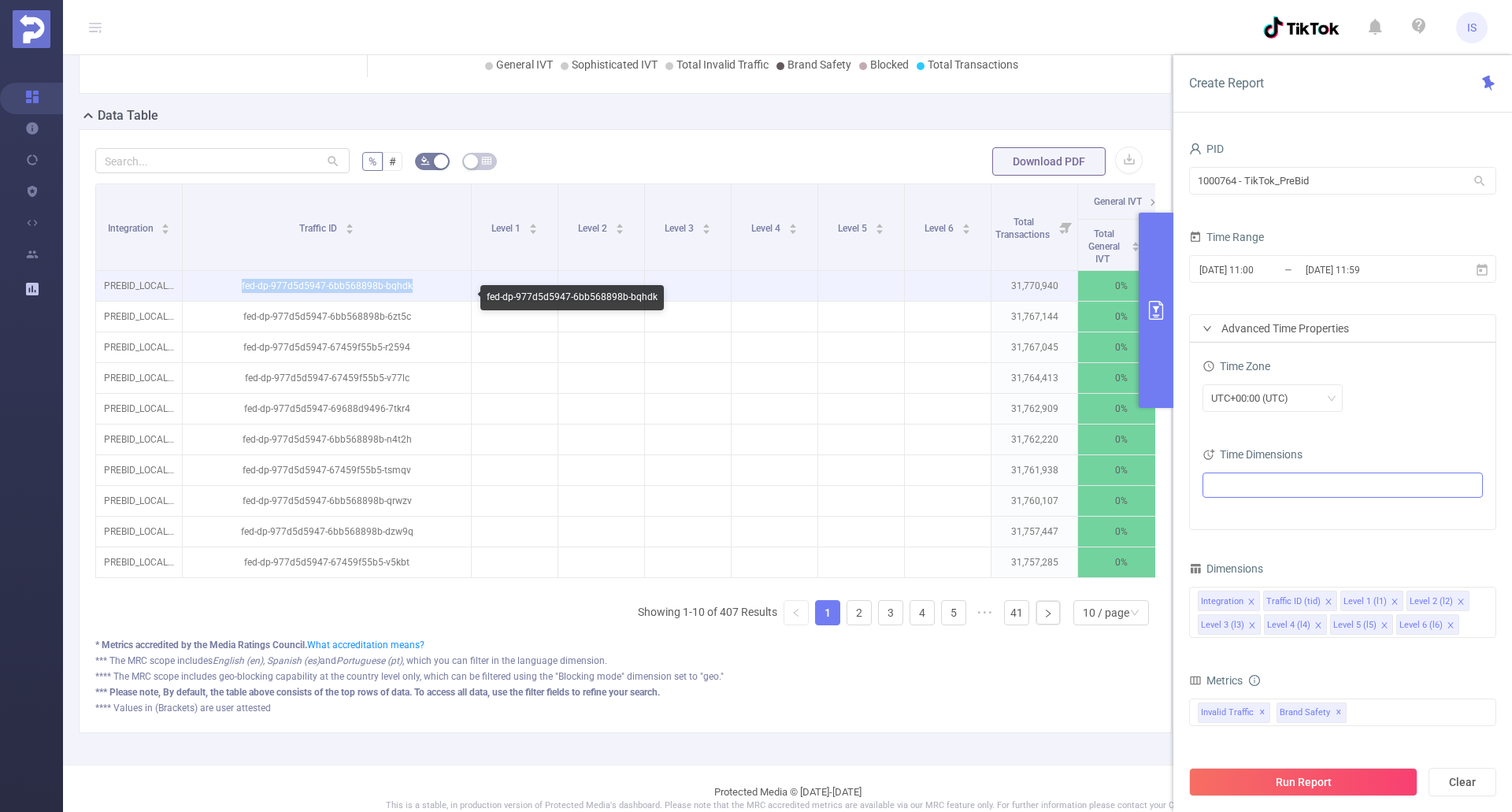
drag, startPoint x: 243, startPoint y: 302, endPoint x: 423, endPoint y: 308, distance: 180.1
click at [423, 300] on p "fed-dp-977d5d5947-6bb568898b-bqhdk" at bounding box center [327, 285] width 288 height 30
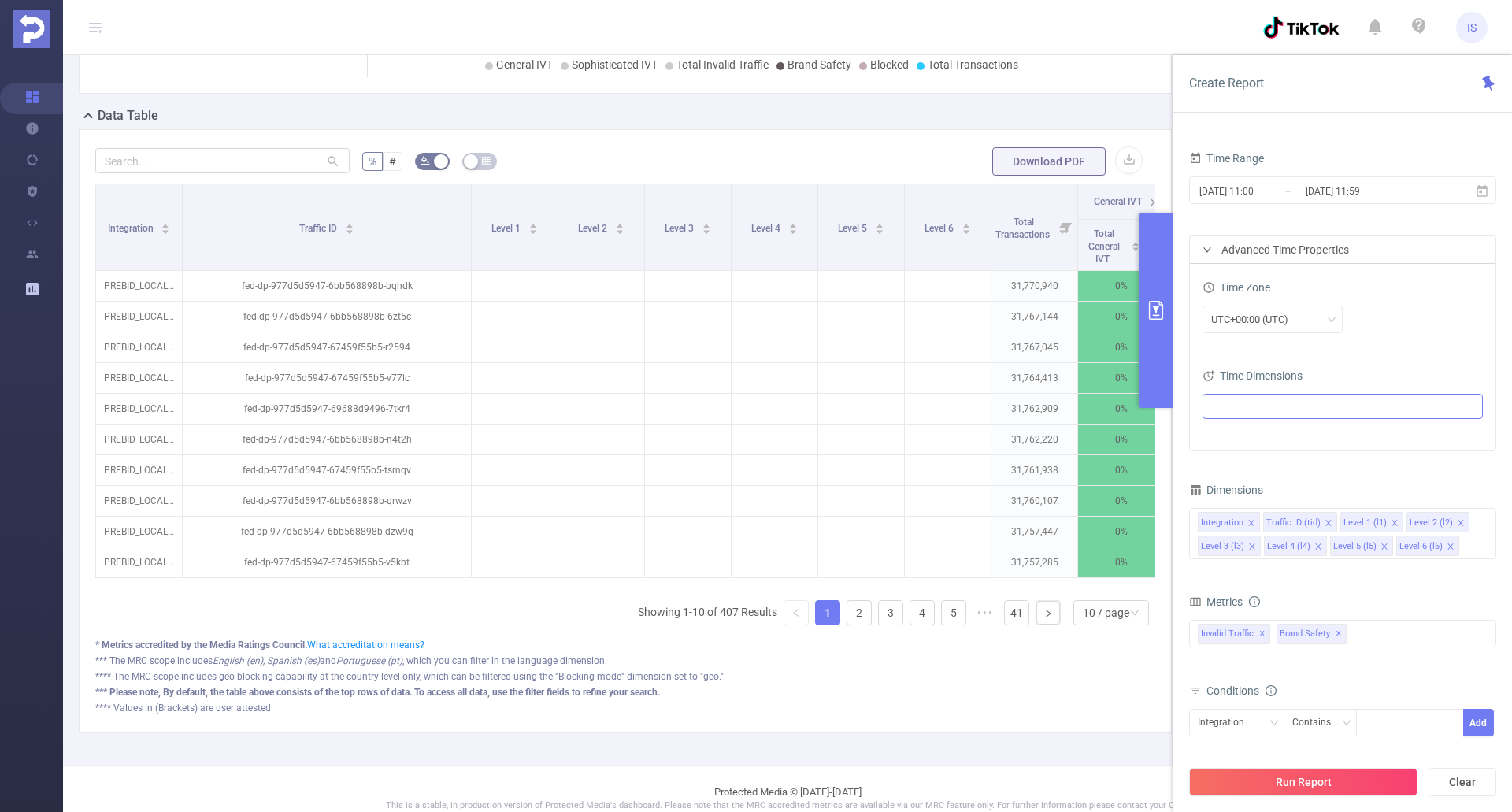
click at [1214, 250] on div "Advanced Time Properties" at bounding box center [1343, 250] width 306 height 27
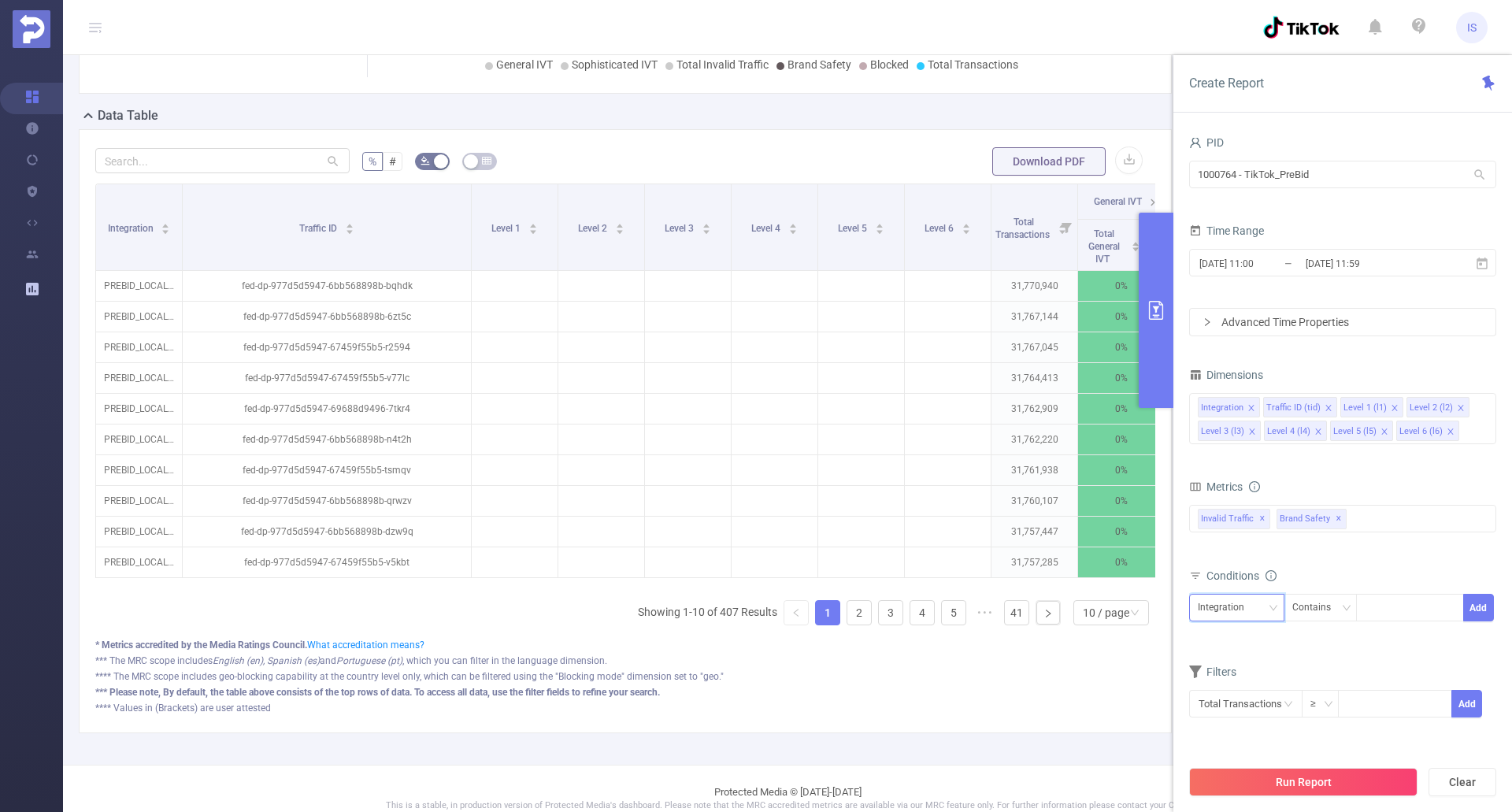
click at [1271, 611] on icon "icon: down" at bounding box center [1273, 607] width 10 height 10
click at [879, 699] on div "*** Please note, By default, the table above consists of the top rows of data. …" at bounding box center [625, 692] width 1060 height 14
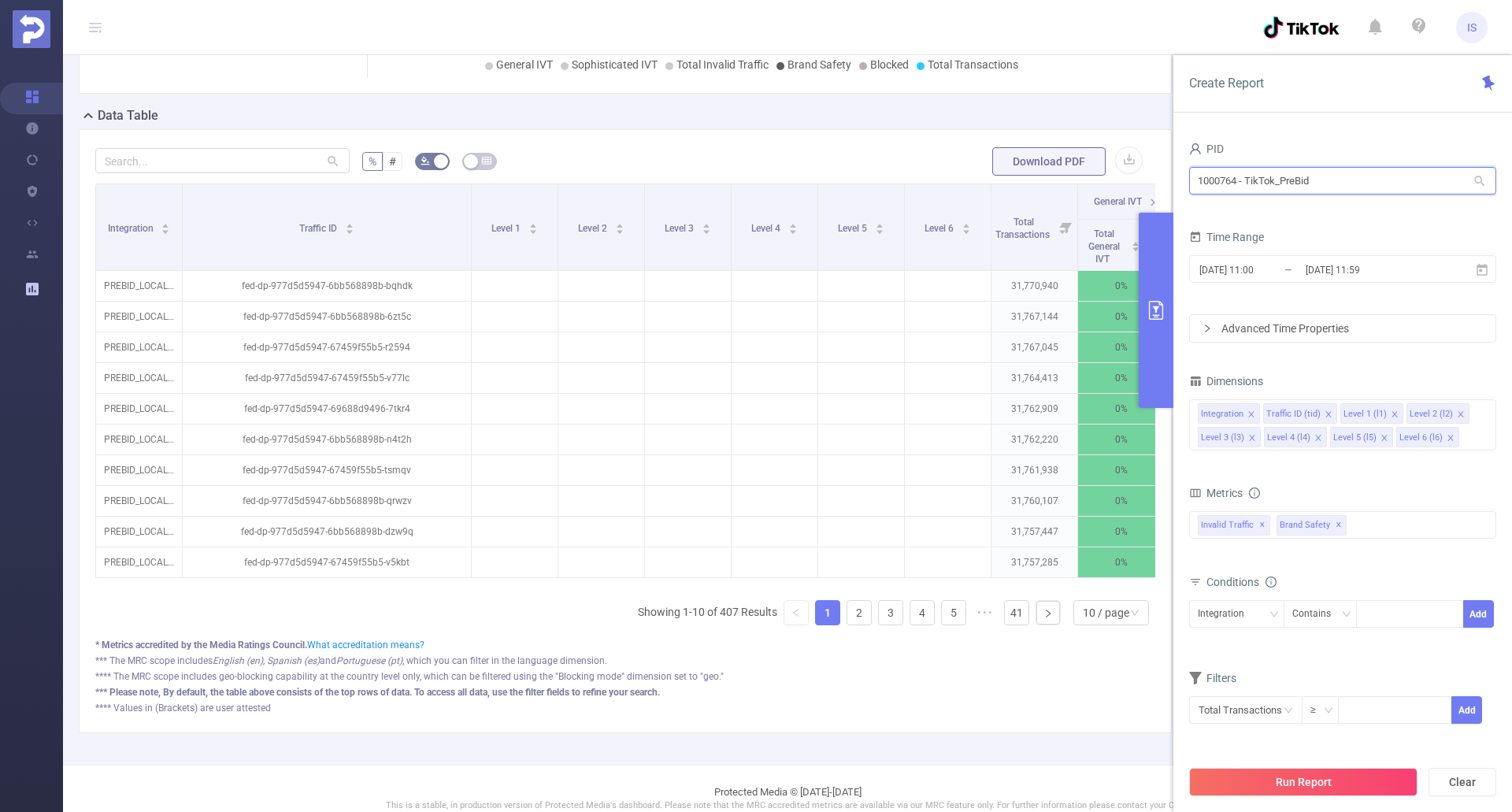
drag, startPoint x: 1339, startPoint y: 168, endPoint x: 1140, endPoint y: 178, distance: 199.3
click at [1140, 178] on section "PID: TikTok_PreBid > Time Range: [DATE] 11:00 - [DATE] 11:59 > Time Zone: +00:0…" at bounding box center [787, 251] width 1449 height 1024
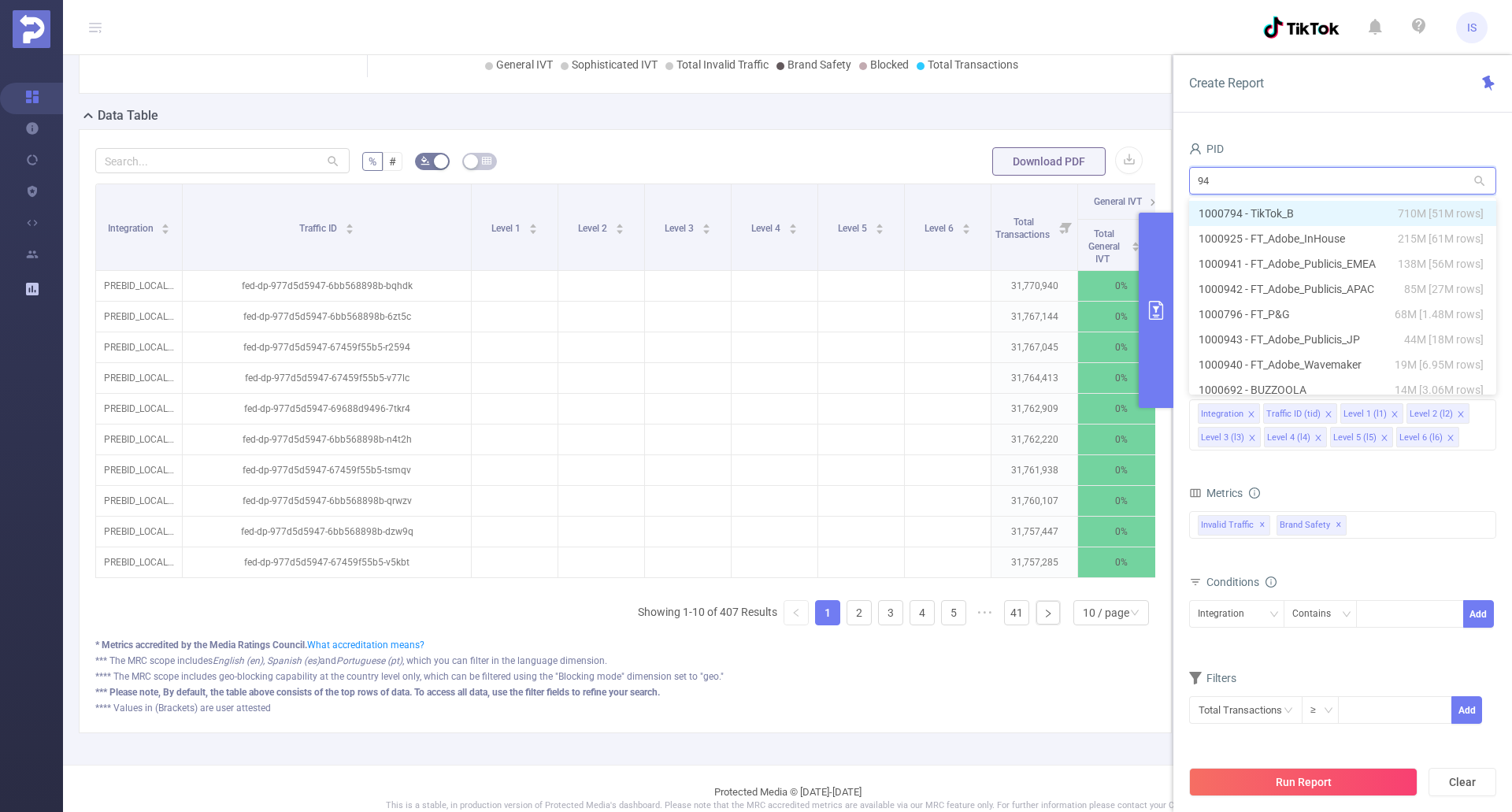
type input "941"
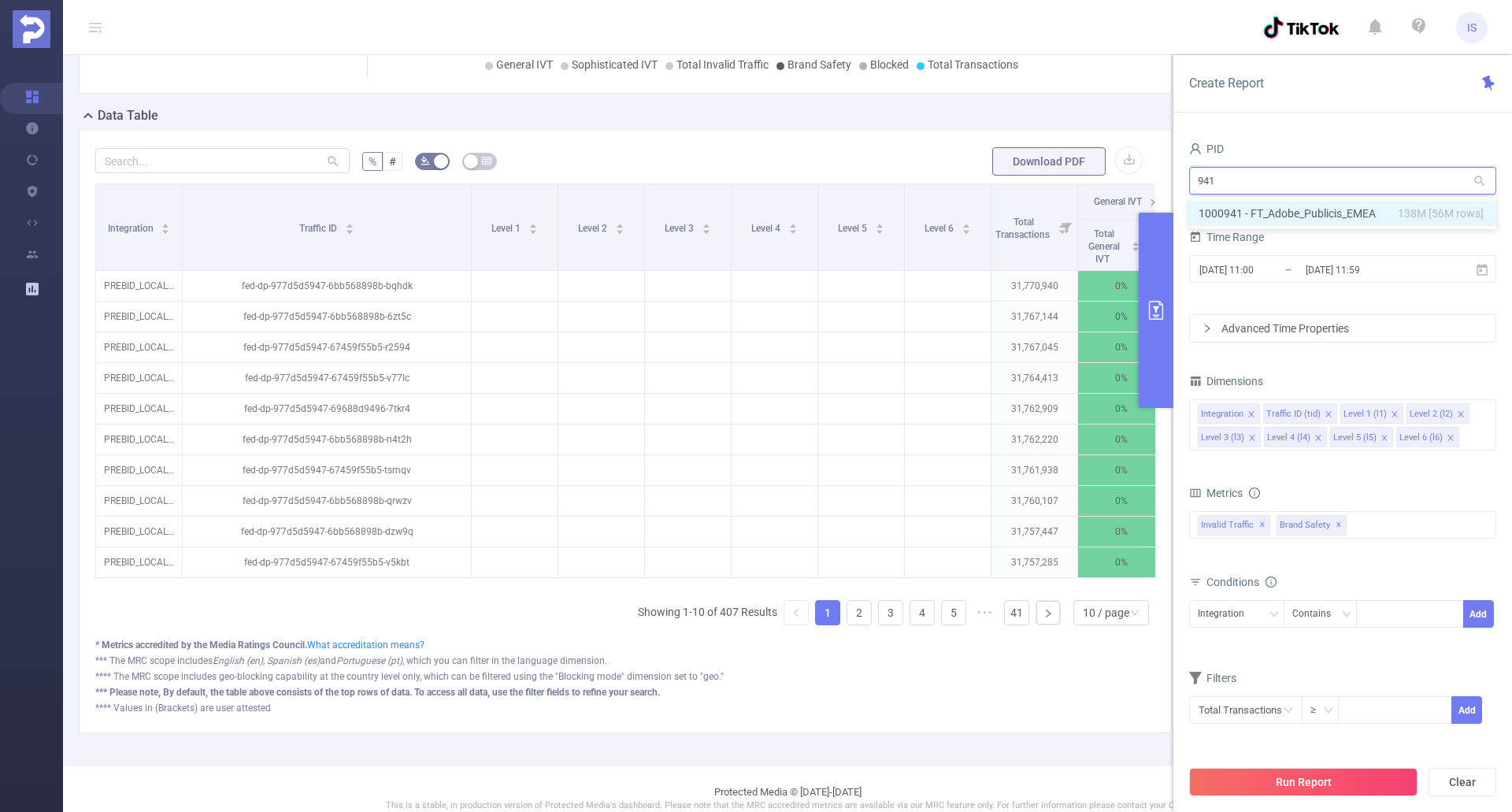
click at [1266, 207] on li "1000941 - FT_Adobe_Publicis_EMEA 138M [56M rows]" at bounding box center [1342, 214] width 307 height 25
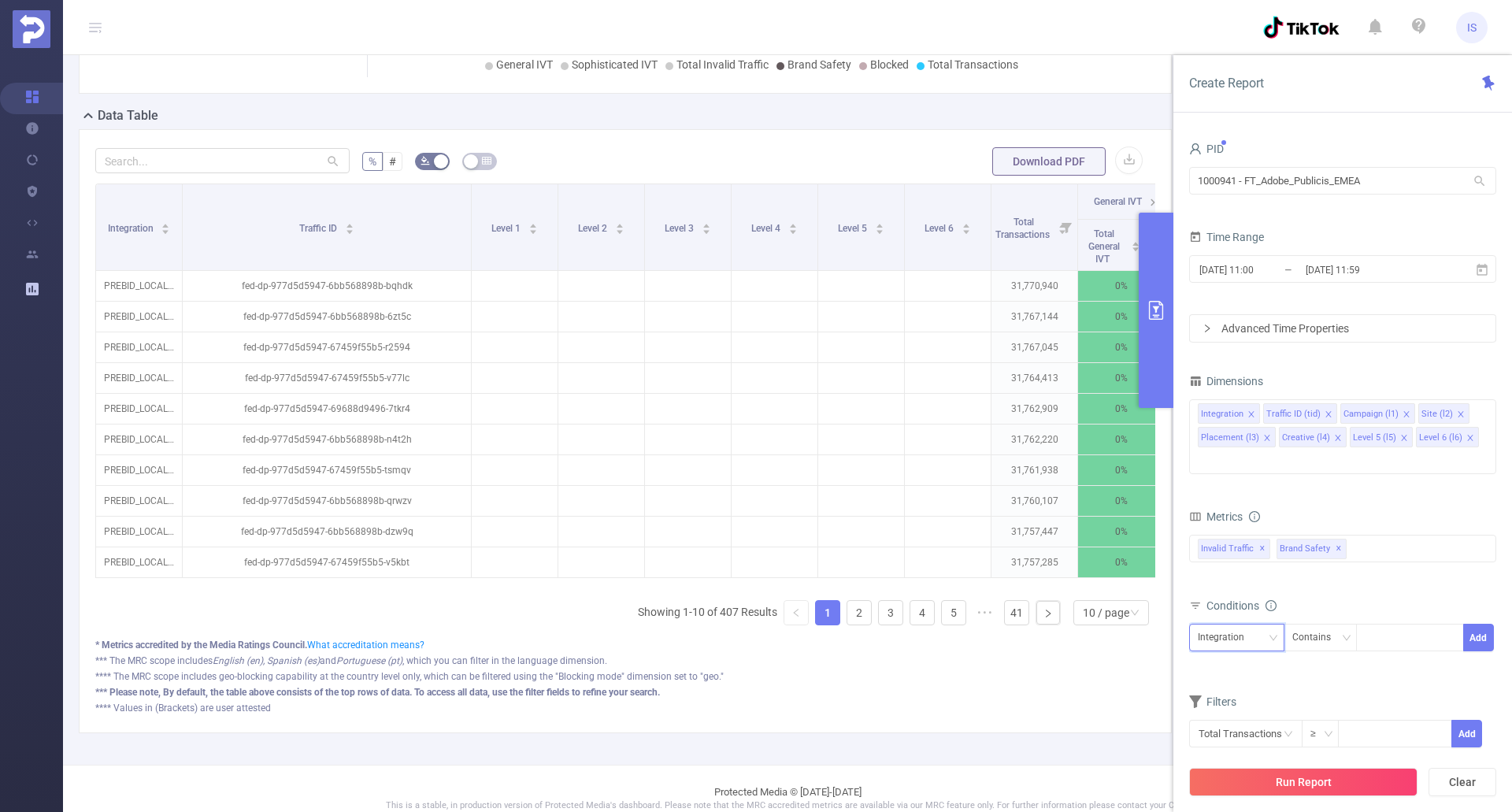
click at [1267, 624] on div "Integration" at bounding box center [1236, 637] width 78 height 26
click at [1239, 438] on li "Traffic ID (tid)" at bounding box center [1236, 441] width 96 height 25
click at [1371, 628] on input at bounding box center [1369, 638] width 7 height 21
type input "Tier 3"
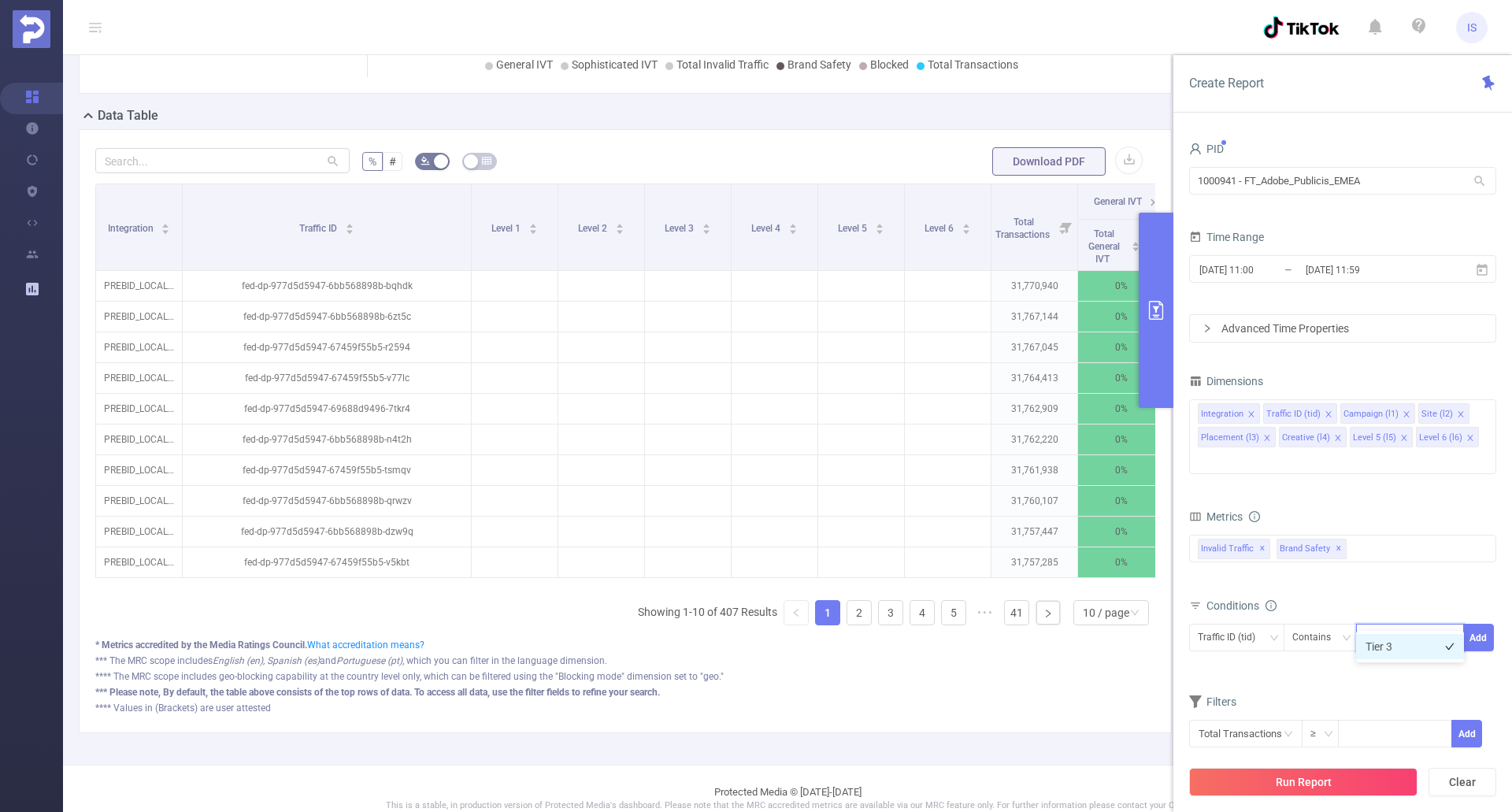
click at [1394, 642] on li "Tier 3" at bounding box center [1410, 647] width 108 height 25
click at [1485, 623] on button "Add" at bounding box center [1479, 637] width 30 height 28
click at [1269, 633] on icon "icon: down" at bounding box center [1273, 638] width 10 height 10
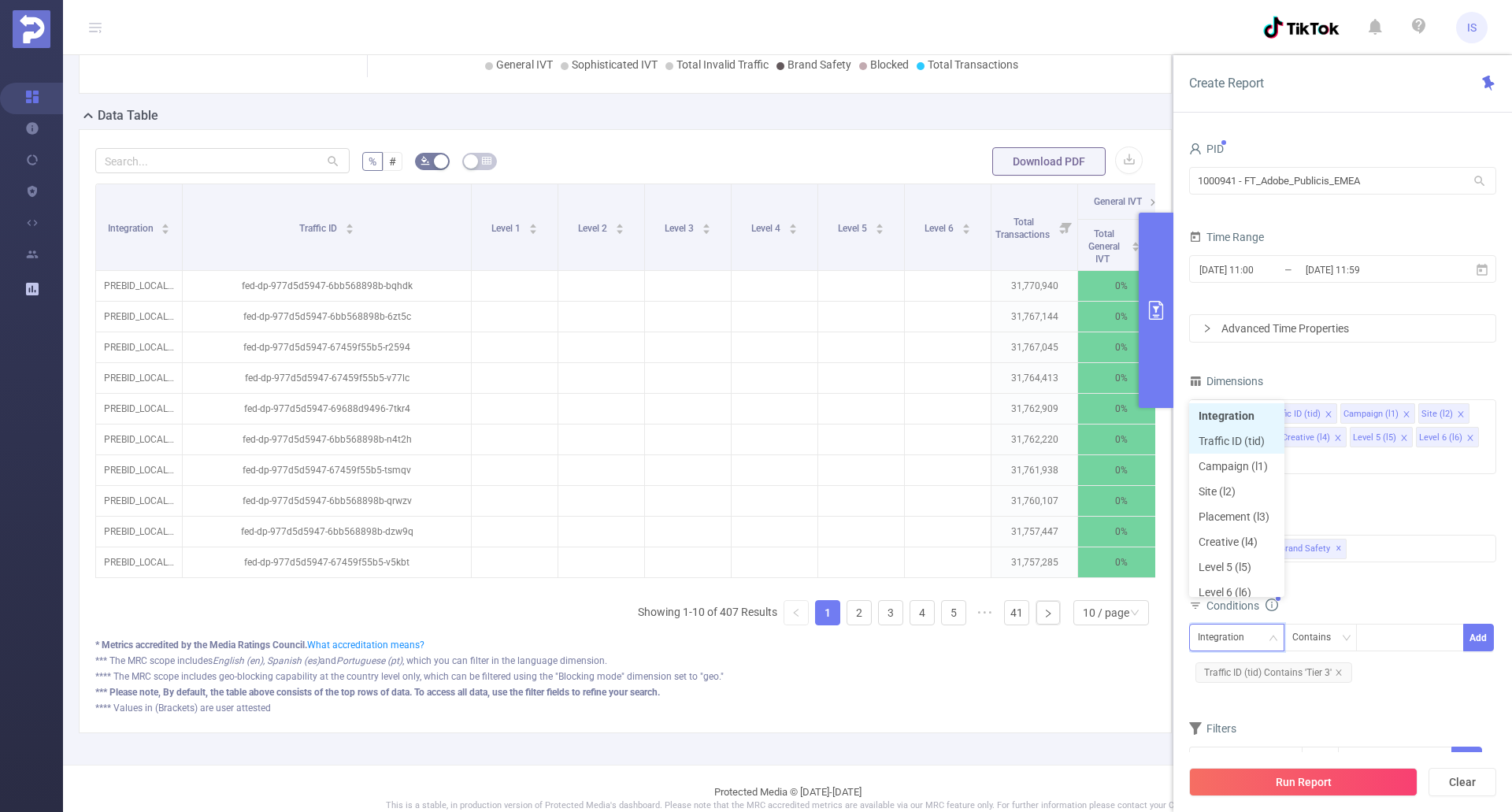
scroll to position [8, 0]
click at [1302, 692] on form "Dimensions Integration Traffic ID (tid) Campaign (l1) Site (l2) Placement (l3) …" at bounding box center [1342, 582] width 307 height 425
click at [1300, 781] on button "Run Report" at bounding box center [1303, 782] width 228 height 29
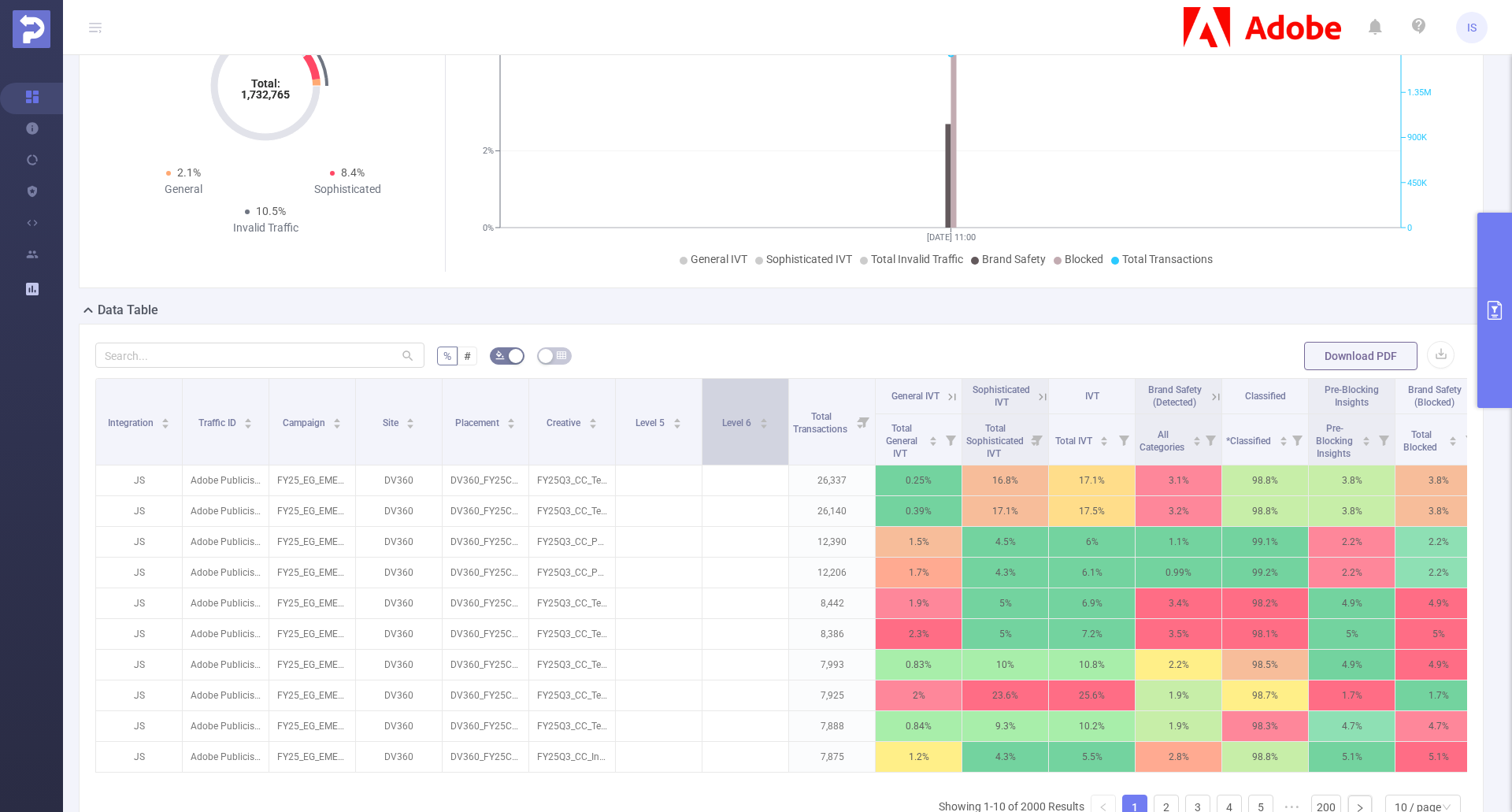
scroll to position [236, 0]
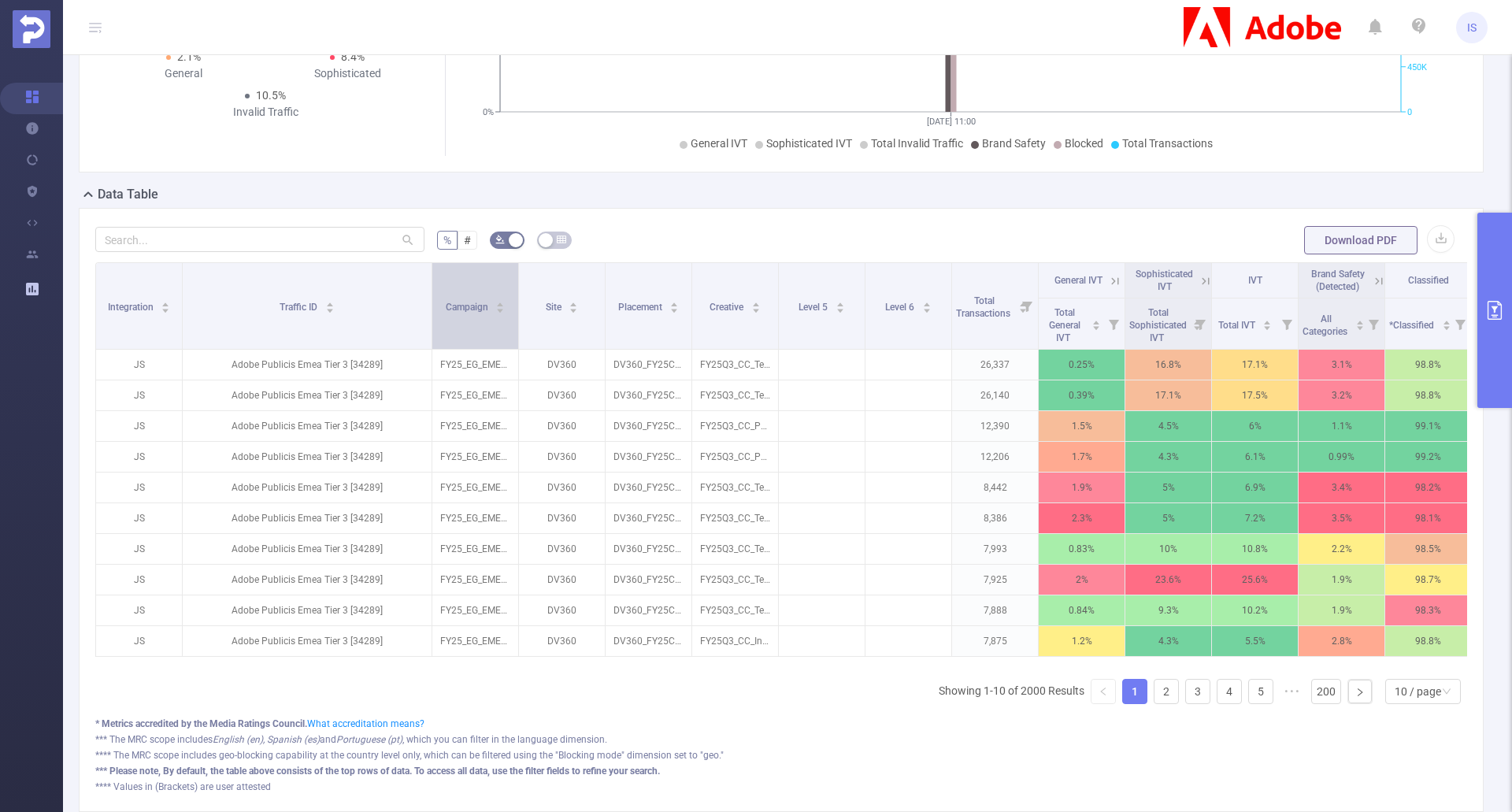
drag, startPoint x: 268, startPoint y: 295, endPoint x: 431, endPoint y: 315, distance: 164.2
click at [431, 315] on span at bounding box center [431, 306] width 8 height 86
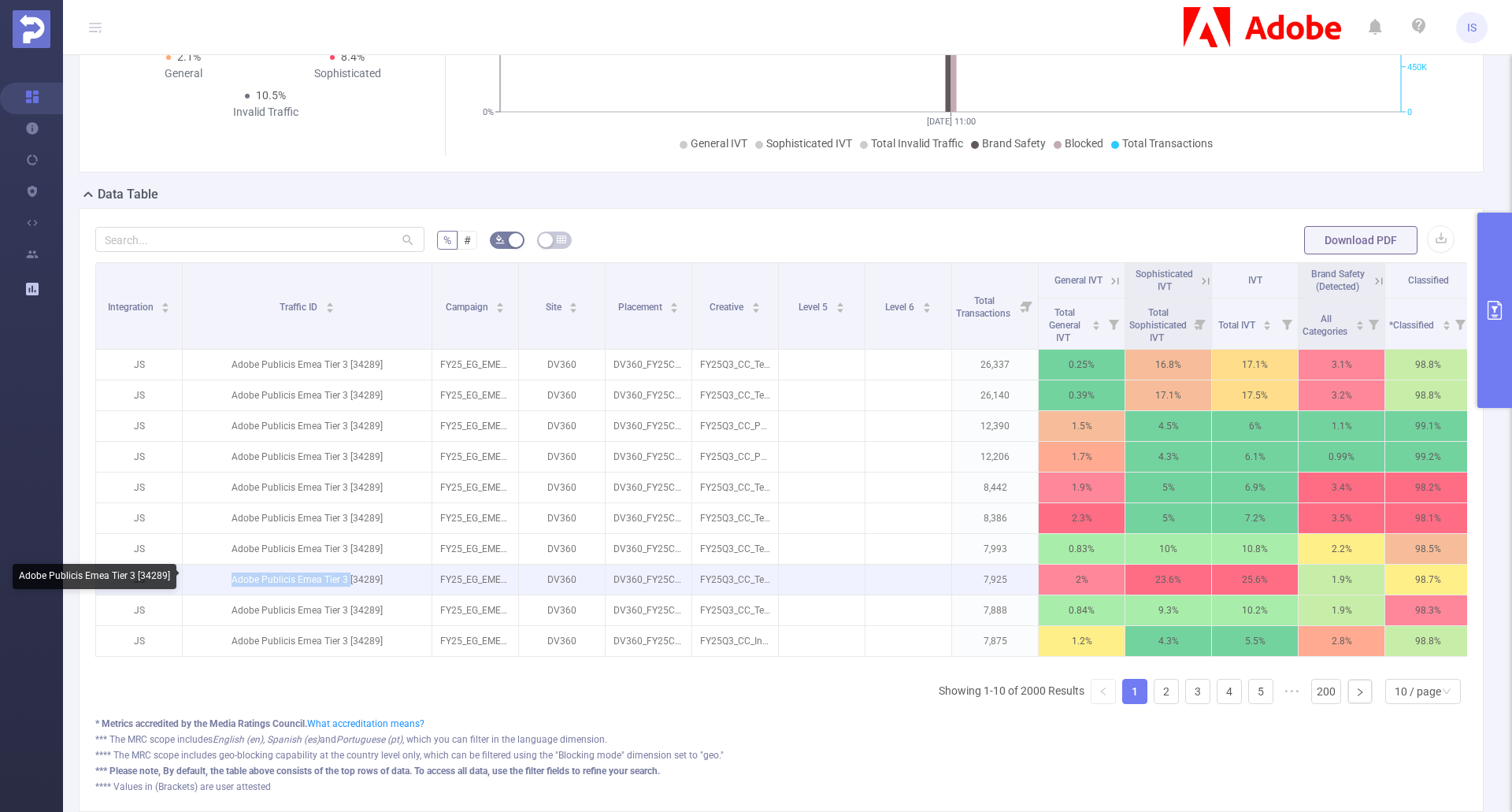
drag, startPoint x: 350, startPoint y: 579, endPoint x: 221, endPoint y: 563, distance: 130.0
click at [221, 564] on p "Adobe Publicis Emea Tier 3 [34289]" at bounding box center [307, 579] width 249 height 30
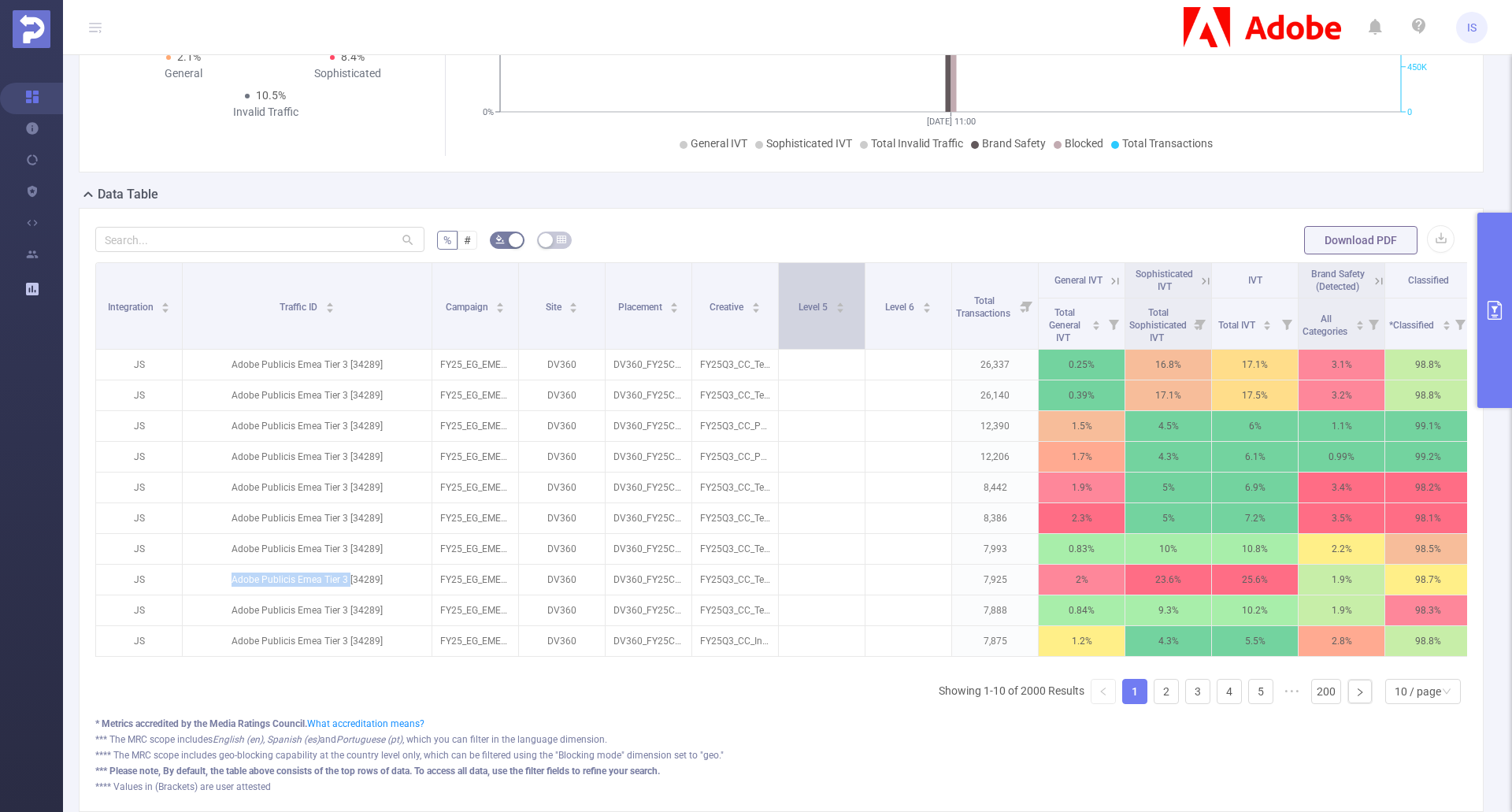
drag, startPoint x: 781, startPoint y: 313, endPoint x: 820, endPoint y: 313, distance: 39.0
click at [845, 309] on div "Level 5" at bounding box center [822, 306] width 47 height 16
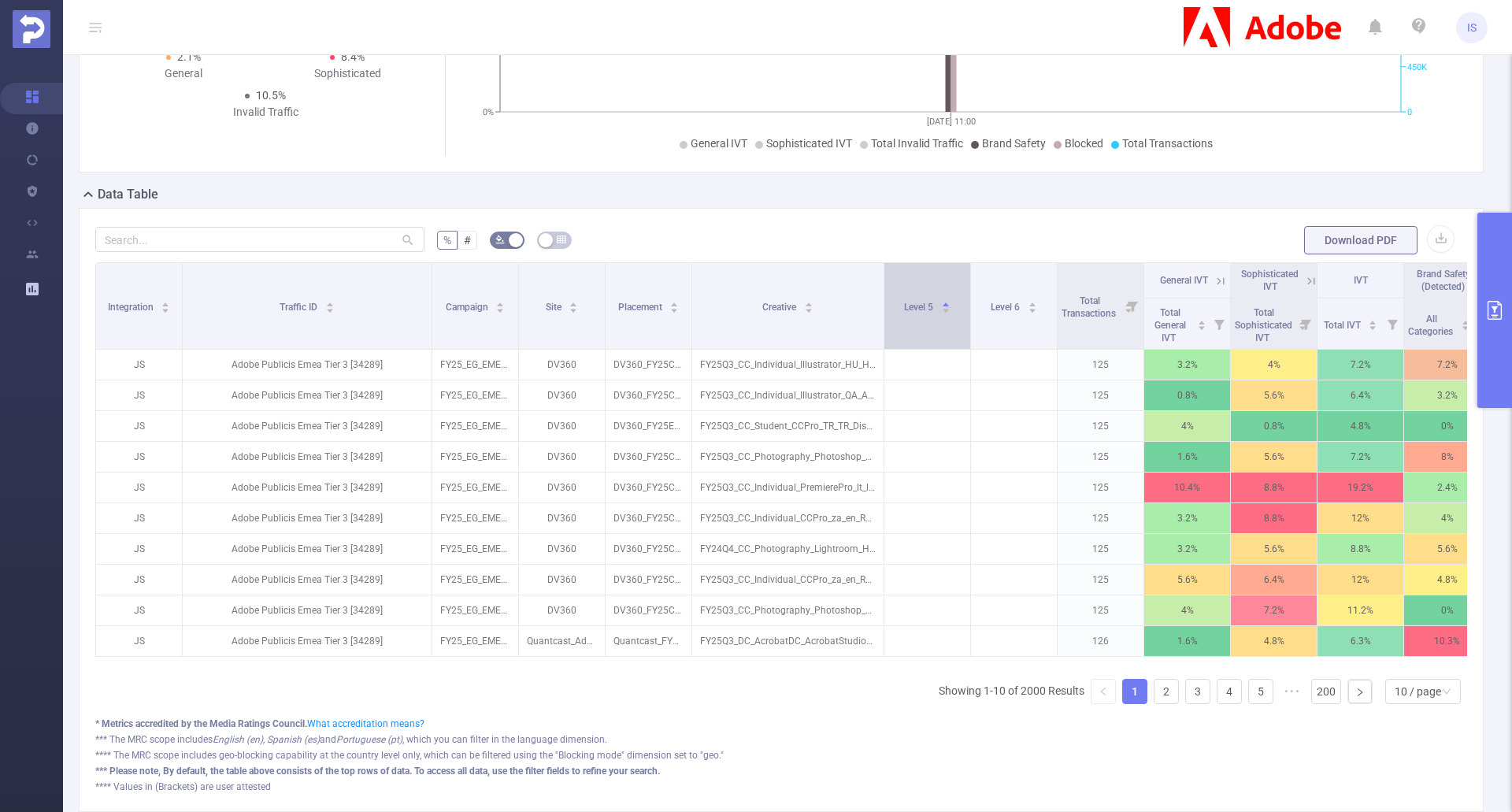
drag, startPoint x: 774, startPoint y: 320, endPoint x: 879, endPoint y: 319, distance: 105.0
click at [879, 319] on span at bounding box center [883, 306] width 8 height 86
click at [1488, 300] on button "primary" at bounding box center [1495, 310] width 35 height 195
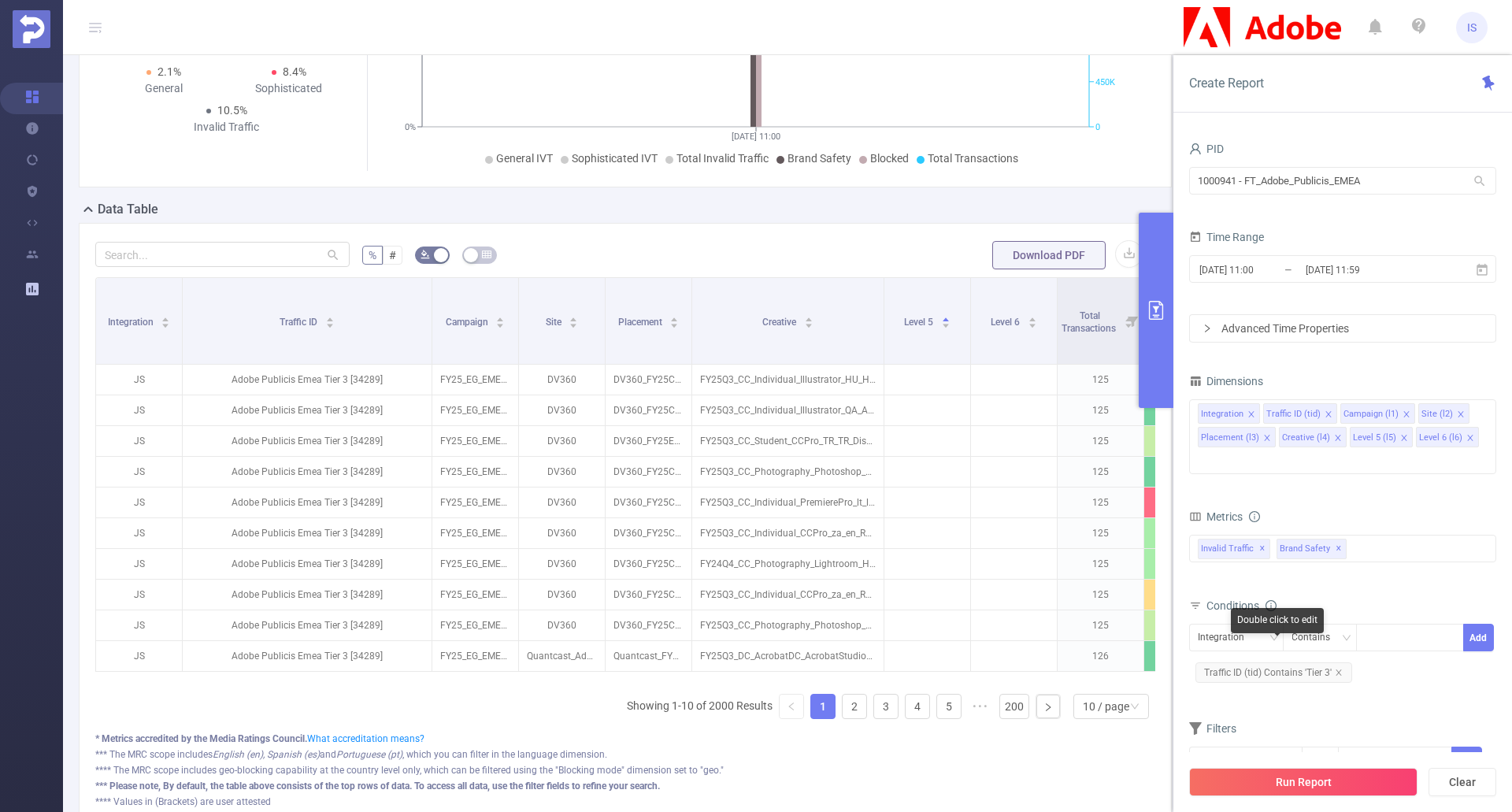
click at [1242, 616] on div "Double click to edit" at bounding box center [1278, 621] width 93 height 25
click at [1222, 624] on div "Integration" at bounding box center [1227, 637] width 57 height 26
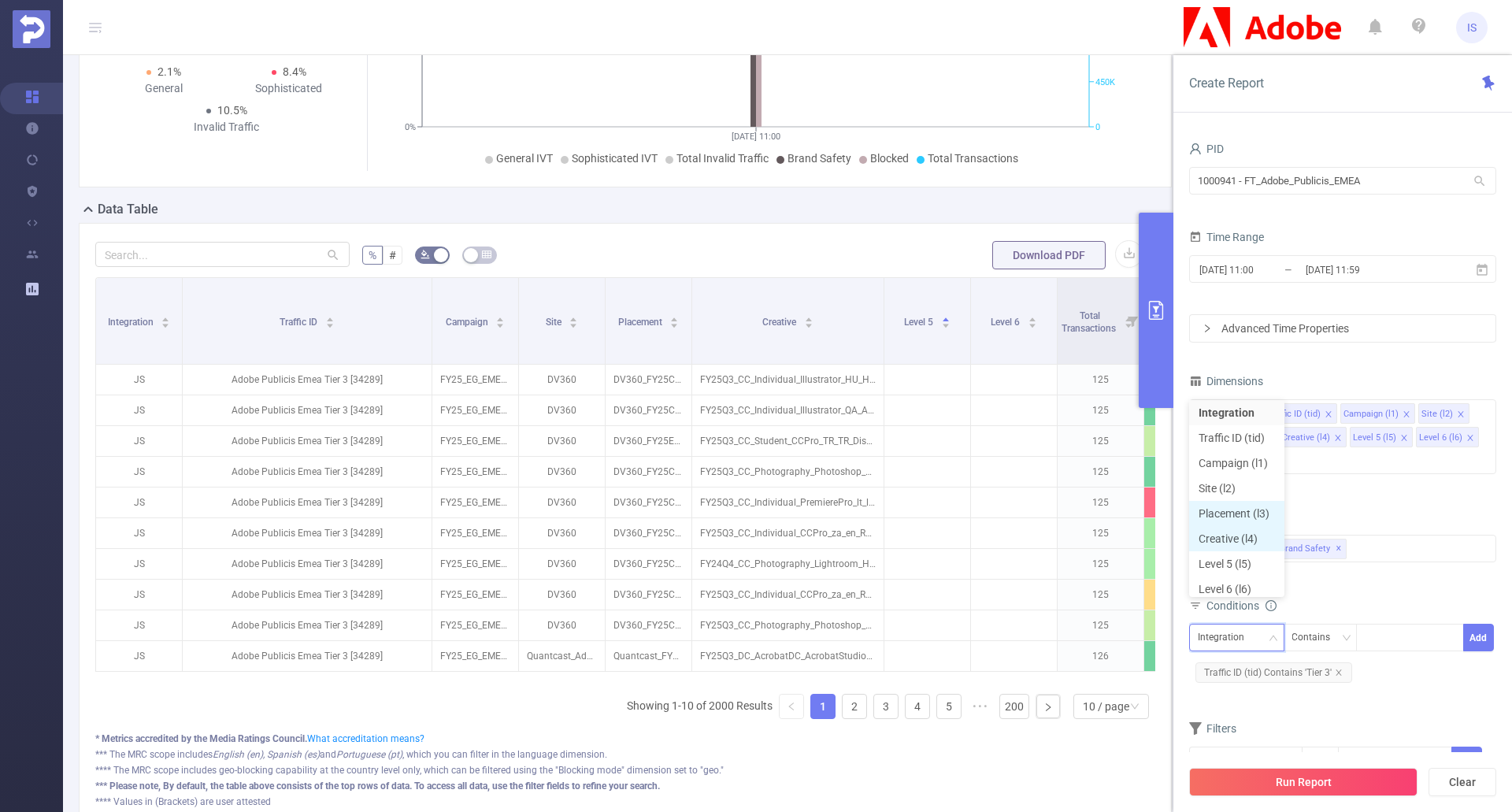
scroll to position [8, 0]
click at [1230, 478] on li "Site (l2)" at bounding box center [1236, 484] width 96 height 25
click at [1392, 624] on div at bounding box center [1410, 637] width 90 height 26
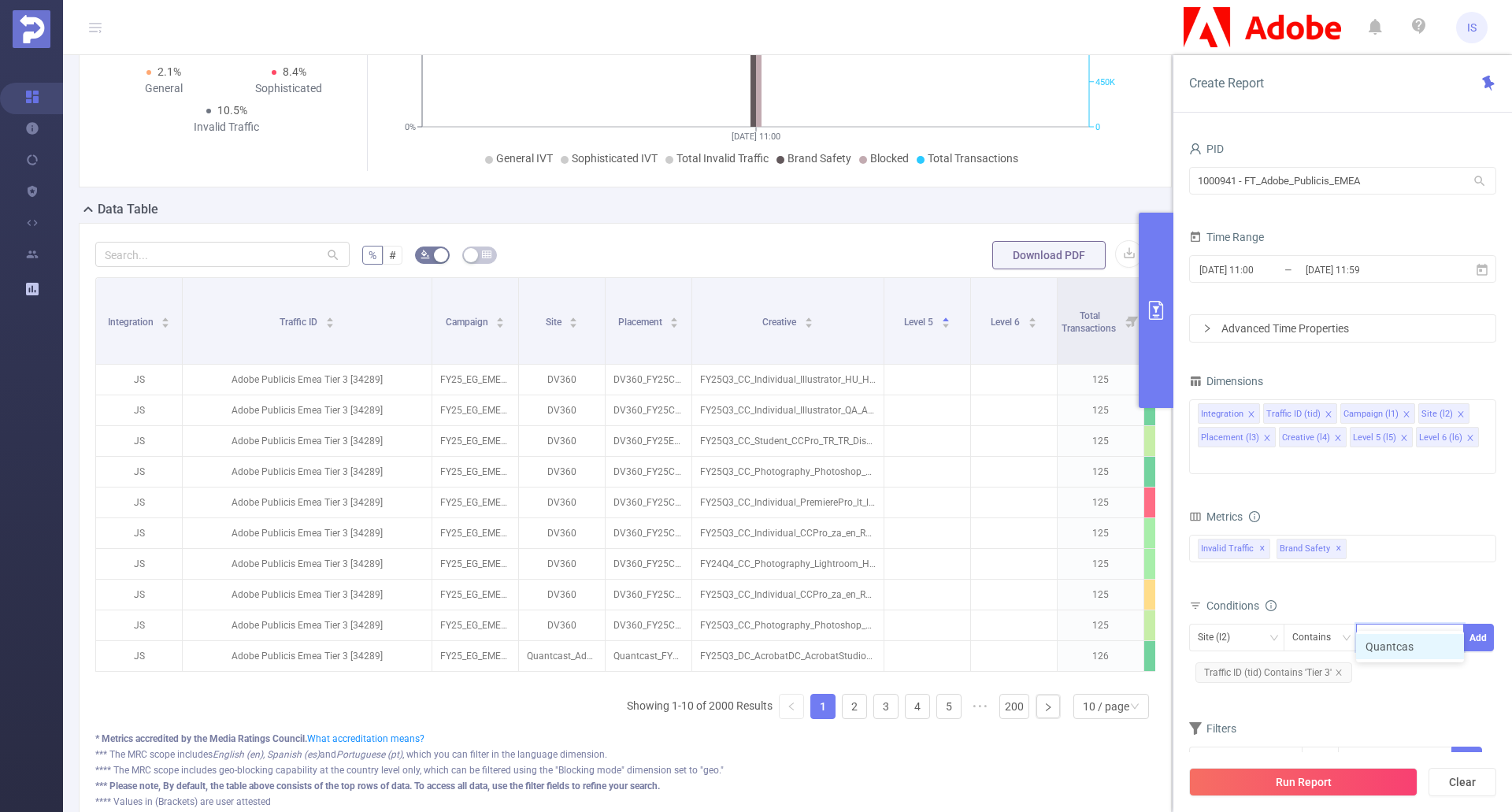
type input "Quantcast"
click at [1409, 646] on li "Quantcast" at bounding box center [1410, 647] width 108 height 25
click at [1485, 623] on button "Add" at bounding box center [1479, 637] width 30 height 28
click at [1288, 787] on button "Run Report" at bounding box center [1303, 782] width 228 height 29
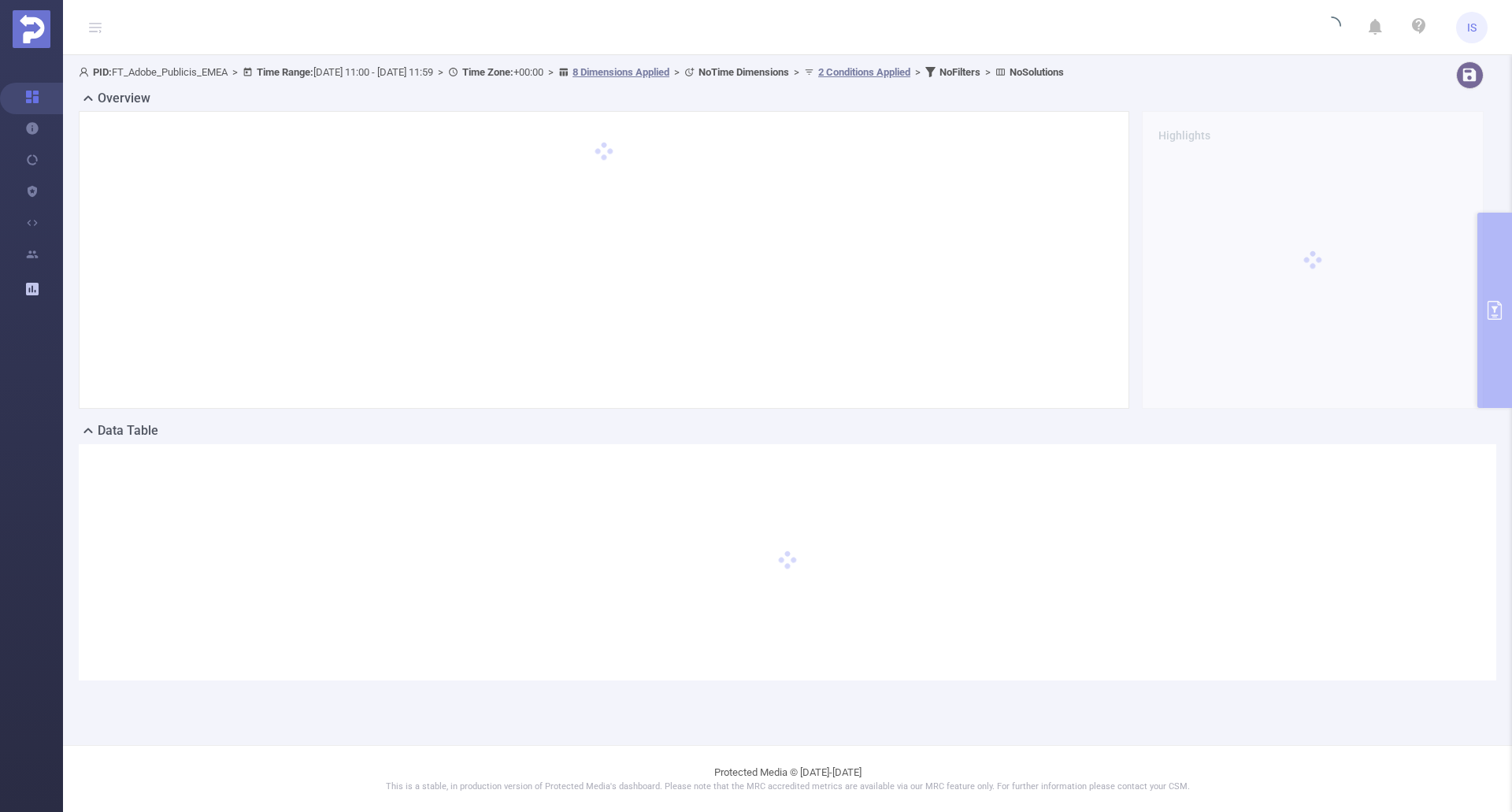
scroll to position [0, 0]
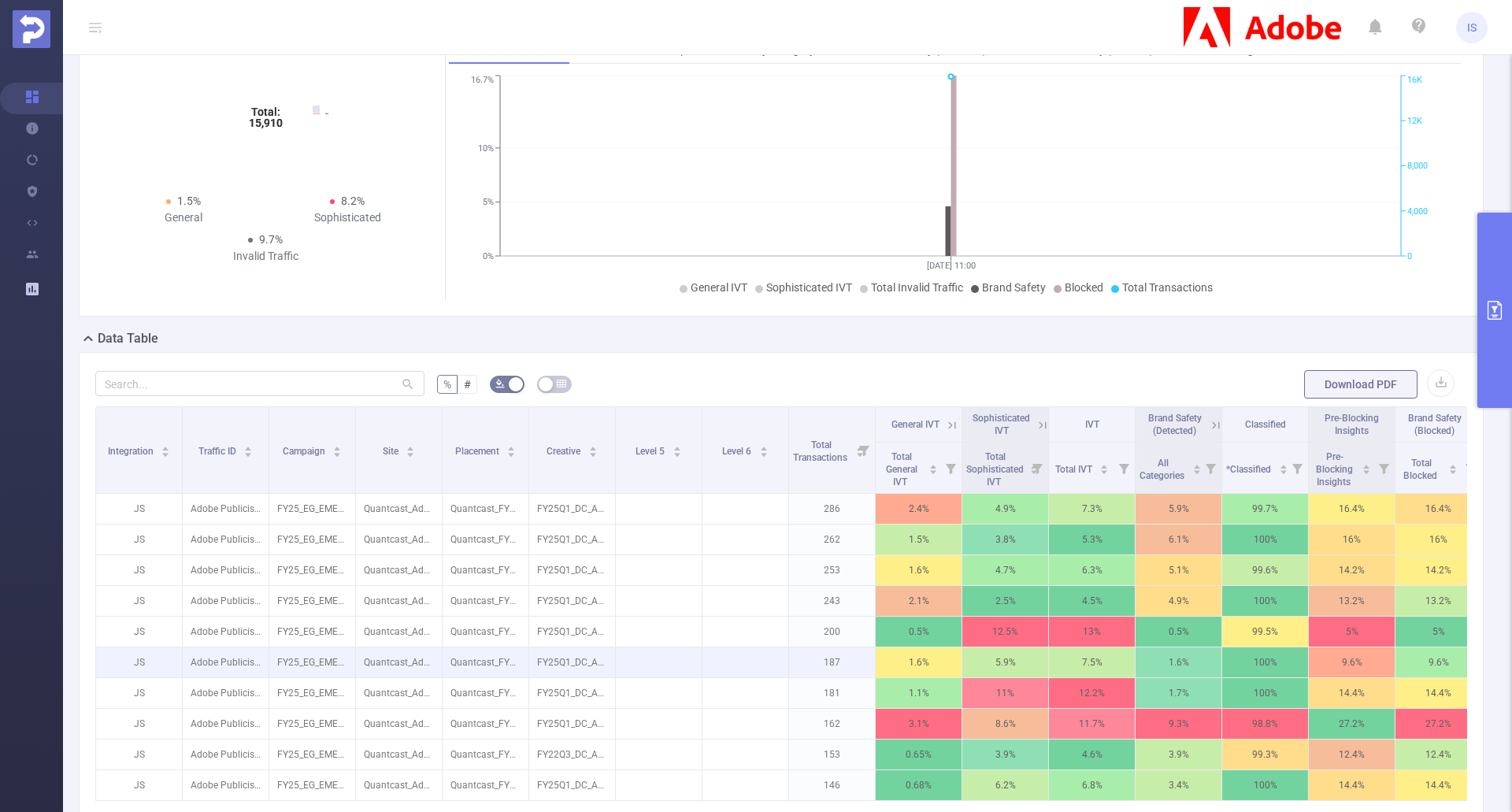
scroll to position [236, 0]
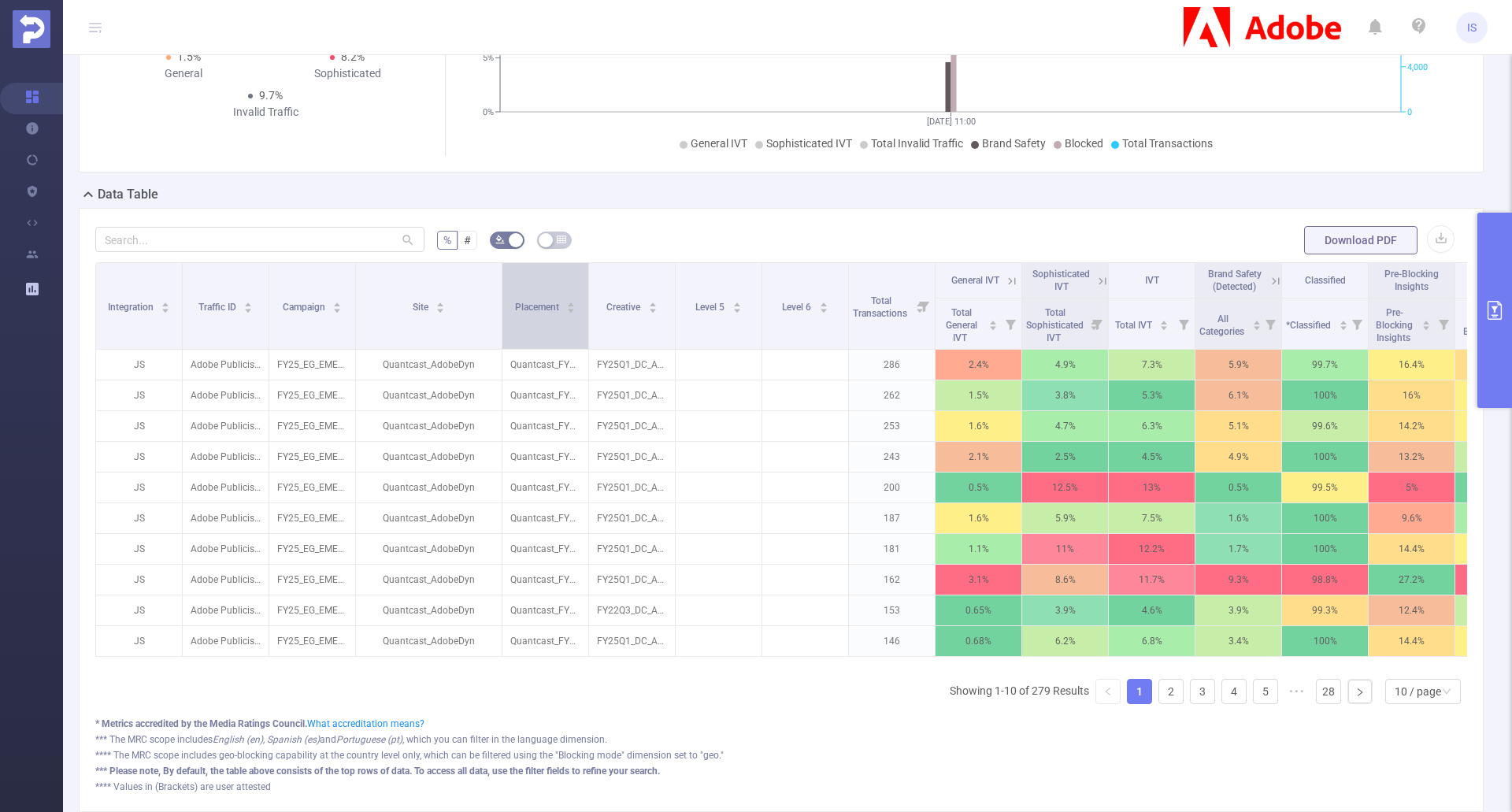
drag, startPoint x: 441, startPoint y: 313, endPoint x: 501, endPoint y: 319, distance: 60.3
click at [501, 319] on span at bounding box center [501, 306] width 8 height 86
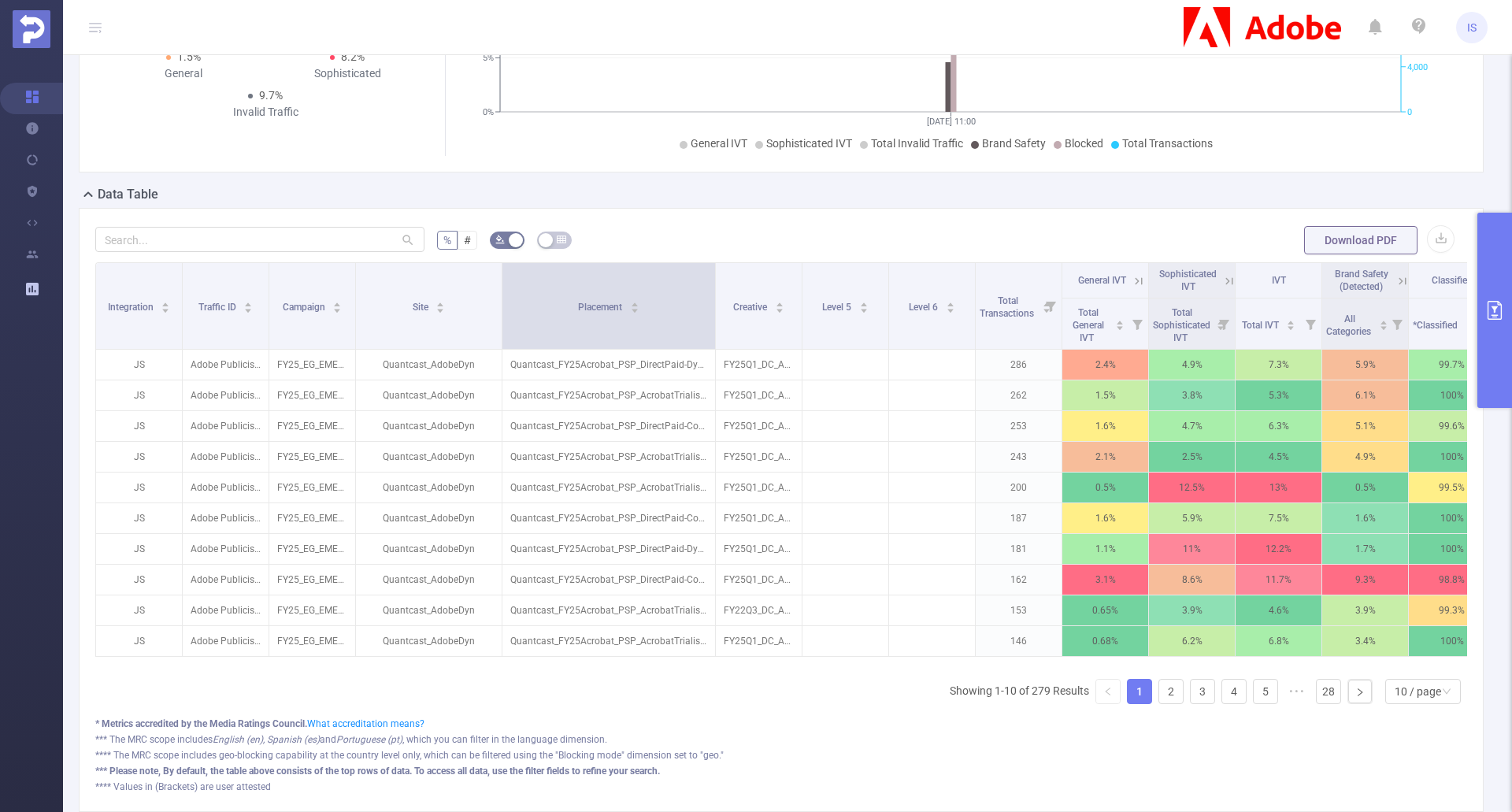
drag, startPoint x: 586, startPoint y: 331, endPoint x: 713, endPoint y: 333, distance: 127.0
click at [713, 333] on span at bounding box center [715, 306] width 8 height 86
click at [1494, 301] on icon "primary" at bounding box center [1495, 309] width 14 height 19
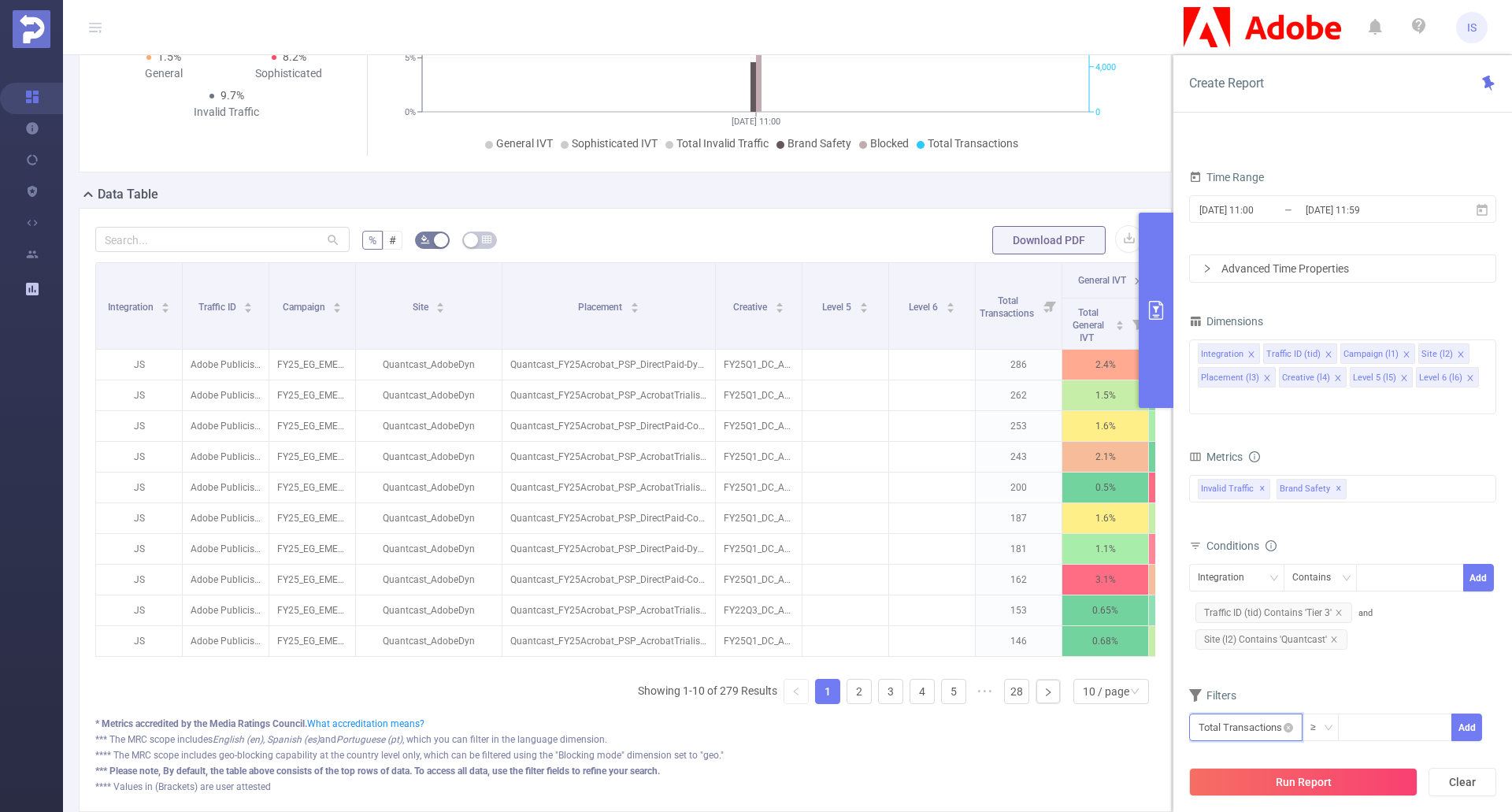
click at [1267, 714] on input "text" at bounding box center [1245, 727] width 114 height 28
click at [1234, 582] on li "Invalid Traffic" at bounding box center [1245, 586] width 114 height 25
click at [1347, 556] on li "General IVT" at bounding box center [1357, 561] width 115 height 25
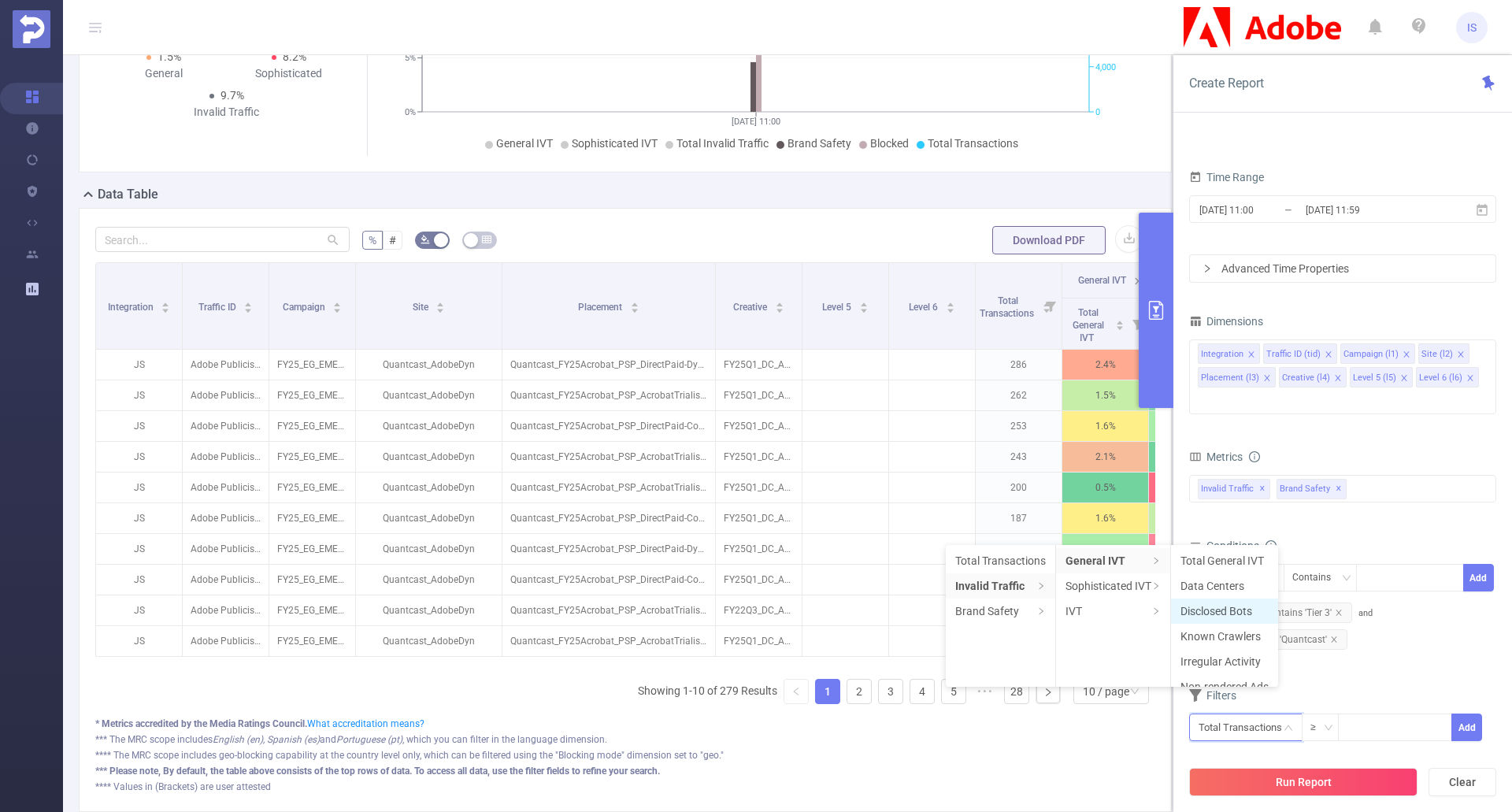
click at [1214, 602] on li "Disclosed Bots" at bounding box center [1225, 611] width 107 height 25
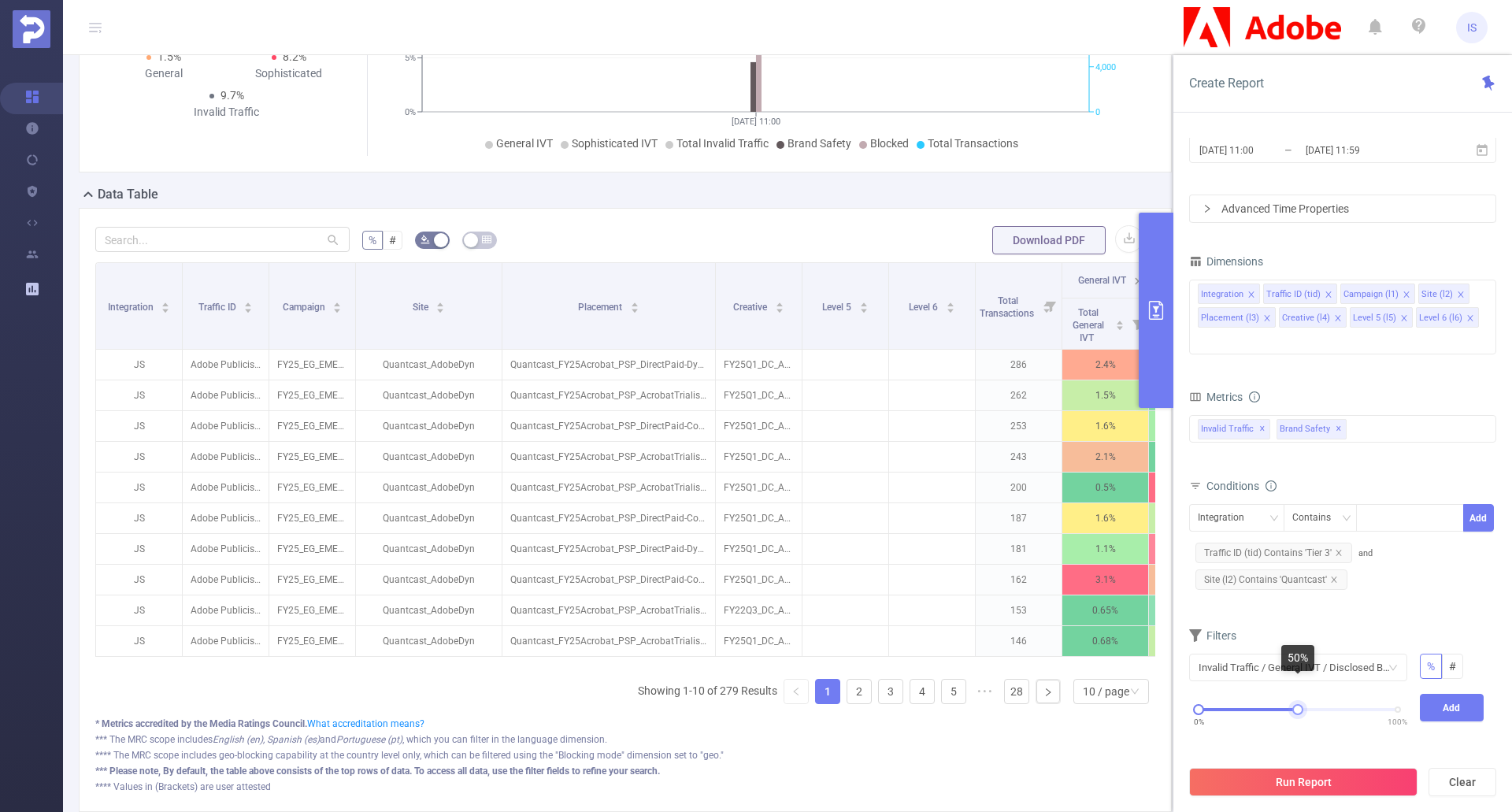
drag, startPoint x: 1396, startPoint y: 681, endPoint x: 1297, endPoint y: 688, distance: 99.2
click at [1297, 704] on div at bounding box center [1298, 709] width 11 height 11
click at [1450, 694] on button "Add" at bounding box center [1452, 707] width 64 height 28
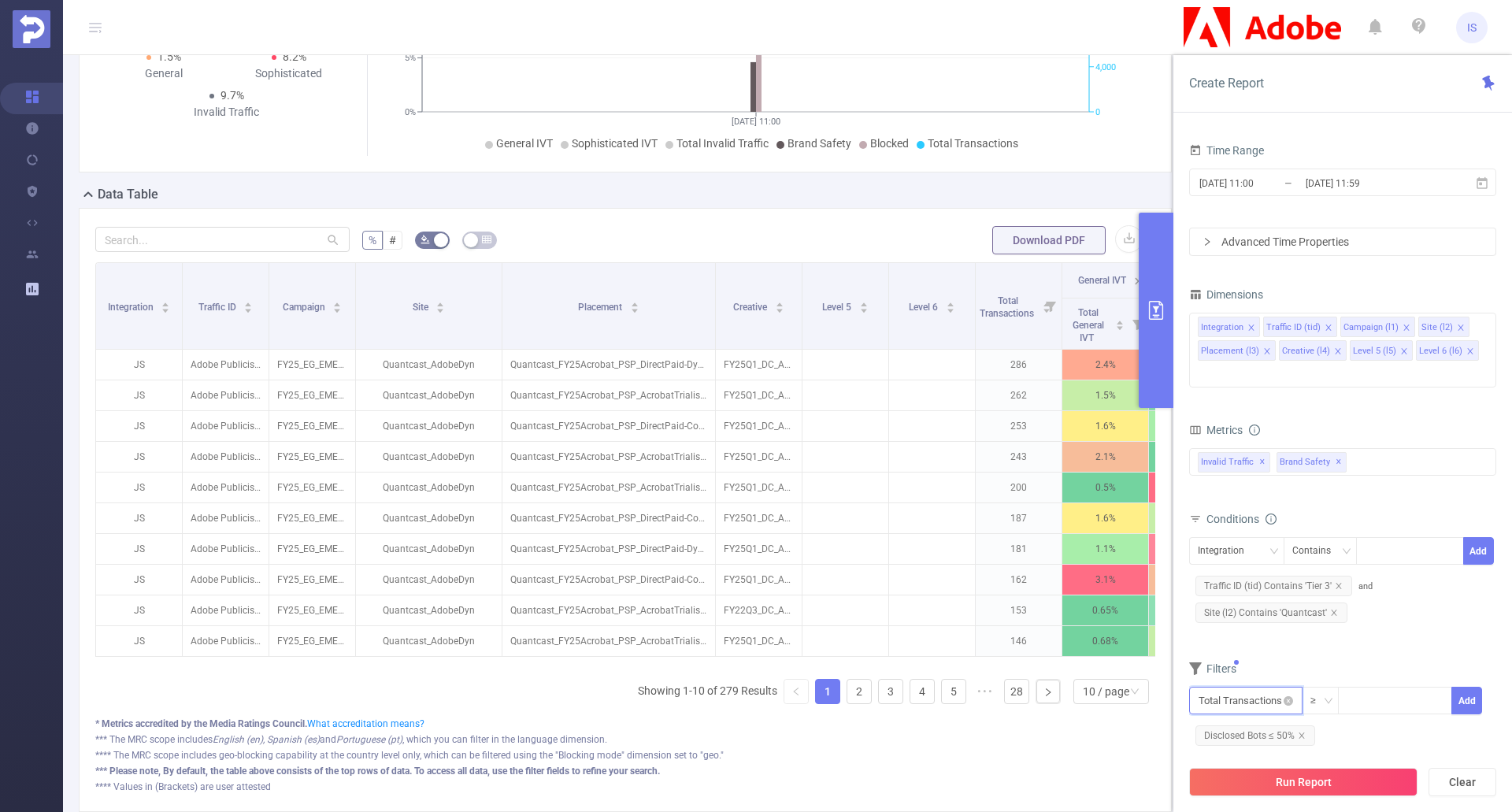
click at [1267, 687] on input "text" at bounding box center [1245, 700] width 114 height 28
click at [1369, 688] on input at bounding box center [1395, 699] width 112 height 23
type input "46"
click at [1479, 687] on button "Add" at bounding box center [1467, 700] width 30 height 28
click at [1319, 779] on button "Run Report" at bounding box center [1303, 782] width 228 height 29
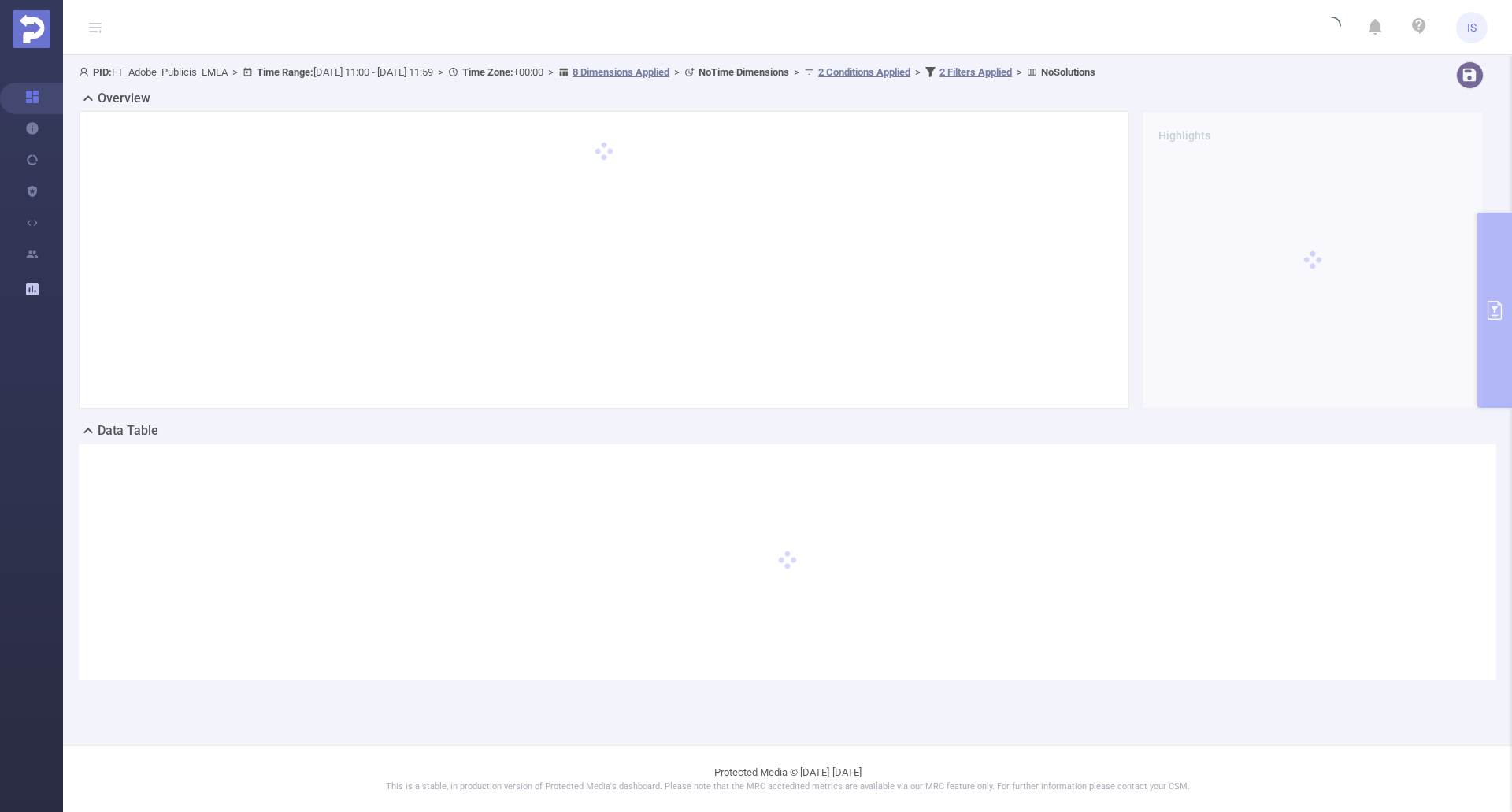
scroll to position [0, 0]
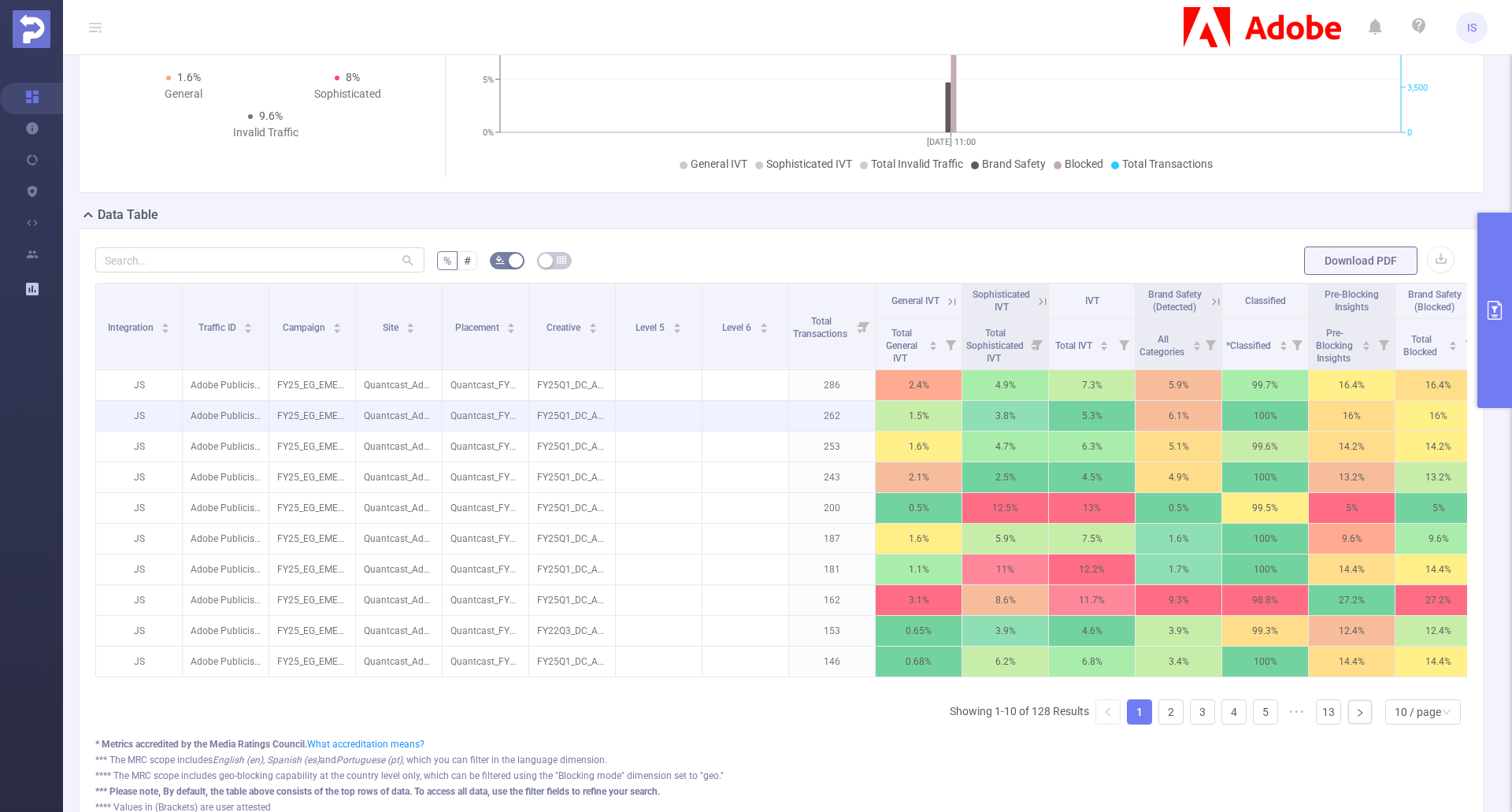
scroll to position [346, 0]
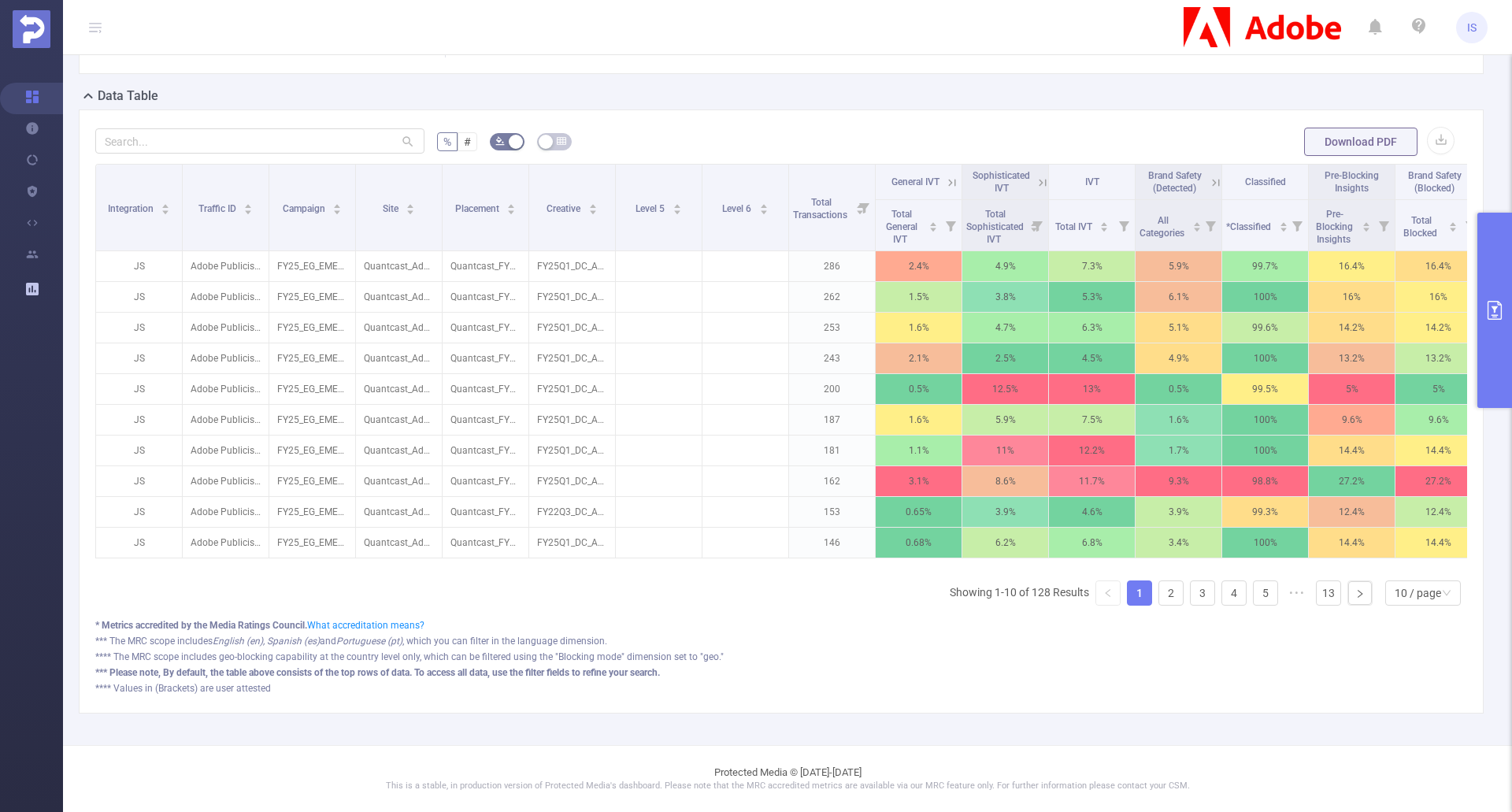
click at [1492, 343] on button "primary" at bounding box center [1495, 310] width 35 height 195
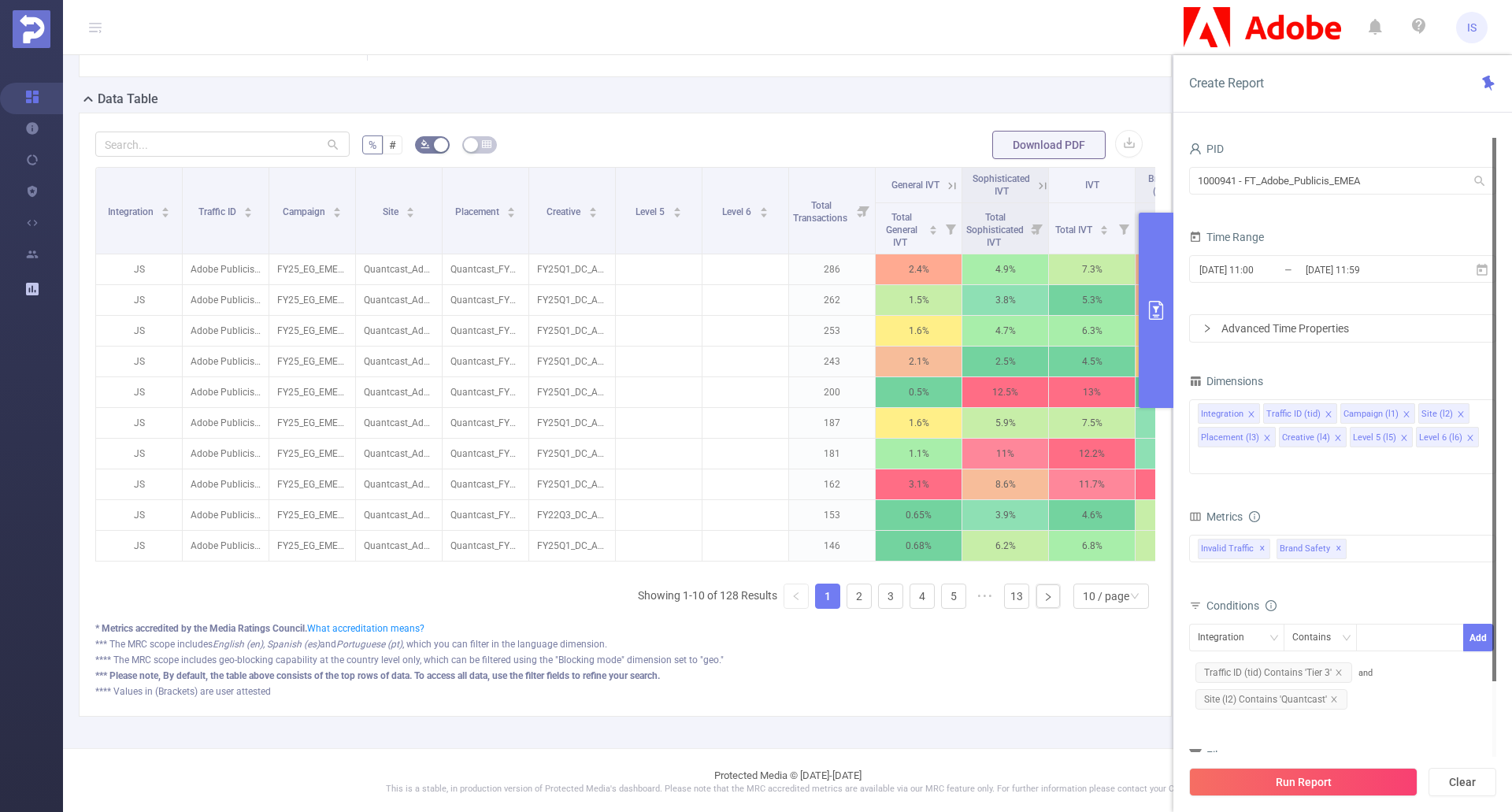
click at [894, 732] on div "PID: FT_Adobe_Publicis_EMEA > Time Range: [DATE] 11:00 - [DATE] 11:59 > Time Zo…" at bounding box center [631, 228] width 1137 height 1039
click at [1143, 297] on button "primary" at bounding box center [1156, 310] width 35 height 195
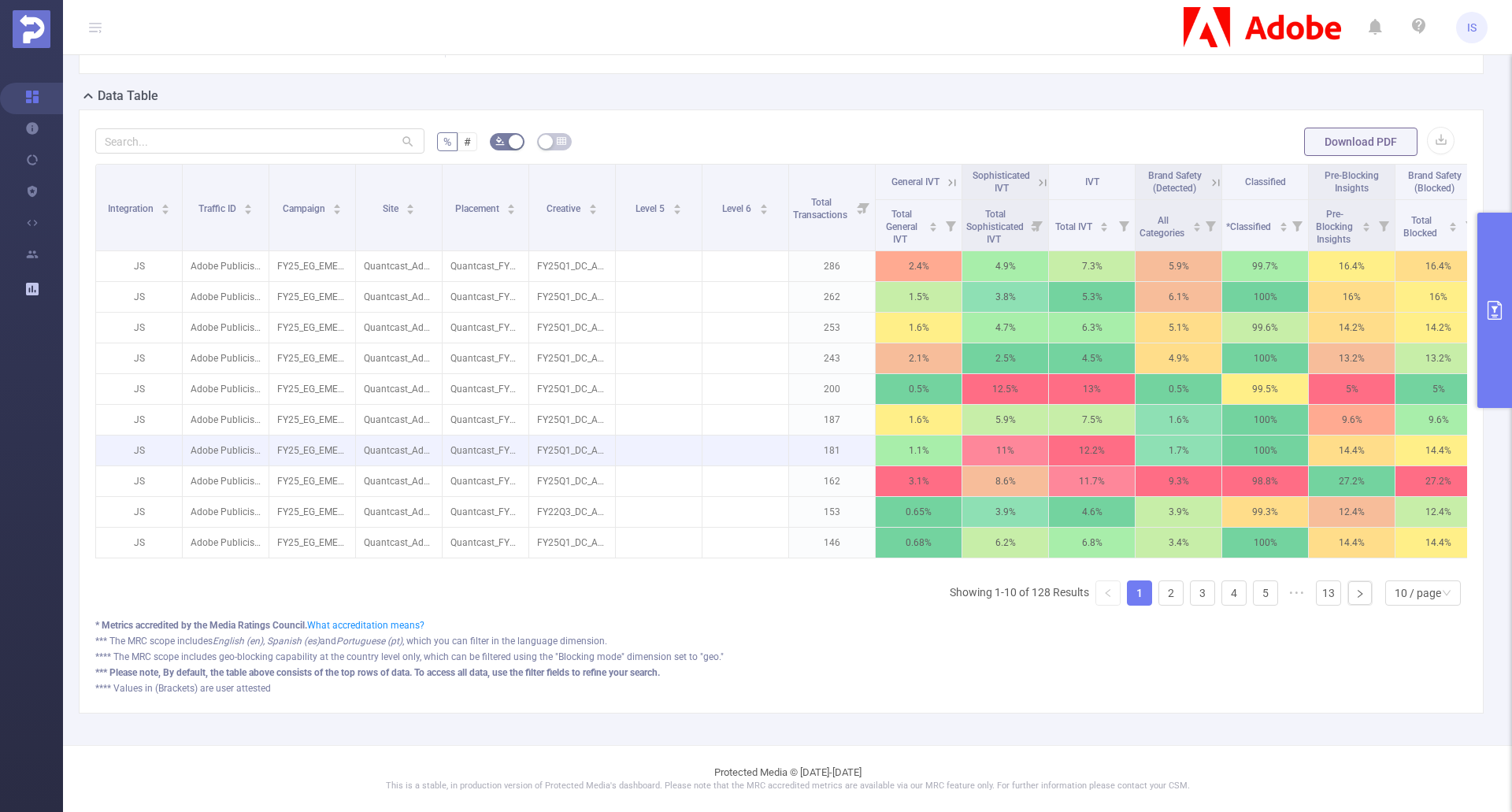
scroll to position [0, 0]
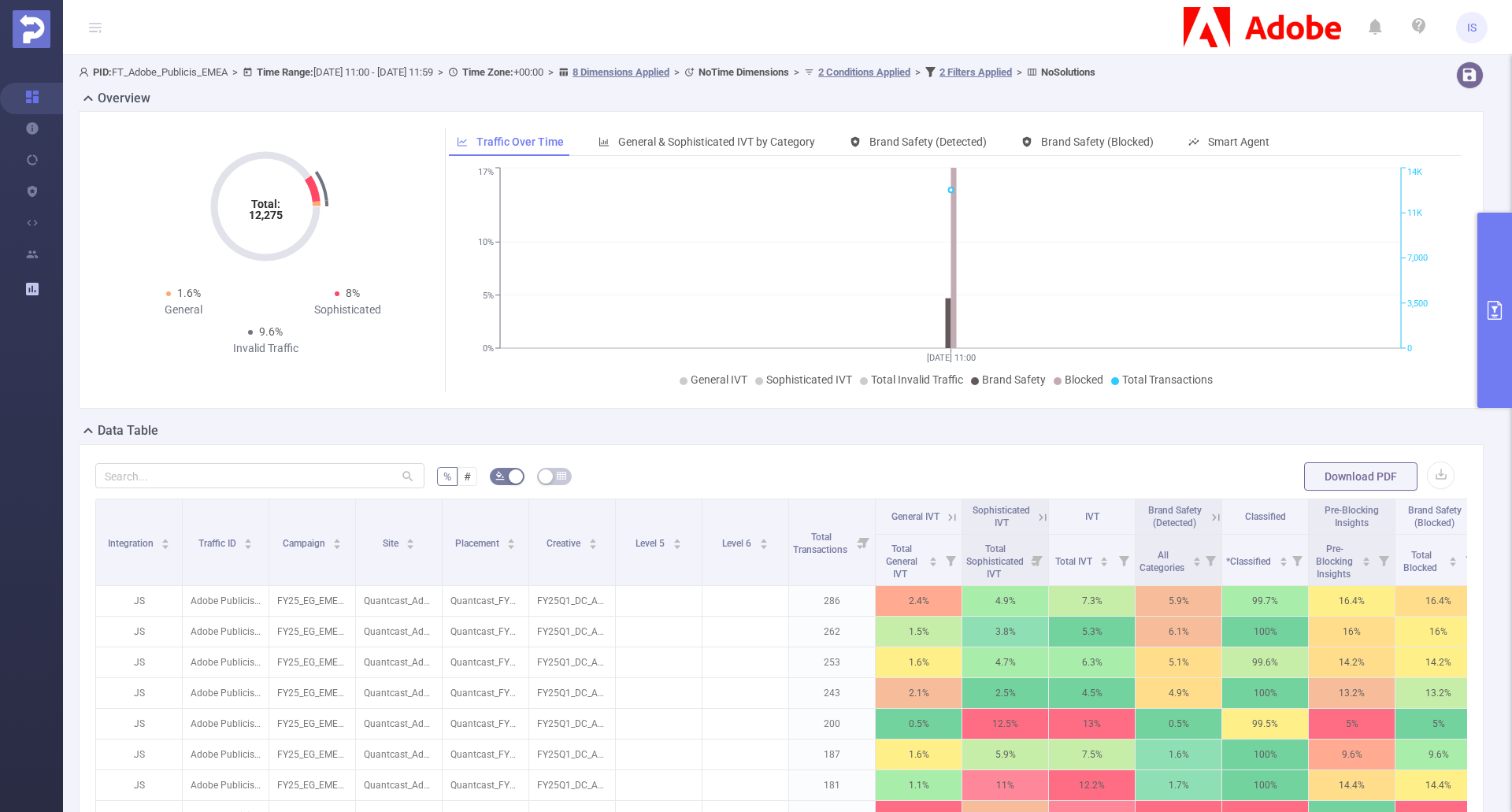
click at [701, 444] on div "% # Download PDF Integration Traffic ID Campaign Site Placement Creative Level …" at bounding box center [781, 746] width 1406 height 604
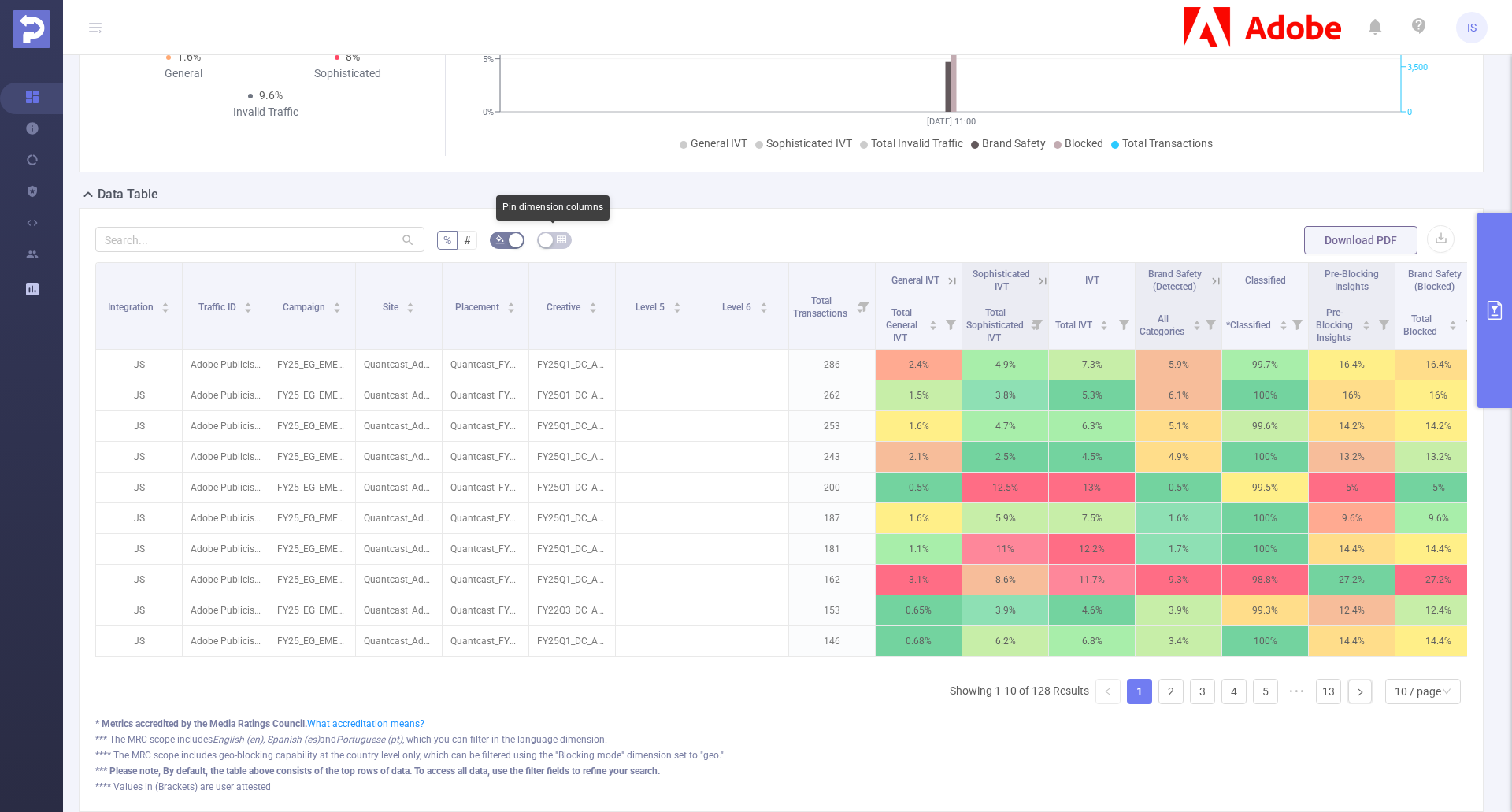
click at [559, 232] on button "button" at bounding box center [554, 240] width 35 height 17
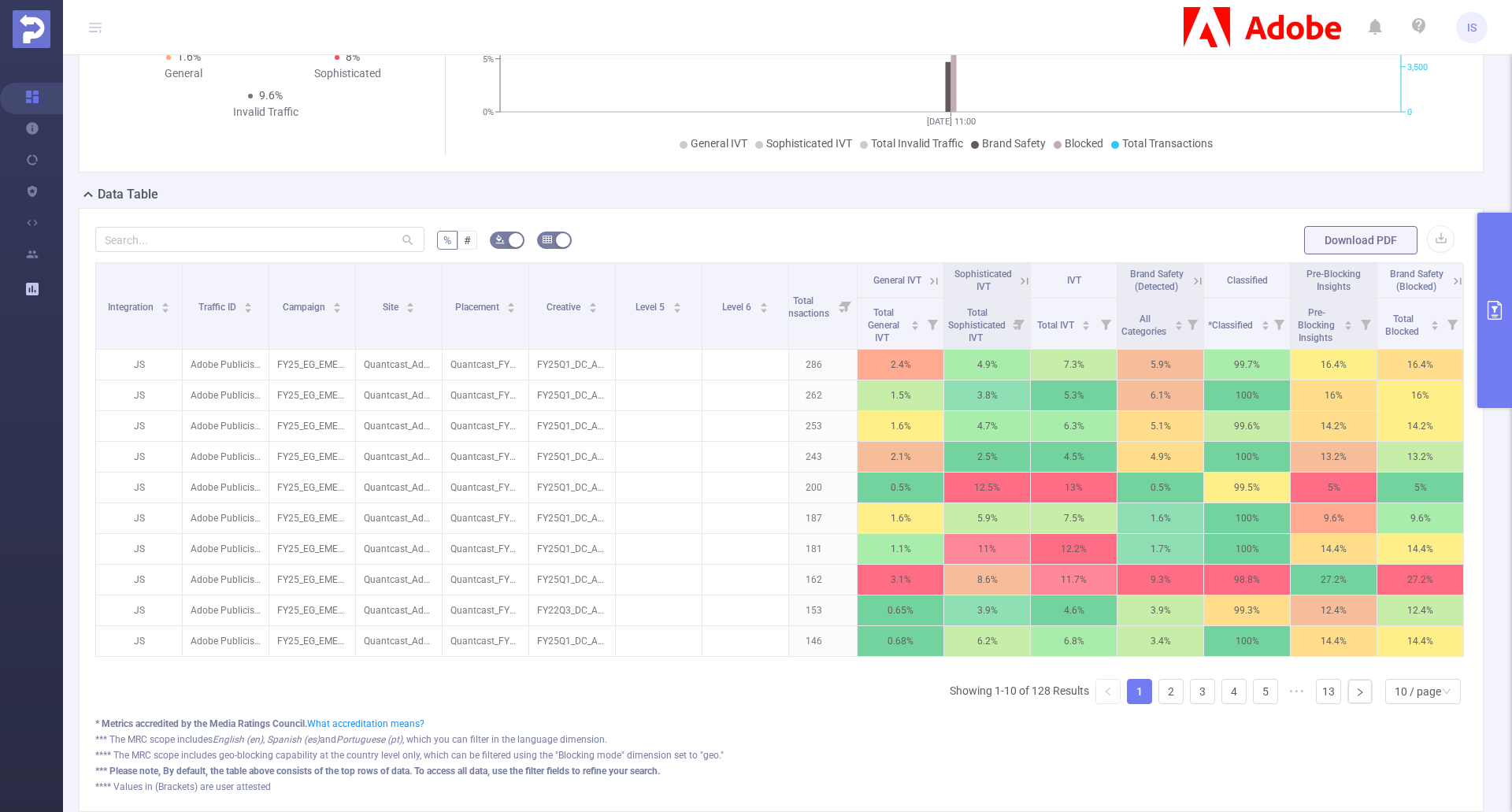
click at [1021, 283] on icon at bounding box center [1024, 281] width 7 height 7
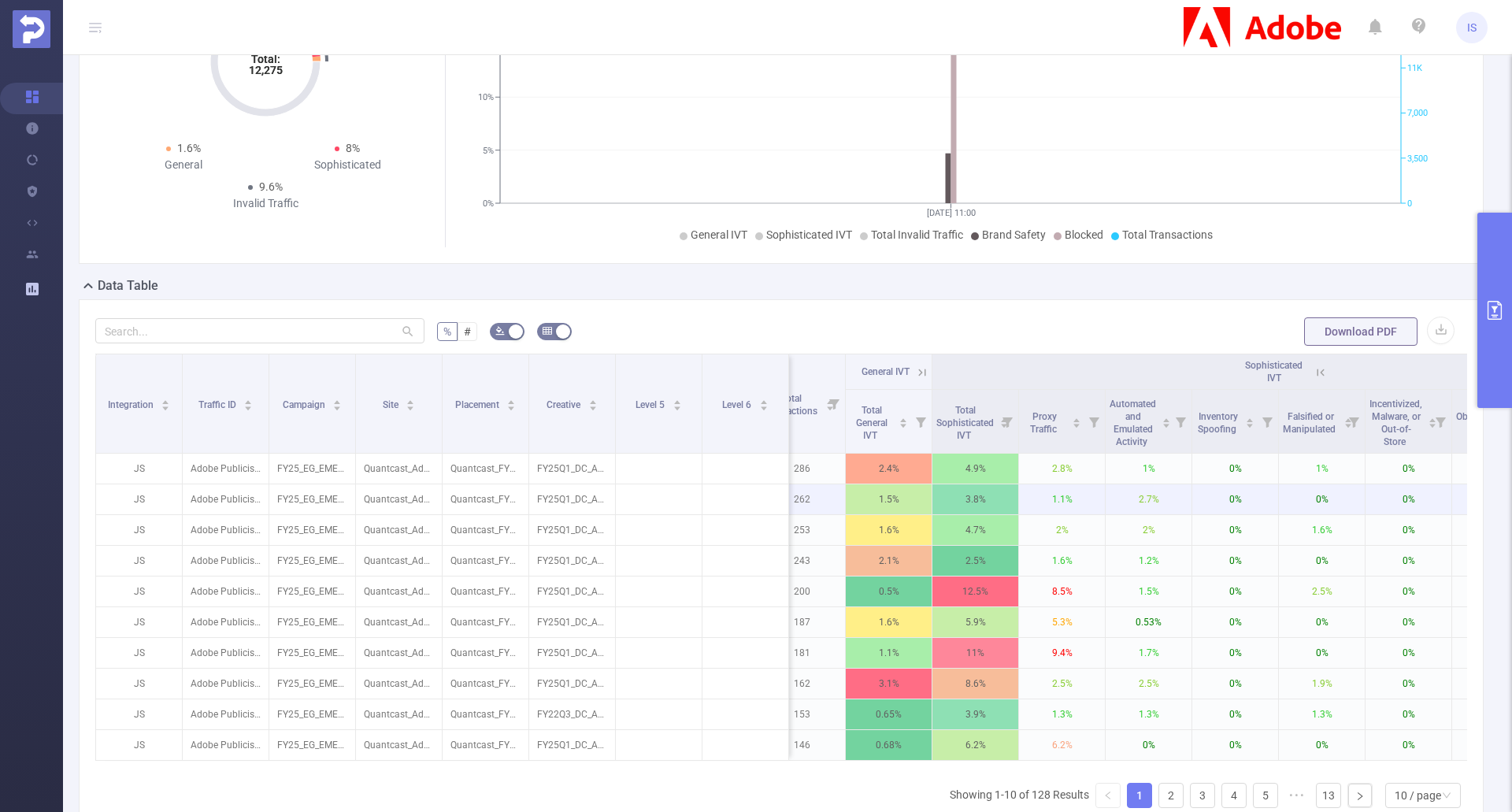
scroll to position [315, 0]
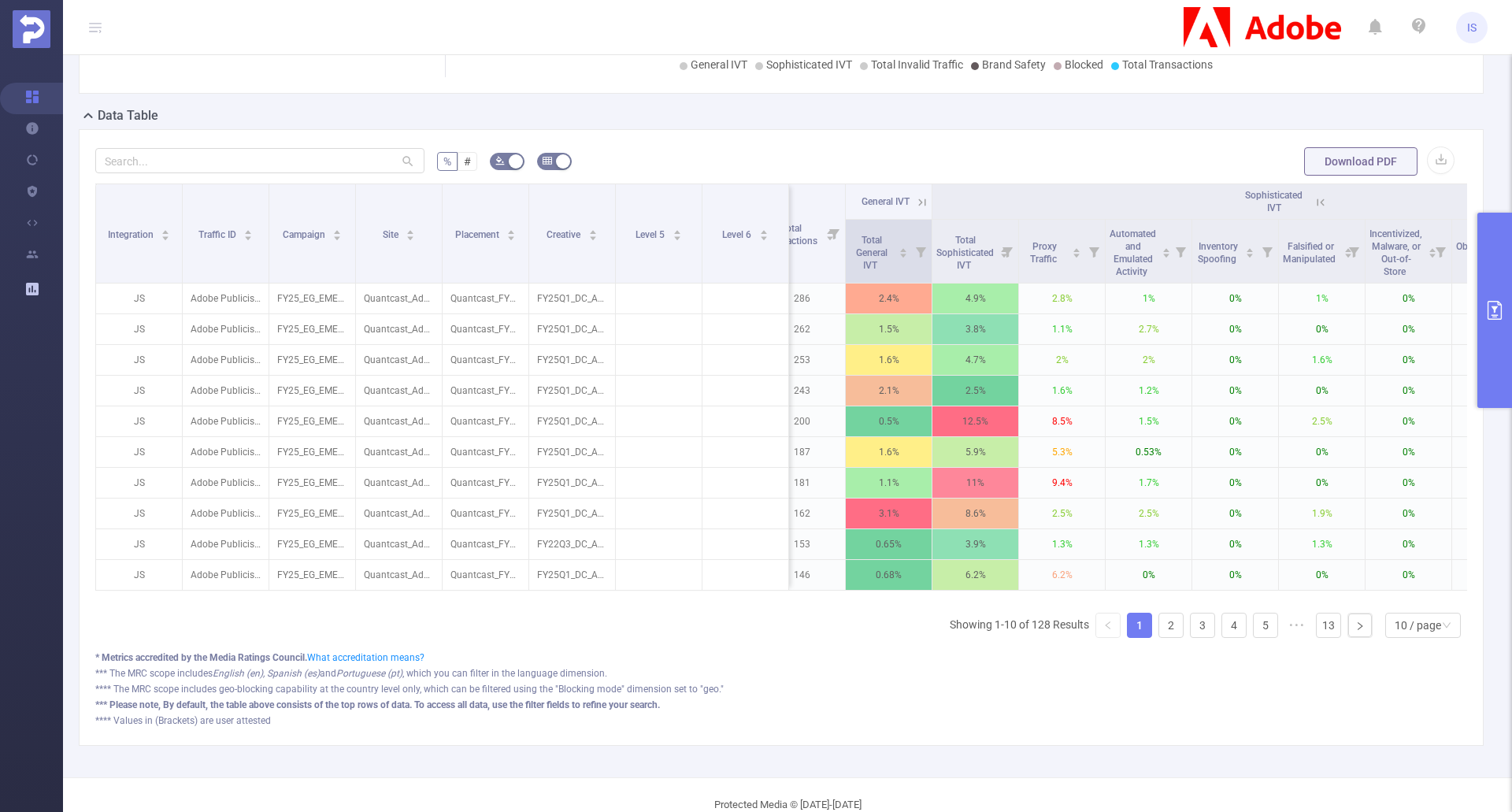
drag, startPoint x: 924, startPoint y: 199, endPoint x: 930, endPoint y: 230, distance: 31.6
click at [925, 199] on icon at bounding box center [922, 202] width 14 height 14
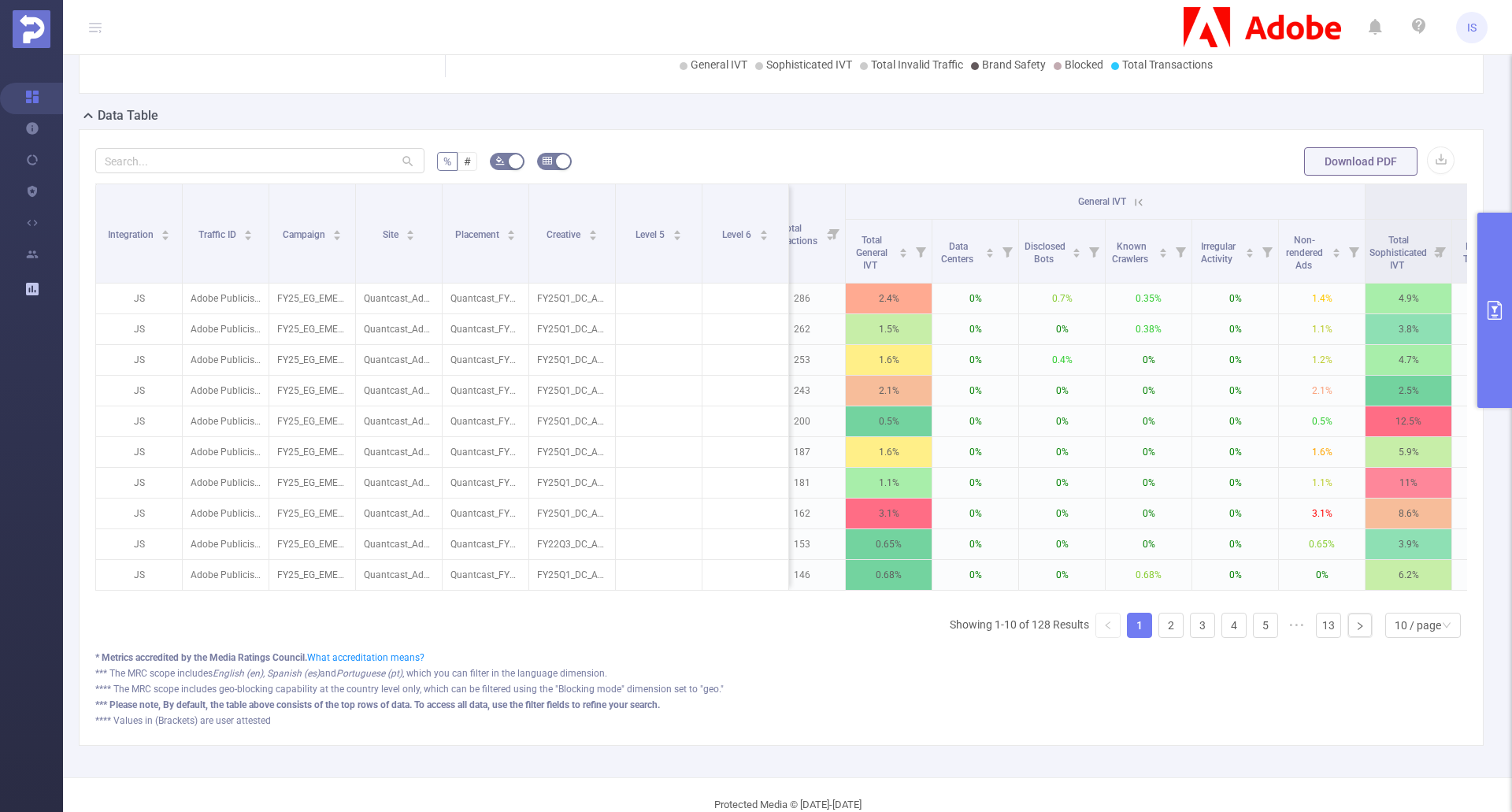
click at [1136, 204] on icon at bounding box center [1140, 202] width 7 height 7
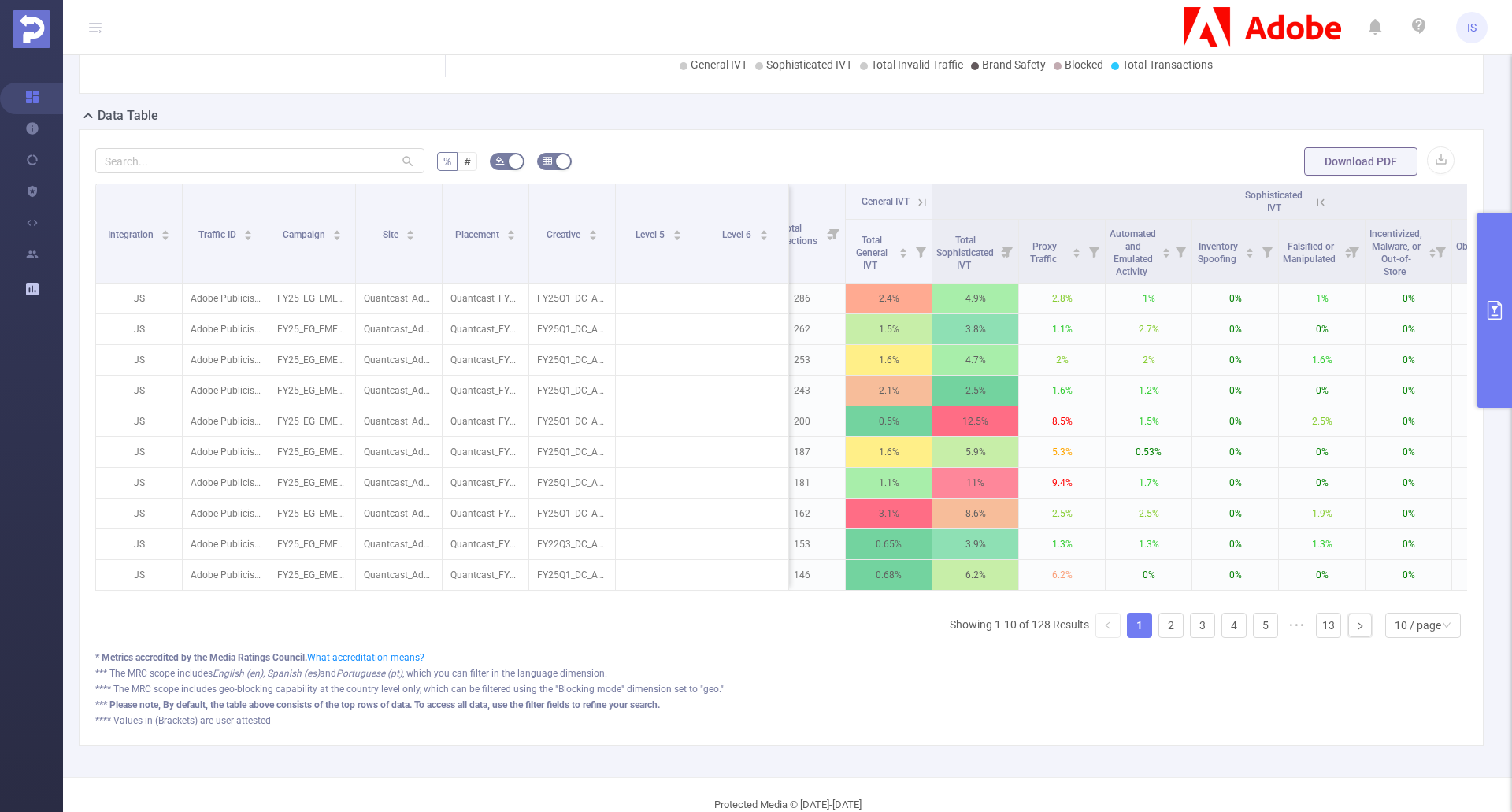
click at [1321, 207] on icon at bounding box center [1321, 202] width 14 height 14
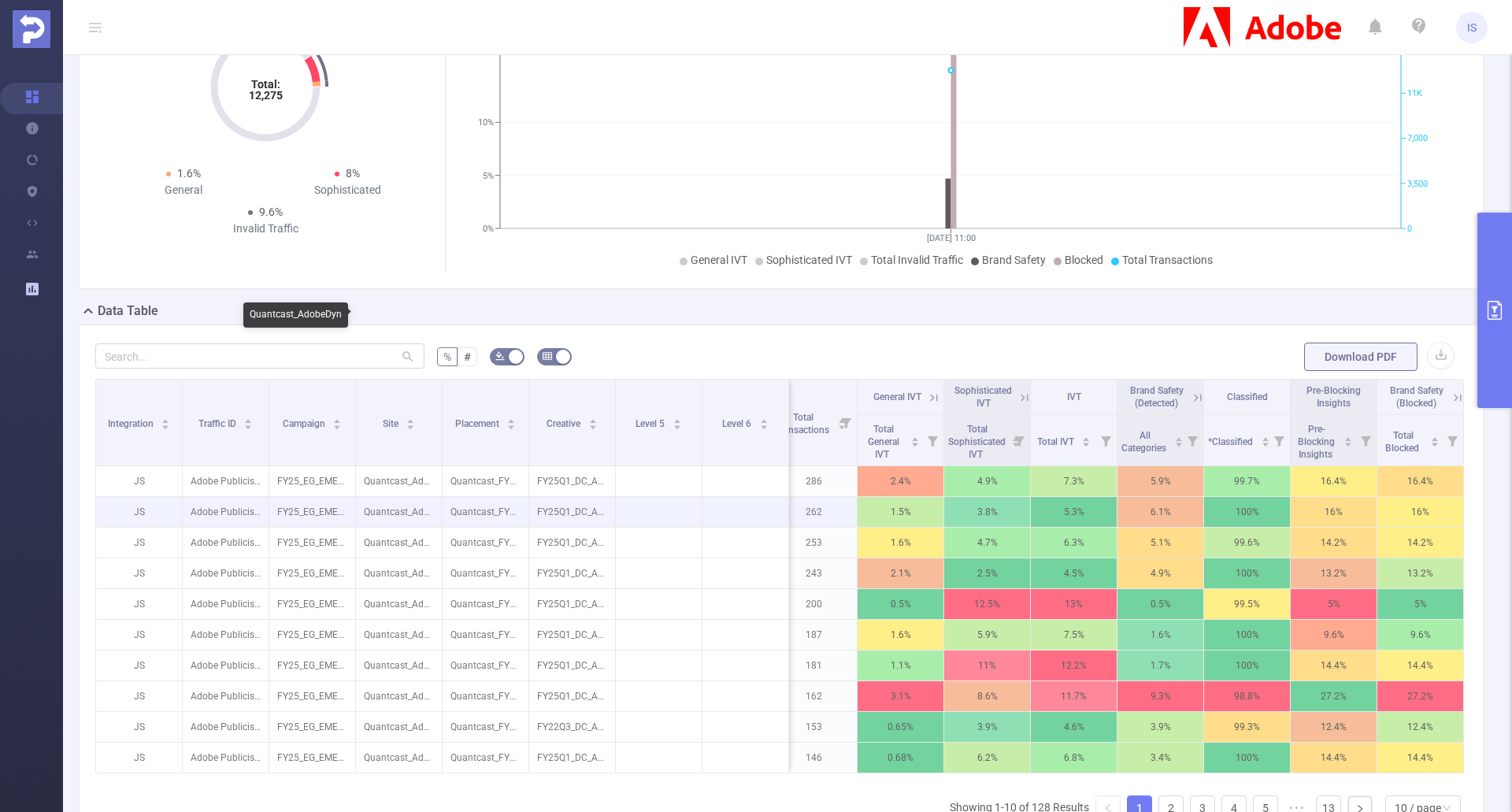
scroll to position [0, 0]
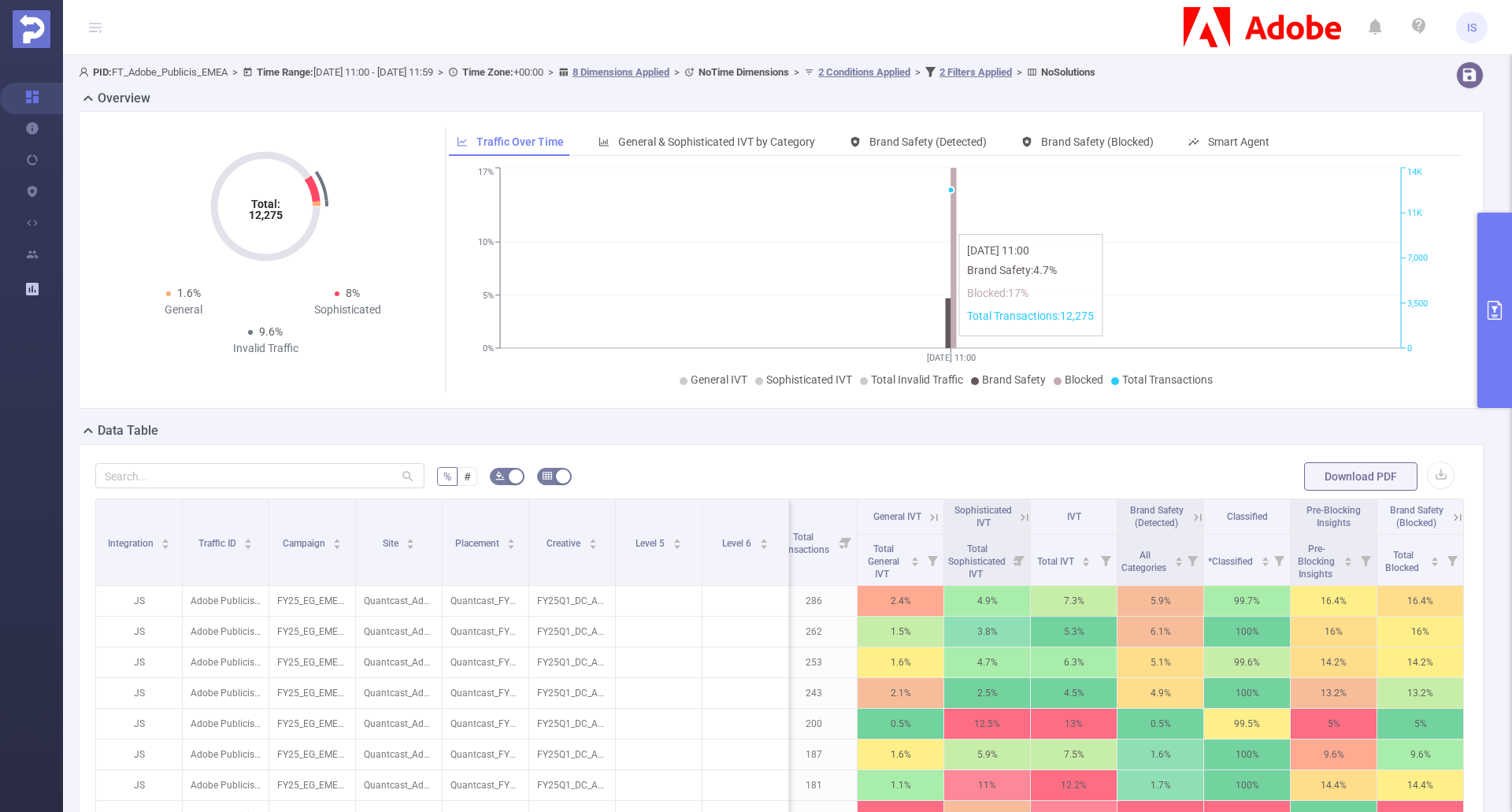
click at [756, 224] on icon "[DATE] 11:00 0% 5% 10% 17% 0 3,500 7,000 11K 14K" at bounding box center [951, 277] width 1004 height 228
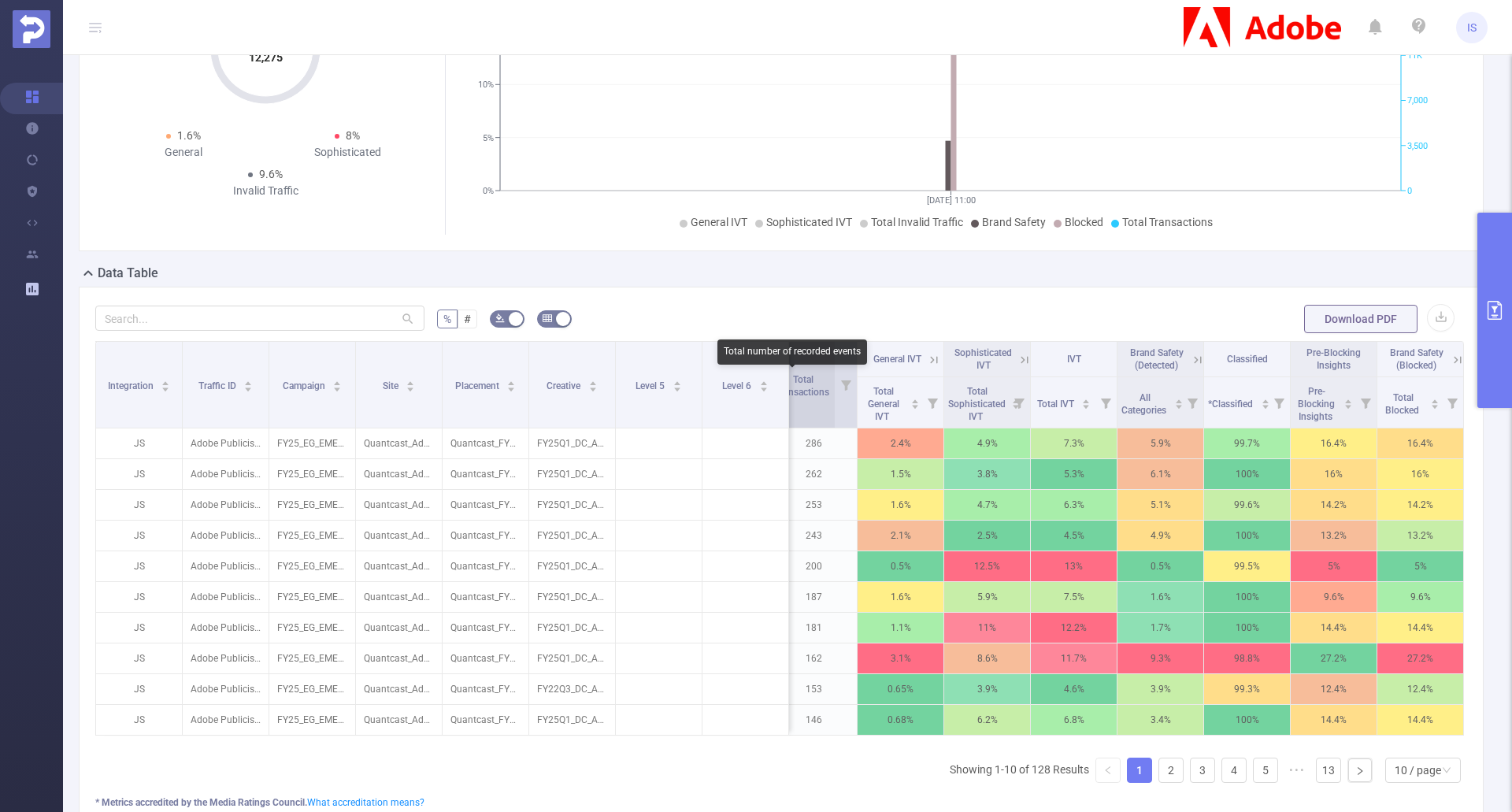
click at [795, 390] on span "Total Transactions" at bounding box center [803, 385] width 56 height 23
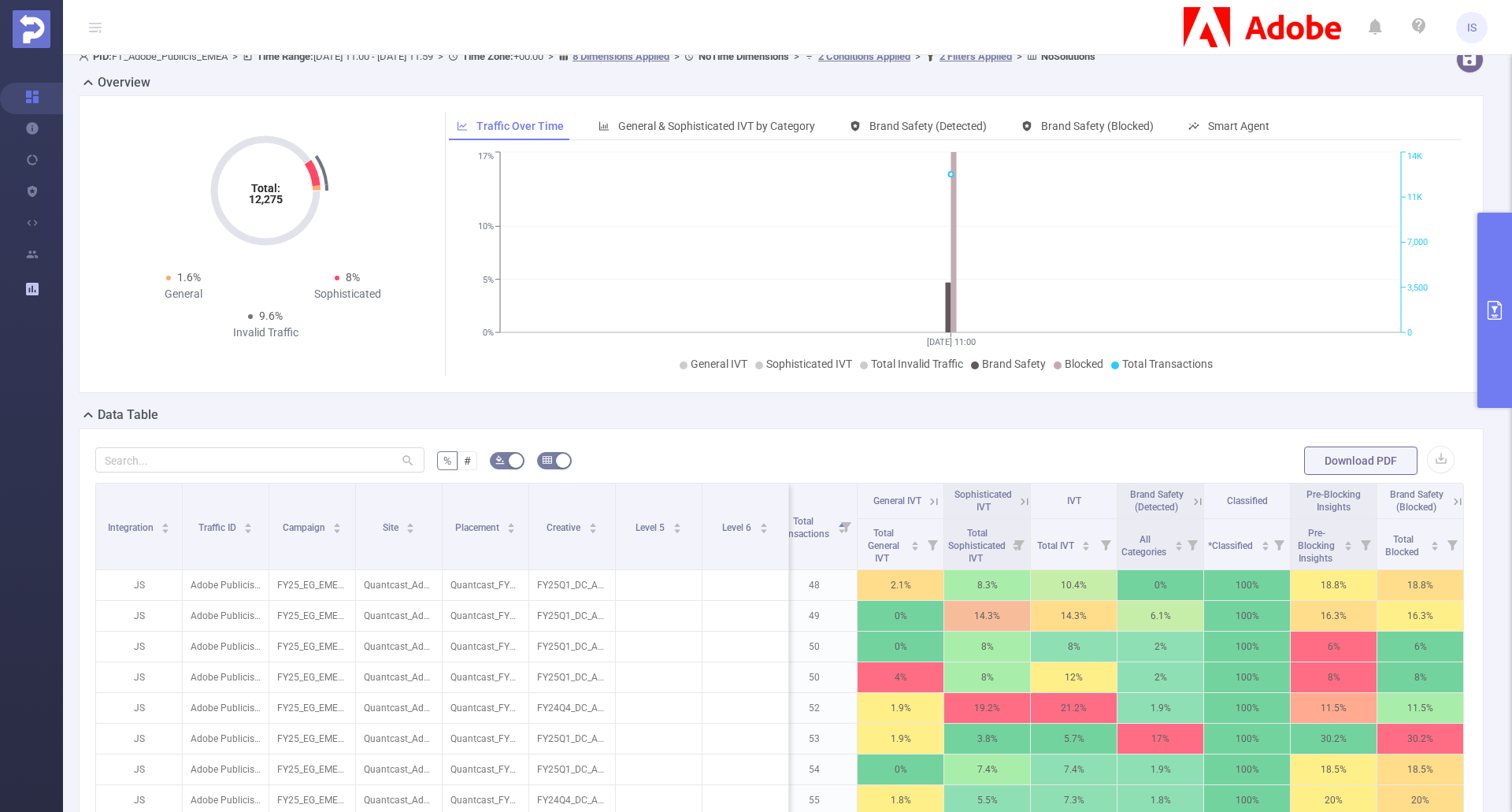
scroll to position [0, 0]
